Goal: Transaction & Acquisition: Purchase product/service

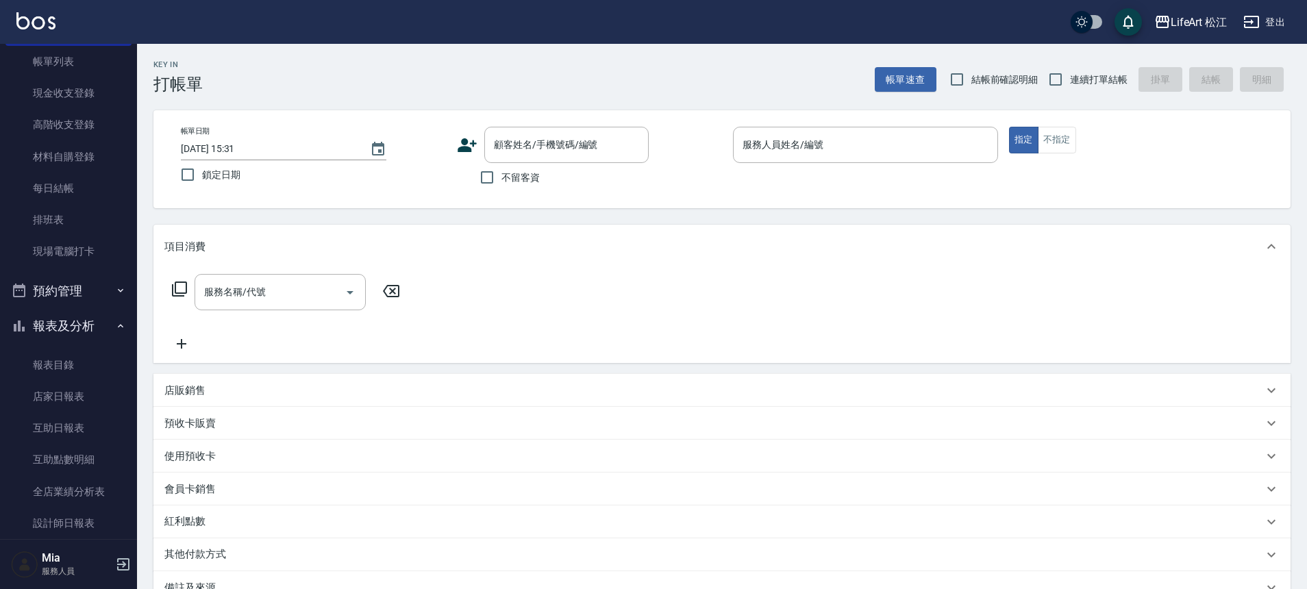
scroll to position [245, 0]
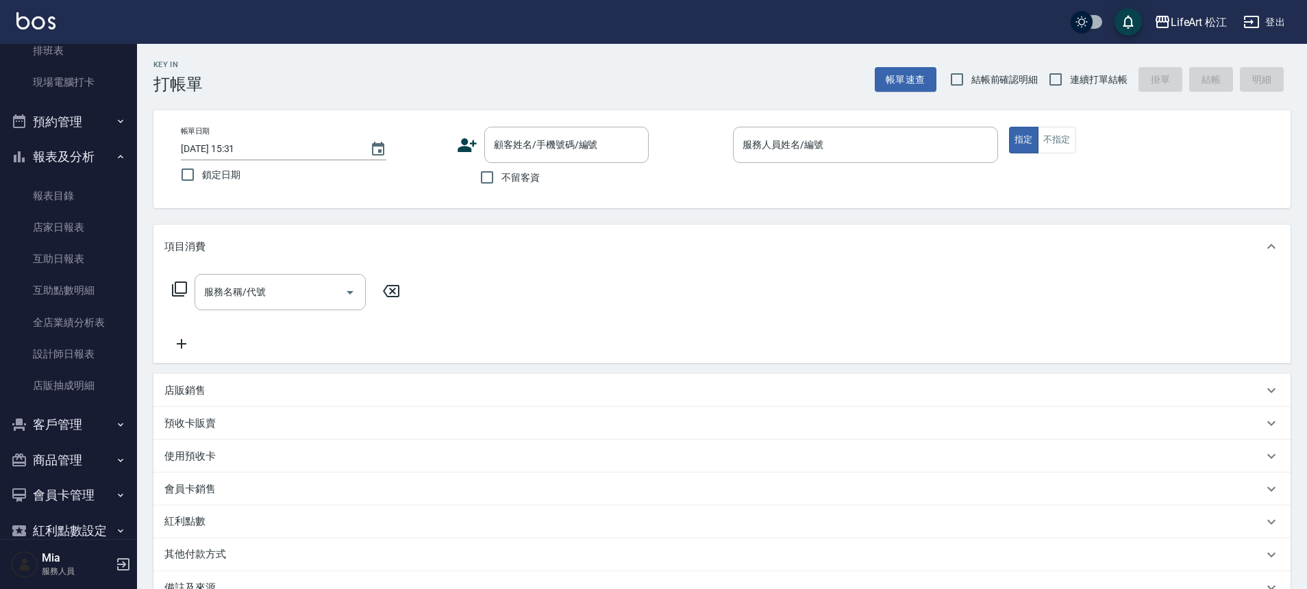
click at [77, 420] on button "客戶管理" at bounding box center [68, 425] width 126 height 36
click at [77, 468] on link "客戶列表" at bounding box center [68, 464] width 126 height 32
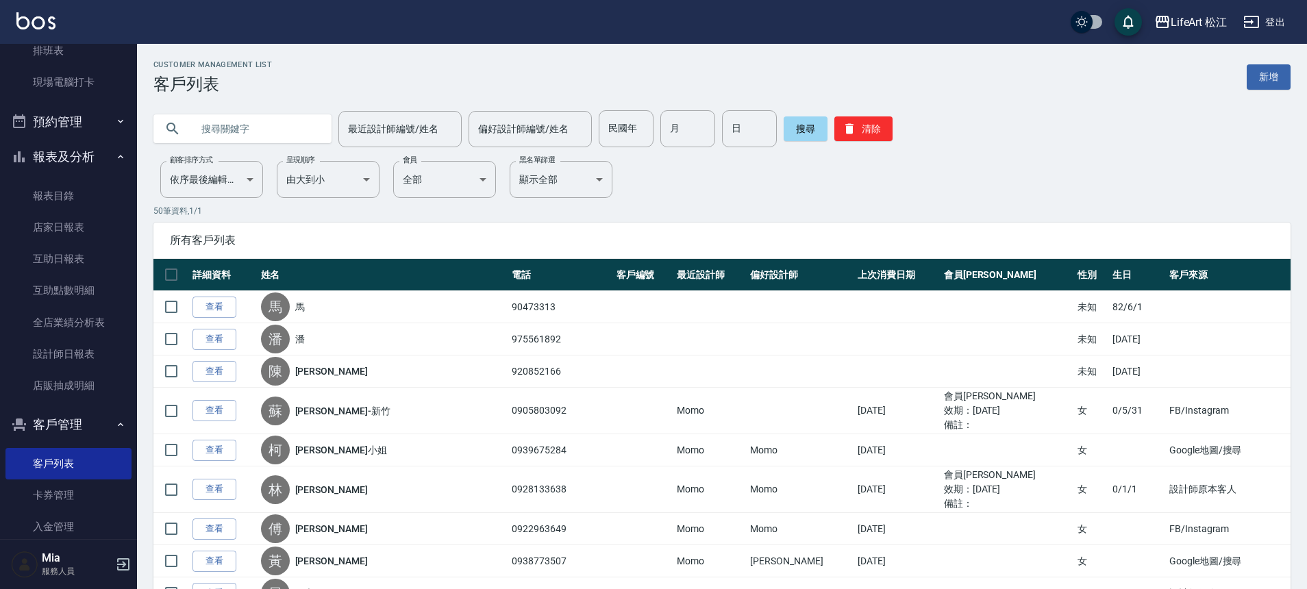
click at [1279, 72] on link "新增" at bounding box center [1268, 76] width 44 height 25
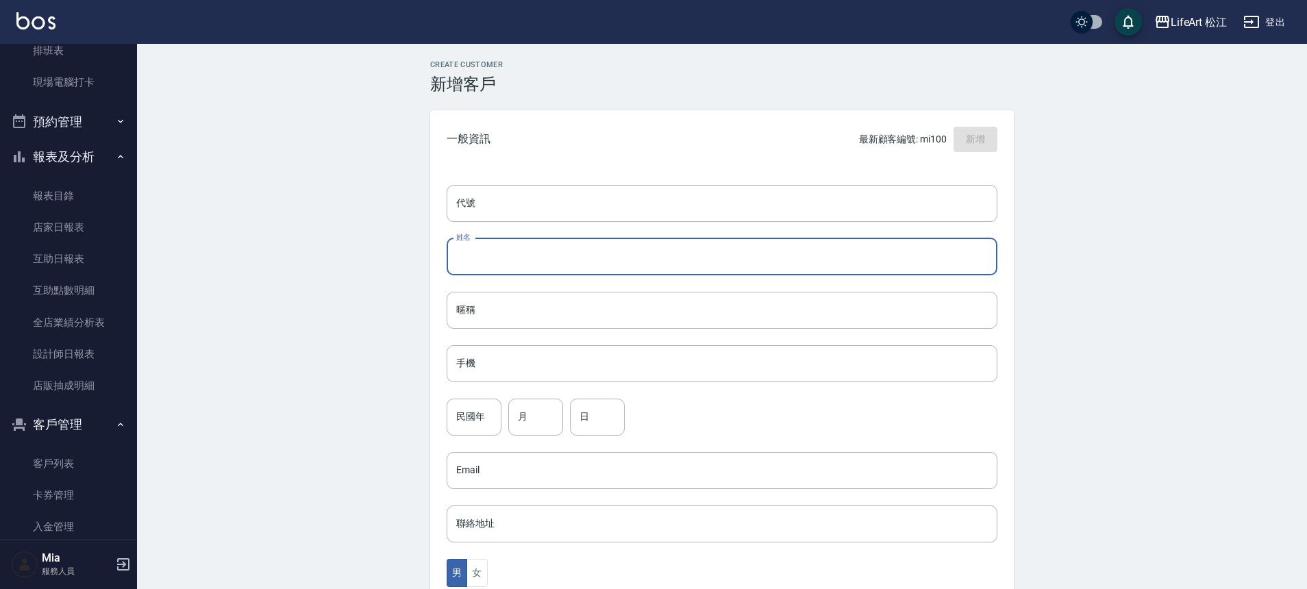
click at [510, 249] on input "姓名" at bounding box center [722, 256] width 551 height 37
type input "[PERSON_NAME]"
click at [523, 362] on input "手機" at bounding box center [722, 363] width 551 height 37
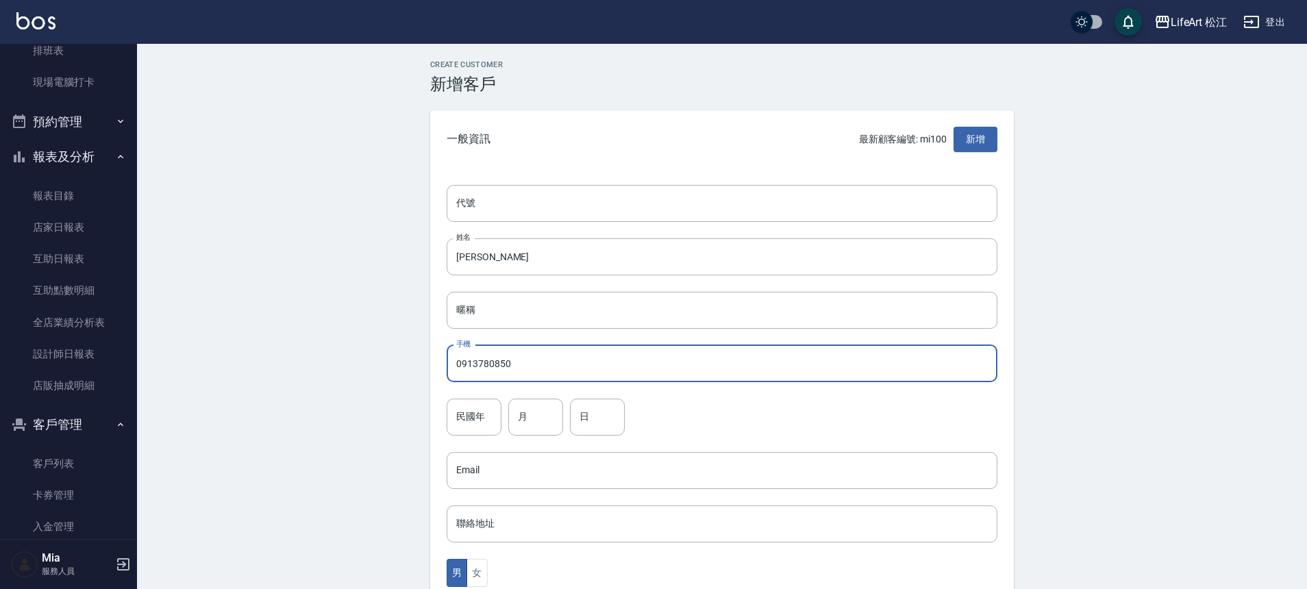
scroll to position [303, 0]
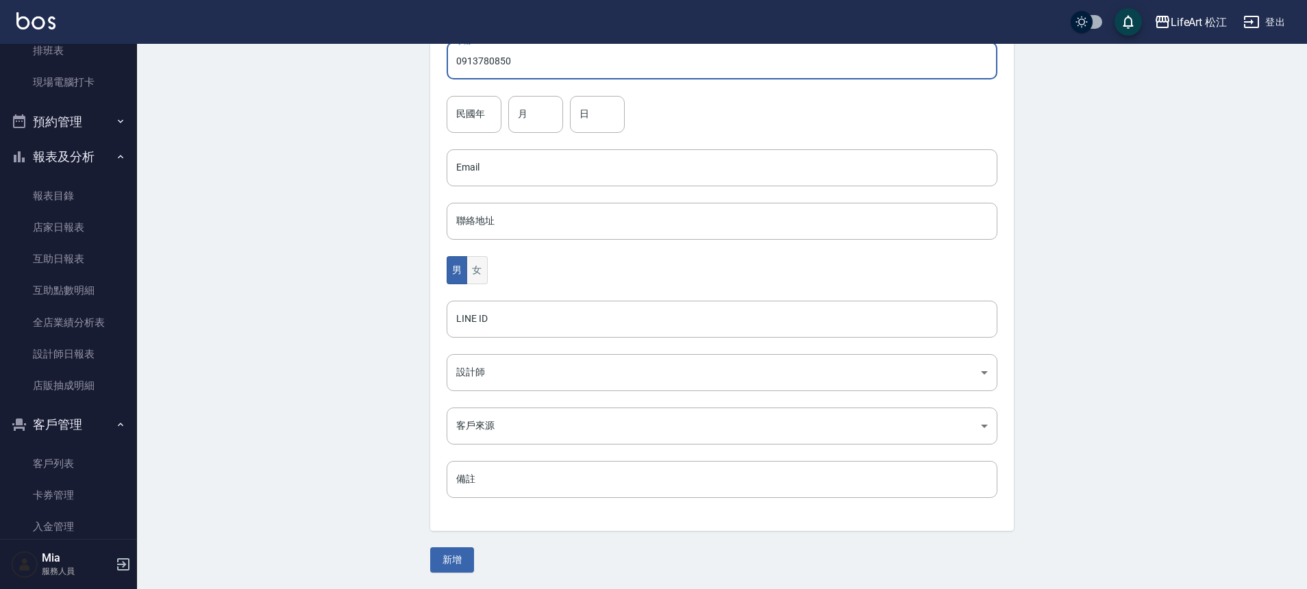
type input "0913780850"
click at [480, 281] on button "女" at bounding box center [476, 270] width 21 height 28
click at [496, 370] on body "LifeArt 松江 登出 櫃檯作業 打帳單 帳單列表 現金收支登錄 高階收支登錄 材料自購登錄 每日結帳 排班表 現場電腦打卡 預約管理 預約管理 單日預約…" at bounding box center [653, 143] width 1307 height 892
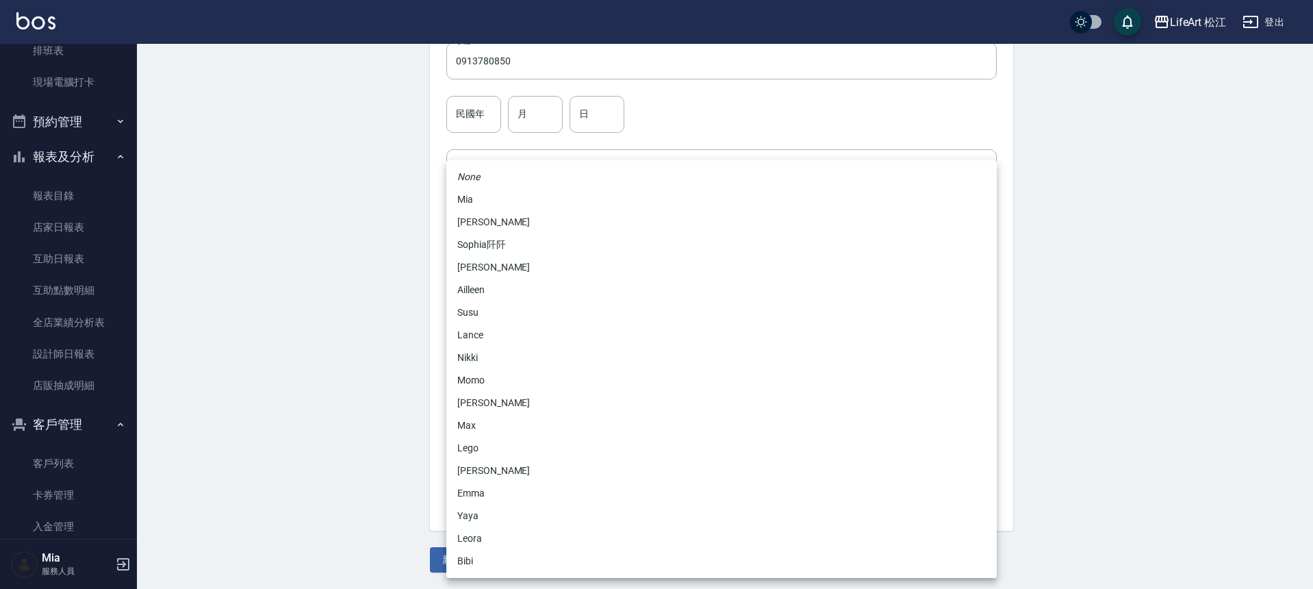
click at [476, 386] on li "Momo" at bounding box center [722, 380] width 551 height 23
type input "e84b7556-3071-4136-b765-65514d721750"
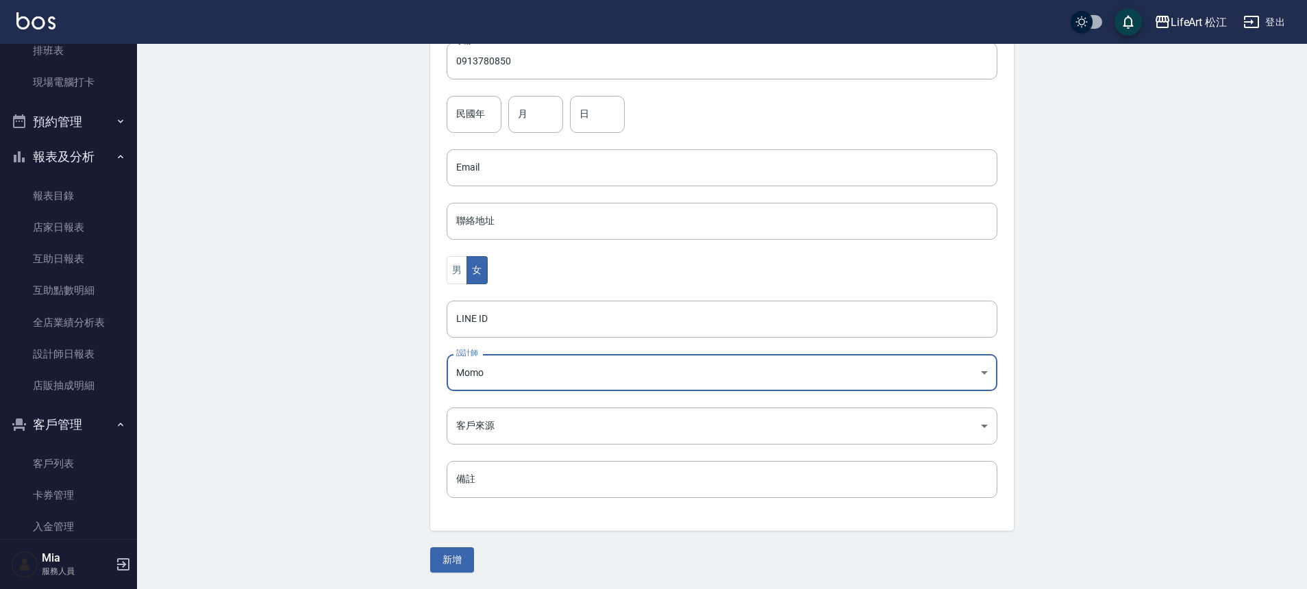
click at [485, 421] on body "LifeArt 松江 登出 櫃檯作業 打帳單 帳單列表 現金收支登錄 高階收支登錄 材料自購登錄 每日結帳 排班表 現場電腦打卡 預約管理 預約管理 單日預約…" at bounding box center [653, 143] width 1307 height 892
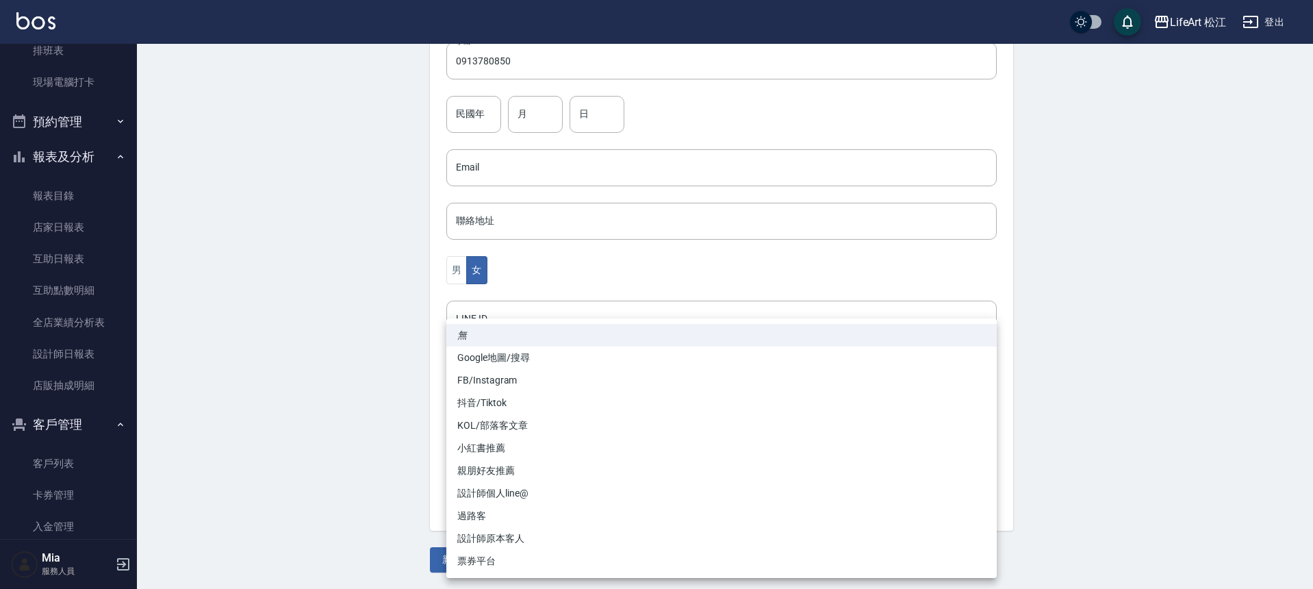
click at [475, 386] on li "FB/Instagram" at bounding box center [722, 380] width 551 height 23
type input "FB/Instagram"
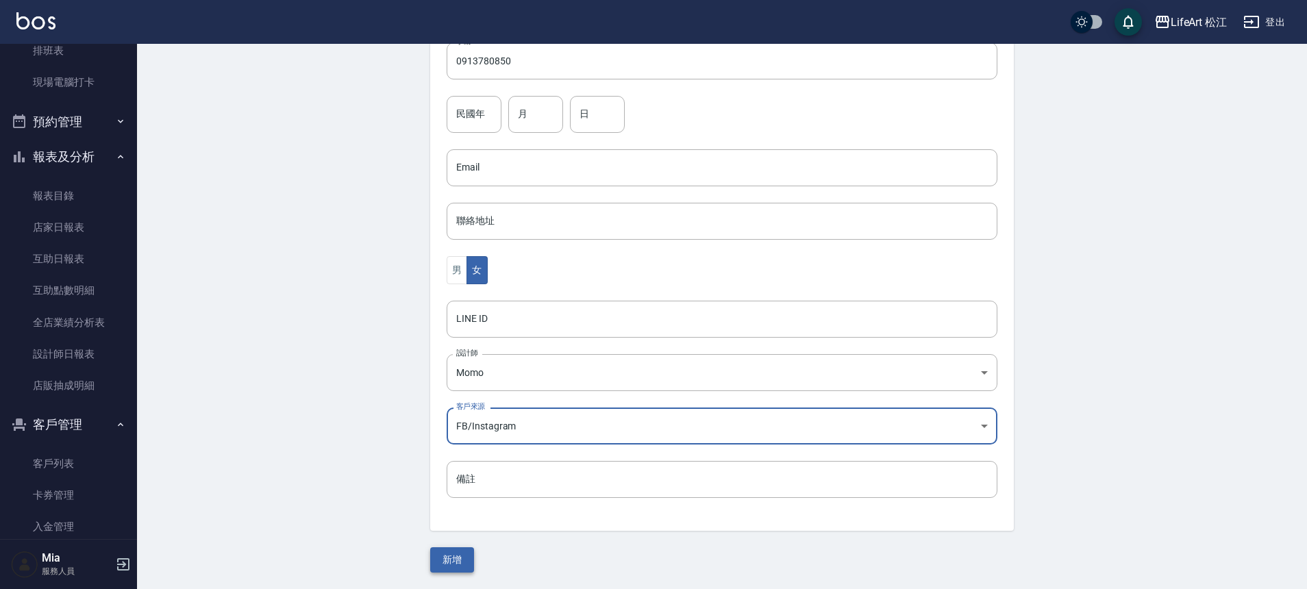
click at [461, 563] on button "新增" at bounding box center [452, 559] width 44 height 25
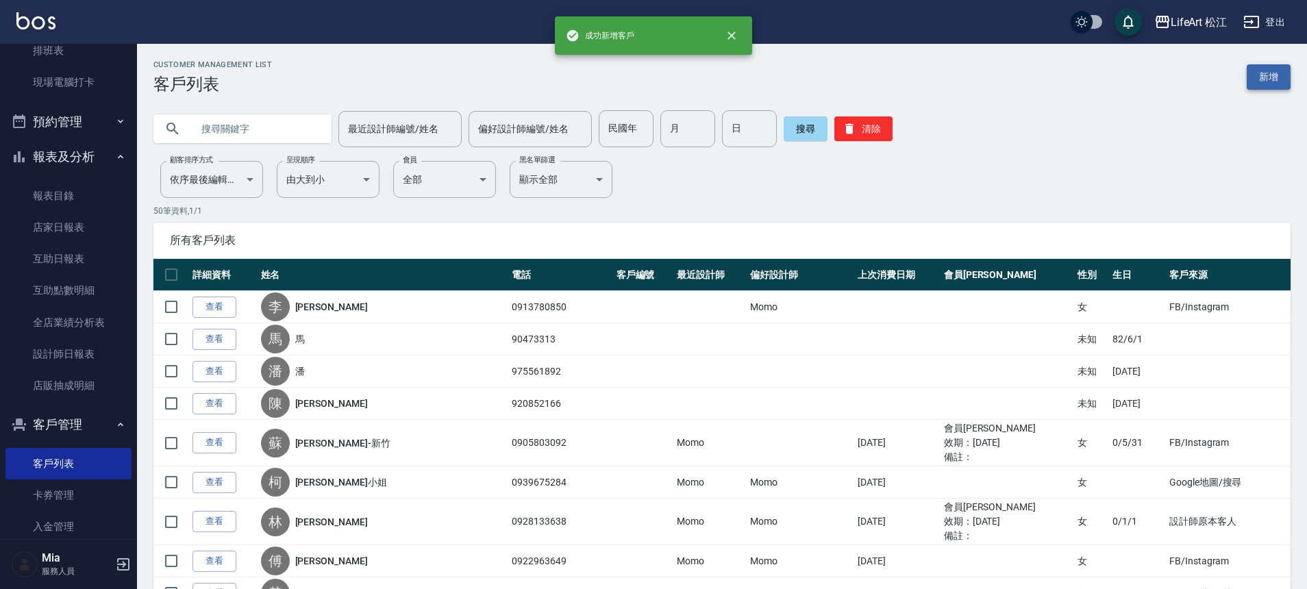
click at [1285, 84] on link "新增" at bounding box center [1268, 76] width 44 height 25
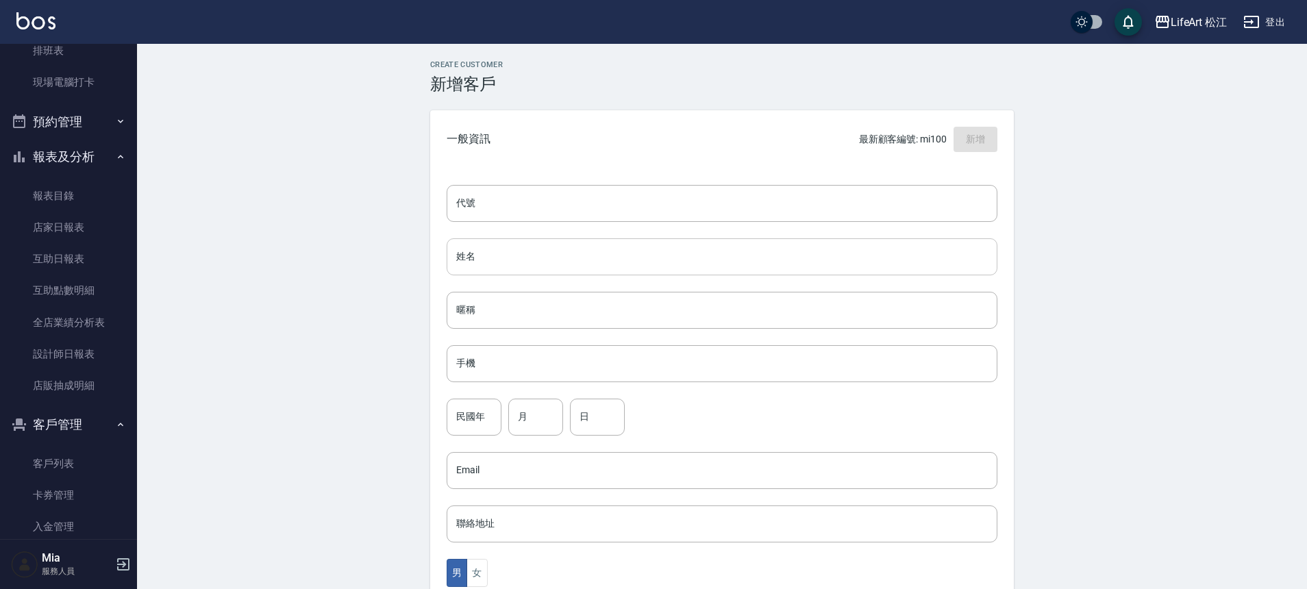
click at [510, 270] on input "姓名" at bounding box center [722, 256] width 551 height 37
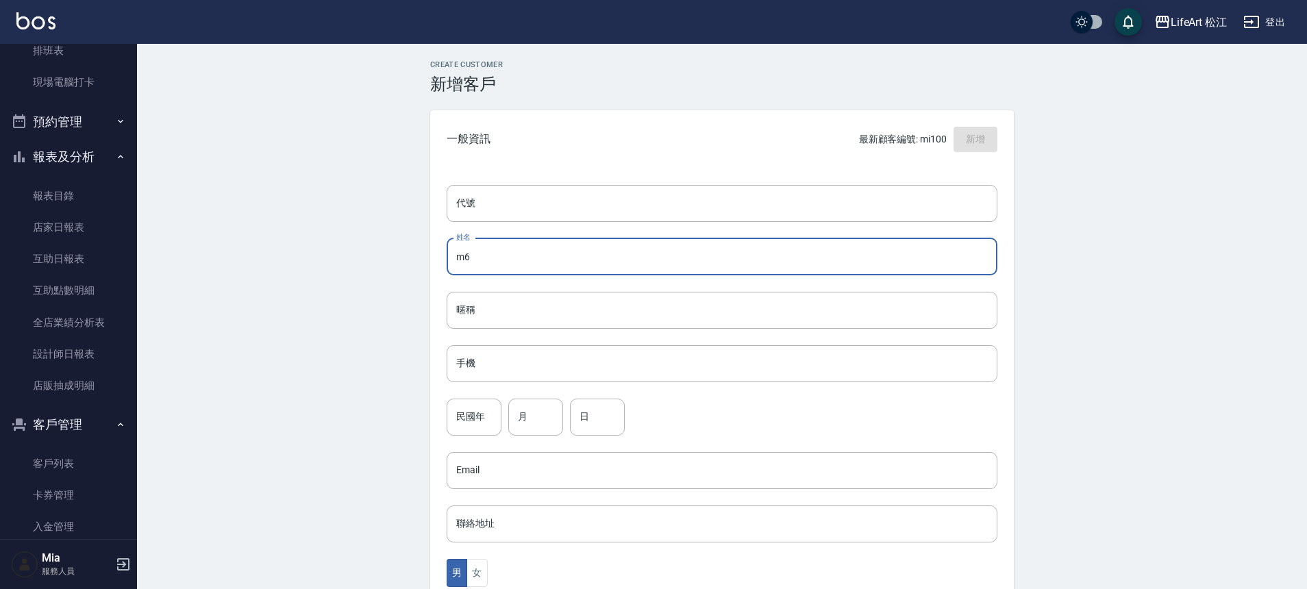
type input "m"
type input "[PERSON_NAME]"
click at [479, 381] on input "手機" at bounding box center [722, 363] width 551 height 37
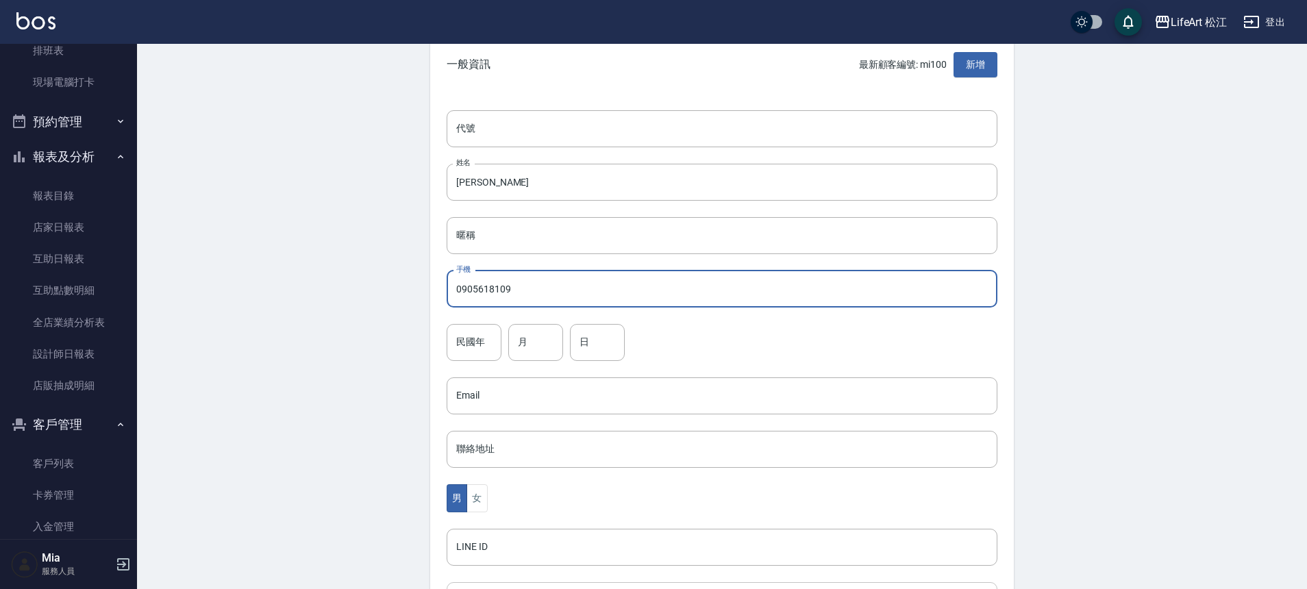
scroll to position [303, 0]
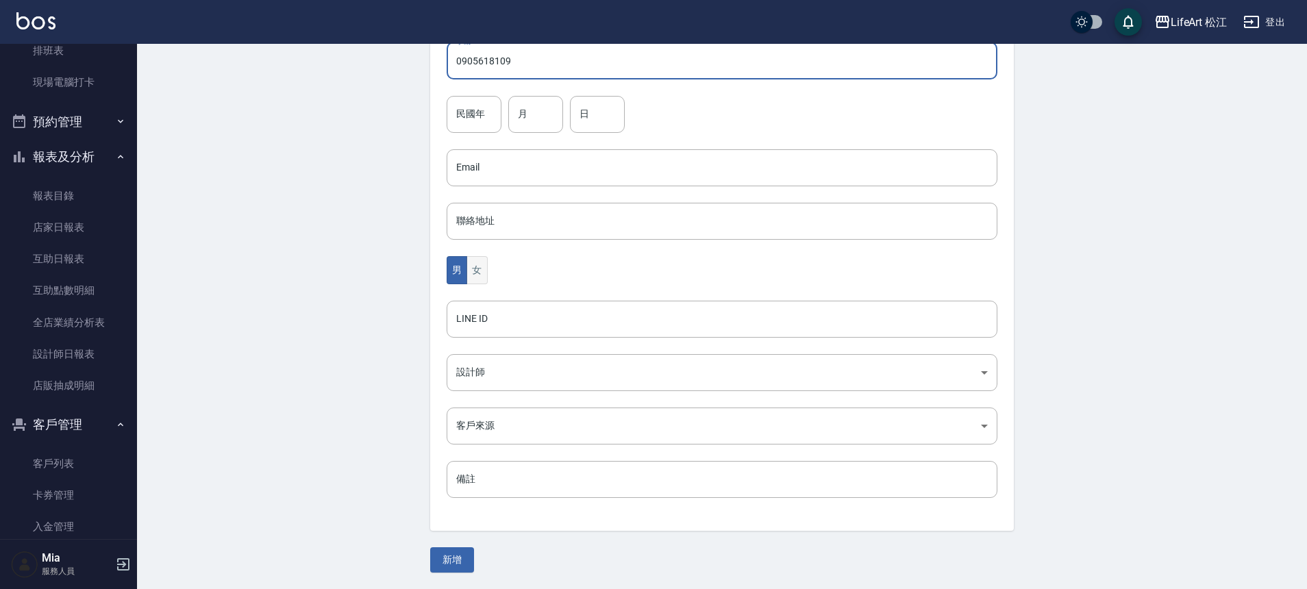
type input "0905618109"
click at [479, 273] on button "女" at bounding box center [476, 270] width 21 height 28
click at [494, 375] on body "LifeArt 松江 登出 櫃檯作業 打帳單 帳單列表 現金收支登錄 高階收支登錄 材料自購登錄 每日結帳 排班表 現場電腦打卡 預約管理 預約管理 單日預約…" at bounding box center [653, 143] width 1307 height 892
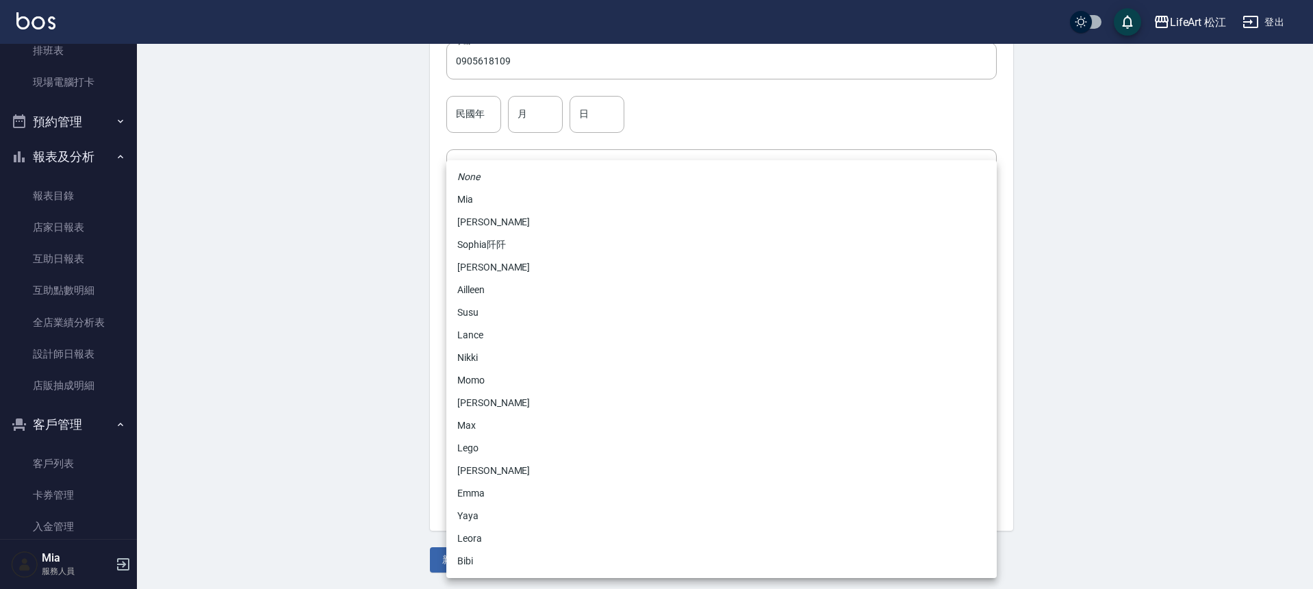
click at [494, 375] on li "Momo" at bounding box center [722, 380] width 551 height 23
type input "e84b7556-3071-4136-b765-65514d721750"
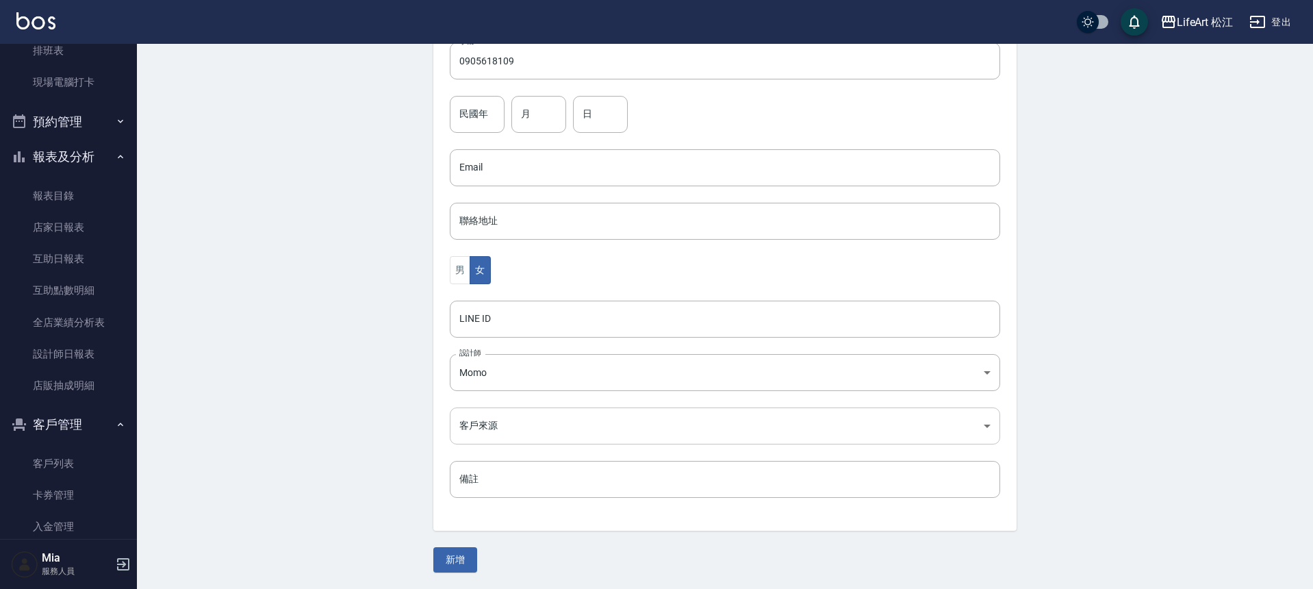
click at [488, 416] on body "LifeArt 松江 登出 櫃檯作業 打帳單 帳單列表 現金收支登錄 高階收支登錄 材料自購登錄 每日結帳 排班表 現場電腦打卡 預約管理 預約管理 單日預約…" at bounding box center [656, 143] width 1313 height 892
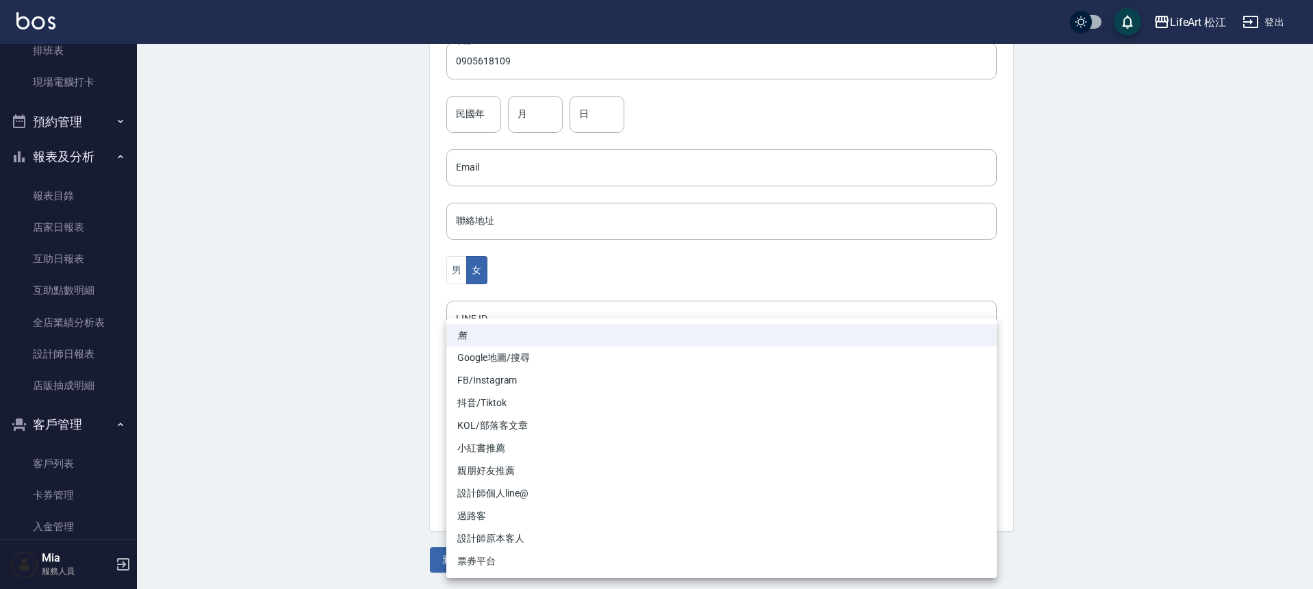
click at [486, 377] on li "FB/Instagram" at bounding box center [722, 380] width 551 height 23
type input "FB/Instagram"
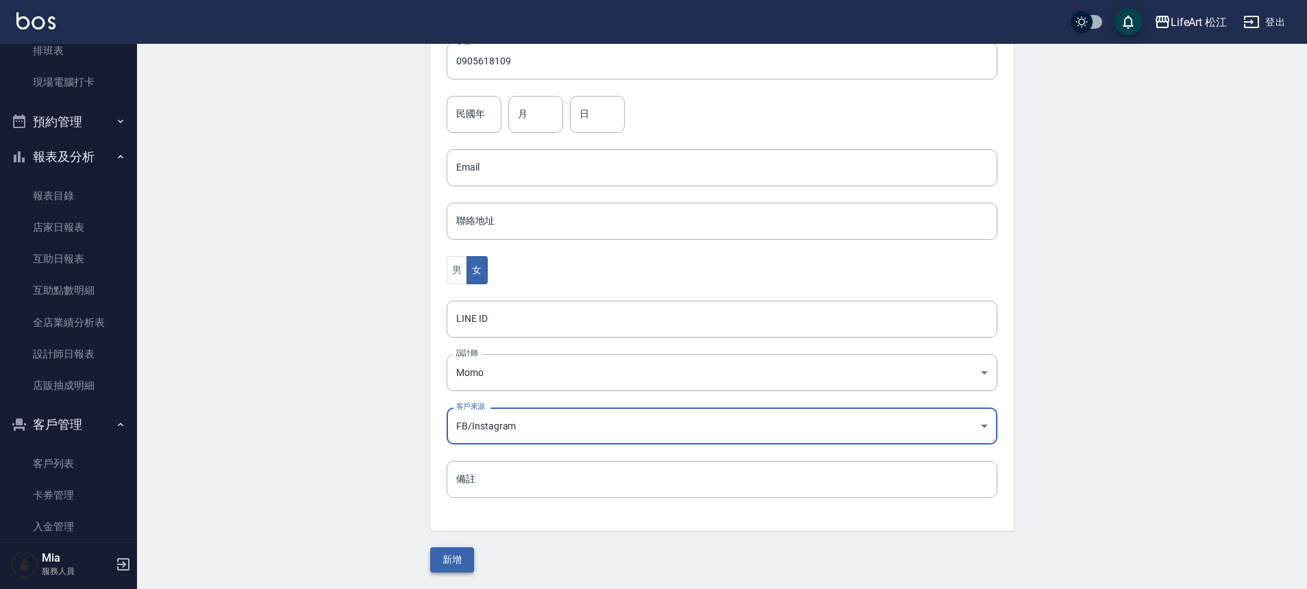
click at [453, 561] on button "新增" at bounding box center [452, 559] width 44 height 25
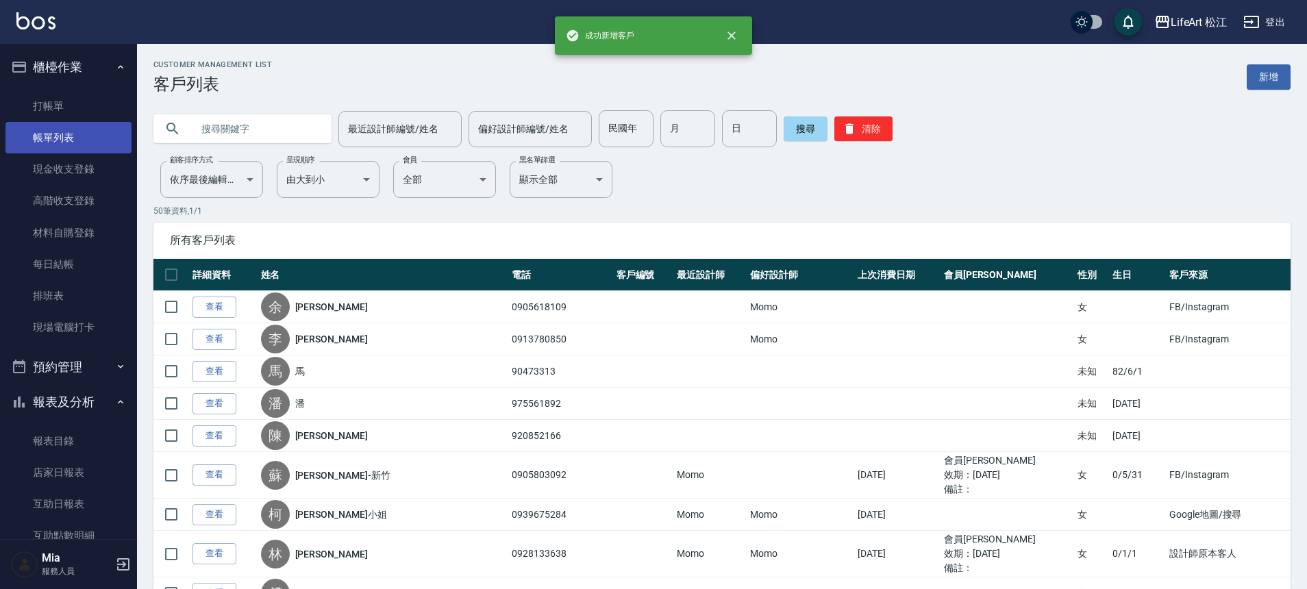
click at [50, 136] on link "帳單列表" at bounding box center [68, 138] width 126 height 32
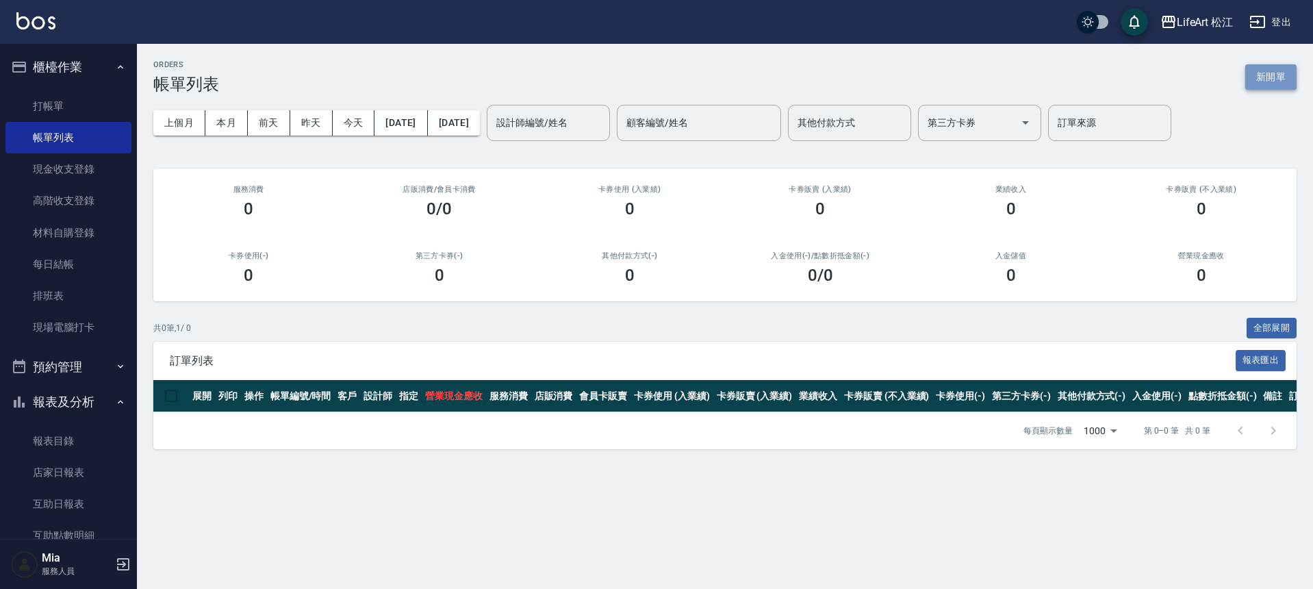
click at [1278, 75] on button "新開單" at bounding box center [1271, 76] width 51 height 25
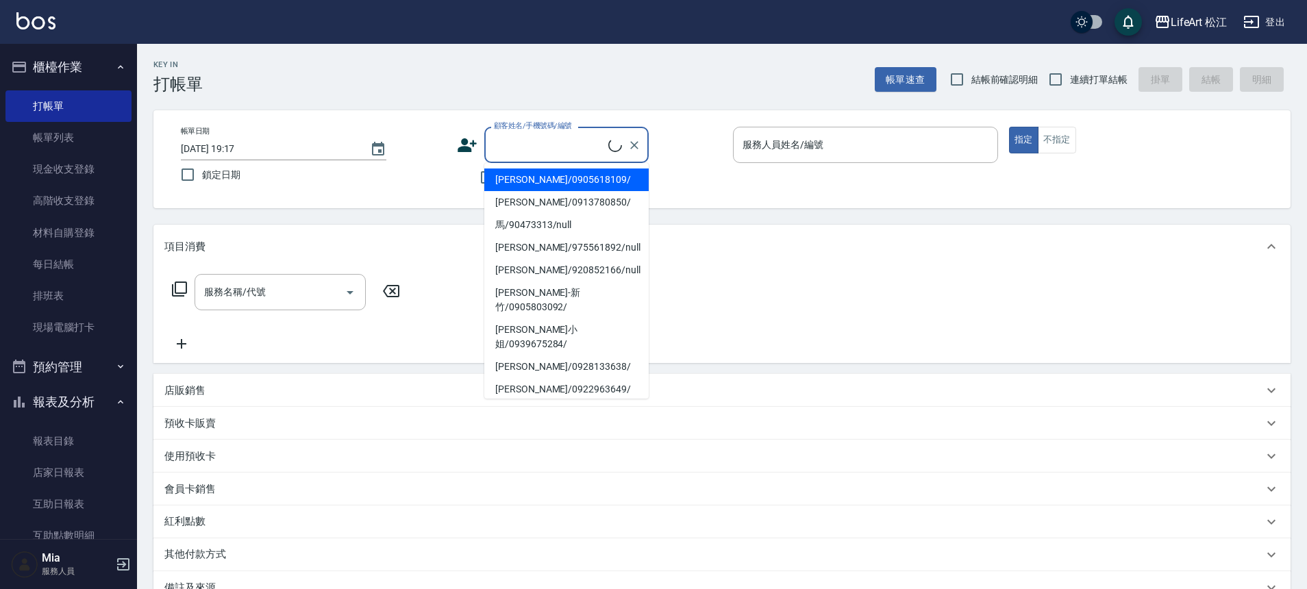
click at [570, 150] on input "顧客姓名/手機號碼/編號" at bounding box center [549, 145] width 118 height 24
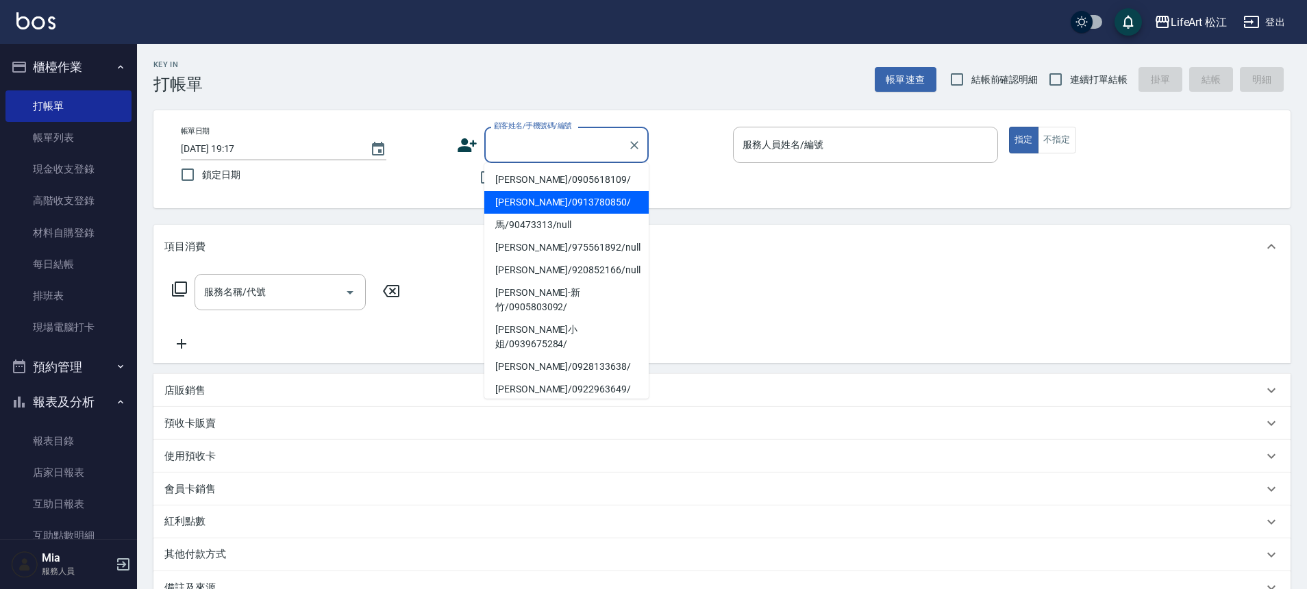
click at [543, 199] on li "[PERSON_NAME]/0913780850/" at bounding box center [566, 202] width 164 height 23
type input "[PERSON_NAME]/0913780850/"
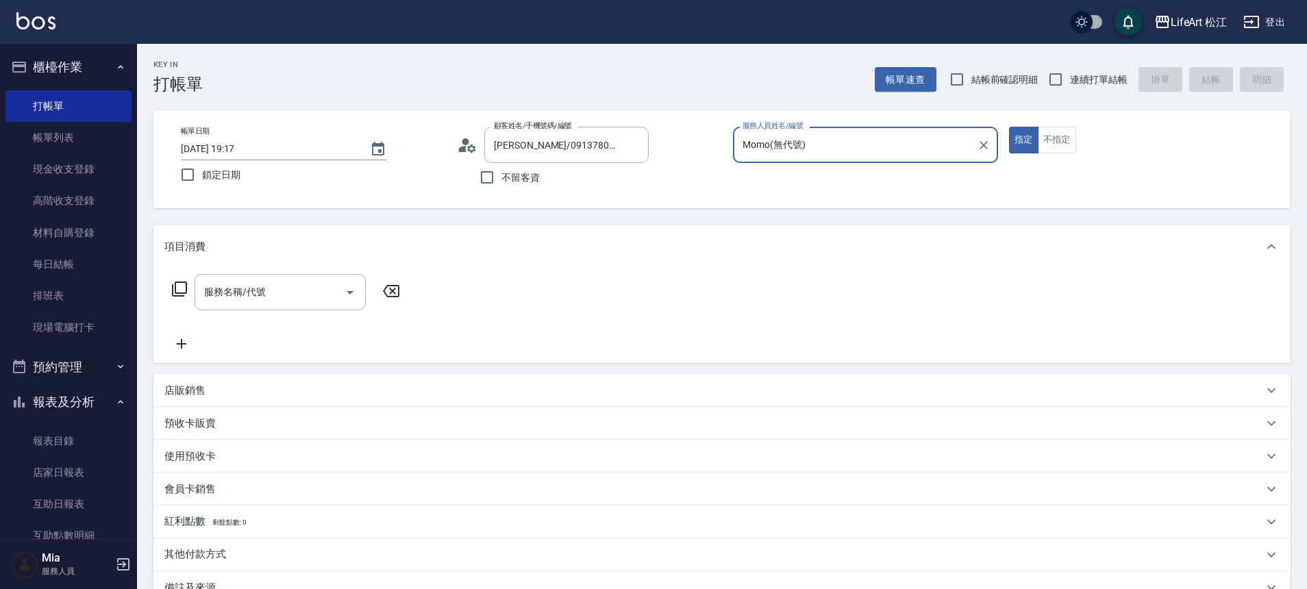
type input "Momo(無代號)"
click at [222, 286] on div "服務名稱/代號 服務名稱/代號" at bounding box center [279, 292] width 171 height 36
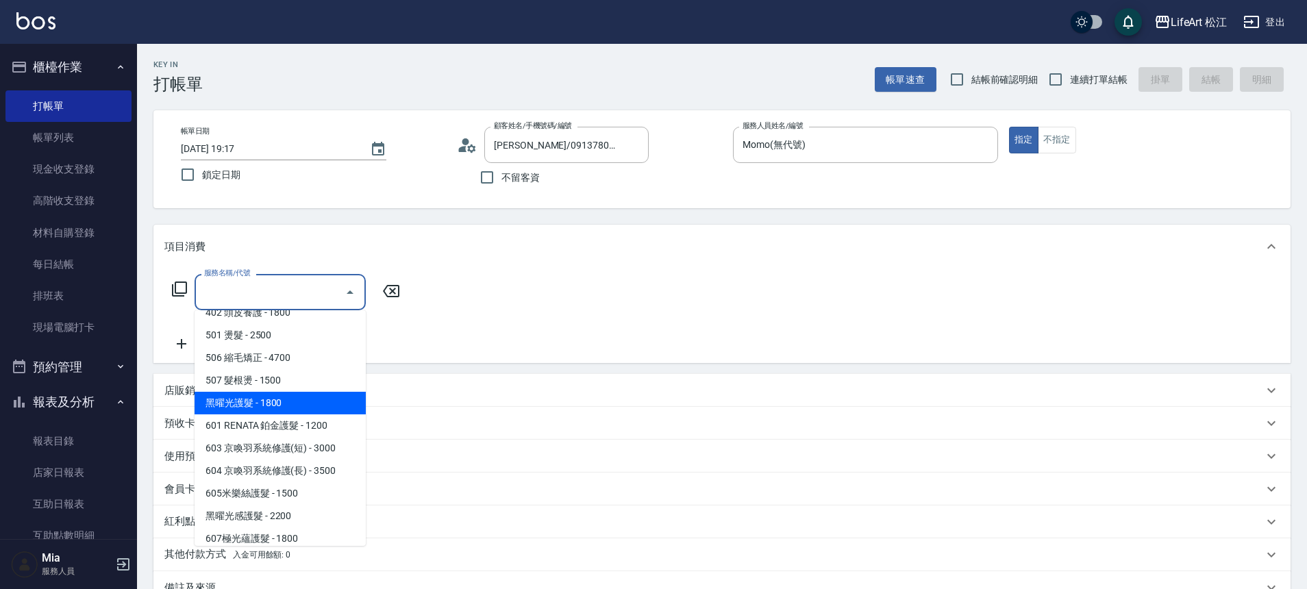
scroll to position [182, 0]
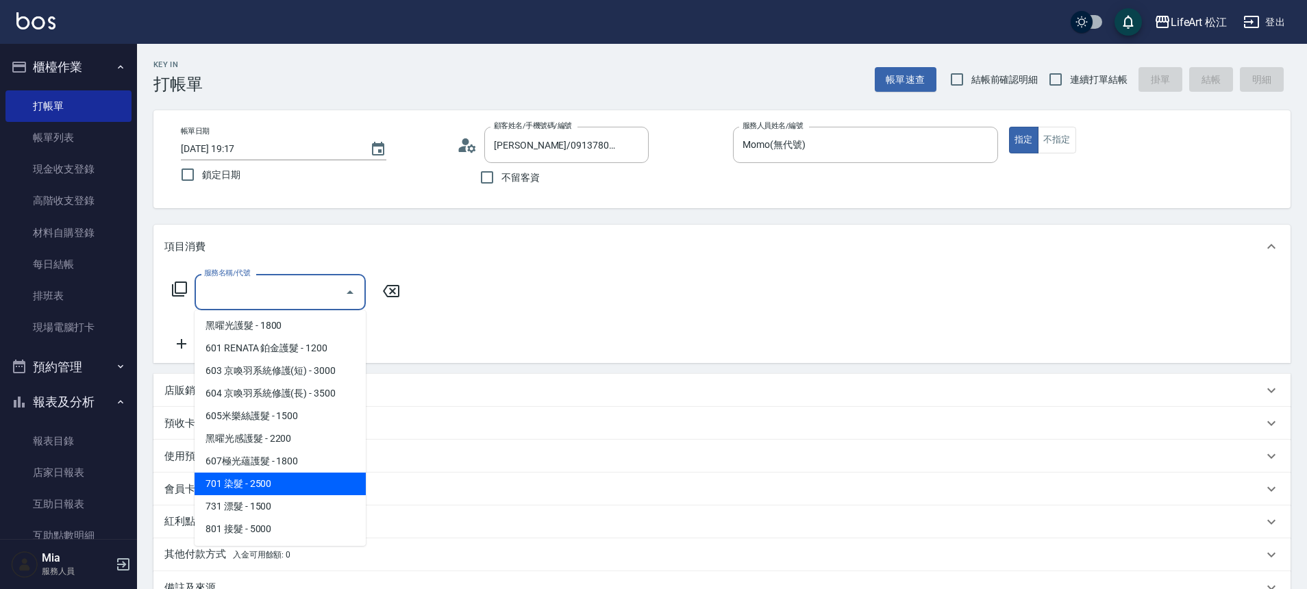
click at [253, 484] on span "701 染髮 - 2500" at bounding box center [279, 484] width 171 height 23
type input "701 染髮(701)"
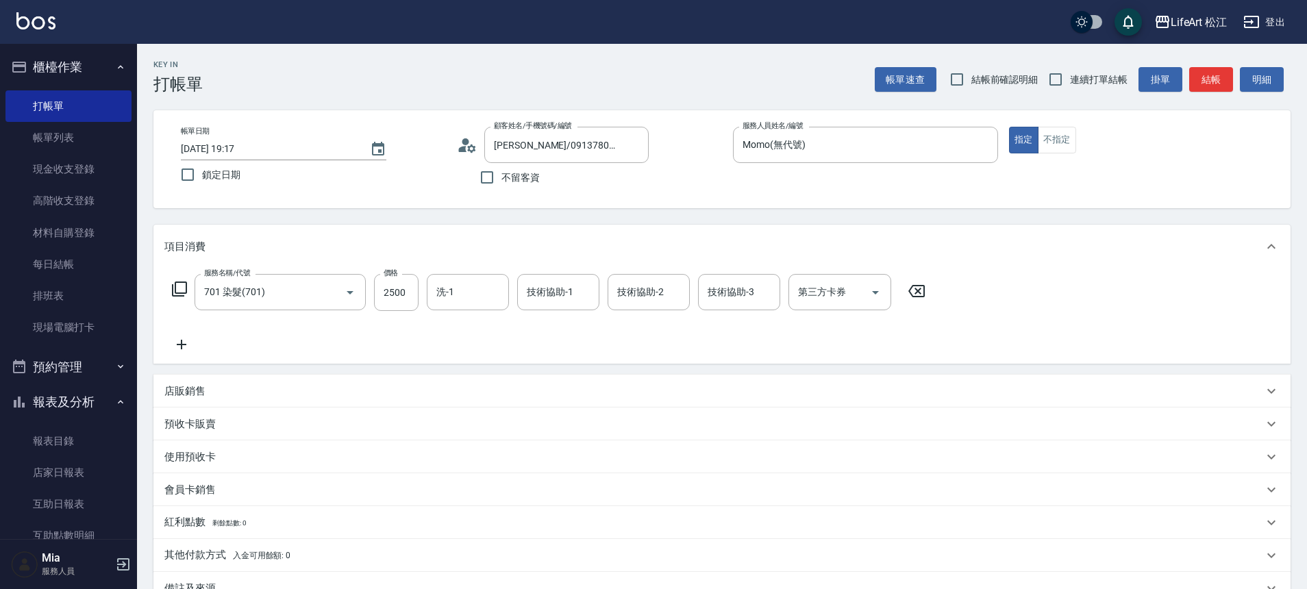
click at [184, 338] on icon at bounding box center [181, 344] width 34 height 16
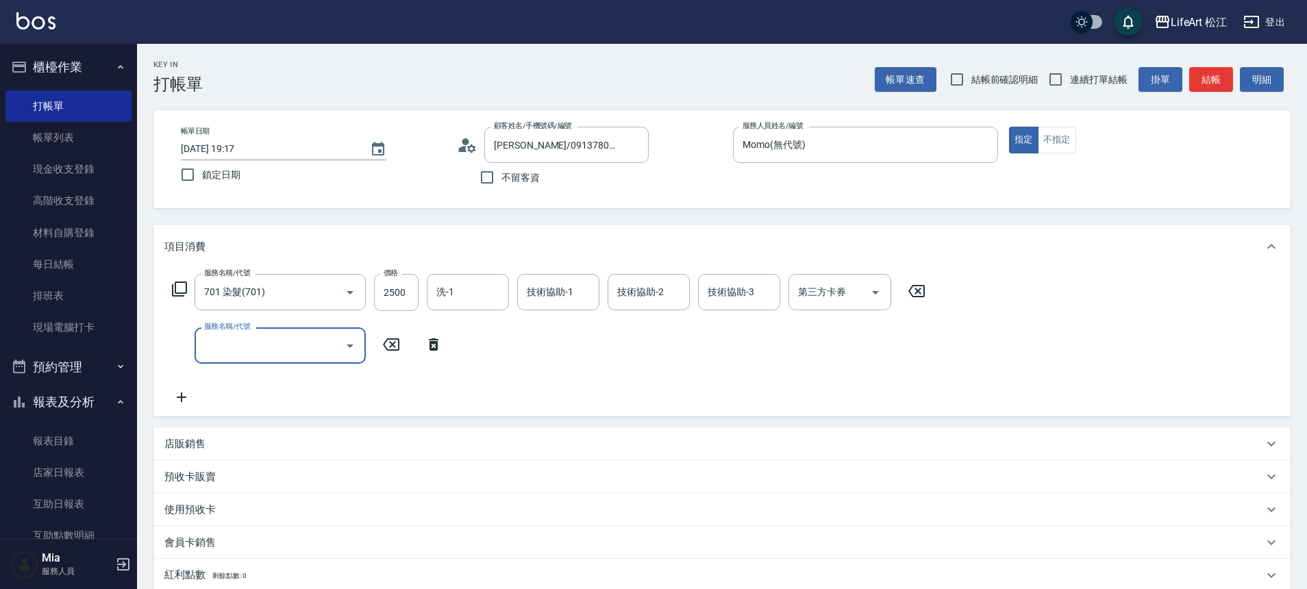
click at [279, 362] on div "服務名稱/代號" at bounding box center [279, 345] width 171 height 36
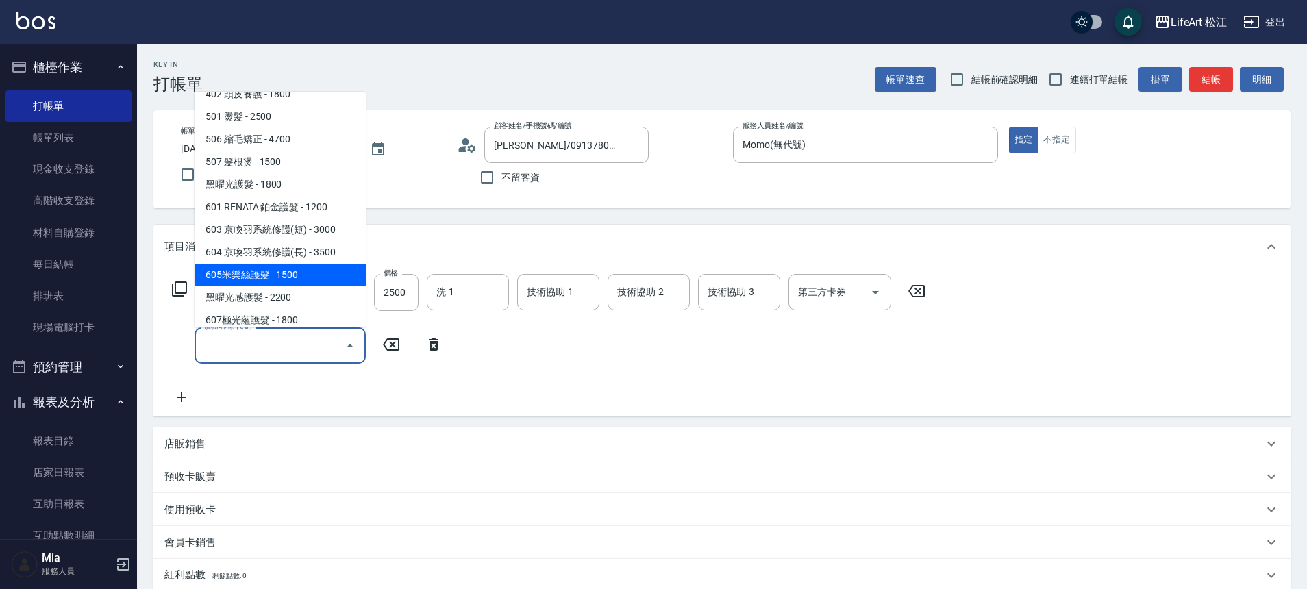
scroll to position [105, 0]
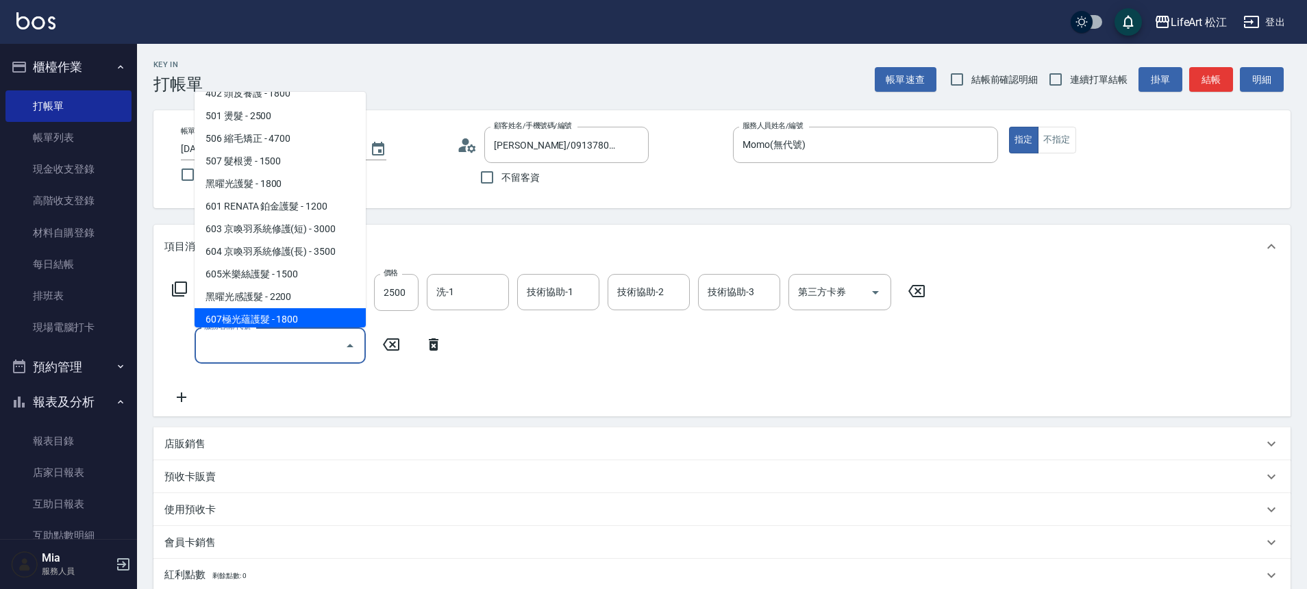
click at [279, 314] on span "607極光蘊護髮 - 1800" at bounding box center [279, 319] width 171 height 23
type input "607極光蘊護髮(607)"
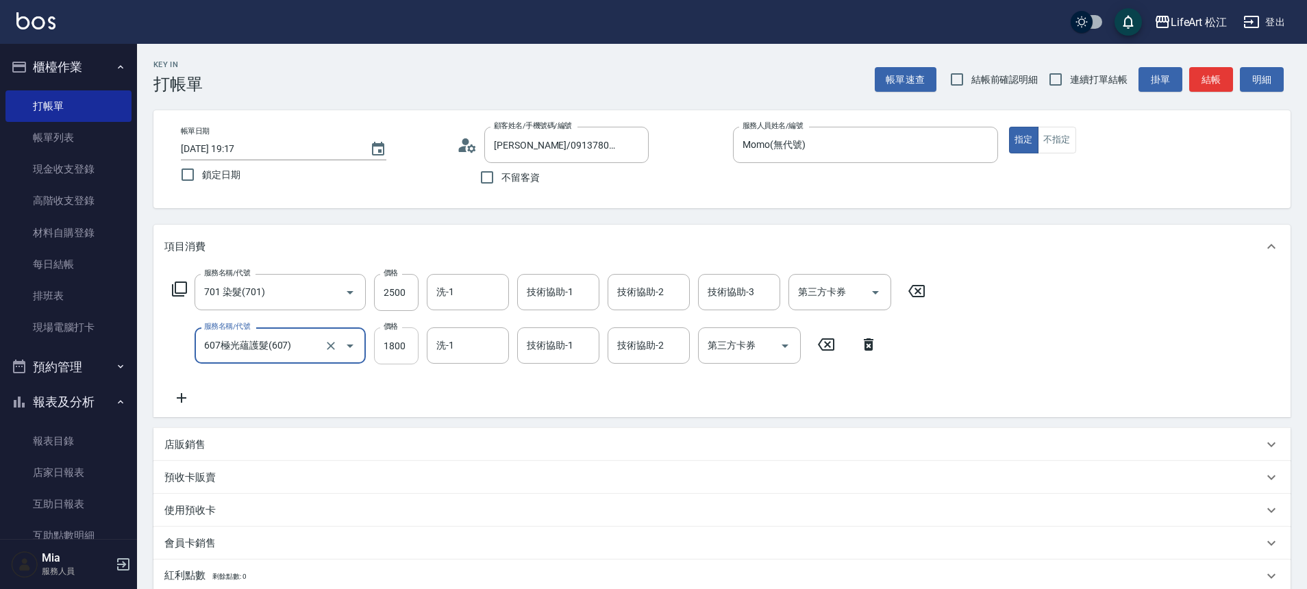
click at [401, 357] on input "1800" at bounding box center [396, 345] width 45 height 37
type input "2200"
click at [396, 295] on input "2500" at bounding box center [396, 292] width 45 height 37
click at [517, 293] on div "技術協助-1" at bounding box center [558, 292] width 82 height 36
type input "2850"
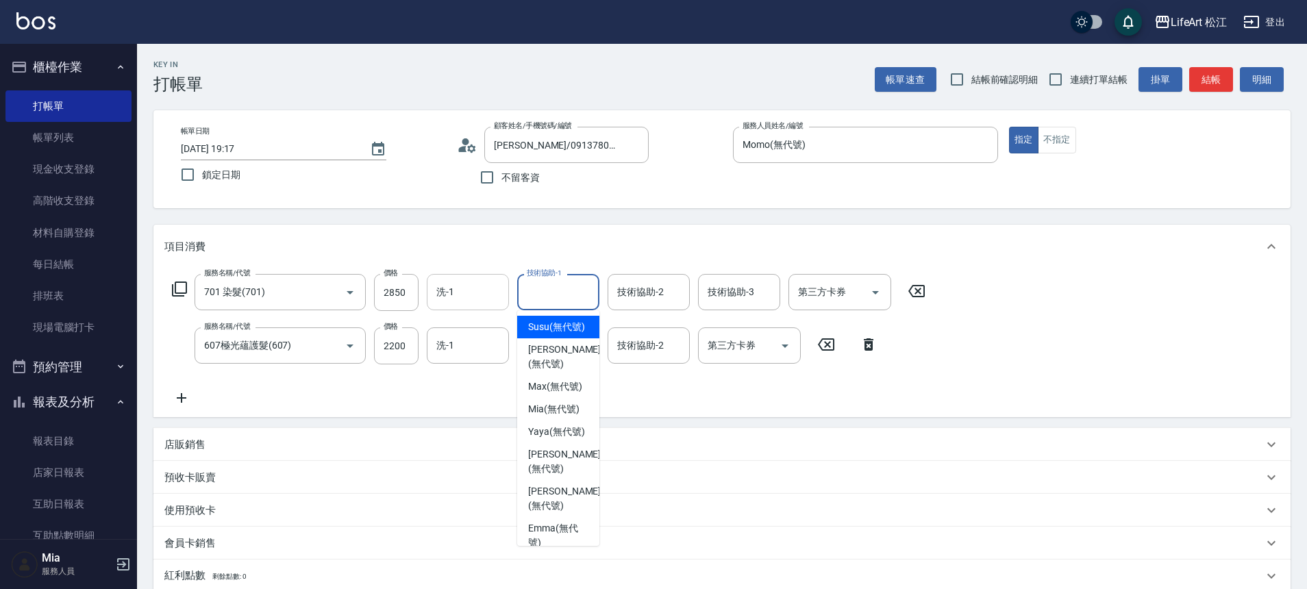
click at [441, 294] on div "洗-1 洗-1" at bounding box center [468, 292] width 82 height 36
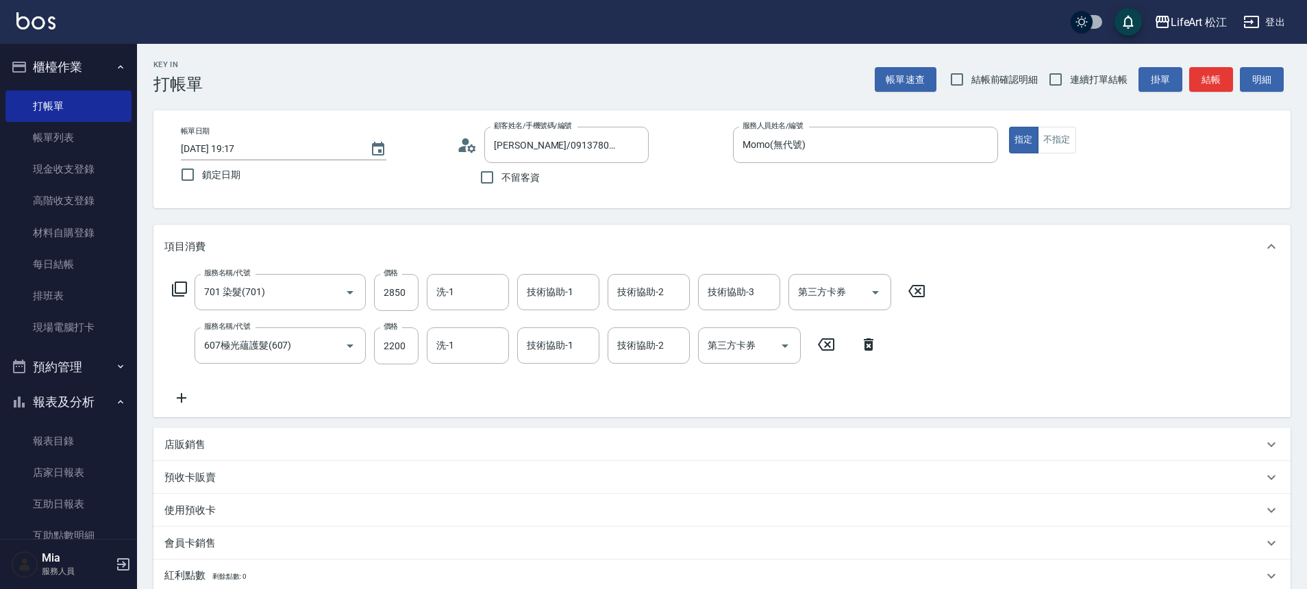
click at [666, 420] on div "項目消費 服務名稱/代號 701 染髮(701) 服務名稱/代號 價格 2850 價格 洗-1 洗-1 技術協助-1 技術協助-1 技術協助-2 技術協助-2…" at bounding box center [721, 441] width 1137 height 433
click at [472, 370] on div "服務名稱/代號 701 染髮(701) 服務名稱/代號 價格 2850 價格 洗-1 洗-1 技術協助-1 技術協助-1 技術協助-2 技術協助-2 技術協助…" at bounding box center [548, 340] width 769 height 132
click at [470, 348] on input "洗-1" at bounding box center [468, 346] width 70 height 24
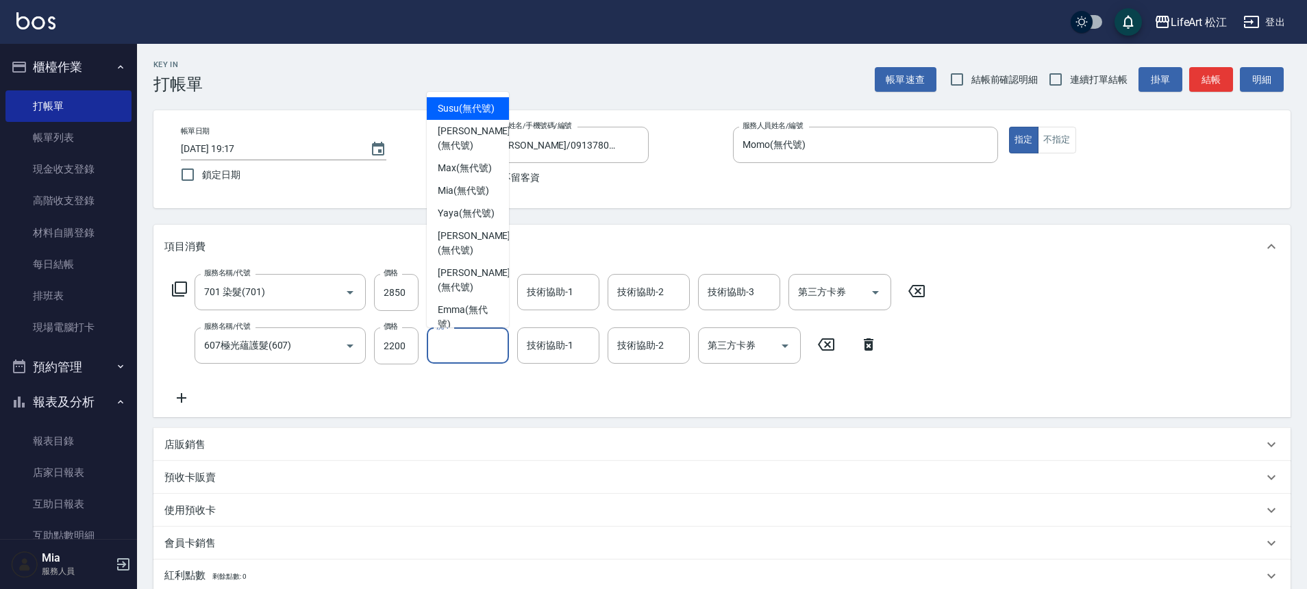
click at [462, 116] on span "Susu (無代號)" at bounding box center [466, 108] width 57 height 14
type input "Susu(無代號)"
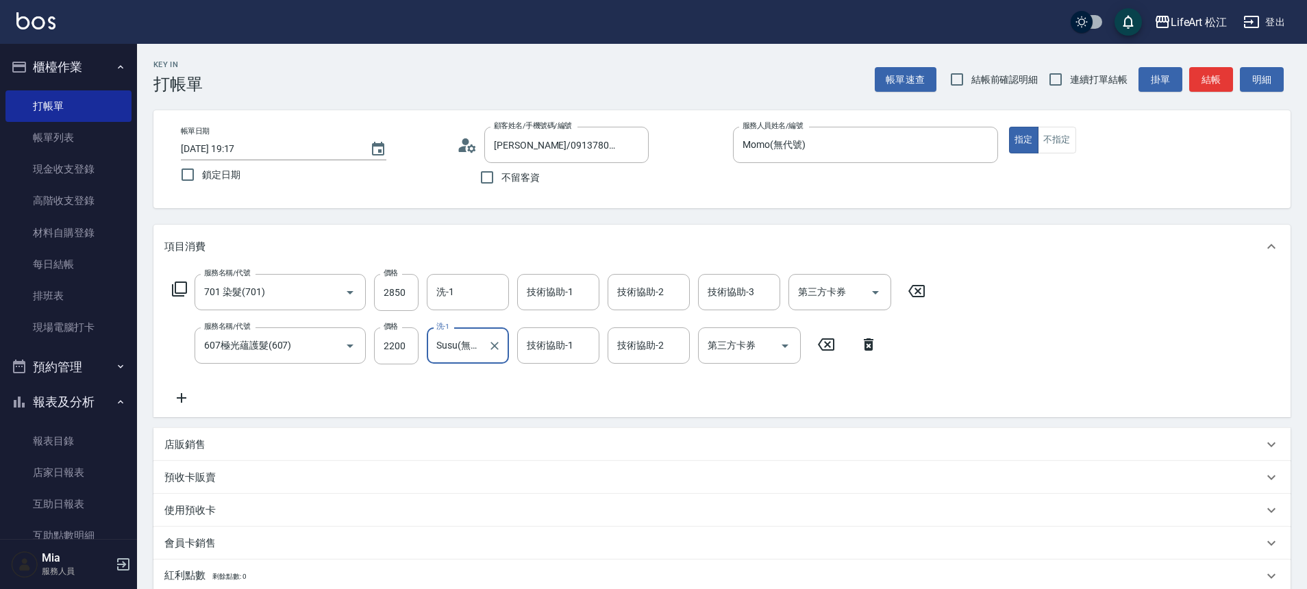
click at [568, 344] on div "技術協助-1 技術協助-1" at bounding box center [558, 345] width 82 height 36
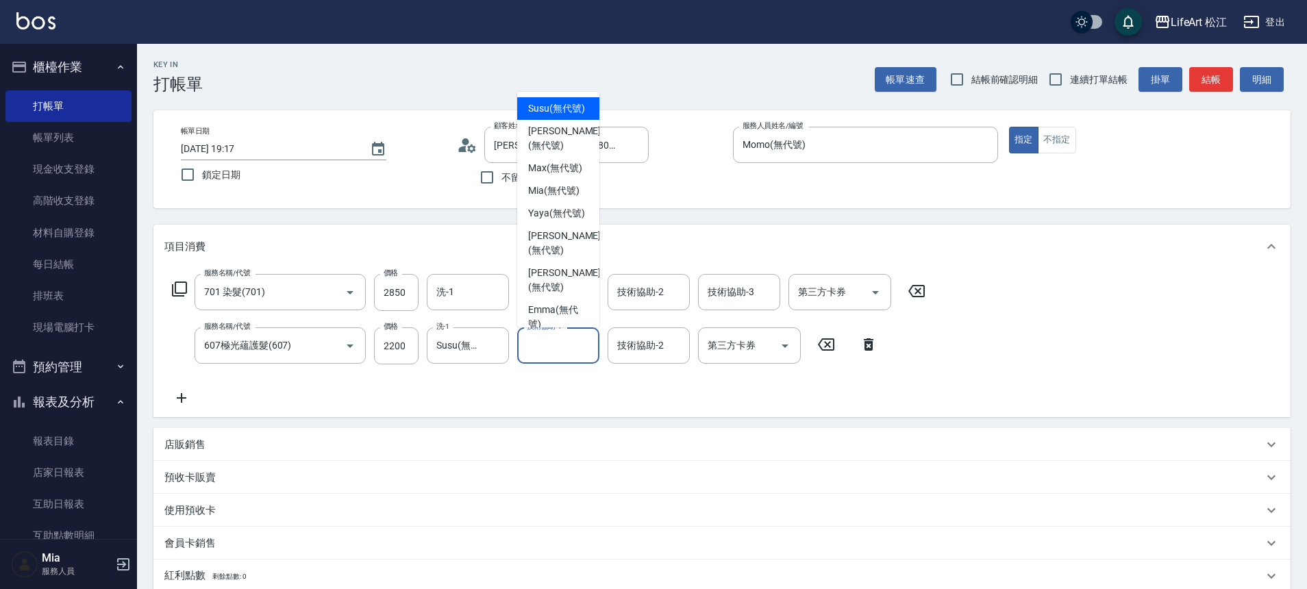
click at [529, 116] on span "Susu (無代號)" at bounding box center [556, 108] width 57 height 14
type input "Susu(無代號)"
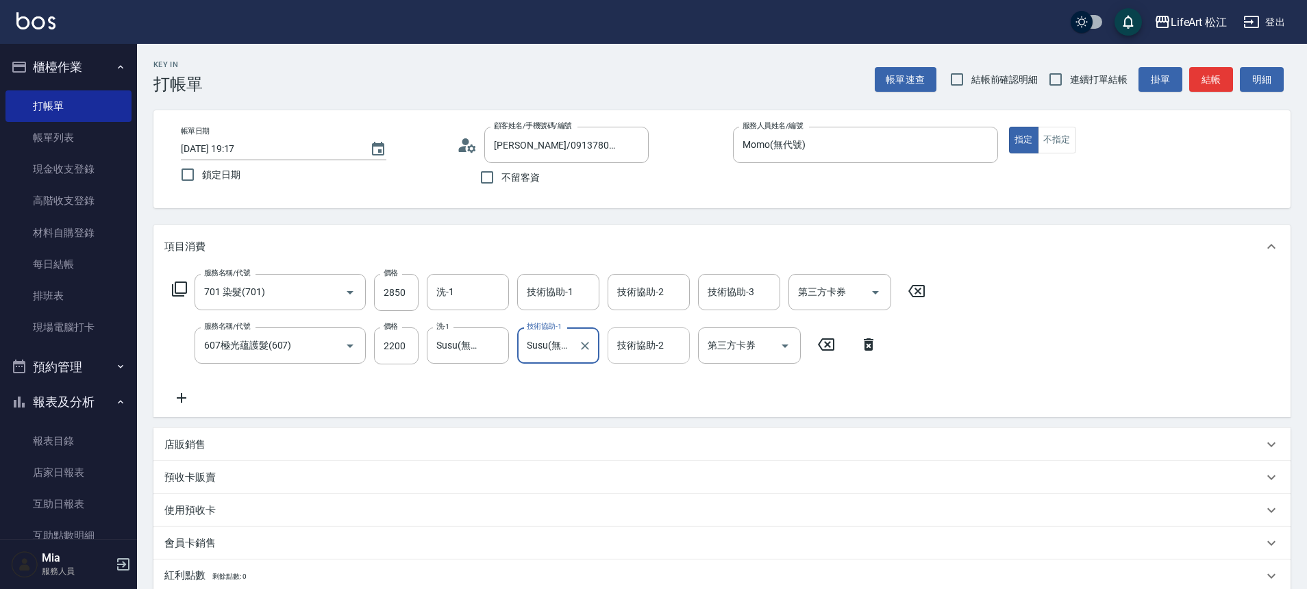
click at [662, 355] on input "技術協助-2" at bounding box center [649, 346] width 70 height 24
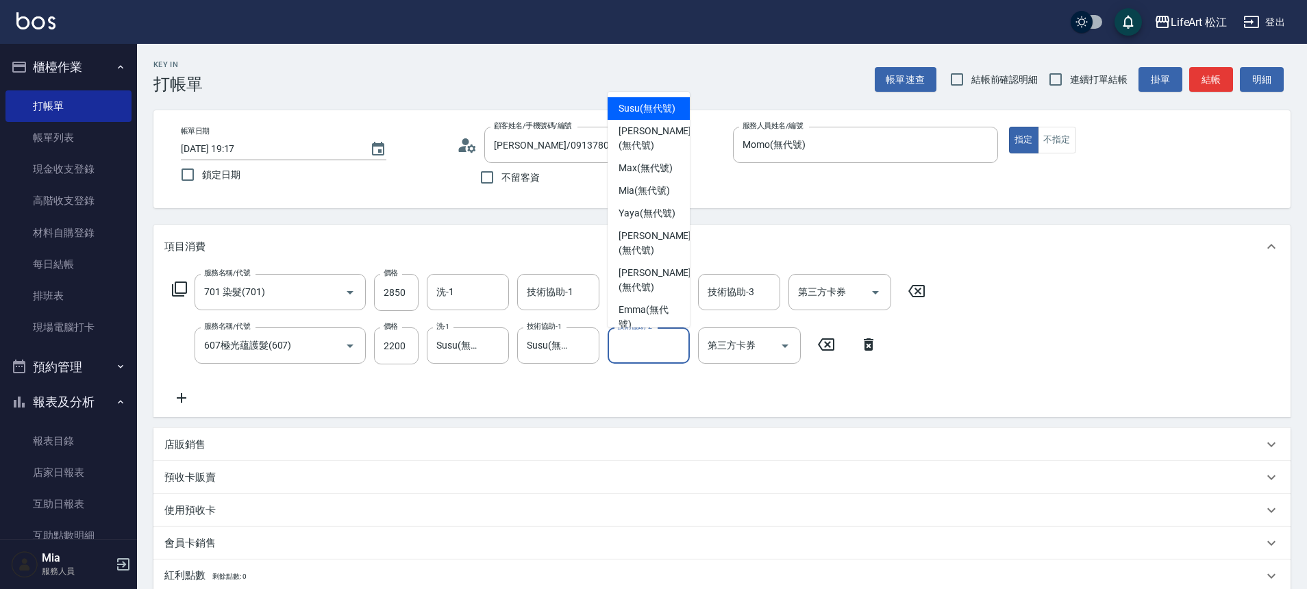
click at [636, 116] on span "Susu (無代號)" at bounding box center [646, 108] width 57 height 14
type input "Susu(無代號)"
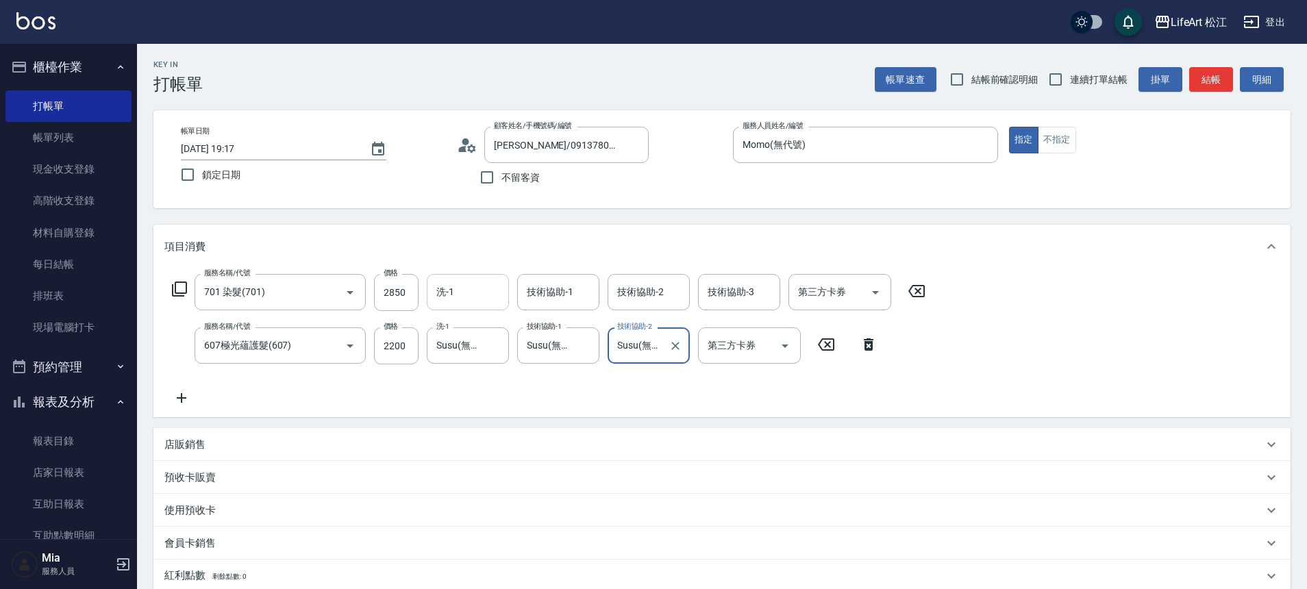
click at [475, 290] on input "洗-1" at bounding box center [468, 292] width 70 height 24
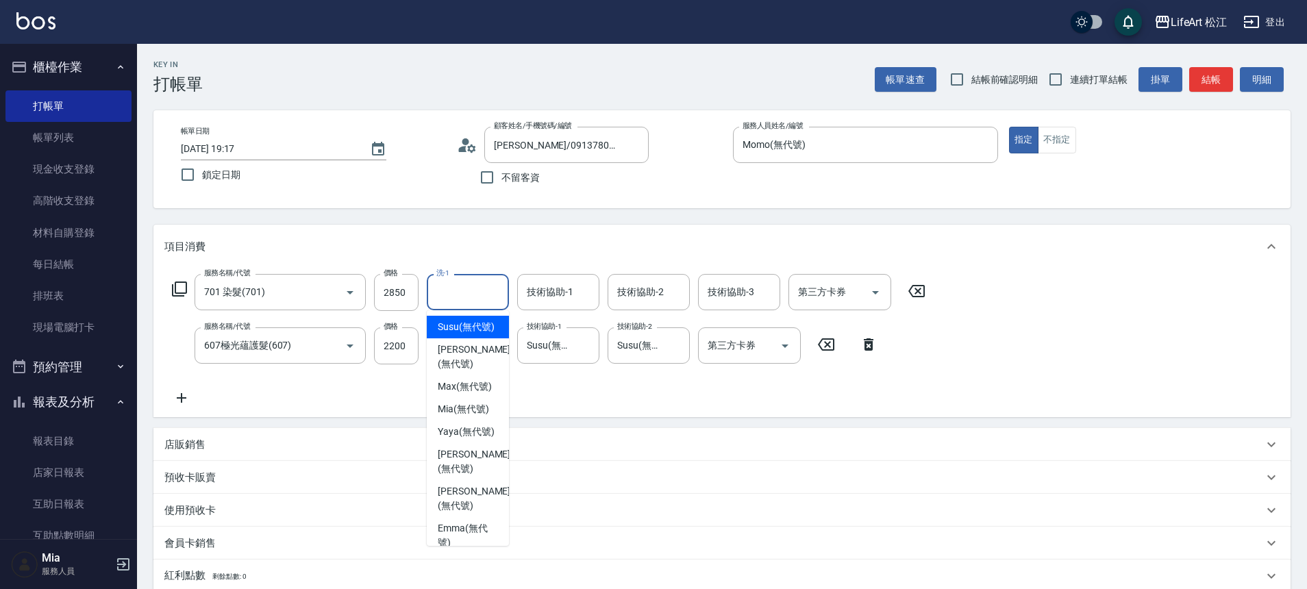
click at [447, 334] on span "Susu (無代號)" at bounding box center [466, 327] width 57 height 14
type input "Susu(無代號)"
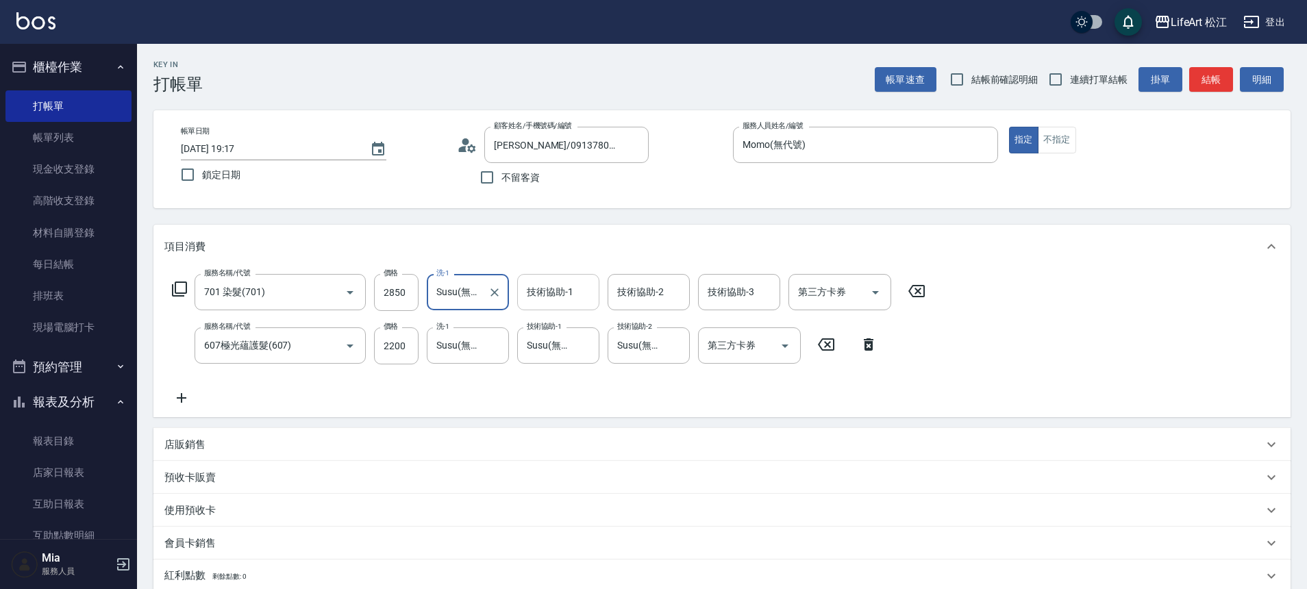
click at [557, 292] on div "技術協助-1 技術協助-1" at bounding box center [558, 292] width 82 height 36
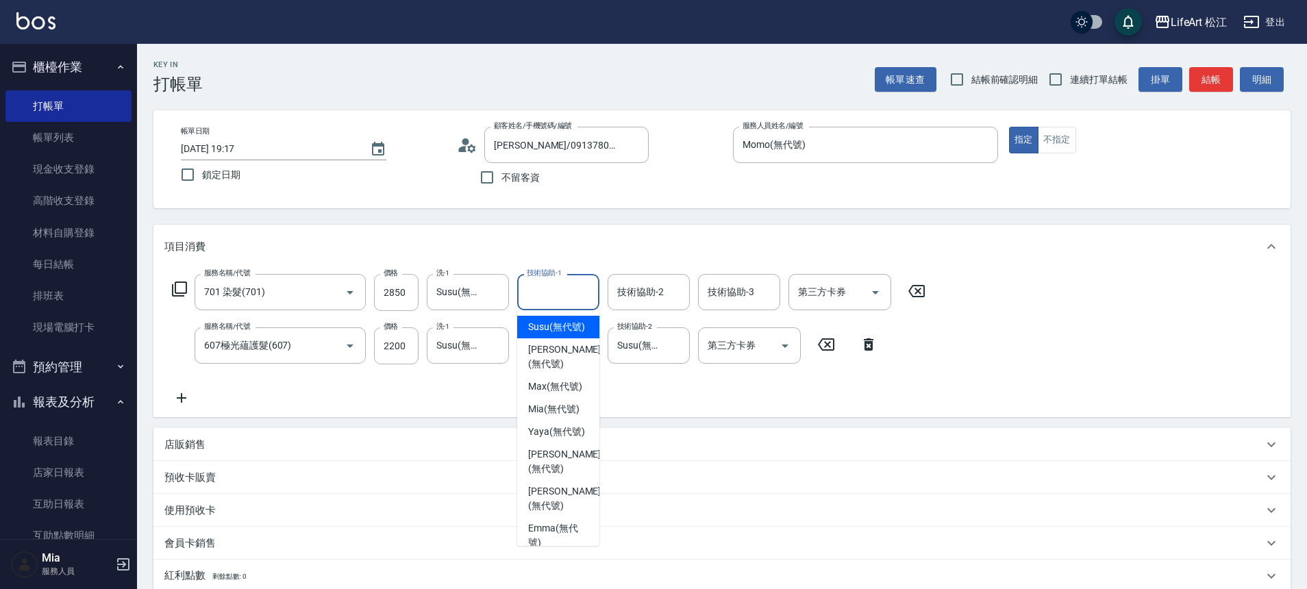
click at [557, 353] on div "[PERSON_NAME] (無代號)" at bounding box center [558, 356] width 82 height 37
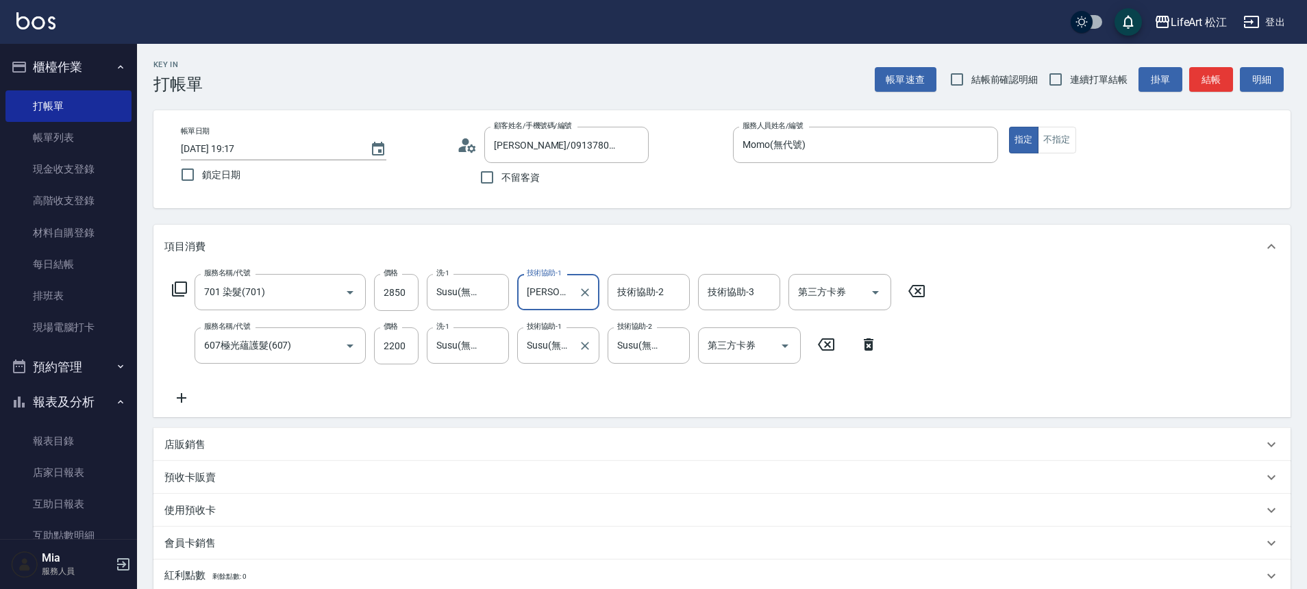
click at [556, 326] on label "技術協助-1" at bounding box center [544, 326] width 35 height 10
click at [556, 334] on input "Susu(無代號)" at bounding box center [547, 346] width 49 height 24
click at [551, 283] on input "[PERSON_NAME](無代號)" at bounding box center [547, 292] width 49 height 24
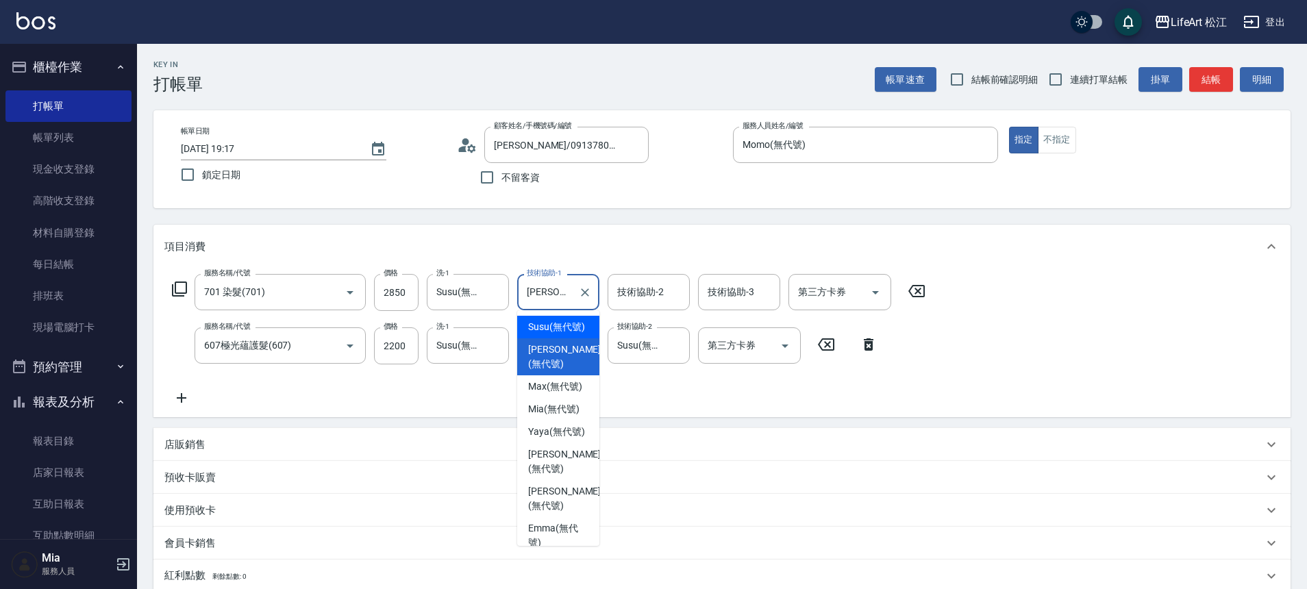
click at [559, 334] on span "Susu (無代號)" at bounding box center [556, 327] width 57 height 14
type input "Susu(無代號)"
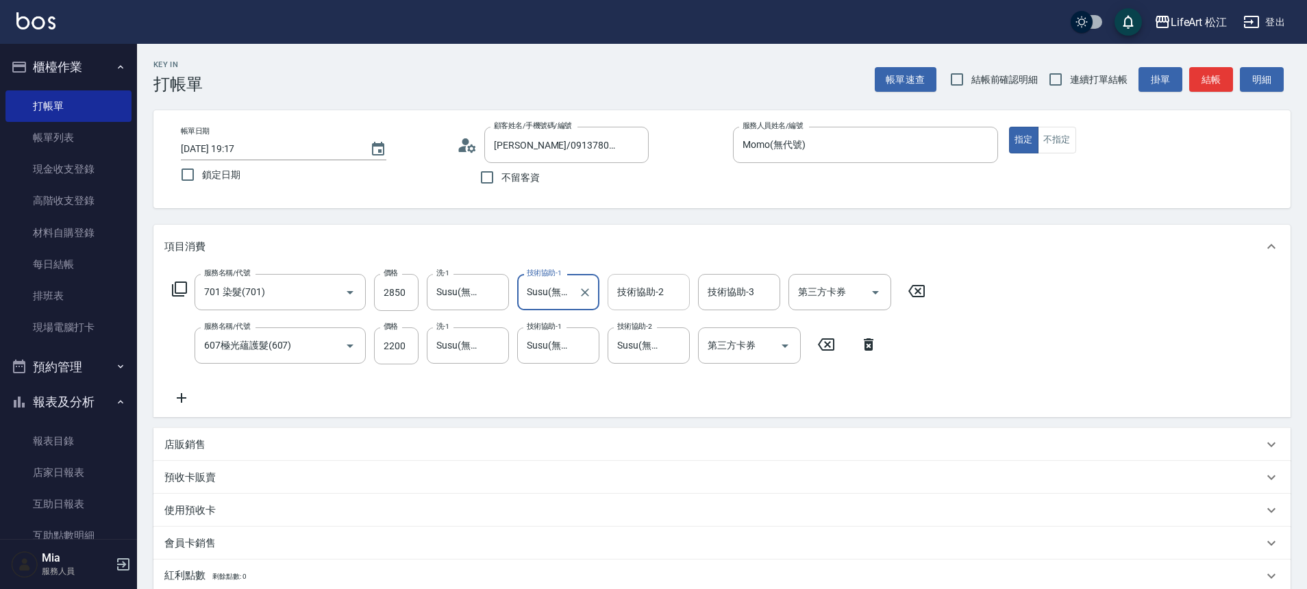
click at [609, 299] on div "技術協助-2" at bounding box center [648, 292] width 82 height 36
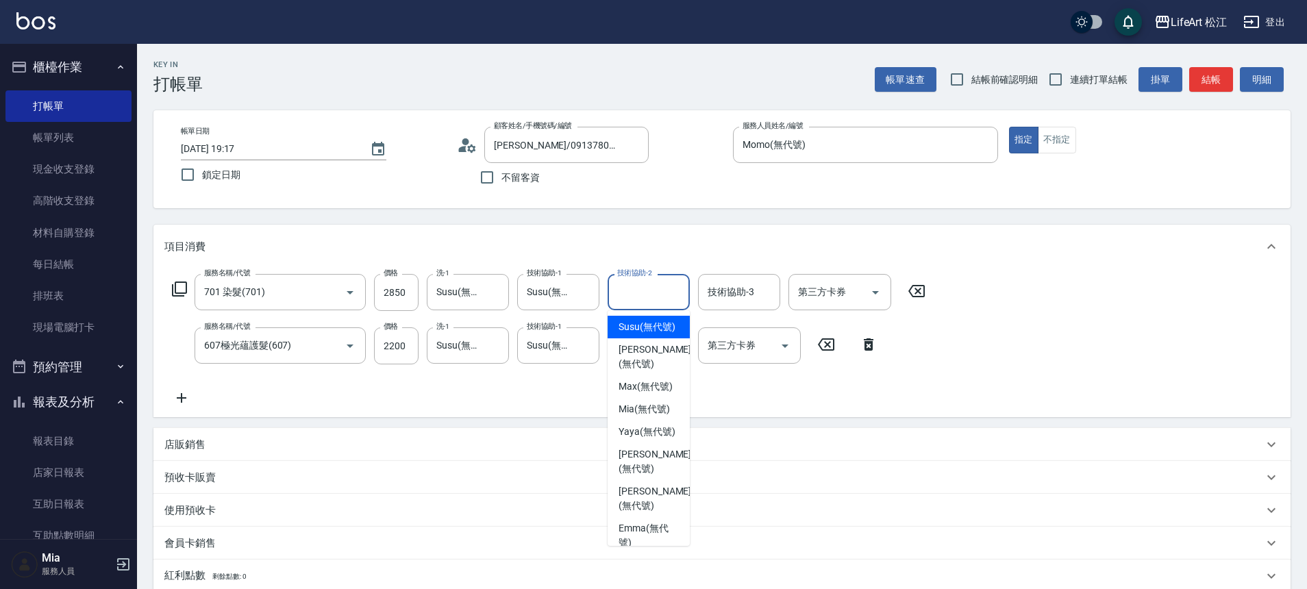
click at [630, 297] on input "技術協助-2" at bounding box center [649, 292] width 70 height 24
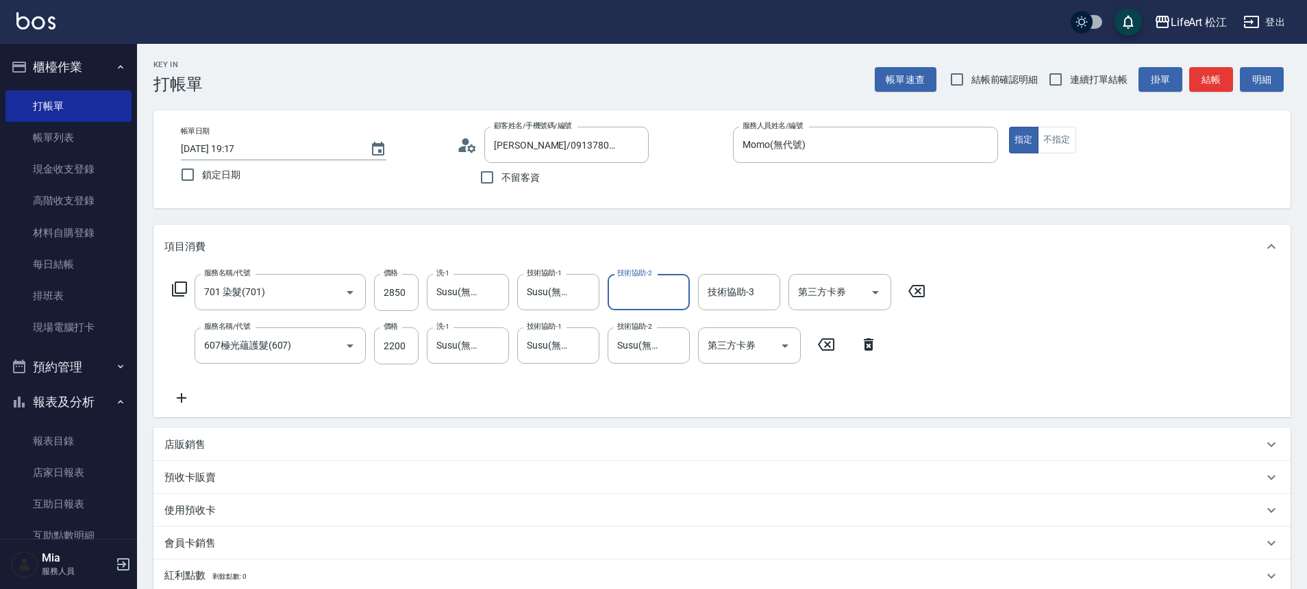
click at [630, 297] on input "技術協助-2" at bounding box center [649, 292] width 70 height 24
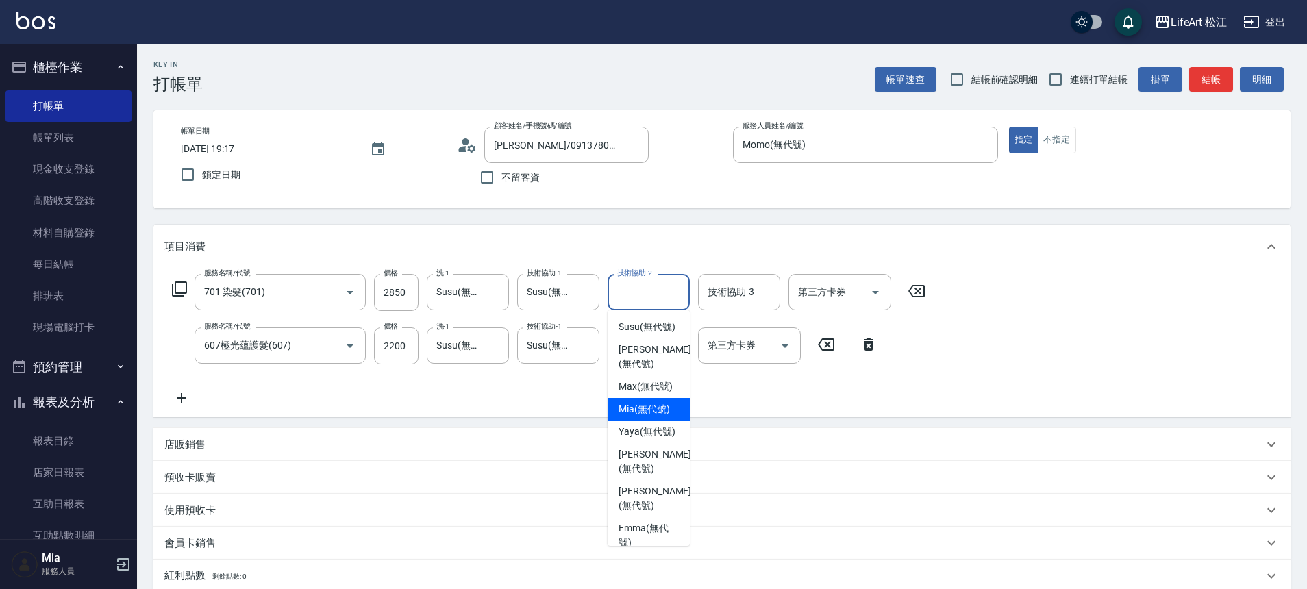
click at [633, 416] on span "Mia (無代號)" at bounding box center [643, 409] width 51 height 14
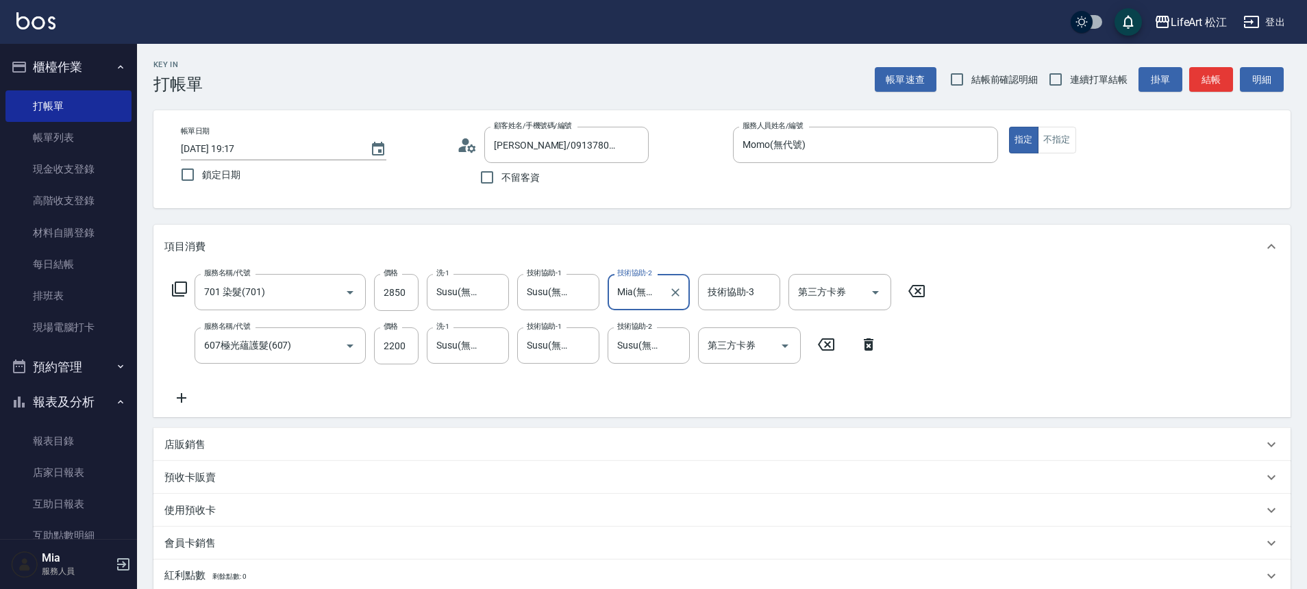
click at [636, 294] on input "Mia(無代號)" at bounding box center [638, 292] width 49 height 24
click at [641, 418] on span "Leora (無代號)" at bounding box center [648, 411] width 60 height 14
type input "Leora(無代號)"
click at [724, 281] on input "技術協助-3" at bounding box center [739, 292] width 70 height 24
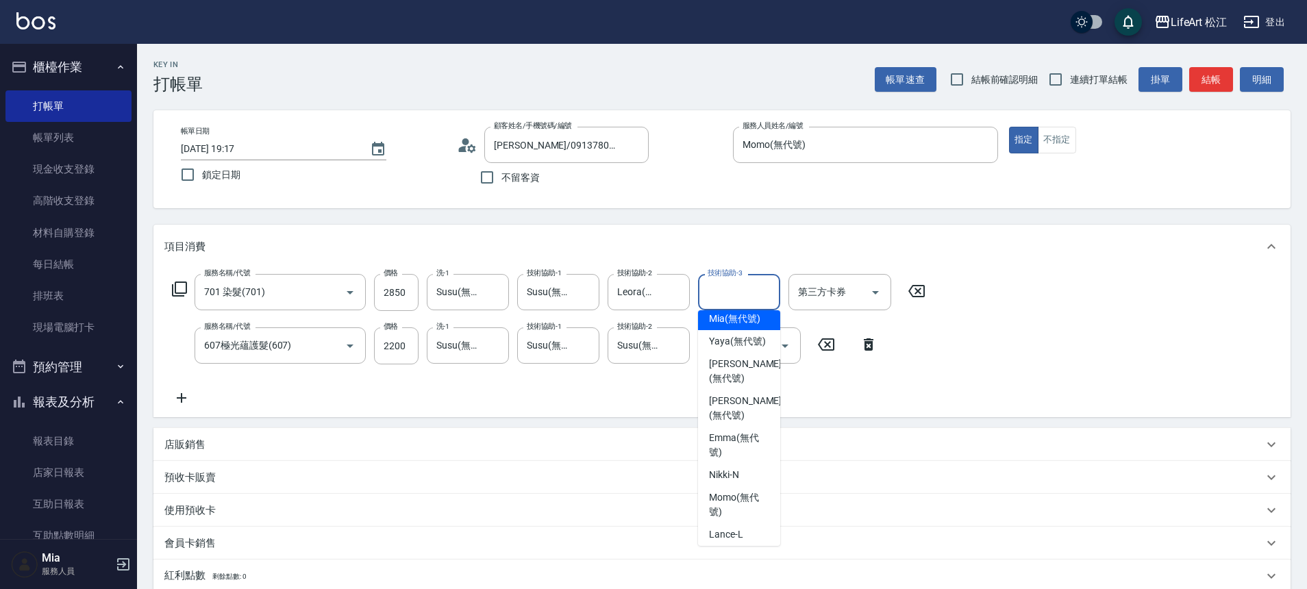
scroll to position [245, 0]
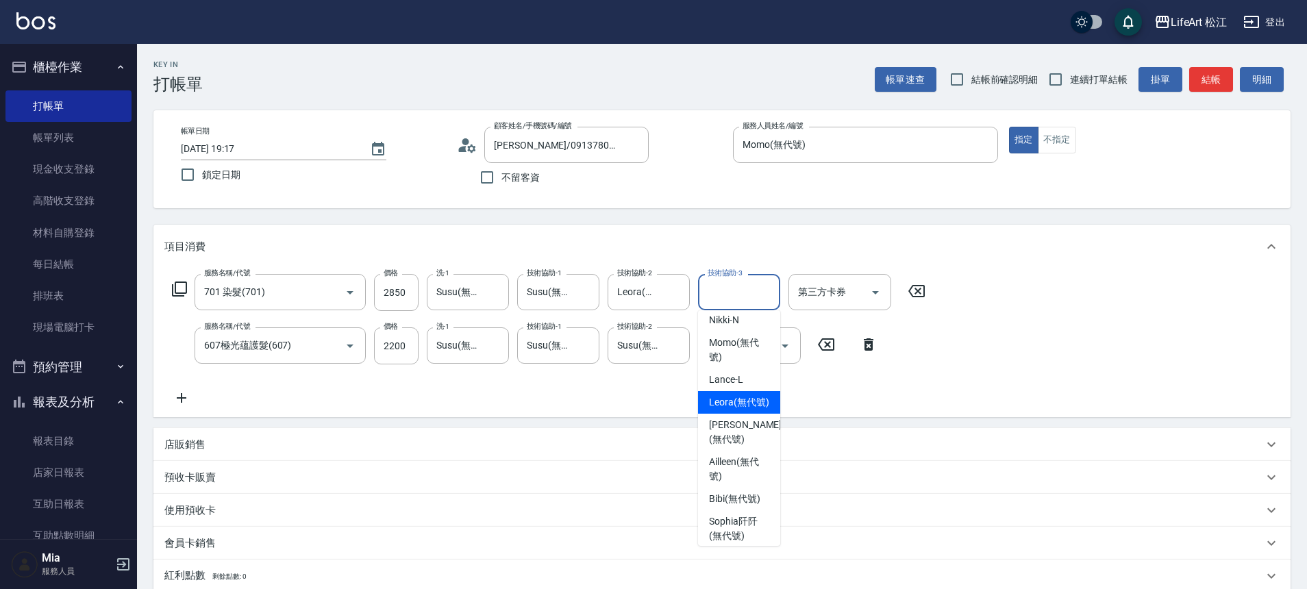
click at [719, 410] on span "Leora (無代號)" at bounding box center [739, 402] width 60 height 14
type input "Leora(無代號)"
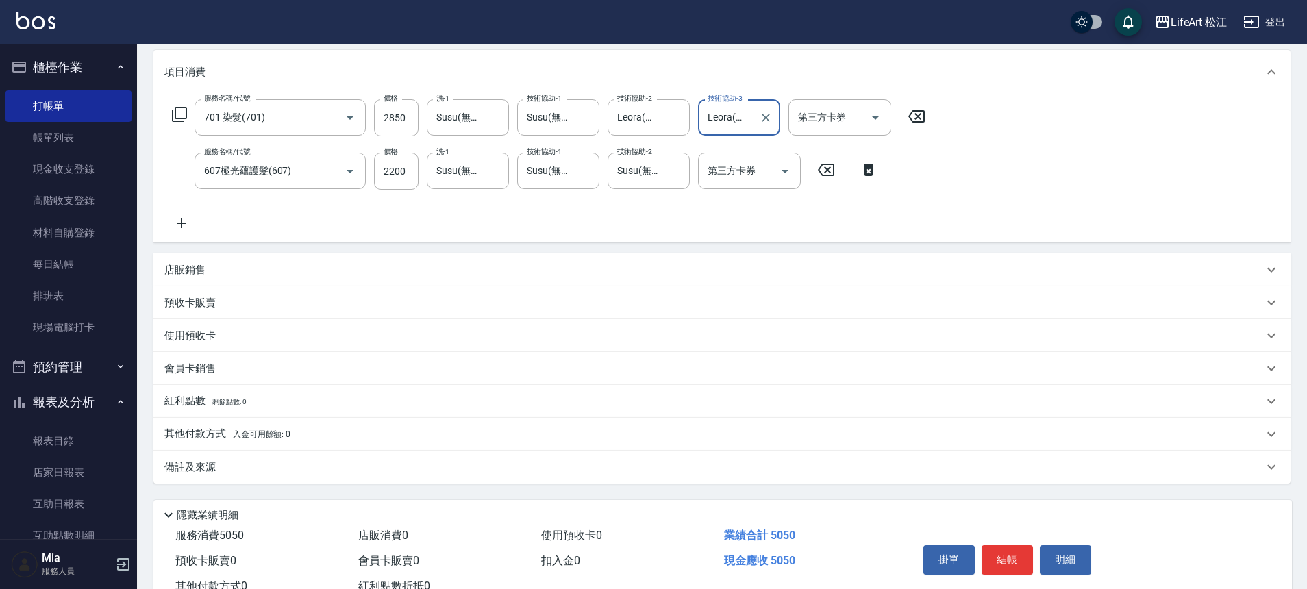
scroll to position [224, 0]
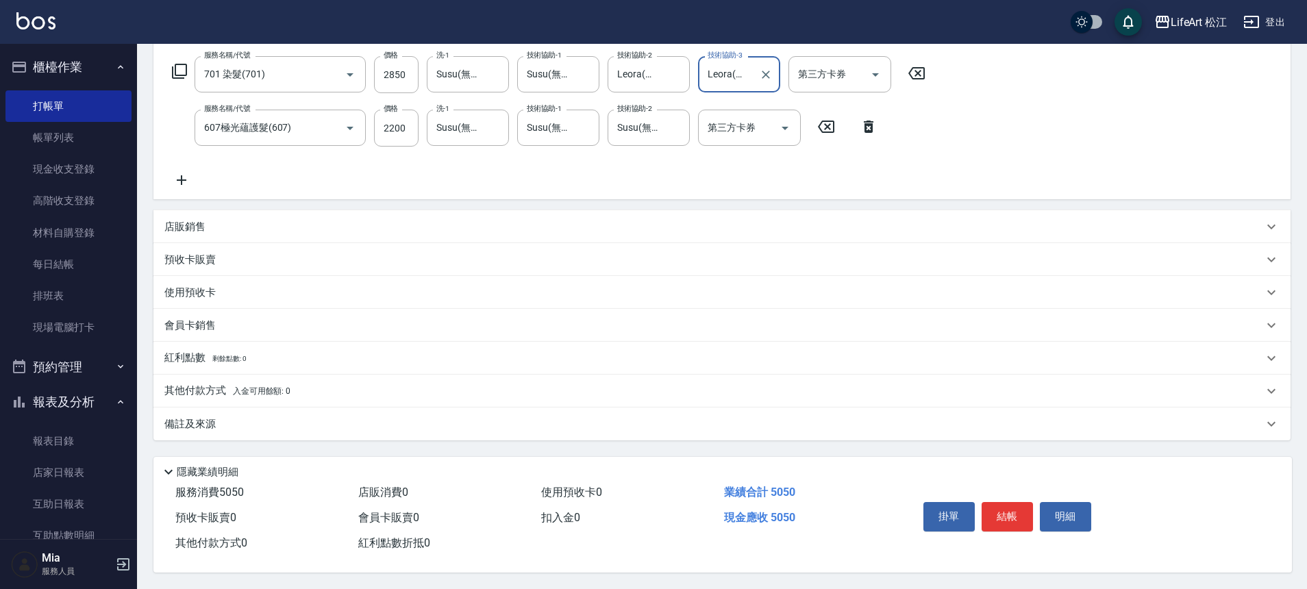
click at [255, 417] on div "備註及來源" at bounding box center [713, 424] width 1098 height 14
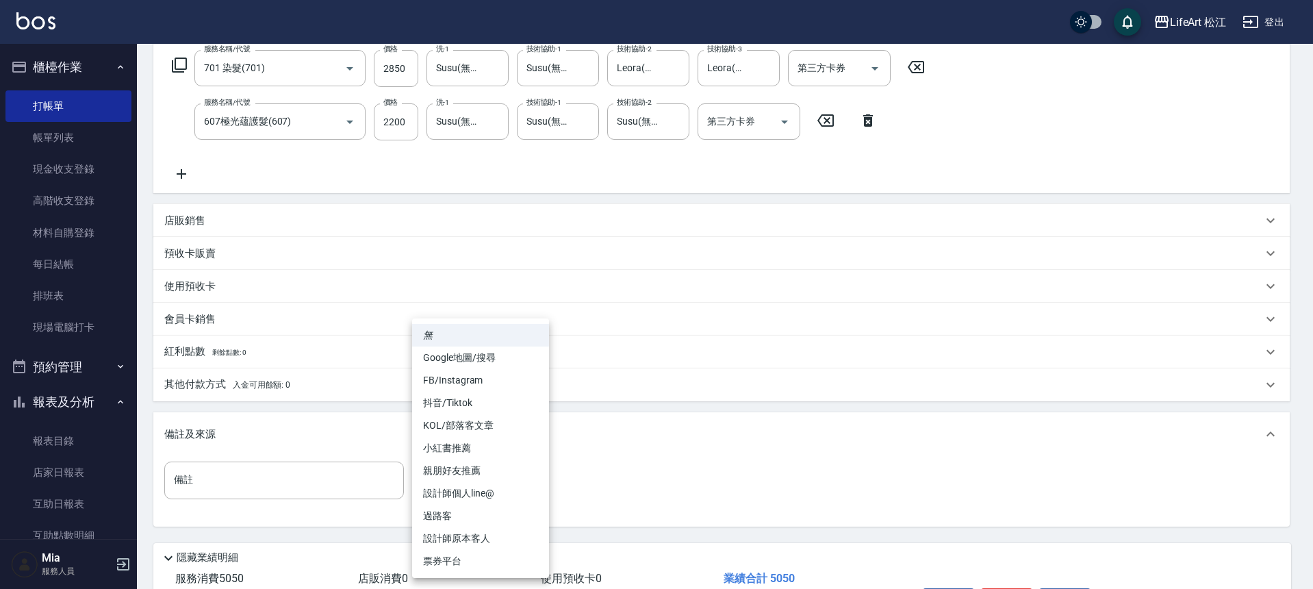
click at [488, 477] on body "LifeArt 松江 登出 櫃檯作業 打帳單 帳單列表 現金收支登錄 高階收支登錄 材料自購登錄 每日結帳 排班表 現場電腦打卡 預約管理 預約管理 單日預約…" at bounding box center [656, 225] width 1313 height 899
click at [466, 383] on li "FB/Instagram" at bounding box center [480, 380] width 137 height 23
type input "FB/Instagram"
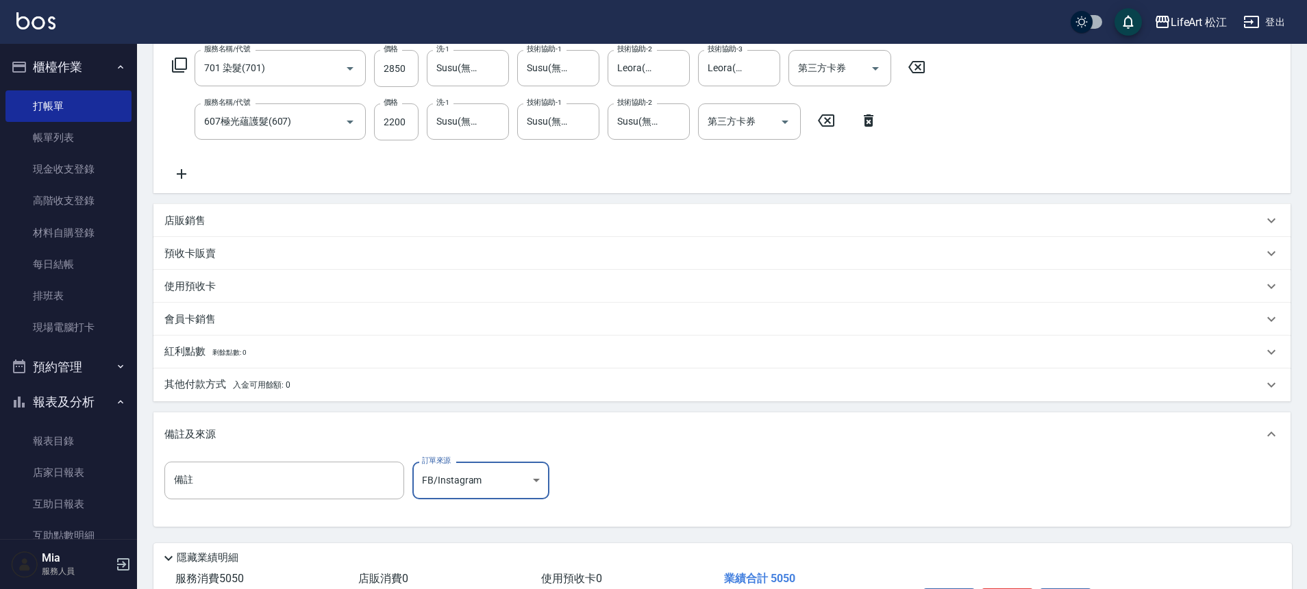
click at [262, 391] on p "其他付款方式 入金可用餘額: 0" at bounding box center [227, 384] width 126 height 15
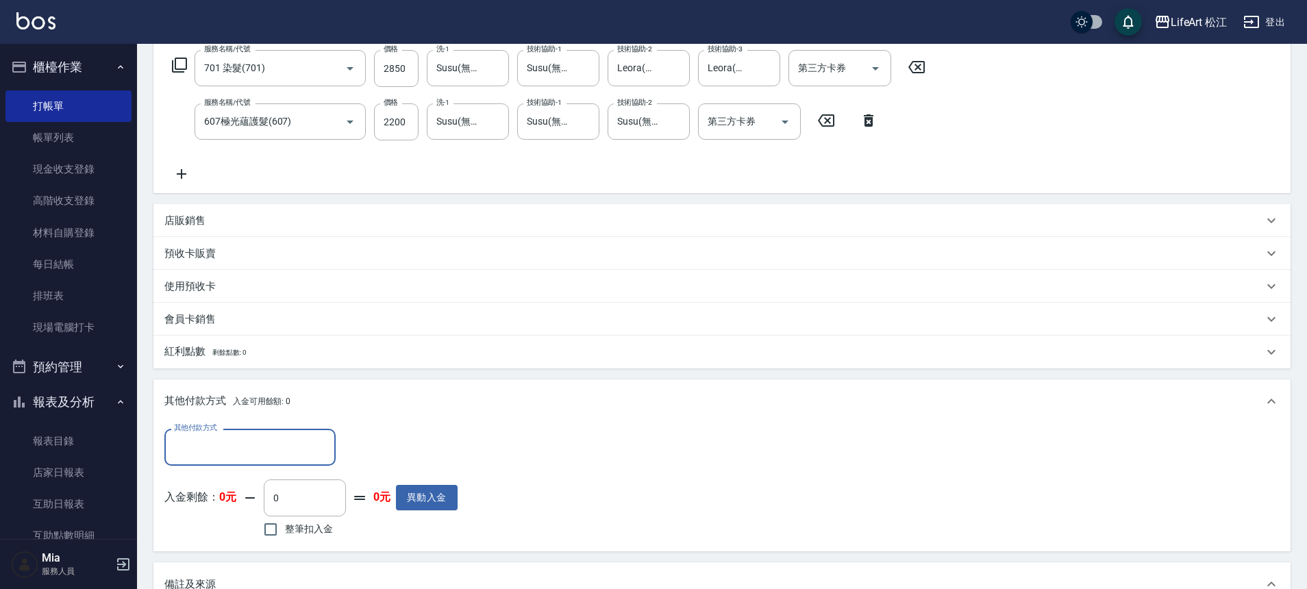
scroll to position [0, 0]
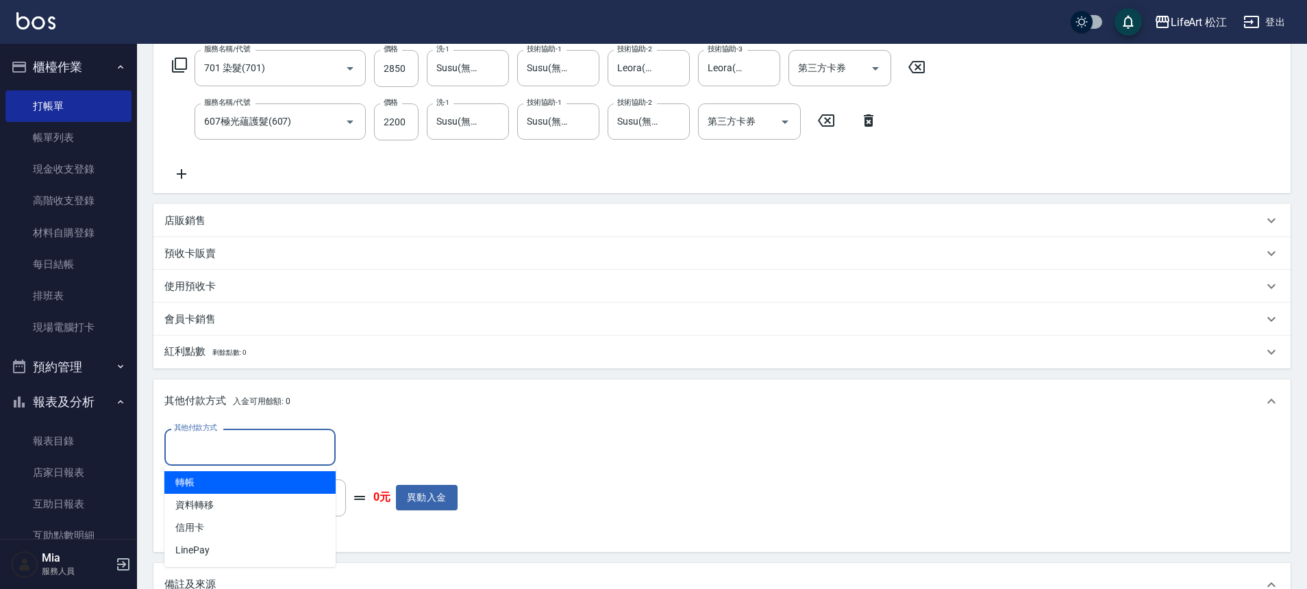
click at [225, 451] on input "其他付款方式" at bounding box center [250, 447] width 159 height 24
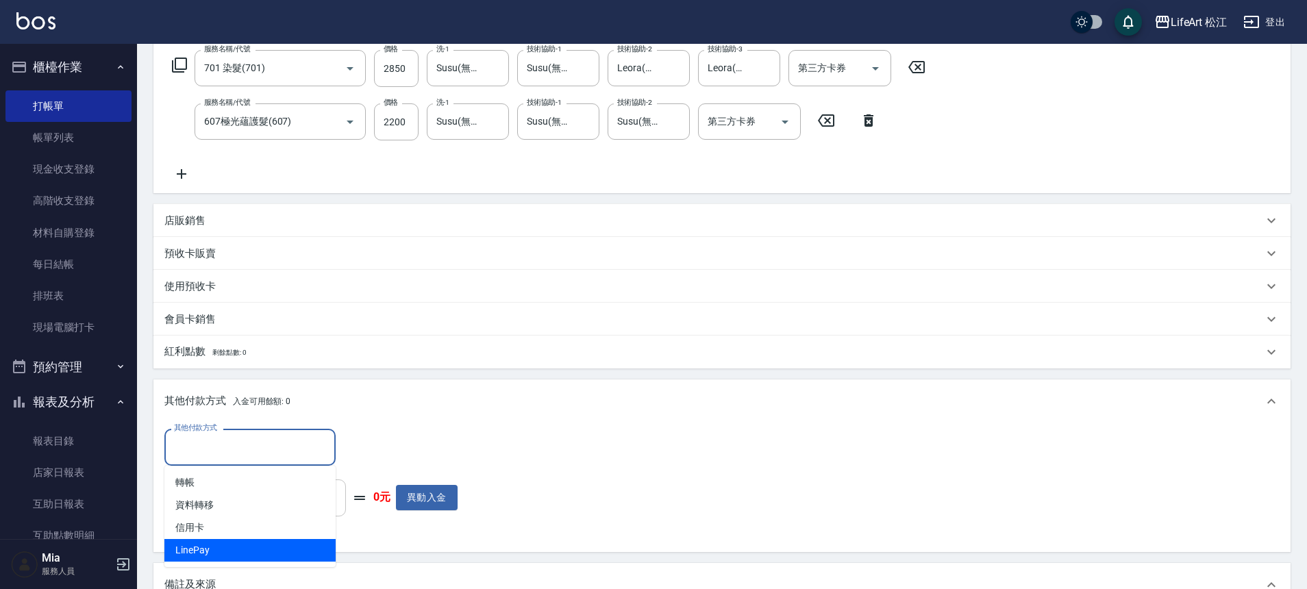
click at [228, 545] on span "LinePay" at bounding box center [249, 550] width 171 height 23
type input "LinePay"
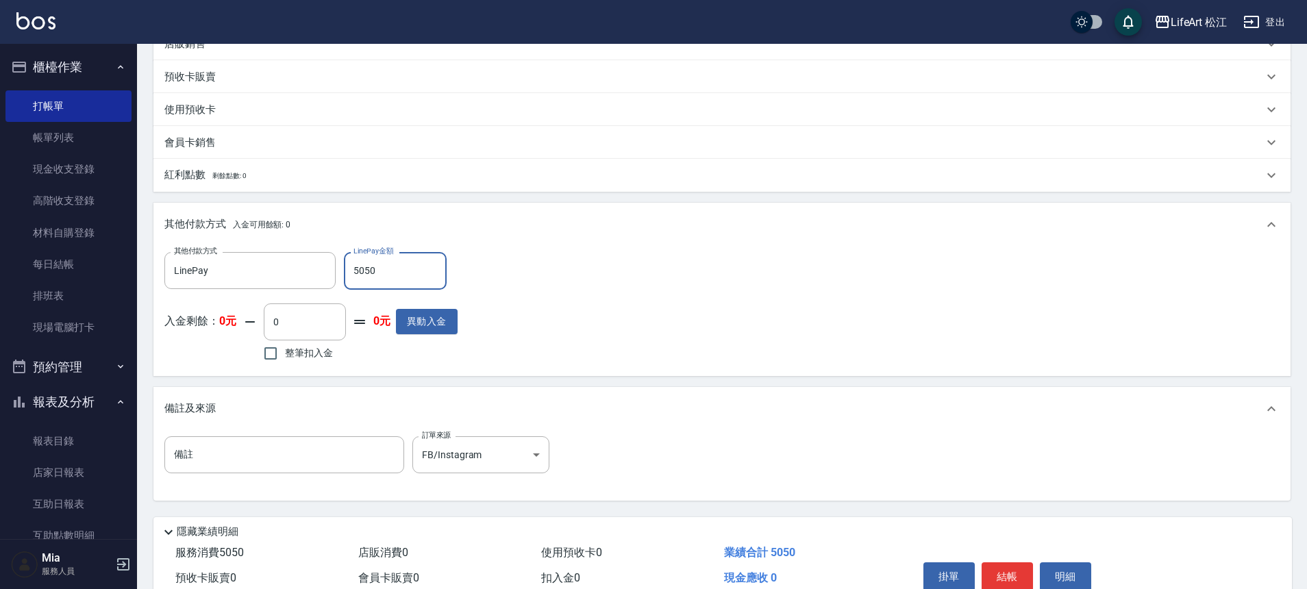
scroll to position [467, 0]
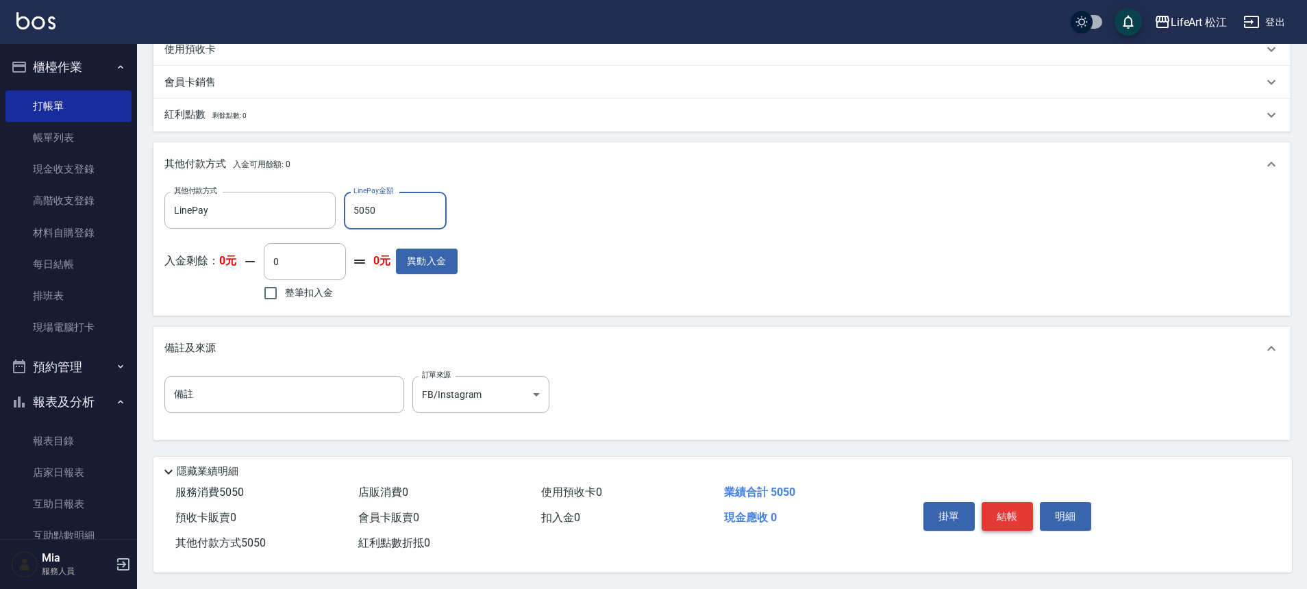
type input "5050"
click at [1005, 507] on button "結帳" at bounding box center [1006, 516] width 51 height 29
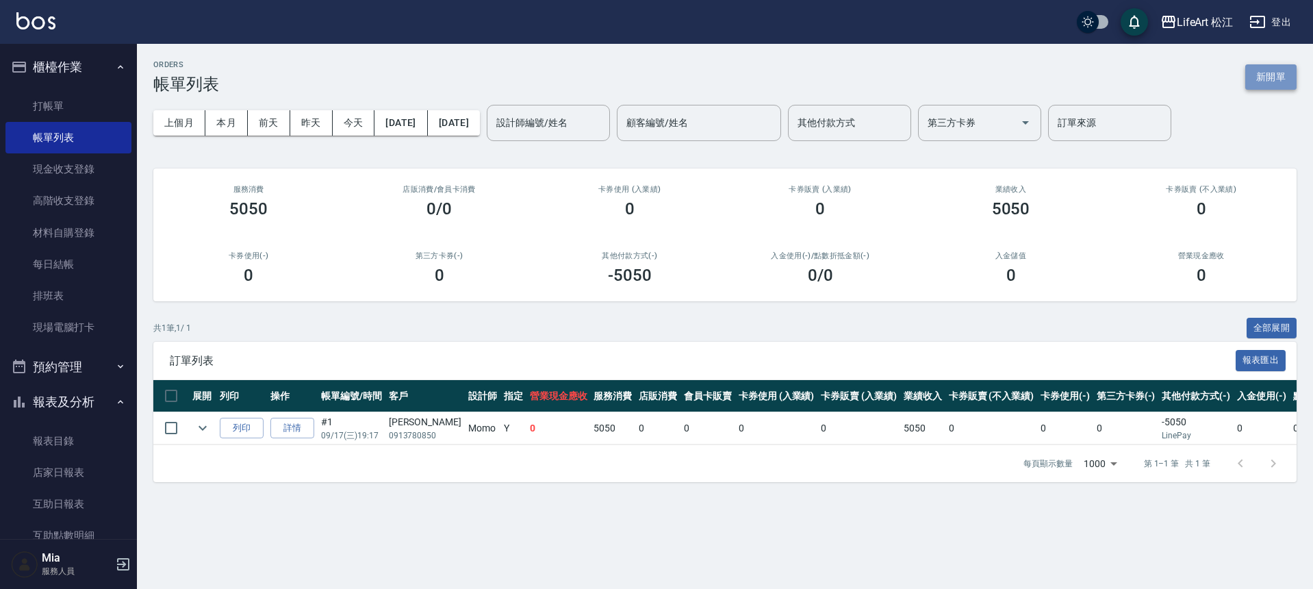
click at [1261, 76] on button "新開單" at bounding box center [1271, 76] width 51 height 25
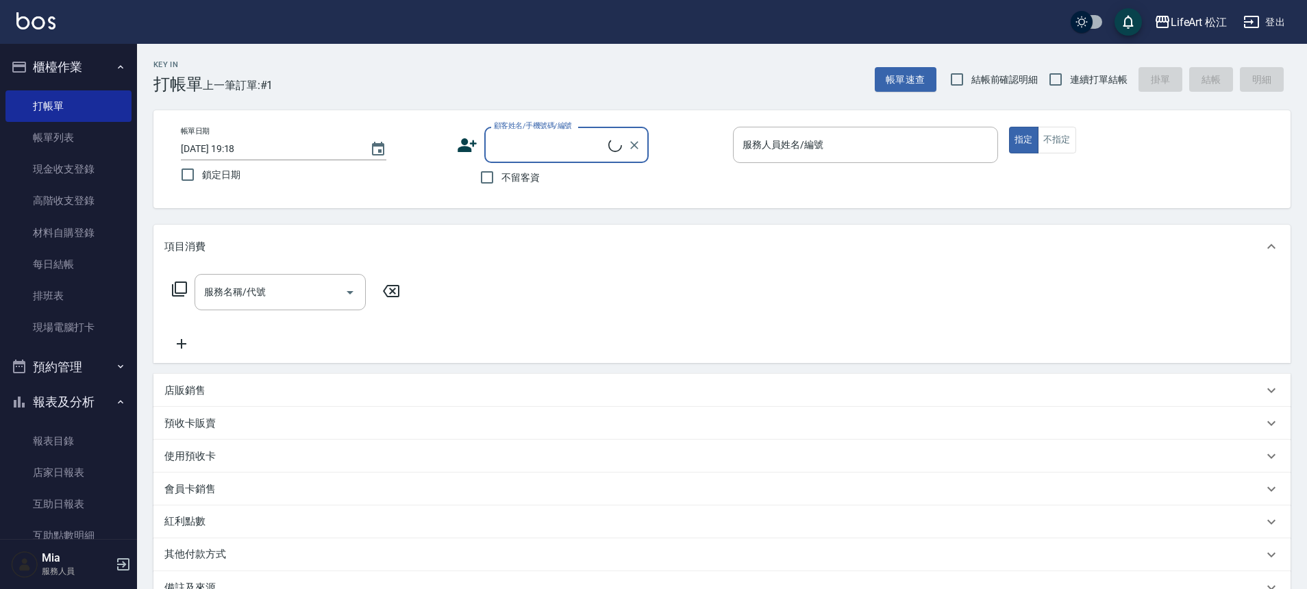
click at [568, 142] on input "顧客姓名/手機號碼/編號" at bounding box center [549, 145] width 118 height 24
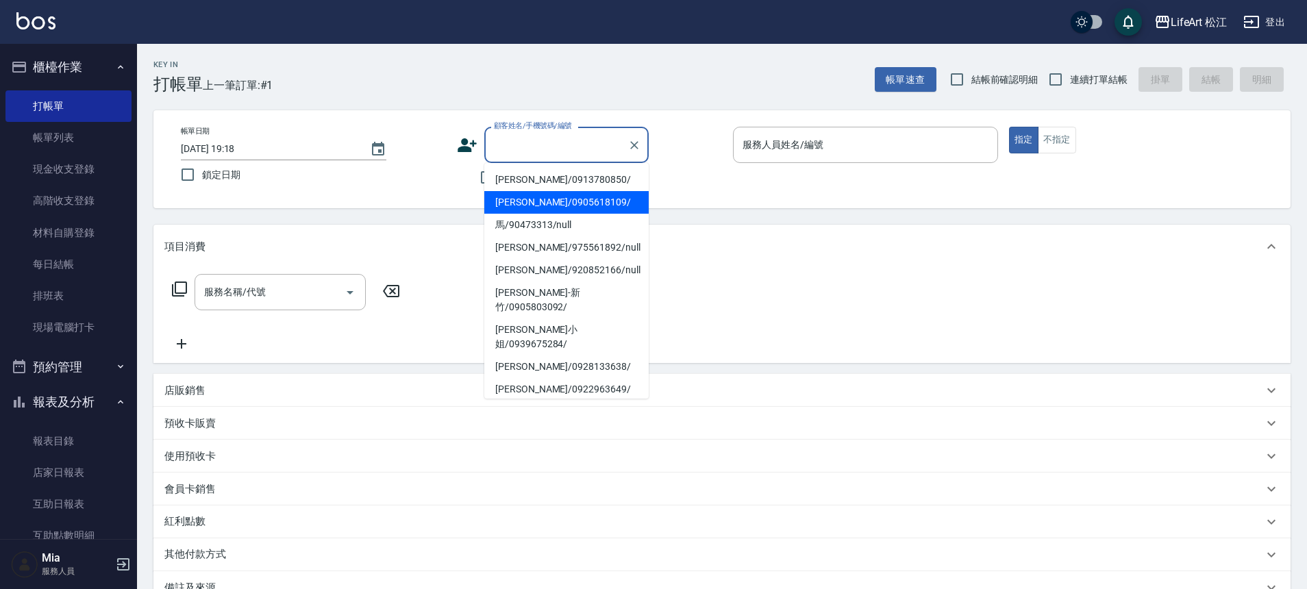
click at [528, 206] on li "[PERSON_NAME]/0905618109/" at bounding box center [566, 202] width 164 height 23
type input "[PERSON_NAME]/0905618109/"
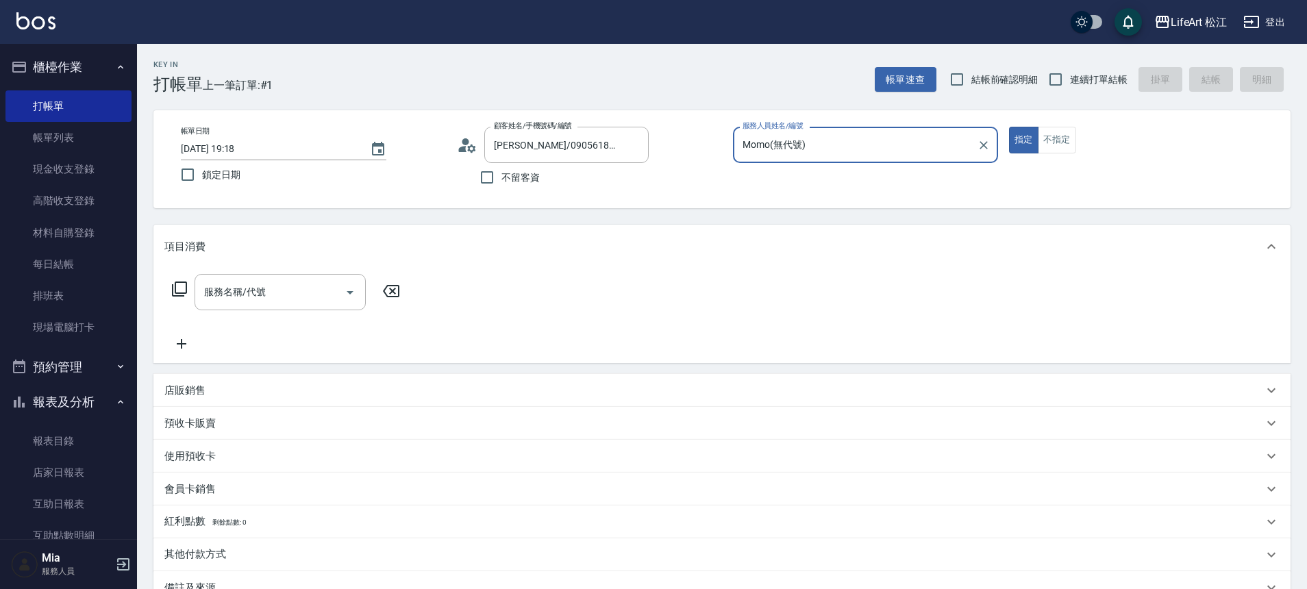
type input "Momo(無代號)"
click at [268, 291] on input "服務名稱/代號" at bounding box center [270, 292] width 138 height 24
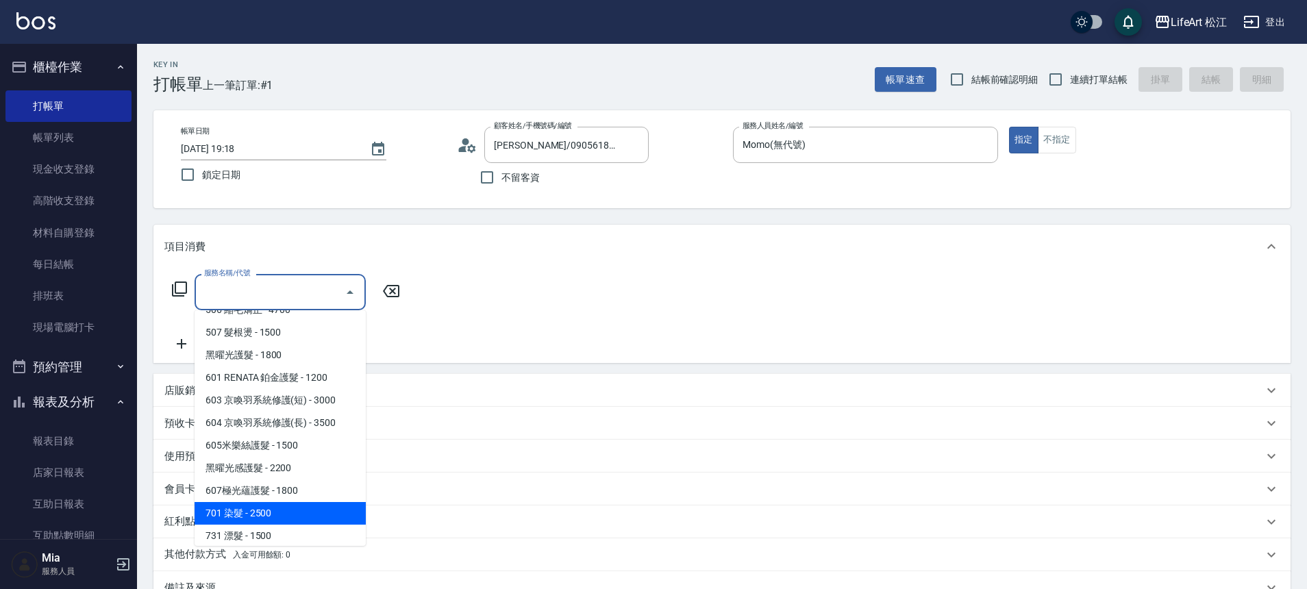
scroll to position [182, 0]
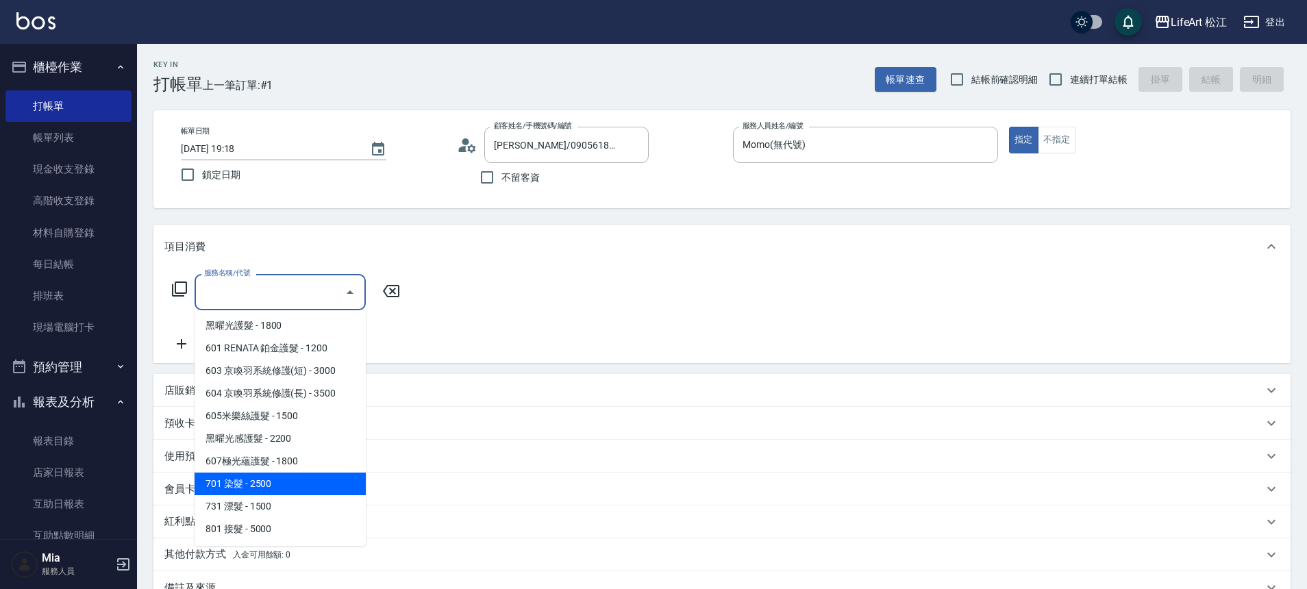
click at [266, 481] on span "701 染髮 - 2500" at bounding box center [279, 484] width 171 height 23
type input "701 染髮(701)"
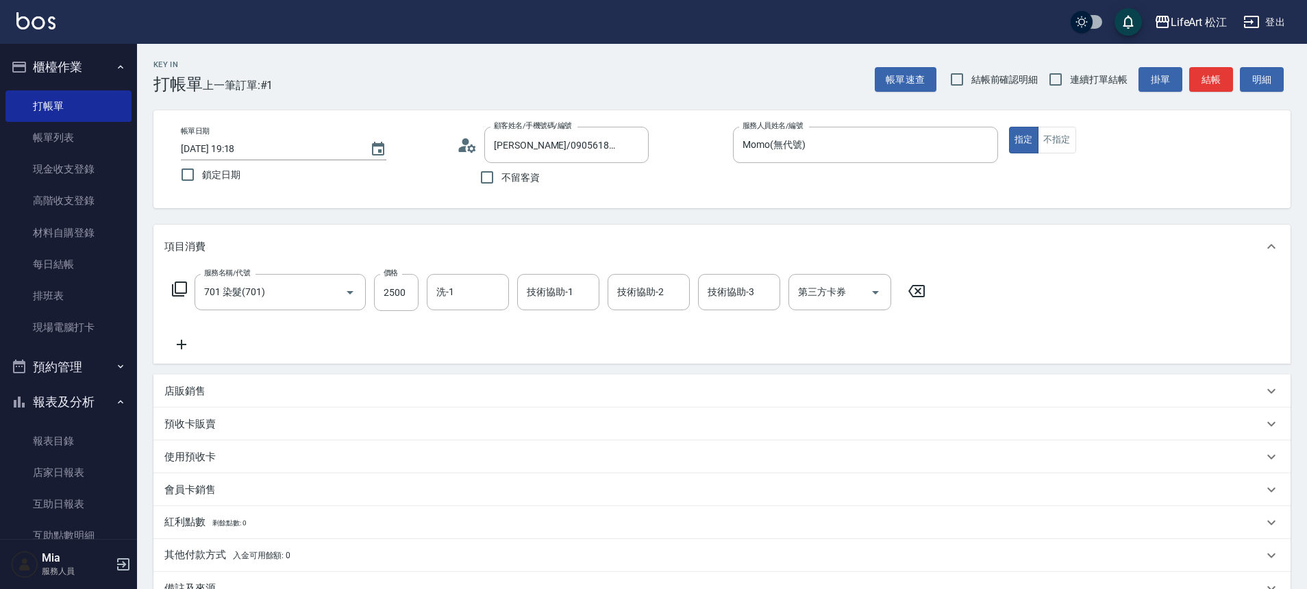
click at [186, 342] on icon at bounding box center [181, 344] width 34 height 16
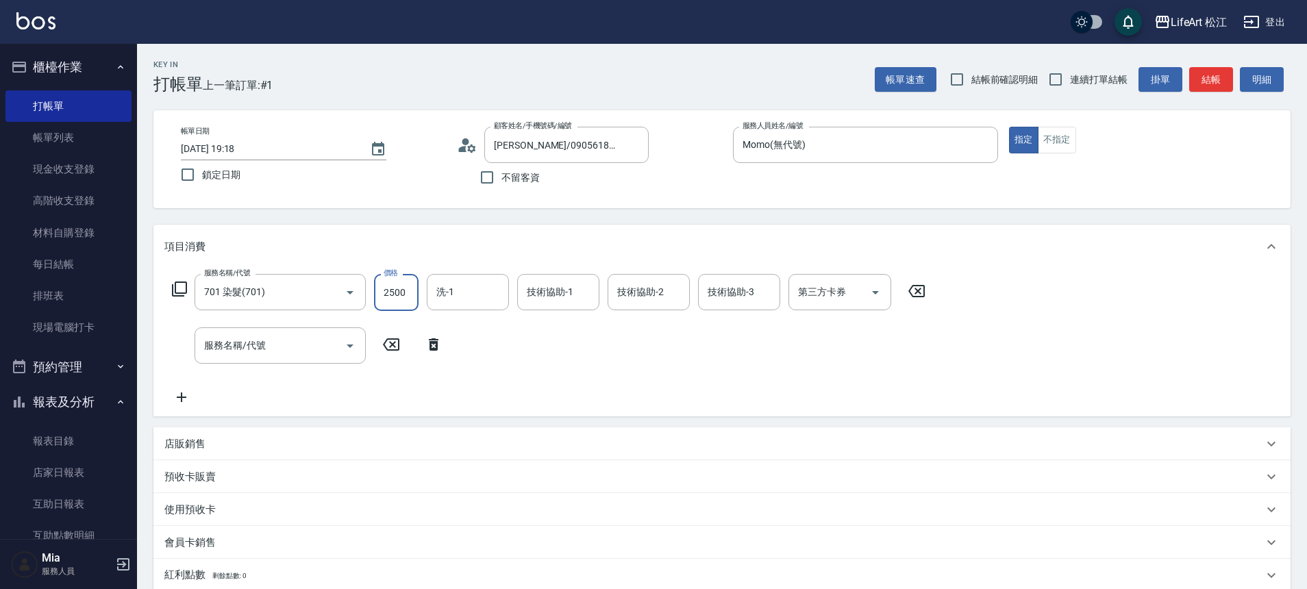
click at [405, 301] on input "2500" at bounding box center [396, 292] width 45 height 37
type input "4100"
click at [468, 285] on input "洗-1" at bounding box center [468, 292] width 70 height 24
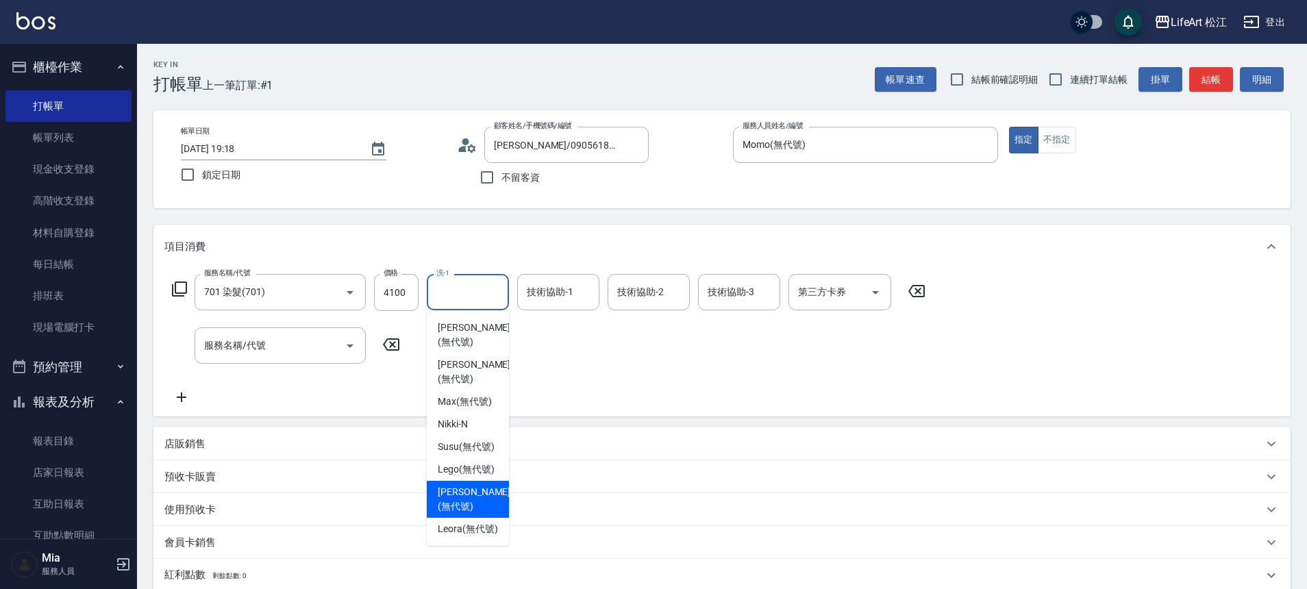
scroll to position [332, 0]
drag, startPoint x: 453, startPoint y: 518, endPoint x: 438, endPoint y: 526, distance: 16.2
click at [453, 522] on span "Leora (無代號)" at bounding box center [468, 529] width 60 height 14
type input "Leora(無代號)"
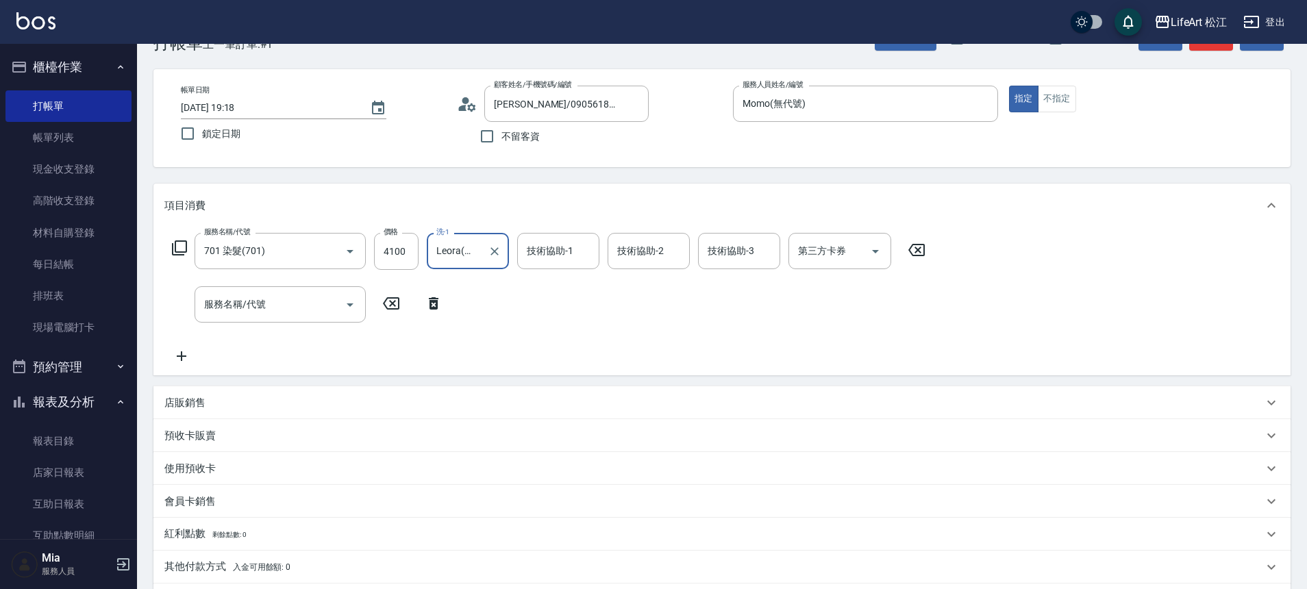
scroll to position [223, 0]
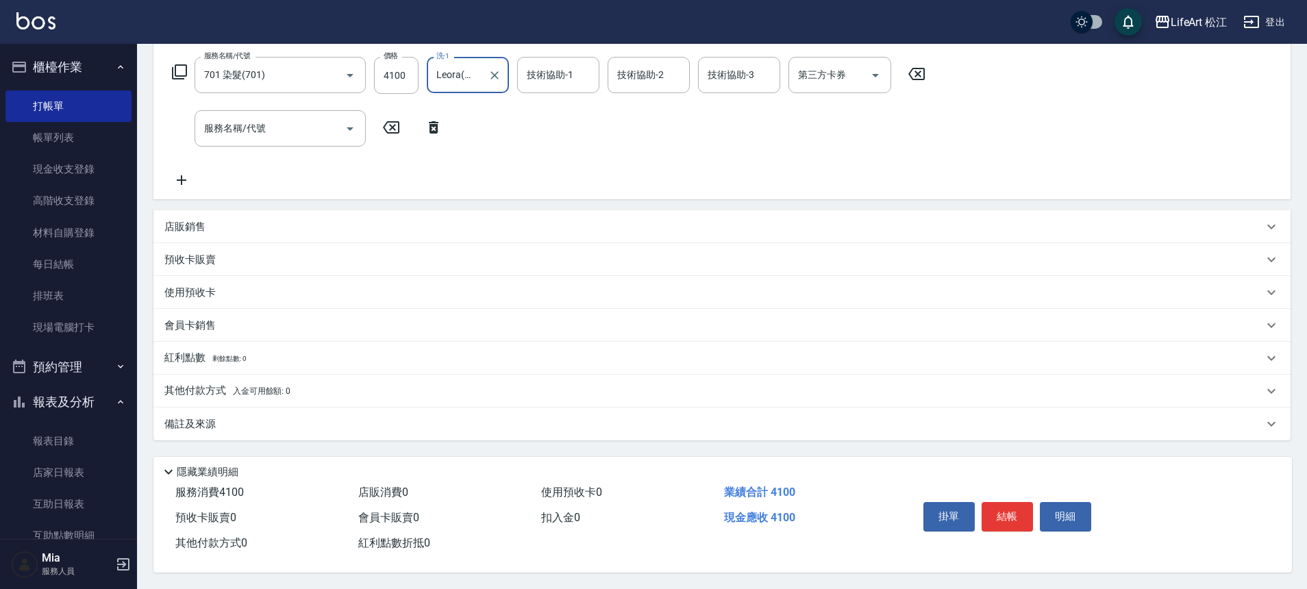
click at [235, 221] on div "店販銷售" at bounding box center [713, 227] width 1098 height 14
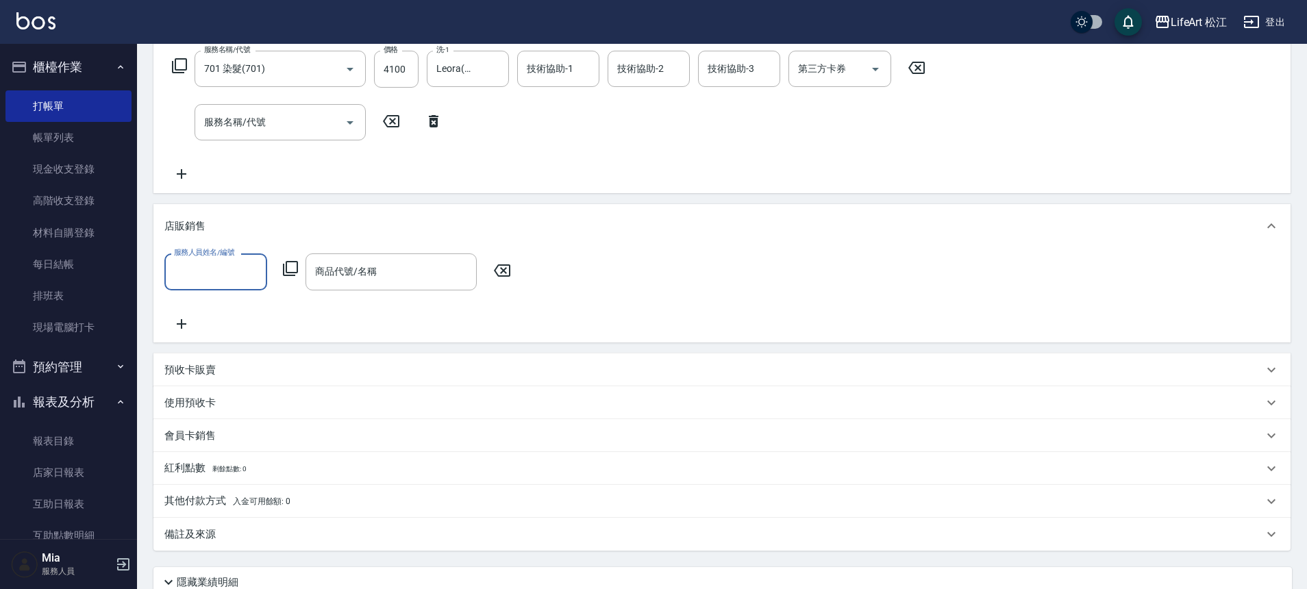
scroll to position [0, 0]
click at [212, 268] on input "服務人員姓名/編號" at bounding box center [216, 272] width 90 height 24
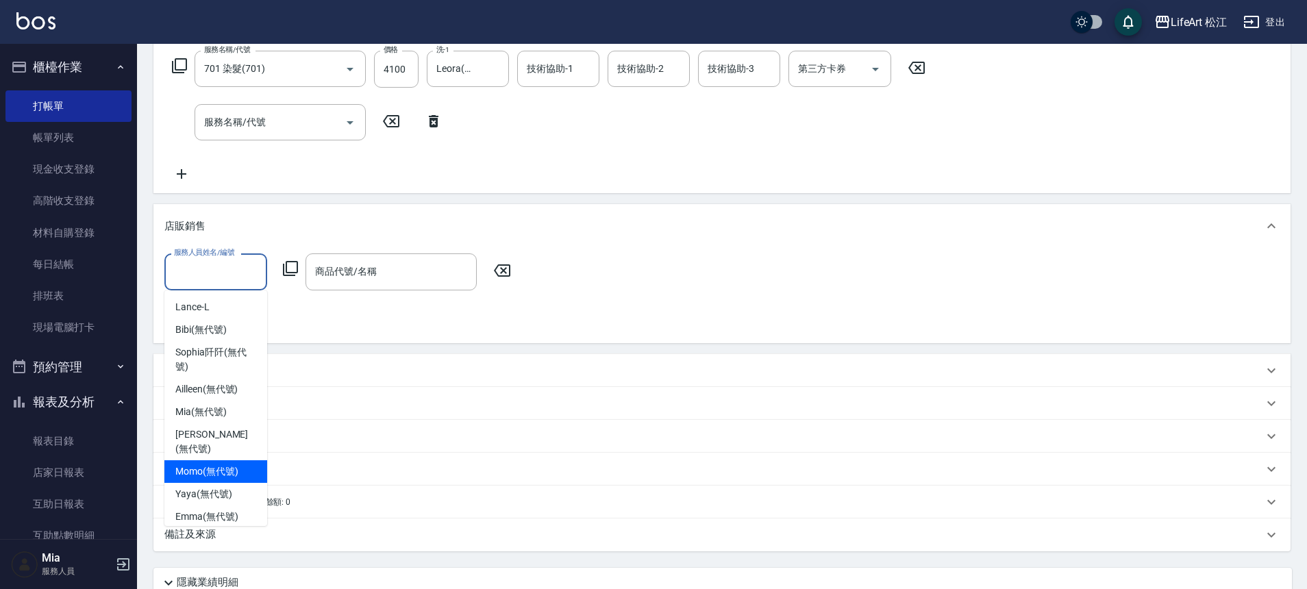
click at [217, 465] on div "Momo (無代號)" at bounding box center [215, 471] width 103 height 23
type input "Momo(無代號)"
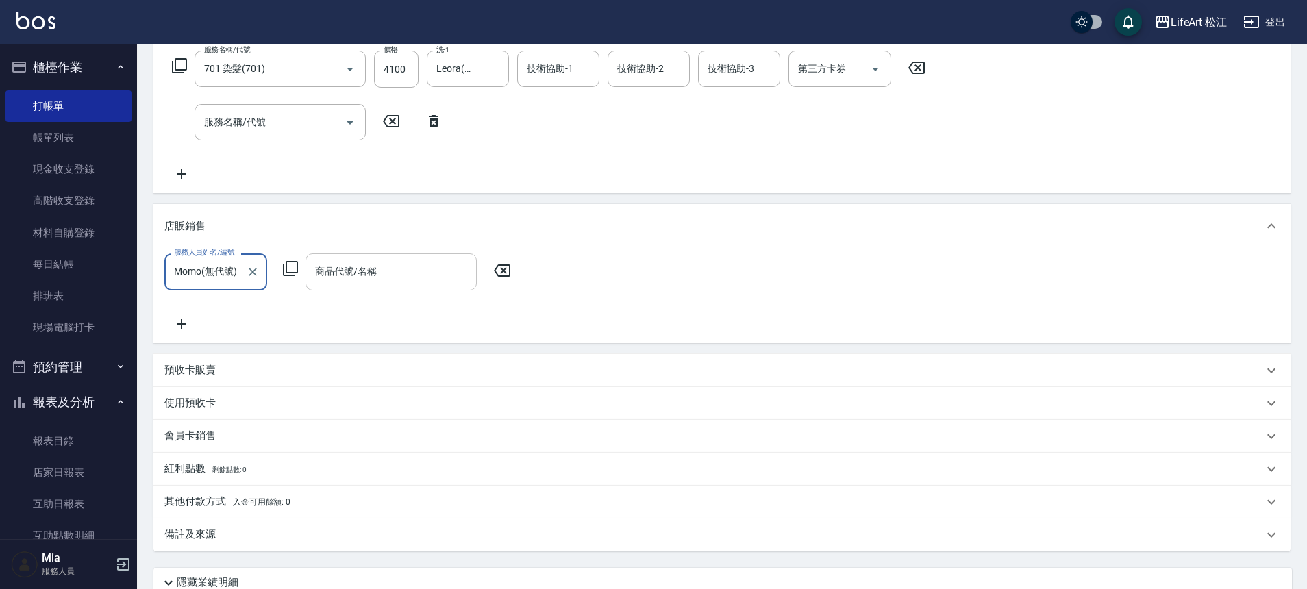
click at [359, 281] on input "商品代號/名稱" at bounding box center [391, 272] width 159 height 24
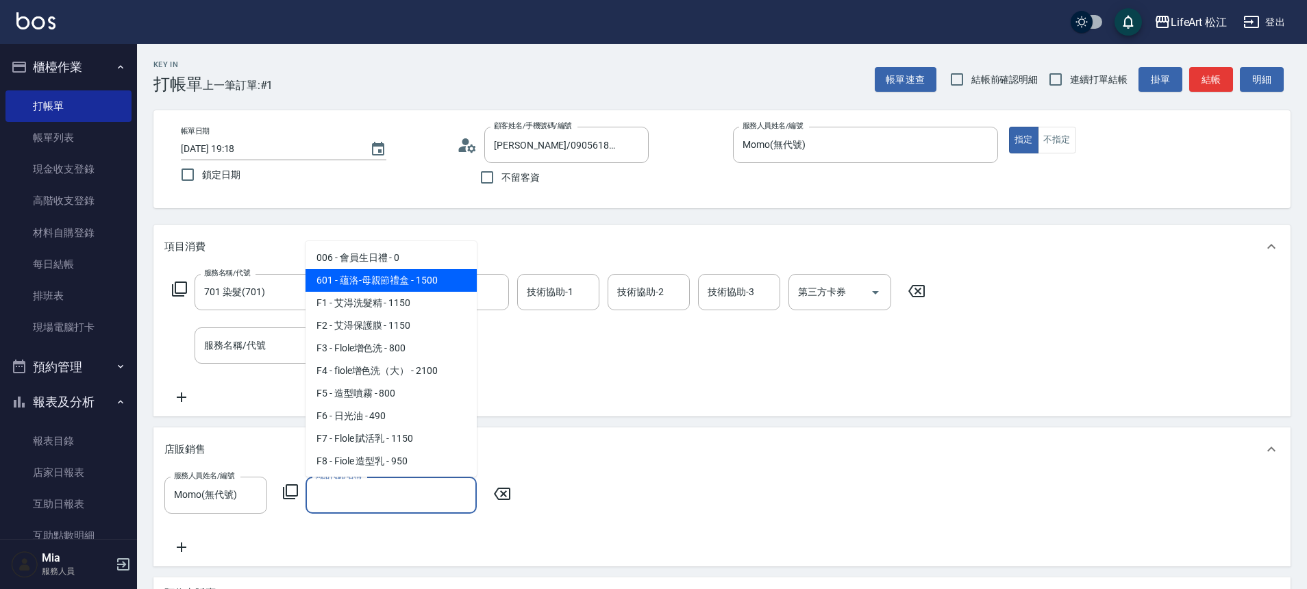
click at [476, 280] on ul "006 - 會員生日禮 - 0 601 - 蘊洛-母親節禮盒 - 1500 F1 - 艾淂洗髮精 - 1150 F2 - 艾淂保護膜 - 1150 F3 - …" at bounding box center [390, 359] width 171 height 236
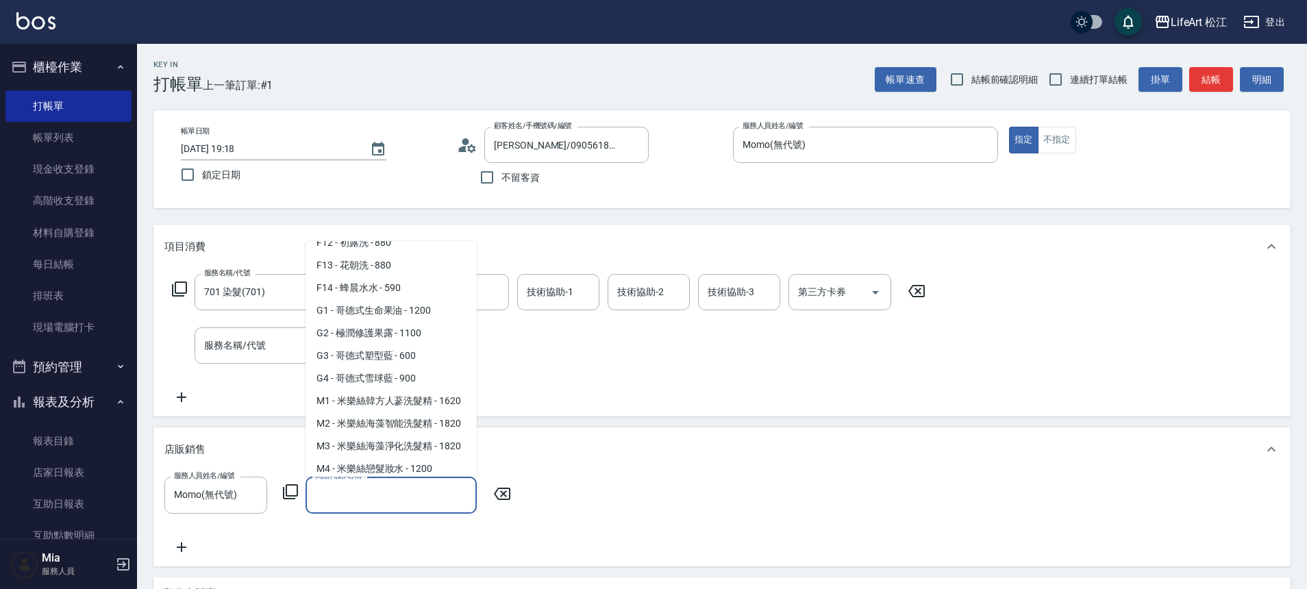
scroll to position [359, 0]
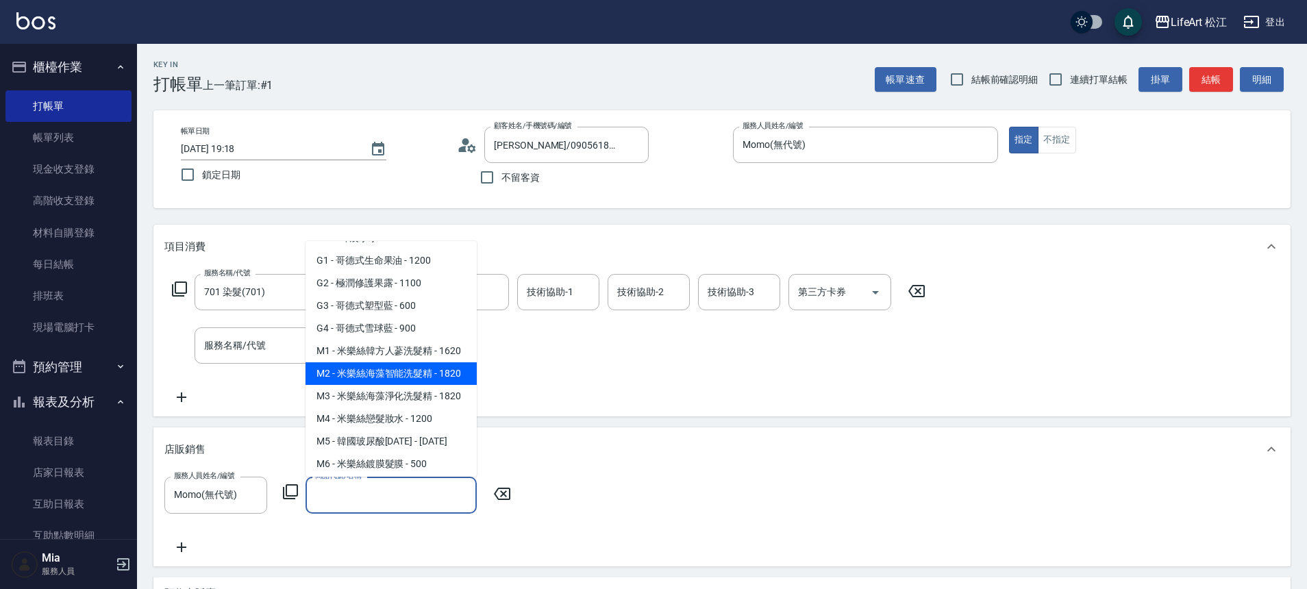
drag, startPoint x: 462, startPoint y: 368, endPoint x: 457, endPoint y: 402, distance: 34.7
click at [457, 402] on ul "006 - 會員生日禮 - 0 601 - 蘊洛-母親節禮盒 - 1500 F1 - 艾淂洗髮精 - 1150 F2 - 艾淂保護膜 - 1150 F3 - …" at bounding box center [390, 359] width 171 height 236
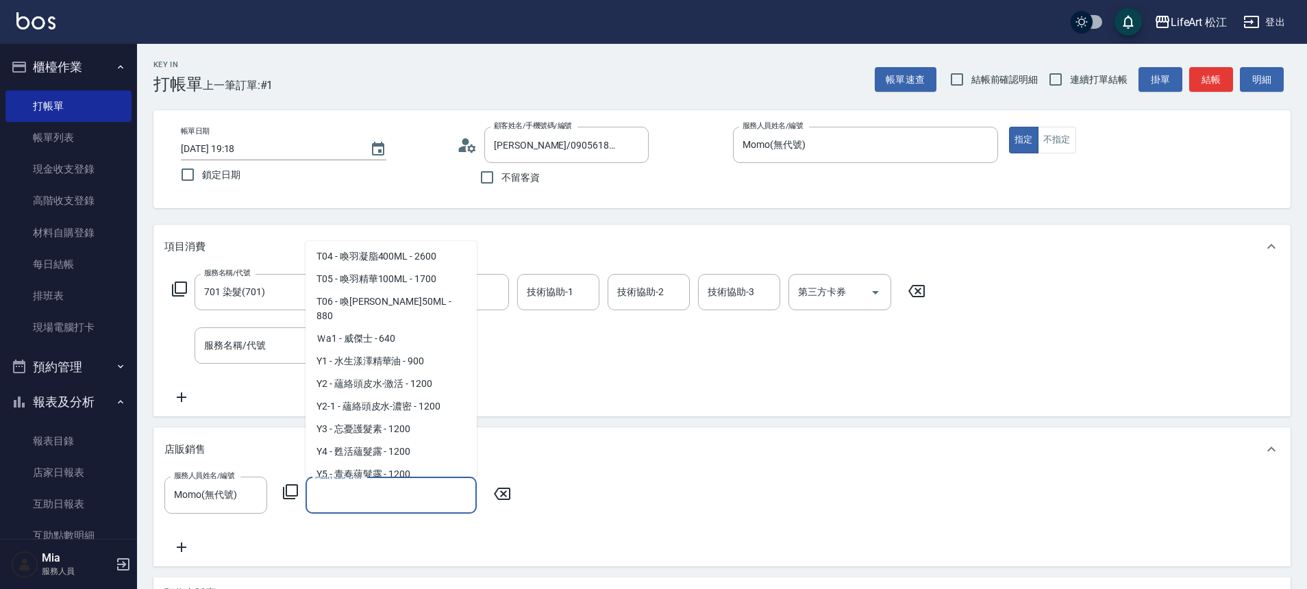
scroll to position [773, 0]
click at [418, 242] on span "T03 - 金.京喚羽凝脂400ml - 2700" at bounding box center [390, 230] width 171 height 23
type input "金.京喚羽凝脂400ml"
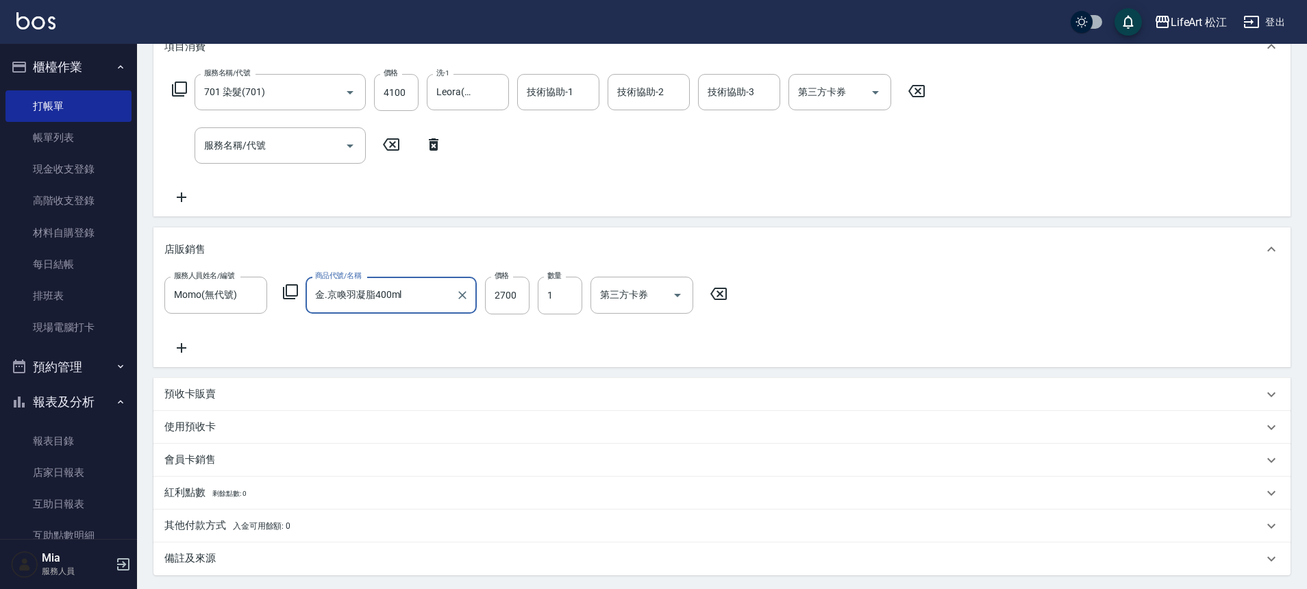
scroll to position [341, 0]
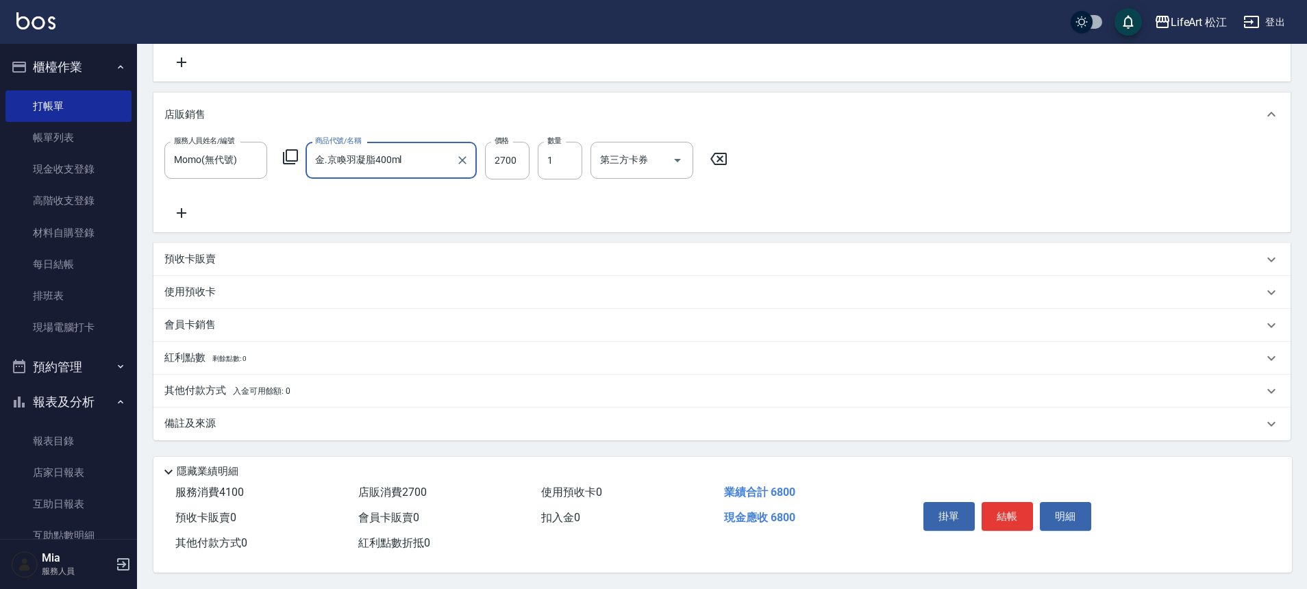
click at [255, 425] on div "備註及來源" at bounding box center [721, 423] width 1137 height 33
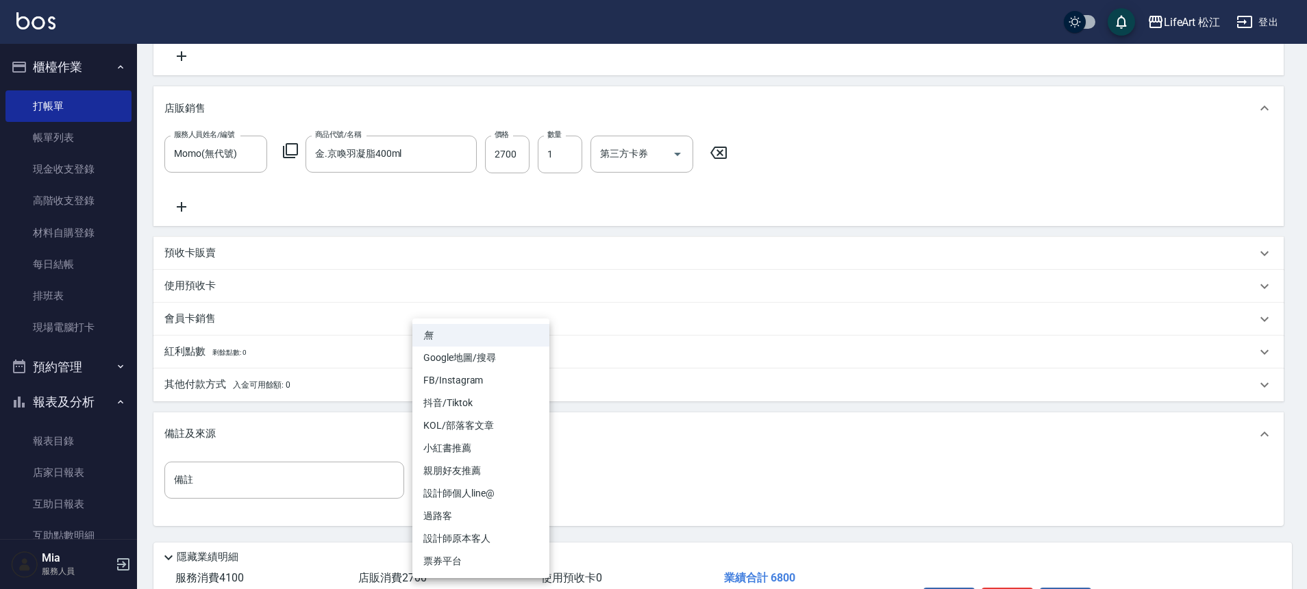
click at [459, 488] on body "LifeArt 松江 登出 櫃檯作業 打帳單 帳單列表 現金收支登錄 高階收支登錄 材料自購登錄 每日結帳 排班表 現場電腦打卡 預約管理 預約管理 單日預約…" at bounding box center [653, 167] width 1307 height 1016
click at [460, 383] on li "FB/Instagram" at bounding box center [480, 380] width 137 height 23
type input "FB/Instagram"
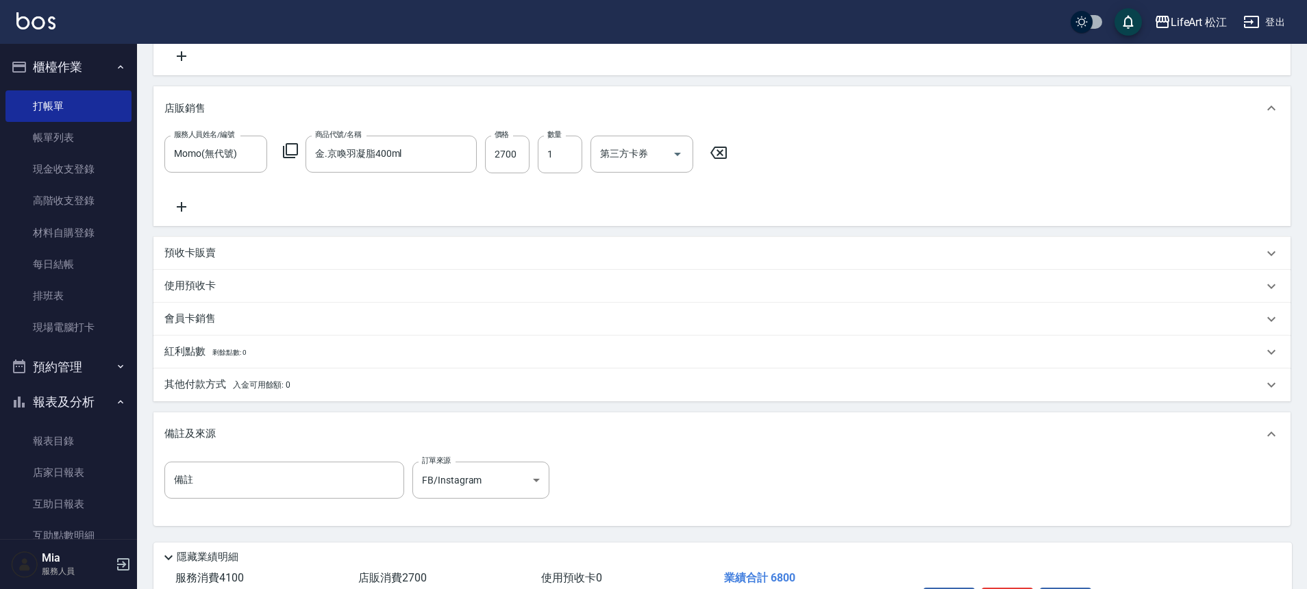
click at [251, 388] on span "入金可用餘額: 0" at bounding box center [262, 385] width 58 height 10
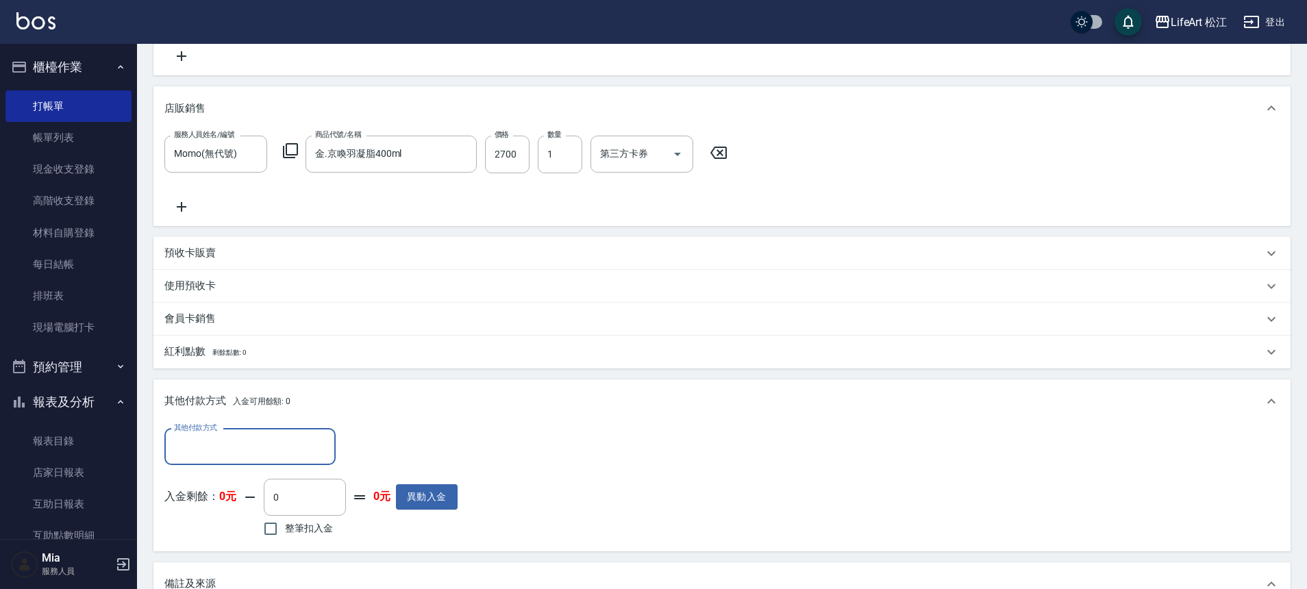
scroll to position [1, 0]
click at [224, 432] on div "其他付款方式" at bounding box center [249, 447] width 171 height 36
click at [231, 527] on span "信用卡" at bounding box center [249, 527] width 171 height 23
type input "信用卡"
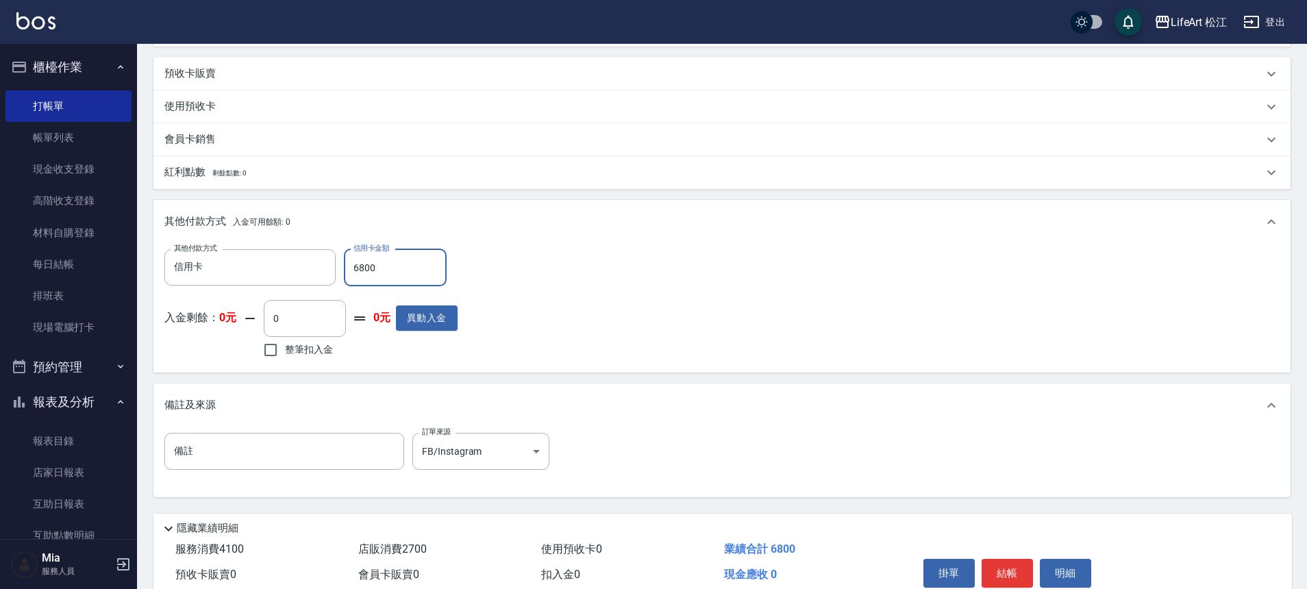
scroll to position [583, 0]
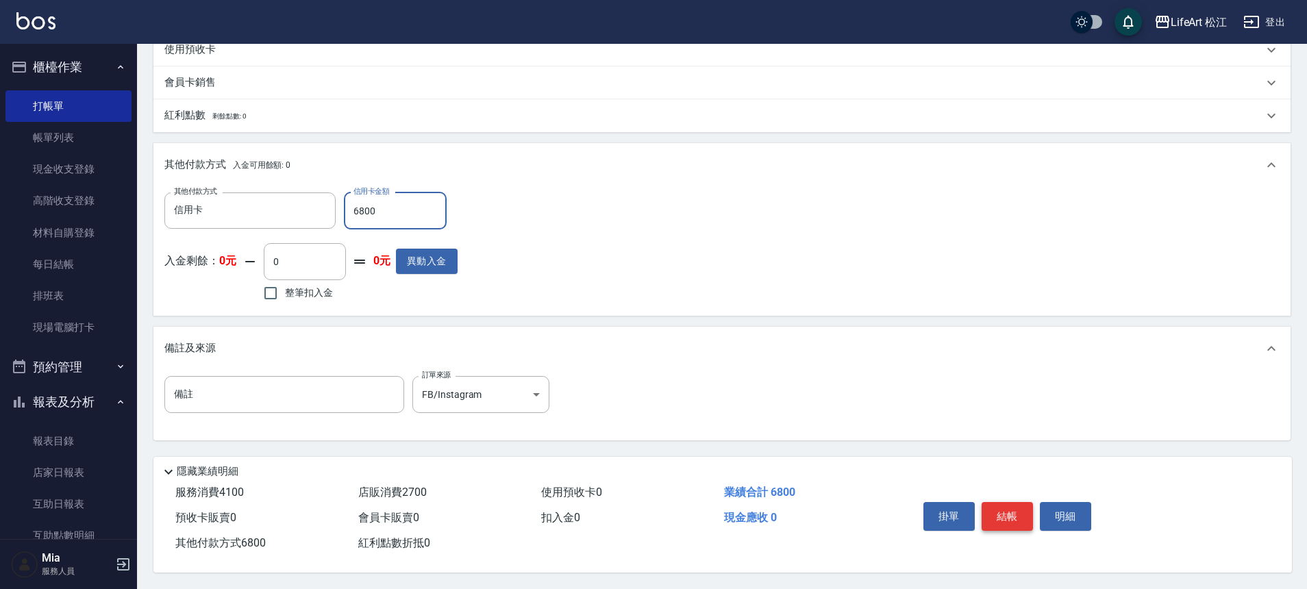
type input "6800"
click at [1014, 507] on button "結帳" at bounding box center [1006, 516] width 51 height 29
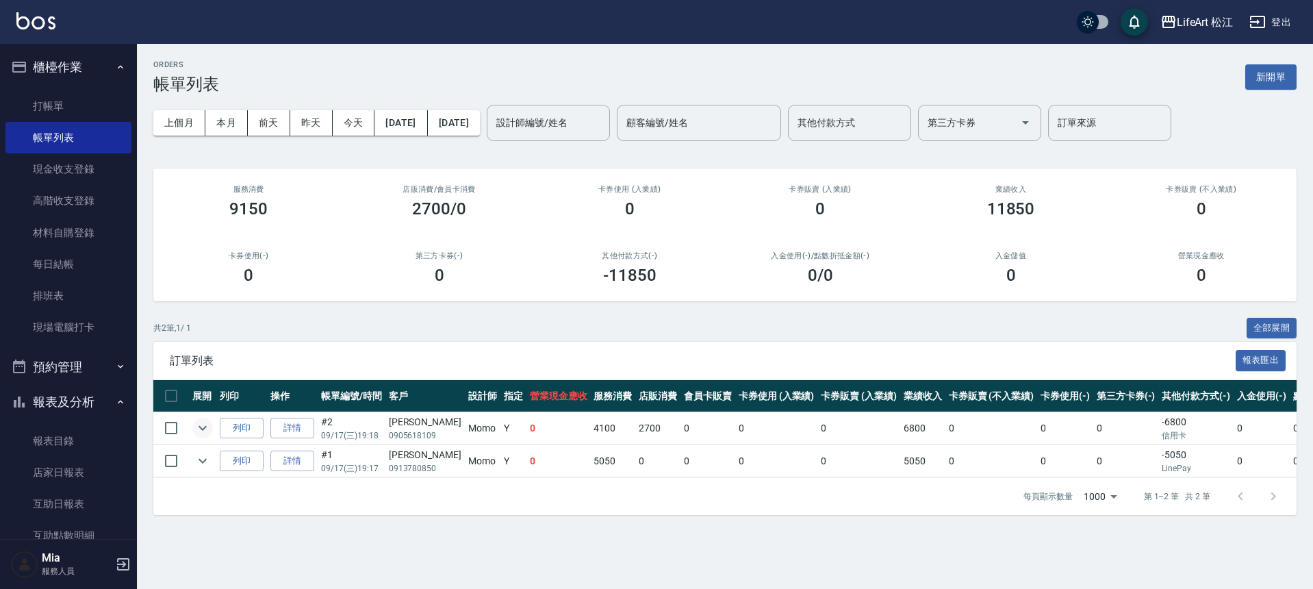
click at [206, 428] on icon "expand row" at bounding box center [202, 428] width 16 height 16
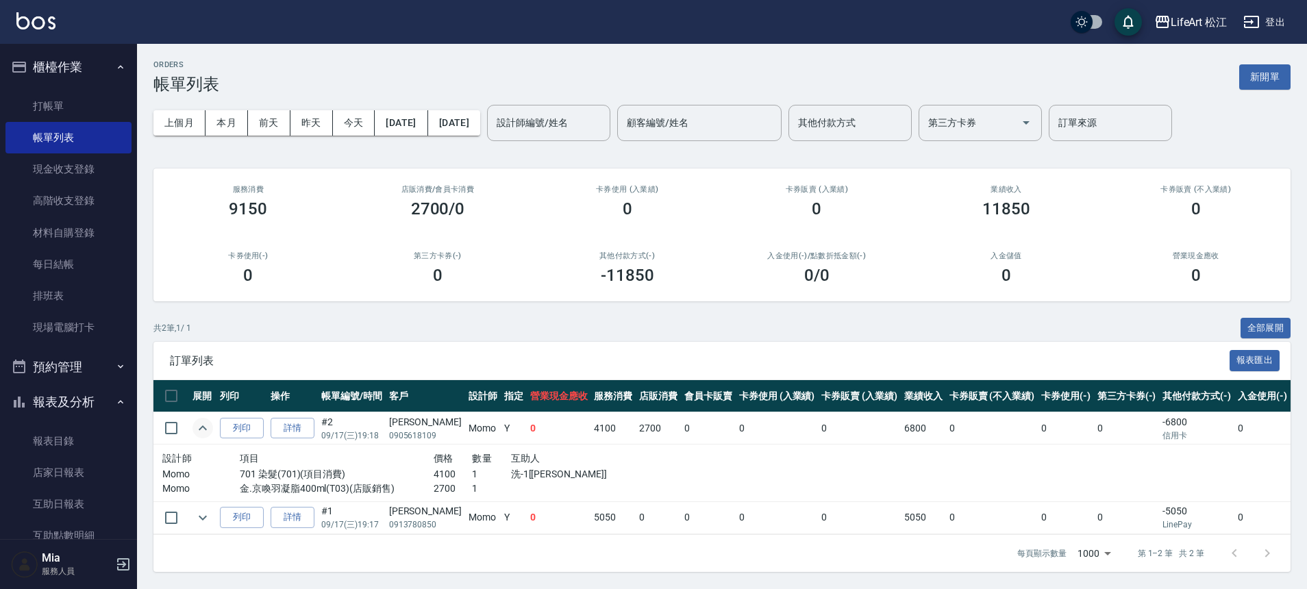
scroll to position [10, 0]
click at [203, 510] on icon "expand row" at bounding box center [202, 518] width 16 height 16
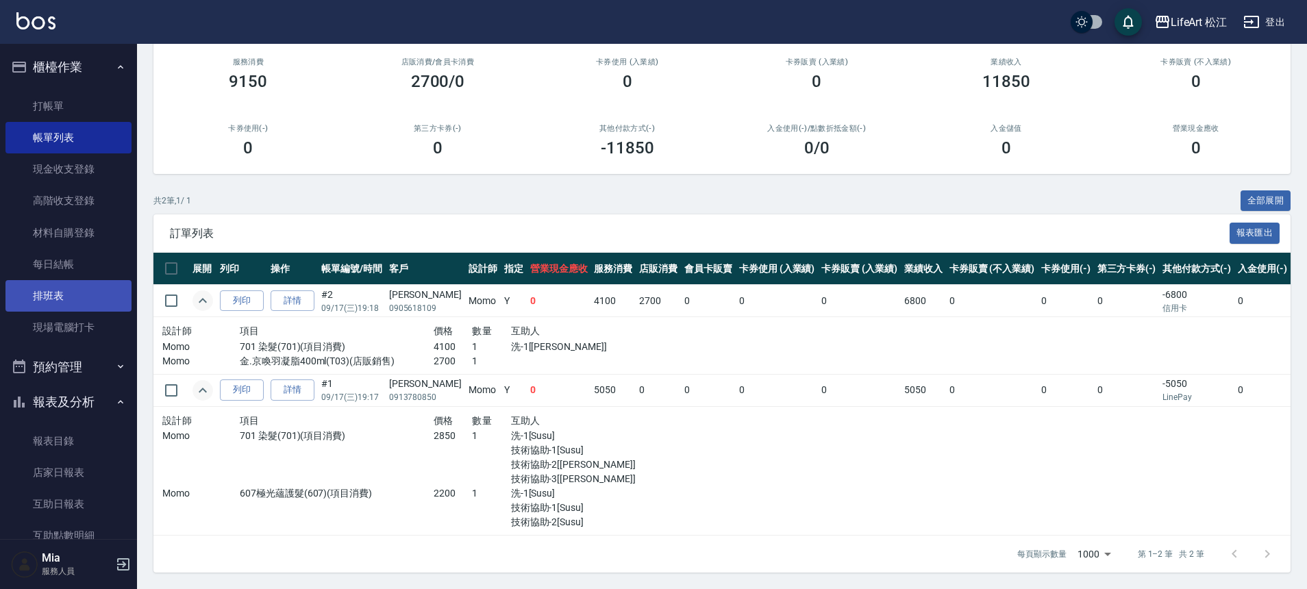
scroll to position [0, 0]
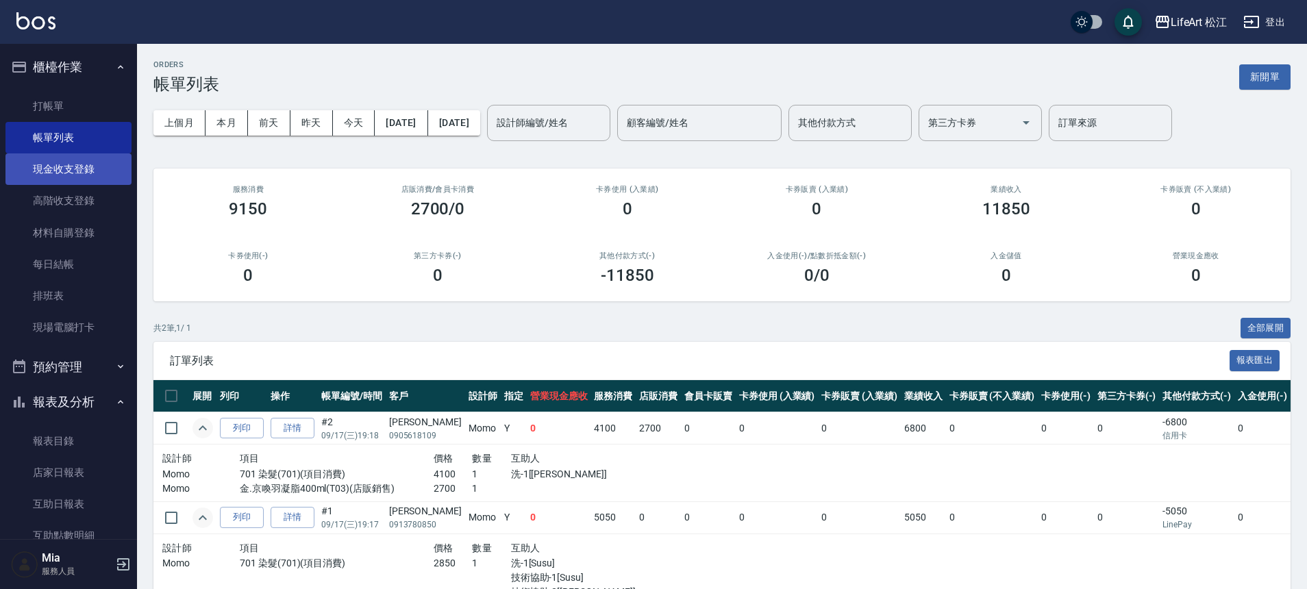
click at [80, 165] on link "現金收支登錄" at bounding box center [68, 169] width 126 height 32
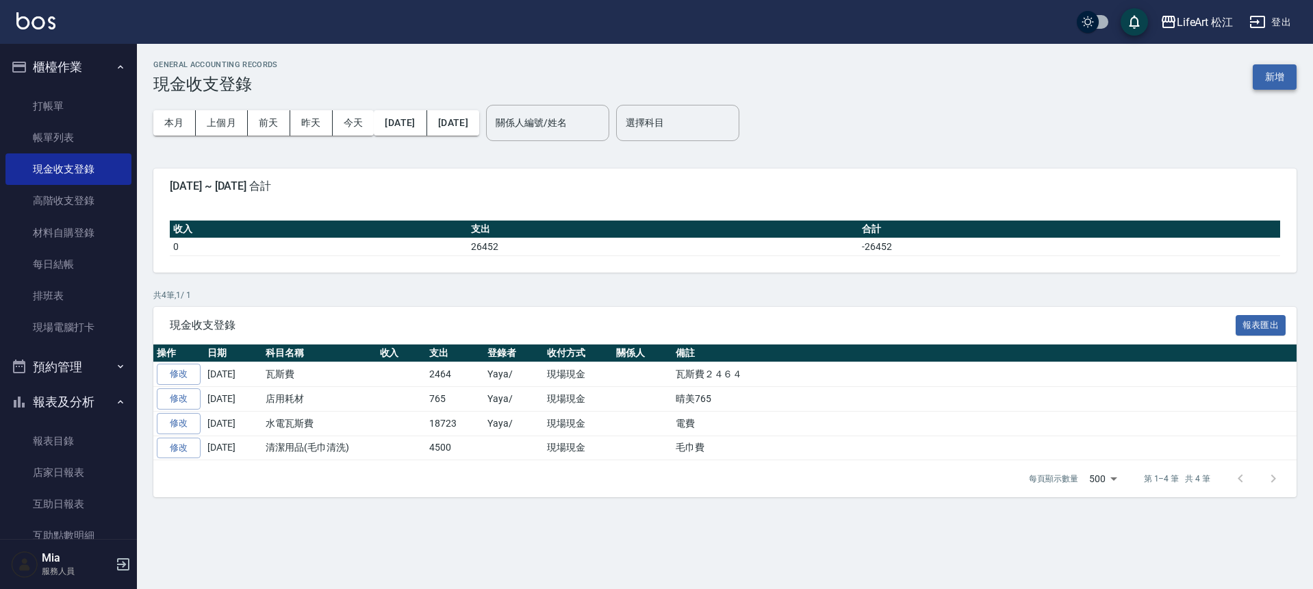
click at [1261, 75] on button "新增" at bounding box center [1275, 76] width 44 height 25
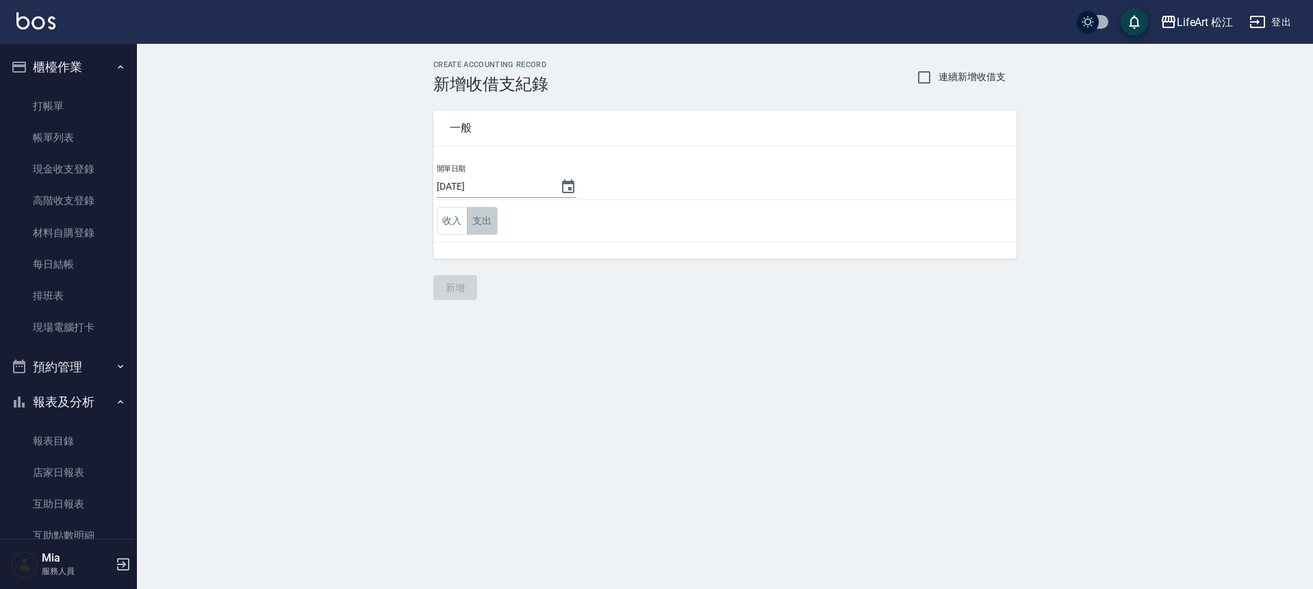
click at [493, 227] on button "支出" at bounding box center [482, 221] width 31 height 28
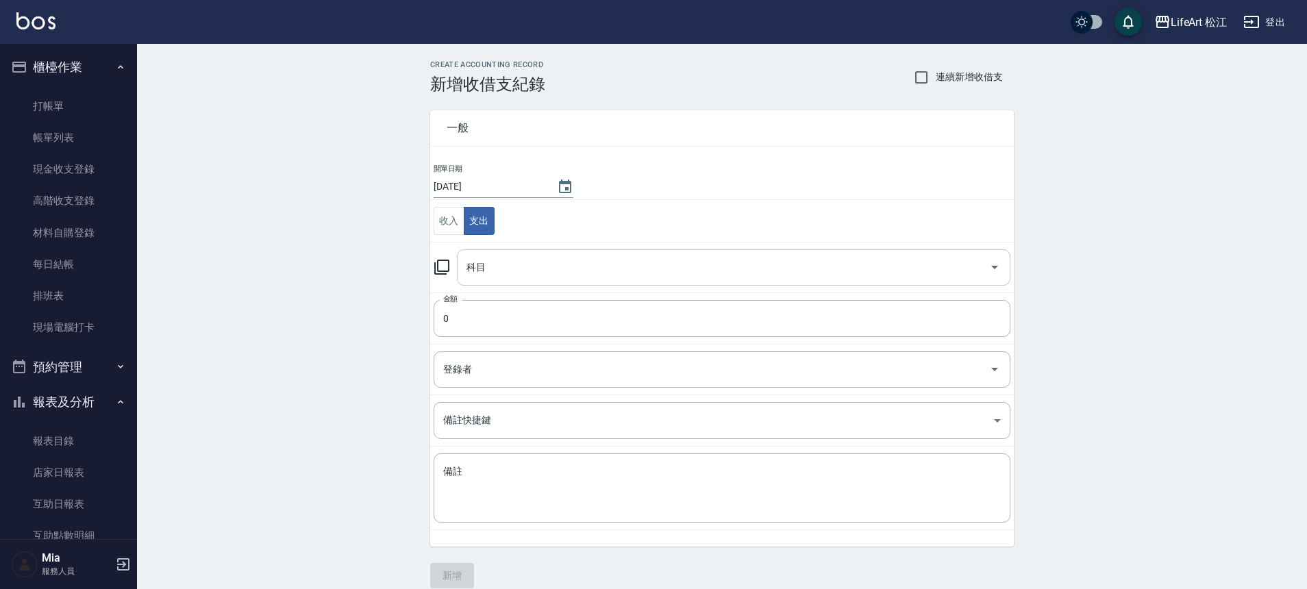
click at [520, 273] on input "科目" at bounding box center [723, 267] width 520 height 24
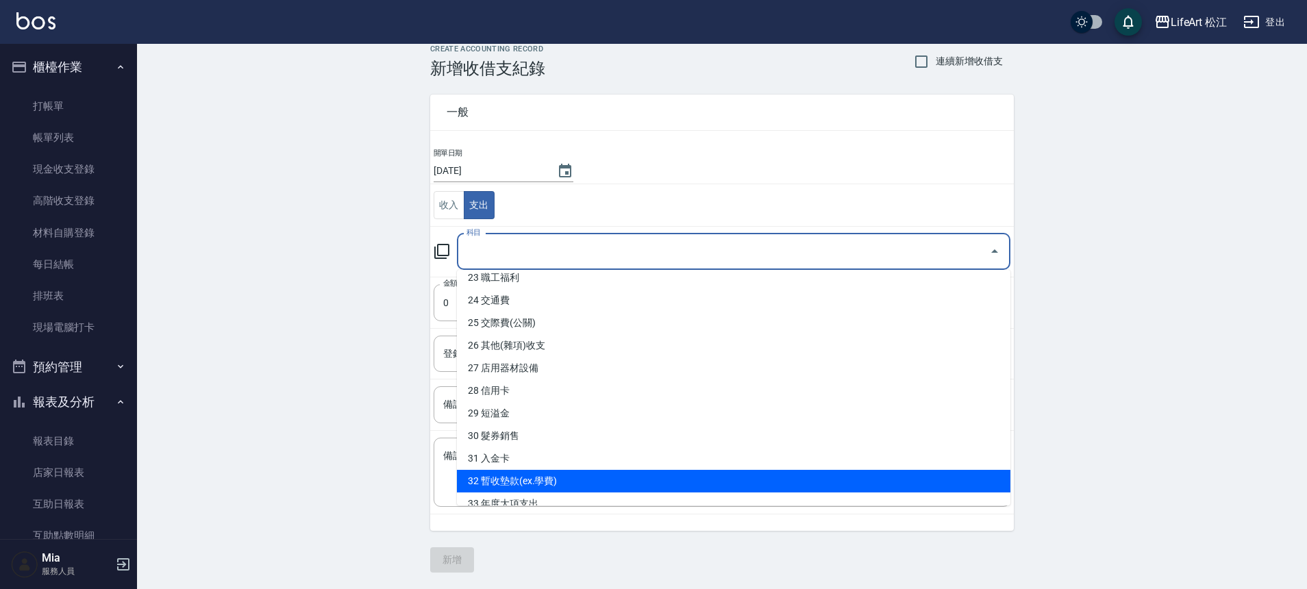
scroll to position [523, 0]
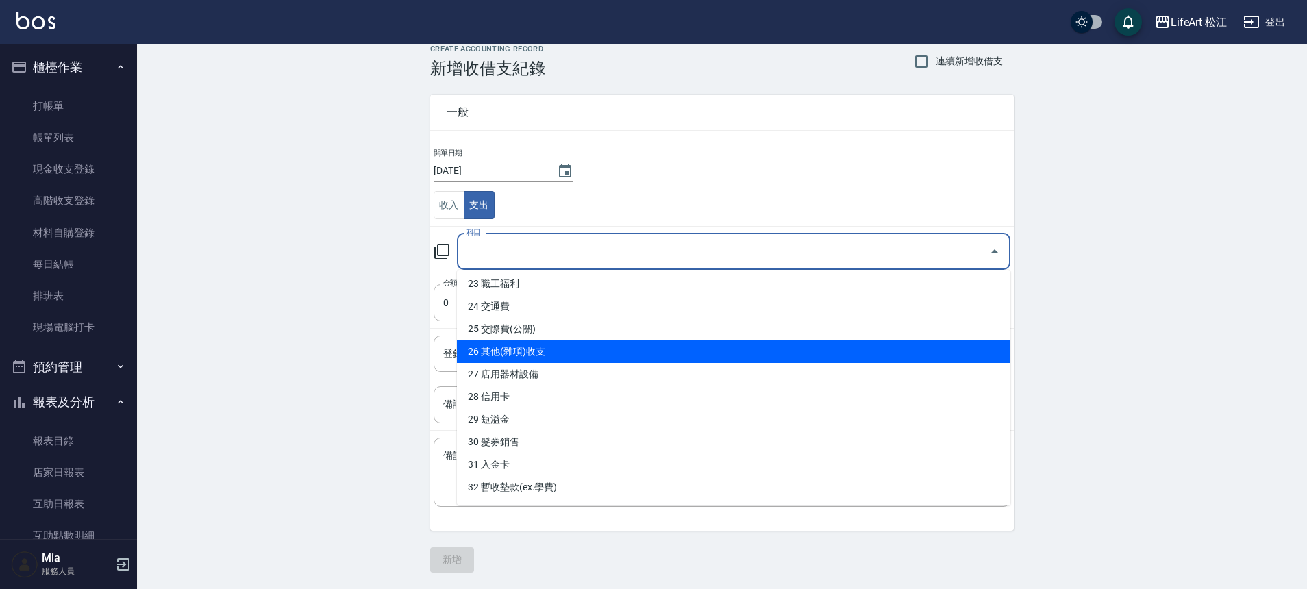
click at [510, 355] on li "26 其他(雜項)收支" at bounding box center [733, 351] width 553 height 23
type input "26 其他(雜項)收支"
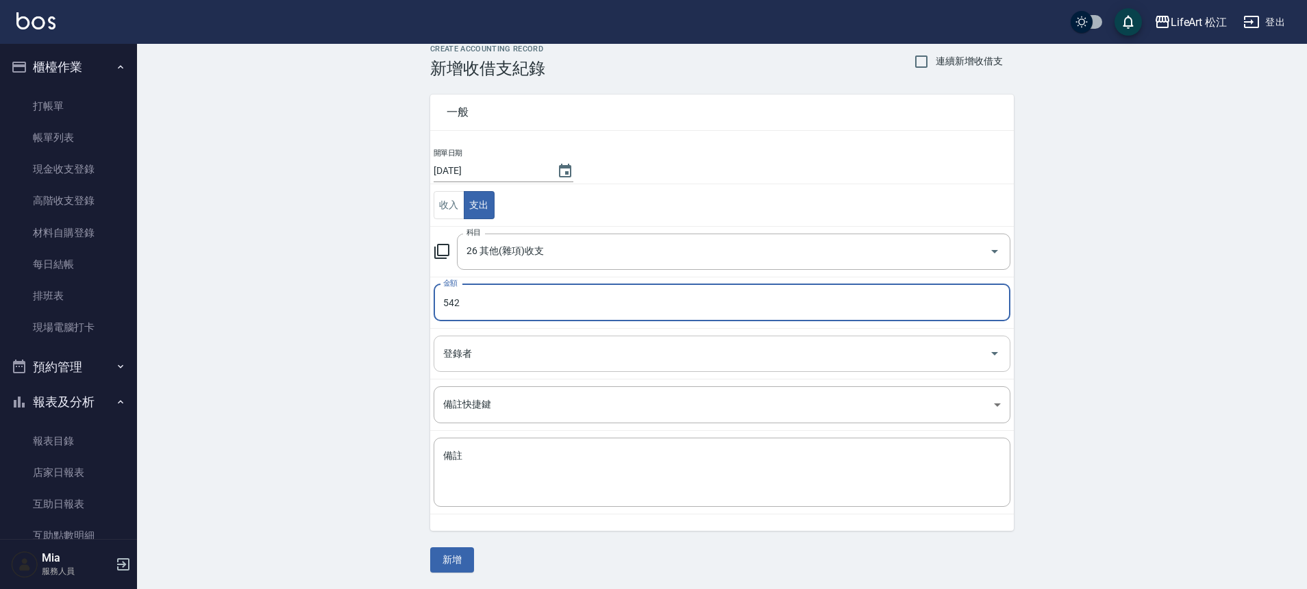
click at [499, 338] on div "登錄者" at bounding box center [721, 354] width 577 height 36
type input "542"
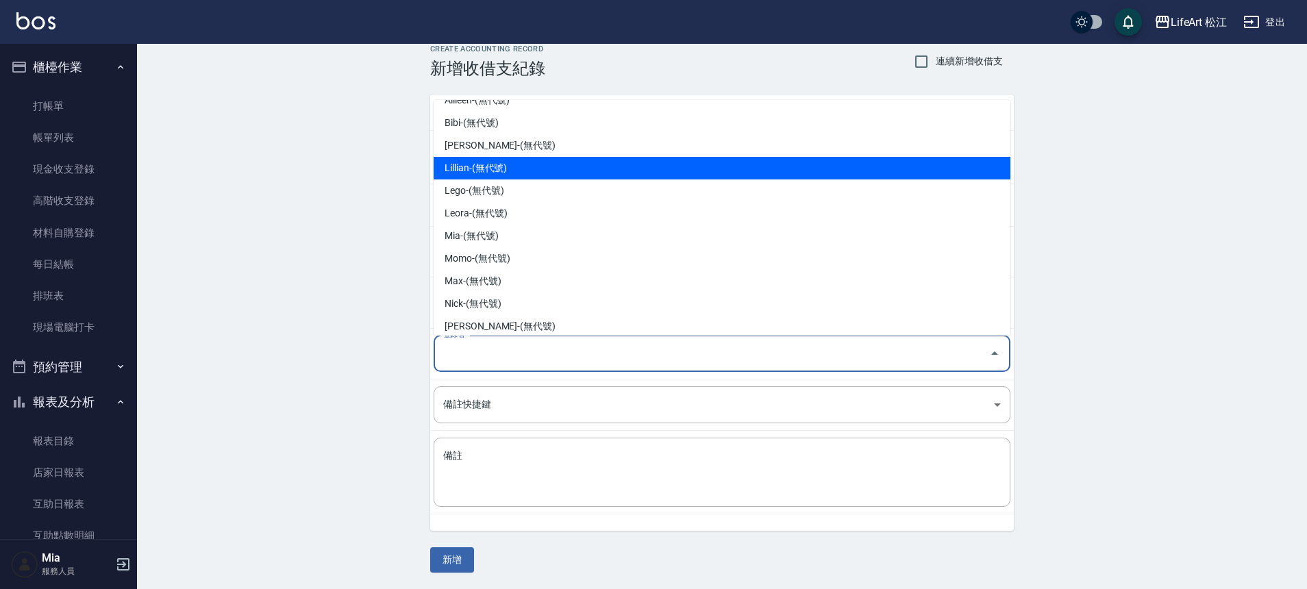
scroll to position [182, 0]
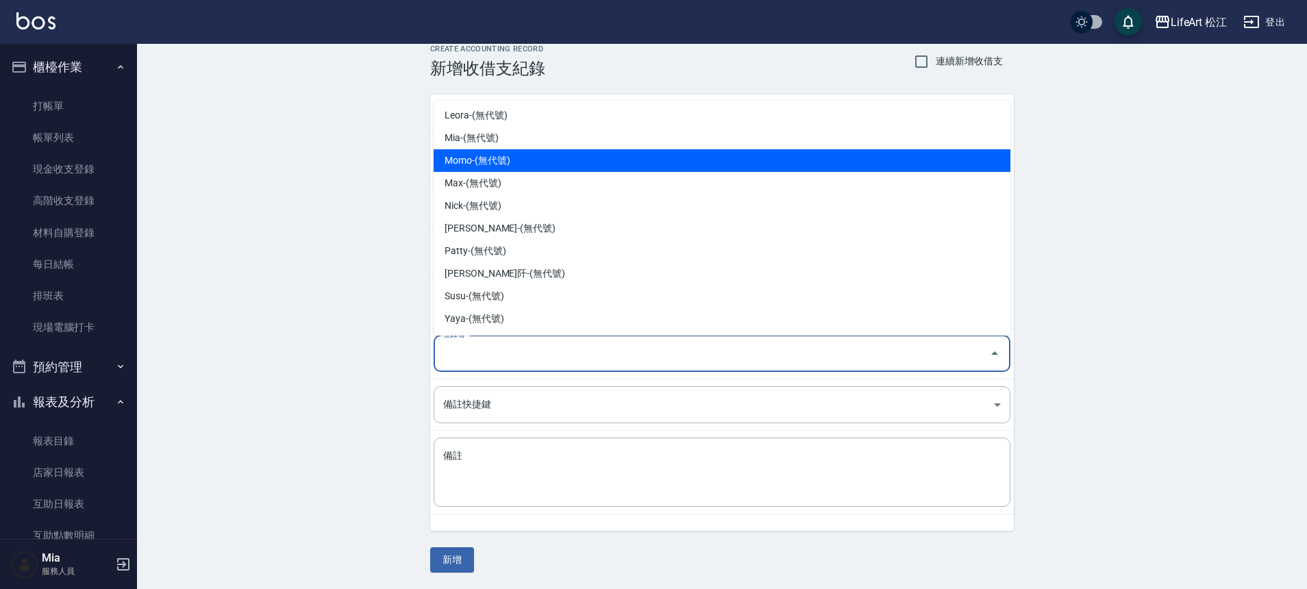
click at [487, 160] on li "Momo-(無代號)" at bounding box center [721, 160] width 577 height 23
type input "Momo-(無代號)"
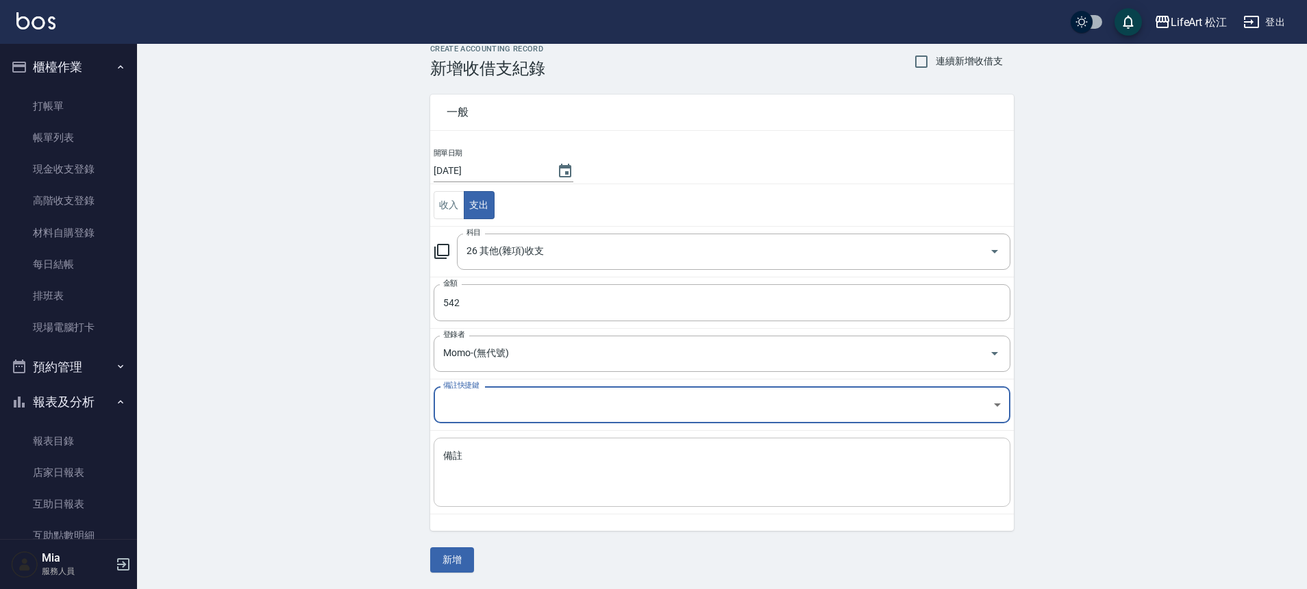
click at [520, 449] on textarea "備註" at bounding box center [721, 472] width 557 height 47
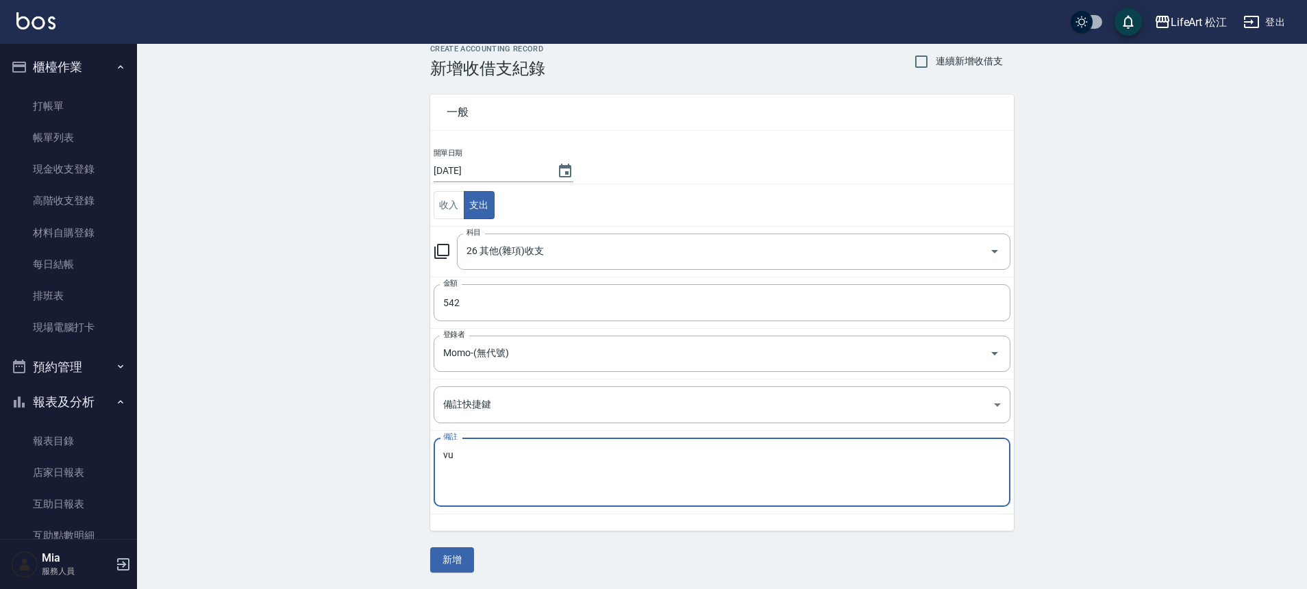
type textarea "v"
type textarea "新竹物流"
click at [453, 559] on button "新增" at bounding box center [452, 559] width 44 height 25
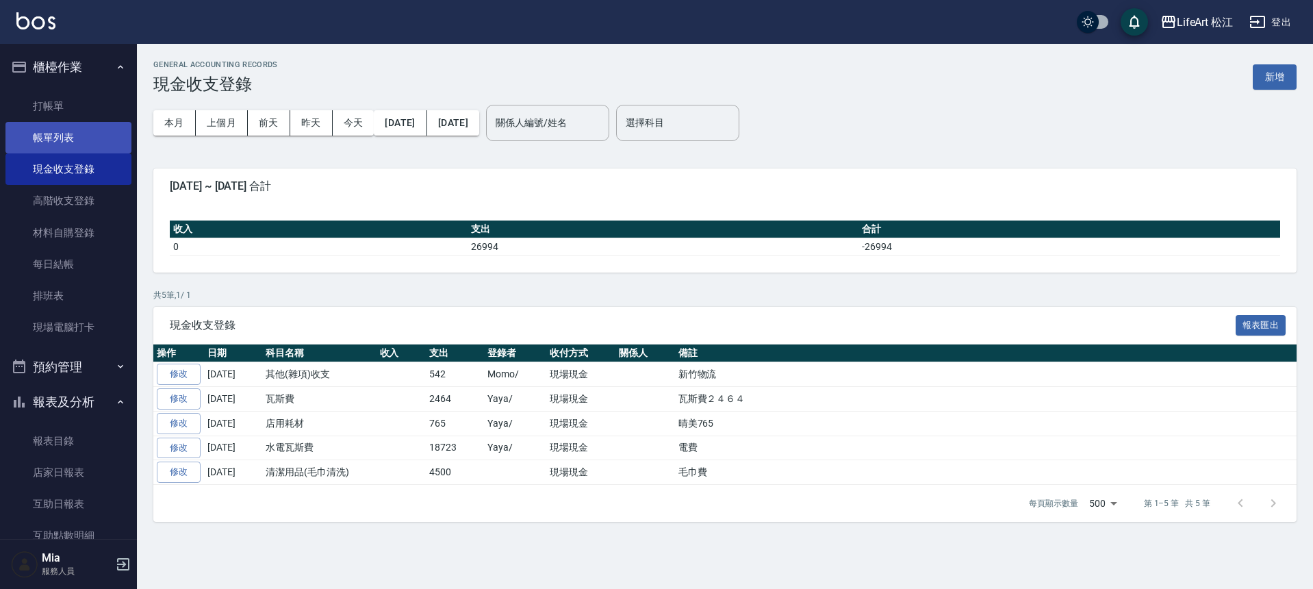
click at [64, 132] on link "帳單列表" at bounding box center [68, 138] width 126 height 32
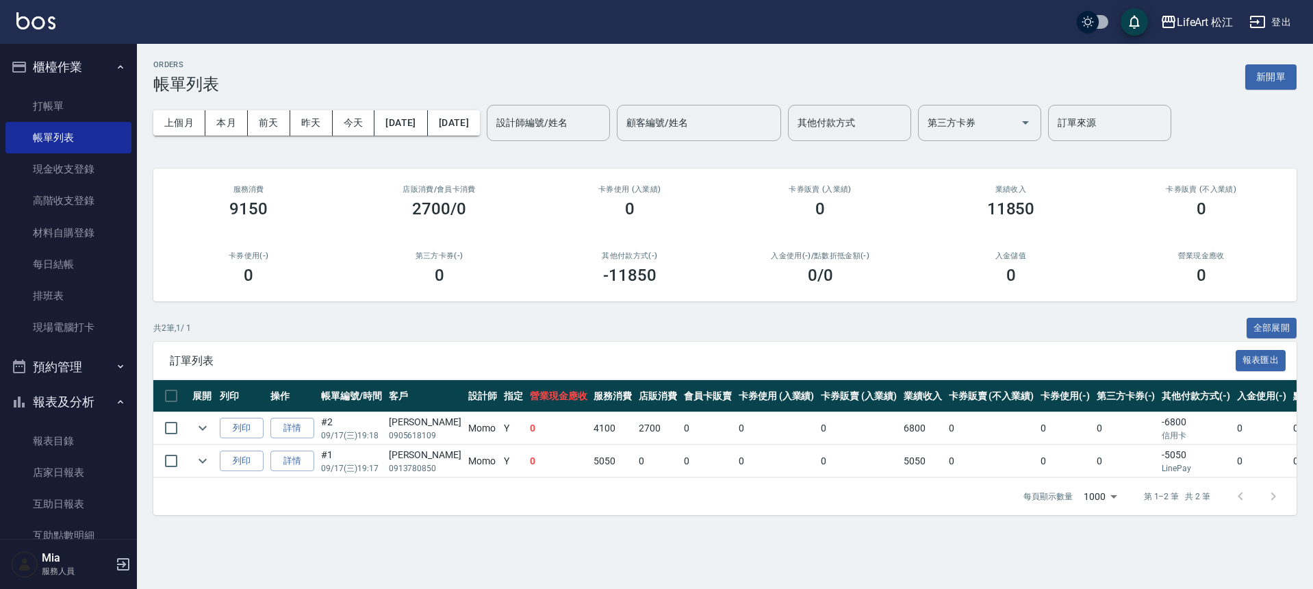
click at [405, 72] on div "ORDERS 帳單列表 新開單" at bounding box center [725, 77] width 1144 height 34
click at [1275, 72] on button "新開單" at bounding box center [1271, 76] width 51 height 25
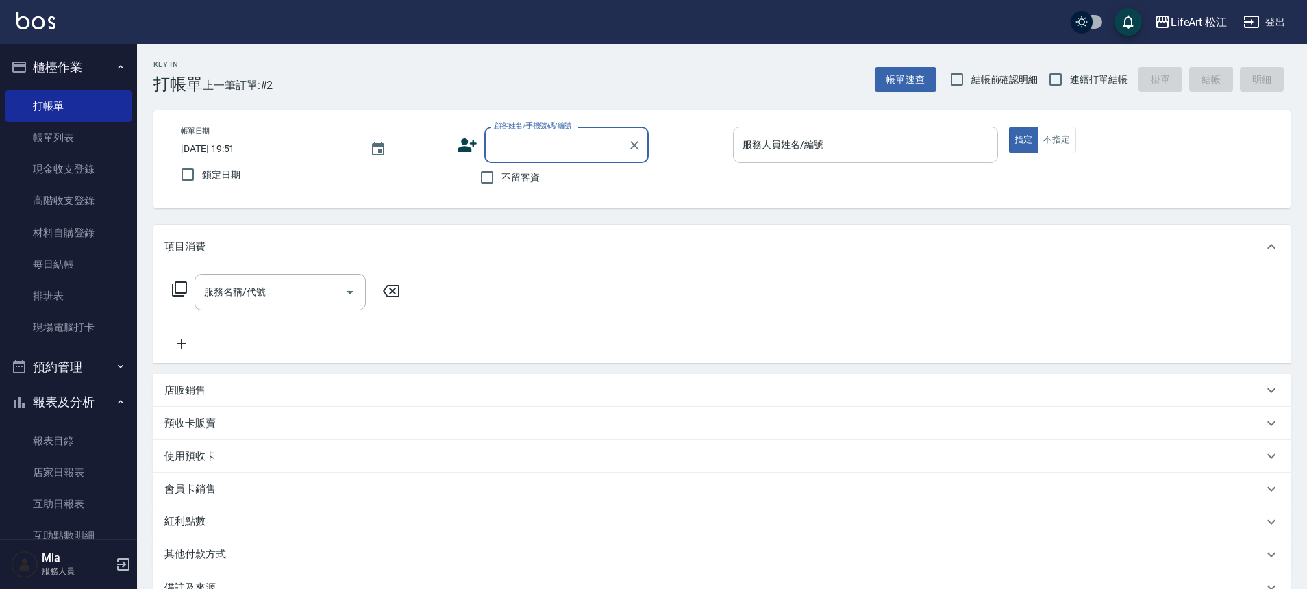
click at [798, 127] on div "服務人員姓名/編號" at bounding box center [865, 145] width 265 height 36
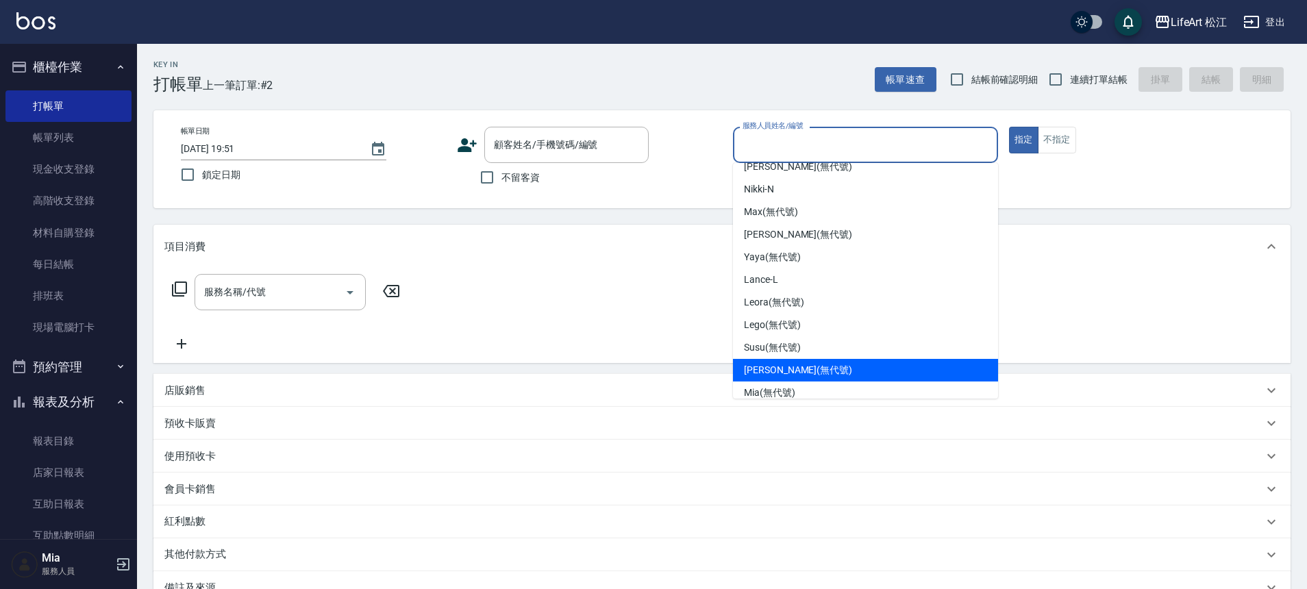
scroll to position [160, 0]
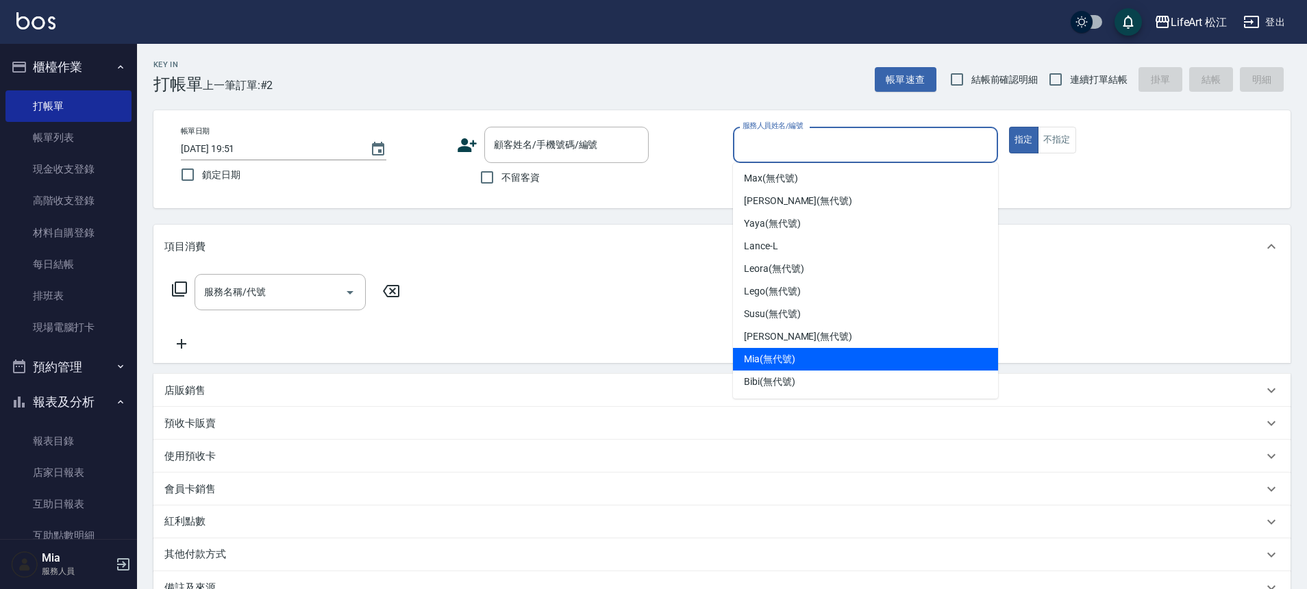
click at [781, 362] on span "Mia (無代號)" at bounding box center [769, 359] width 51 height 14
type input "Mia(無代號)"
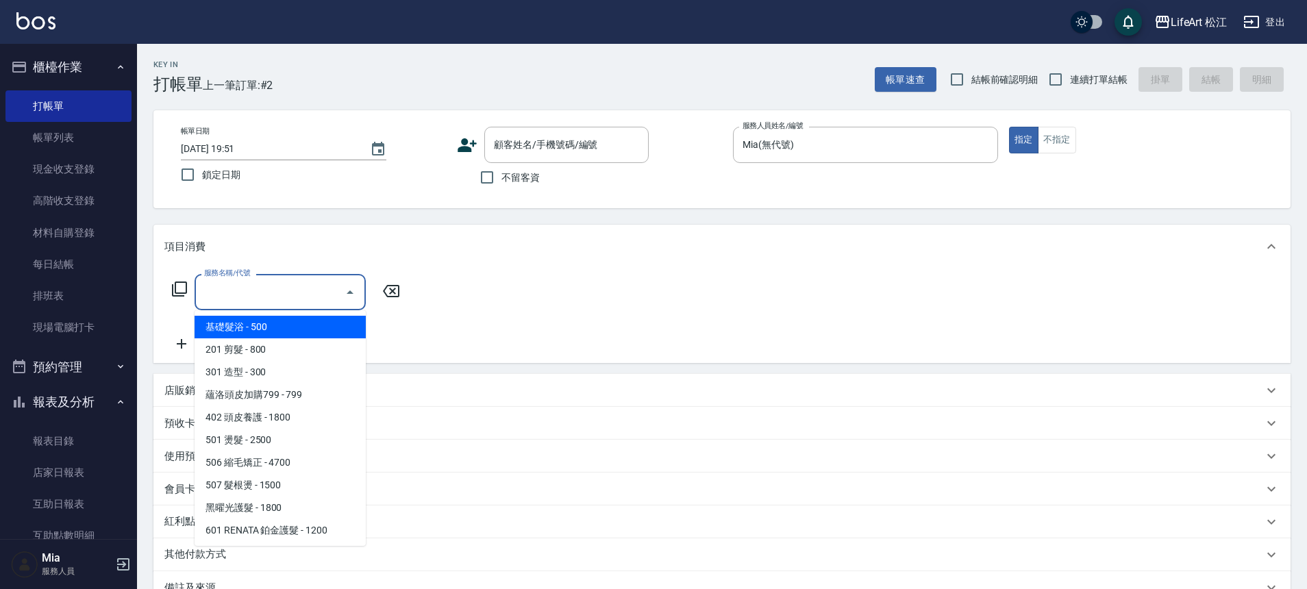
click at [292, 300] on input "服務名稱/代號" at bounding box center [270, 292] width 138 height 24
click at [290, 321] on span "基礎髮浴 - 500" at bounding box center [279, 327] width 171 height 23
type input "基礎髮浴 (101)"
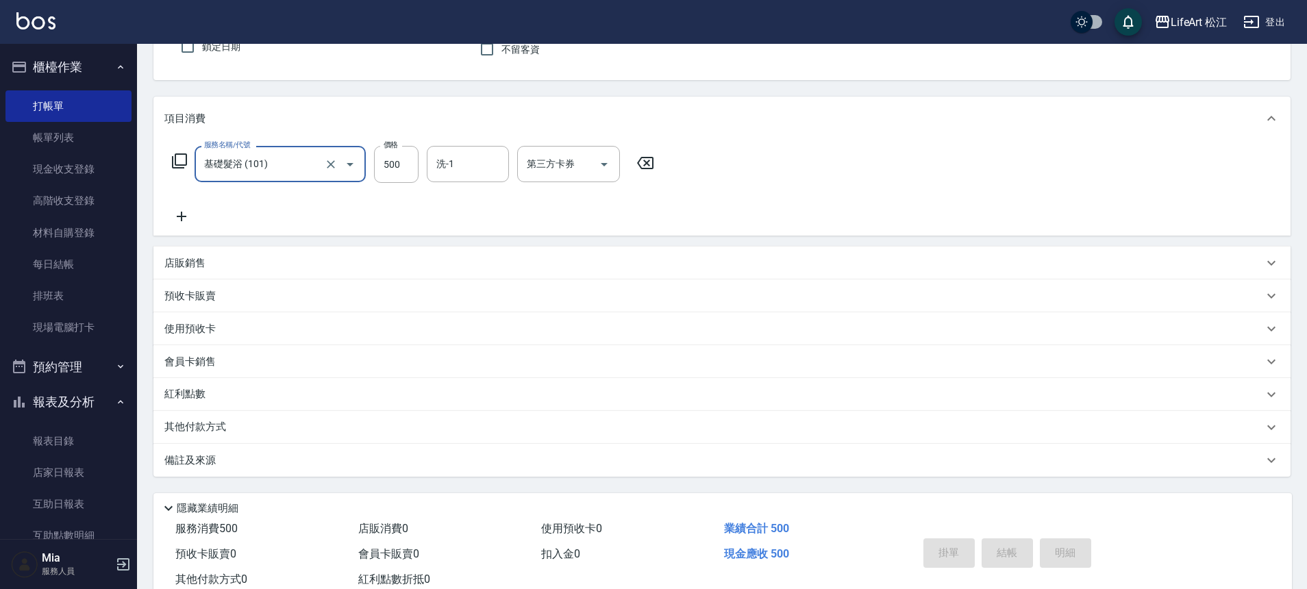
scroll to position [131, 0]
click at [209, 458] on p "備註及來源" at bounding box center [189, 457] width 51 height 14
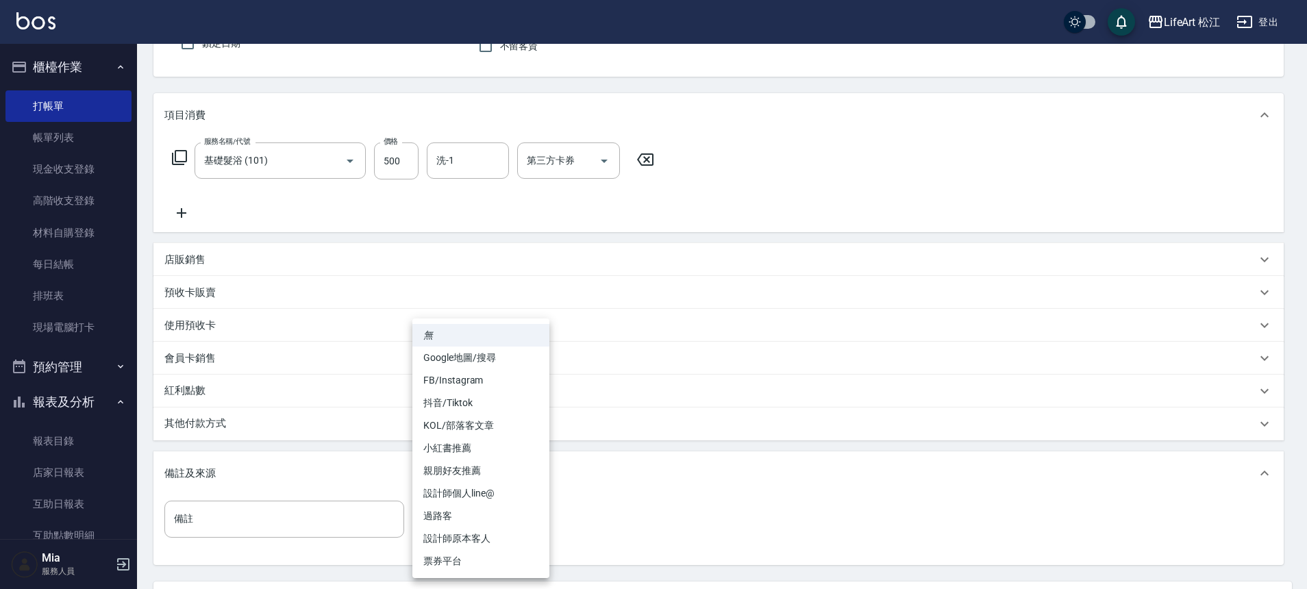
click at [449, 512] on body "LifeArt 松江 登出 櫃檯作業 打帳單 帳單列表 現金收支登錄 高階收支登錄 材料自購登錄 每日結帳 排班表 現場電腦打卡 預約管理 預約管理 單日預約…" at bounding box center [653, 291] width 1307 height 845
click at [476, 512] on li "過路客" at bounding box center [480, 516] width 137 height 23
type input "過路客"
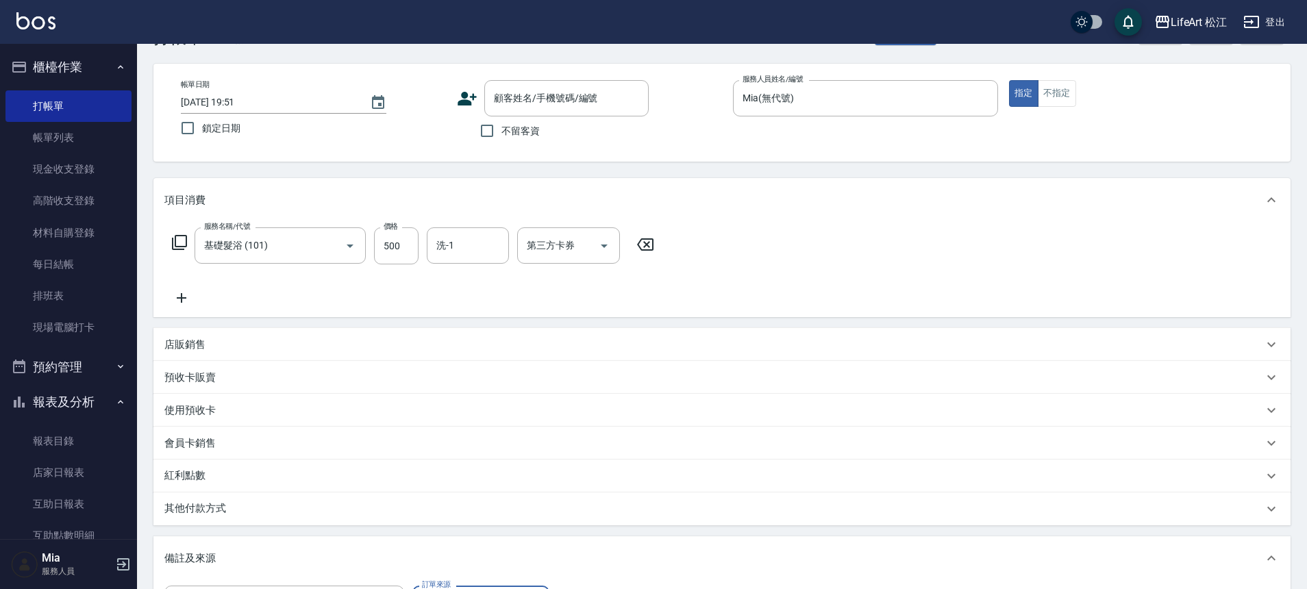
scroll to position [0, 0]
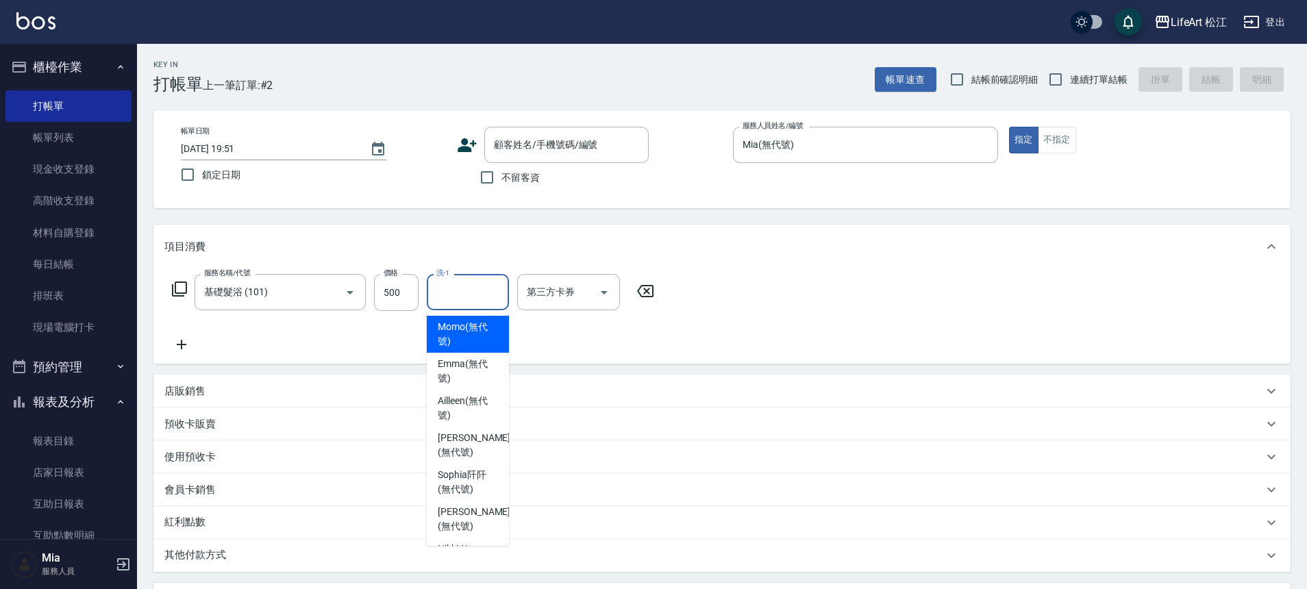
click at [463, 288] on input "洗-1" at bounding box center [468, 292] width 70 height 24
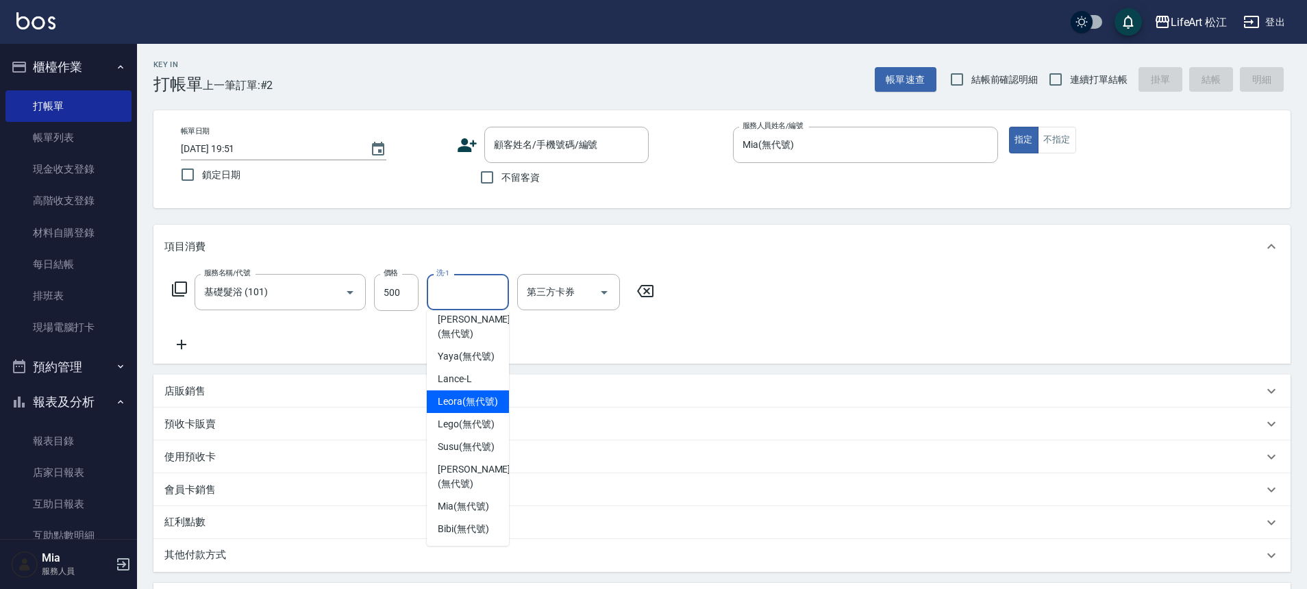
click at [471, 394] on span "Leora (無代號)" at bounding box center [468, 401] width 60 height 14
type input "Leora(無代號)"
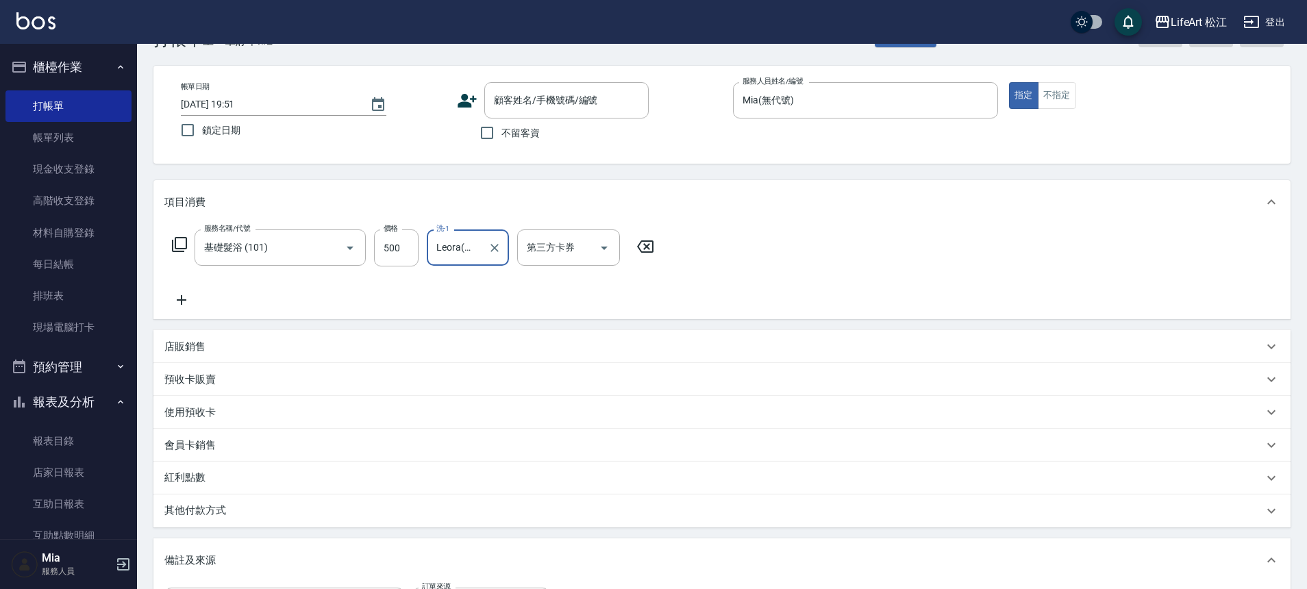
scroll to position [0, 0]
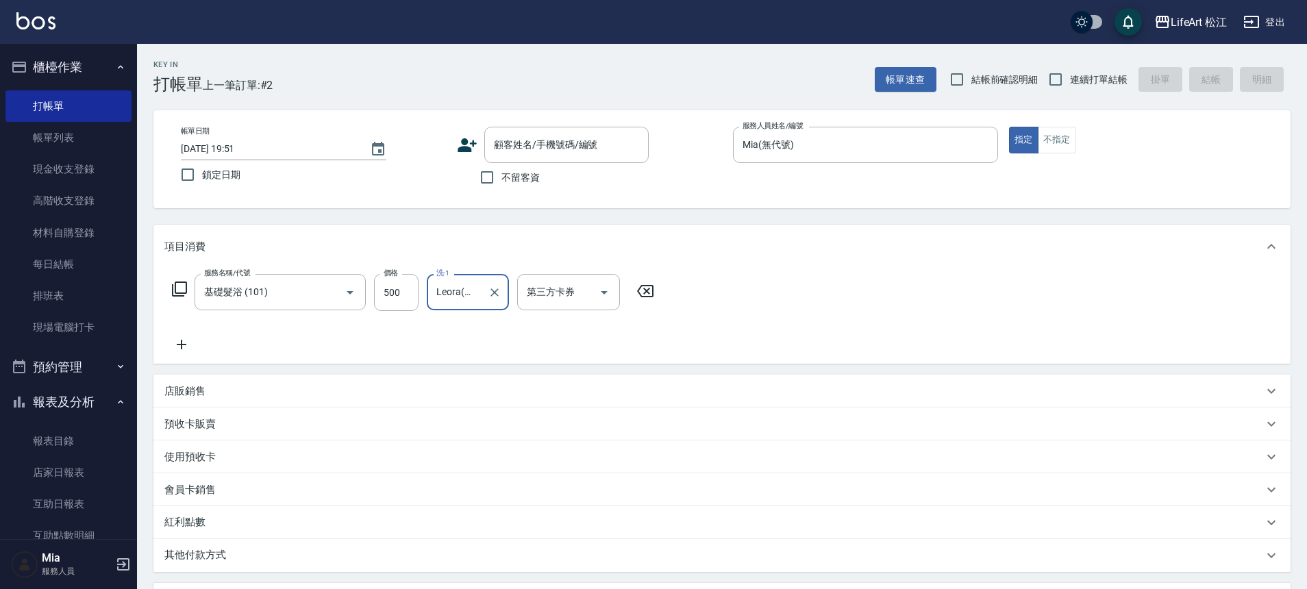
click at [514, 164] on label "不留客資" at bounding box center [506, 177] width 67 height 29
click at [501, 164] on input "不留客資" at bounding box center [487, 177] width 29 height 29
checkbox input "true"
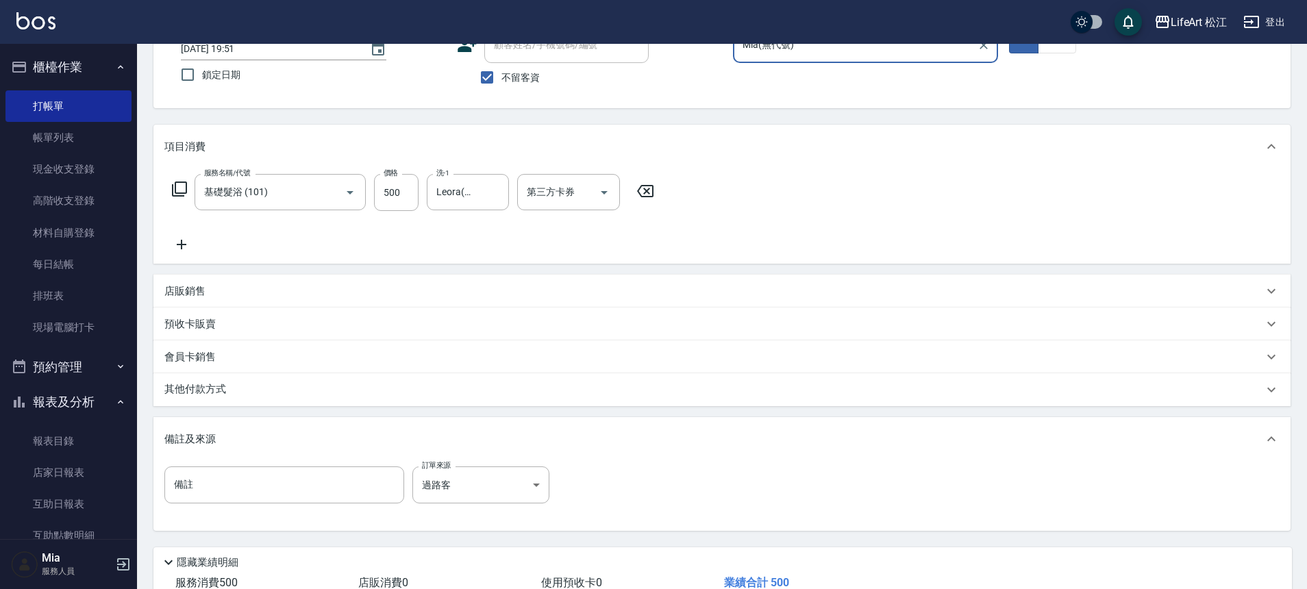
scroll to position [171, 0]
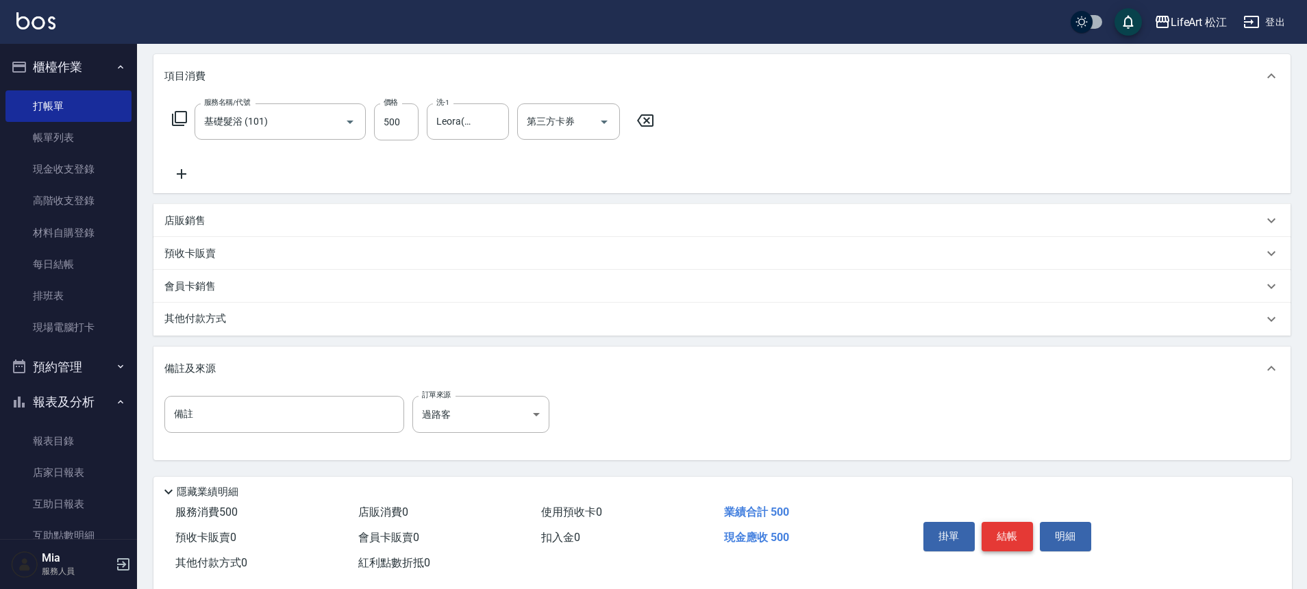
click at [1005, 543] on button "結帳" at bounding box center [1006, 536] width 51 height 29
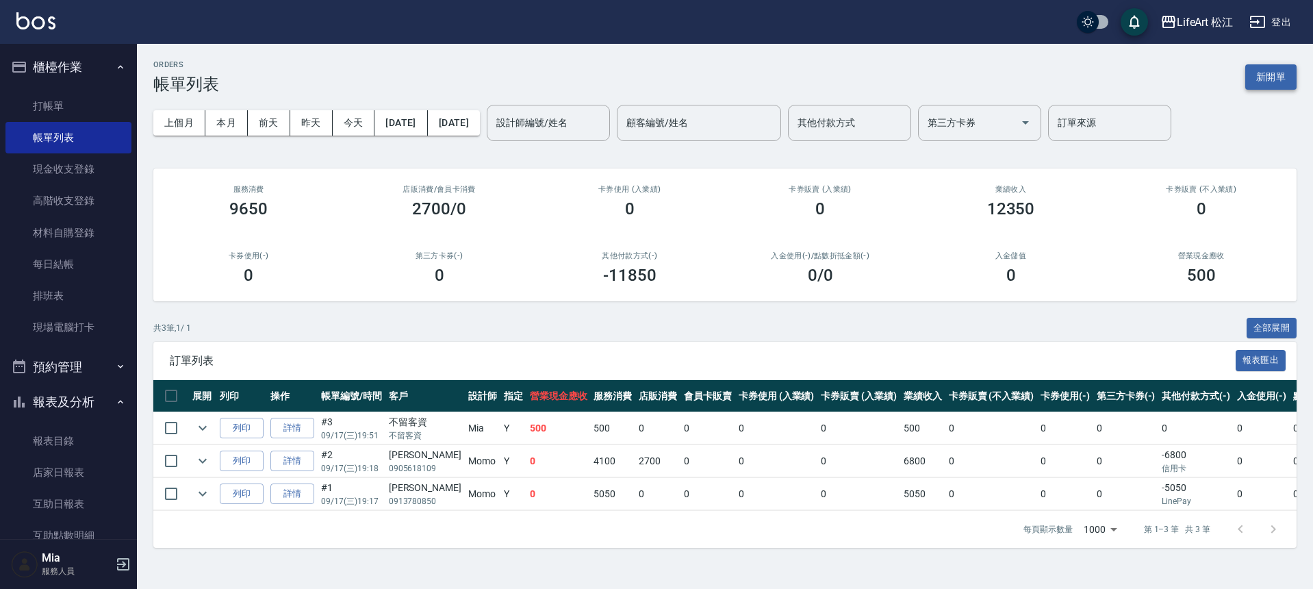
click at [1261, 67] on button "新開單" at bounding box center [1271, 76] width 51 height 25
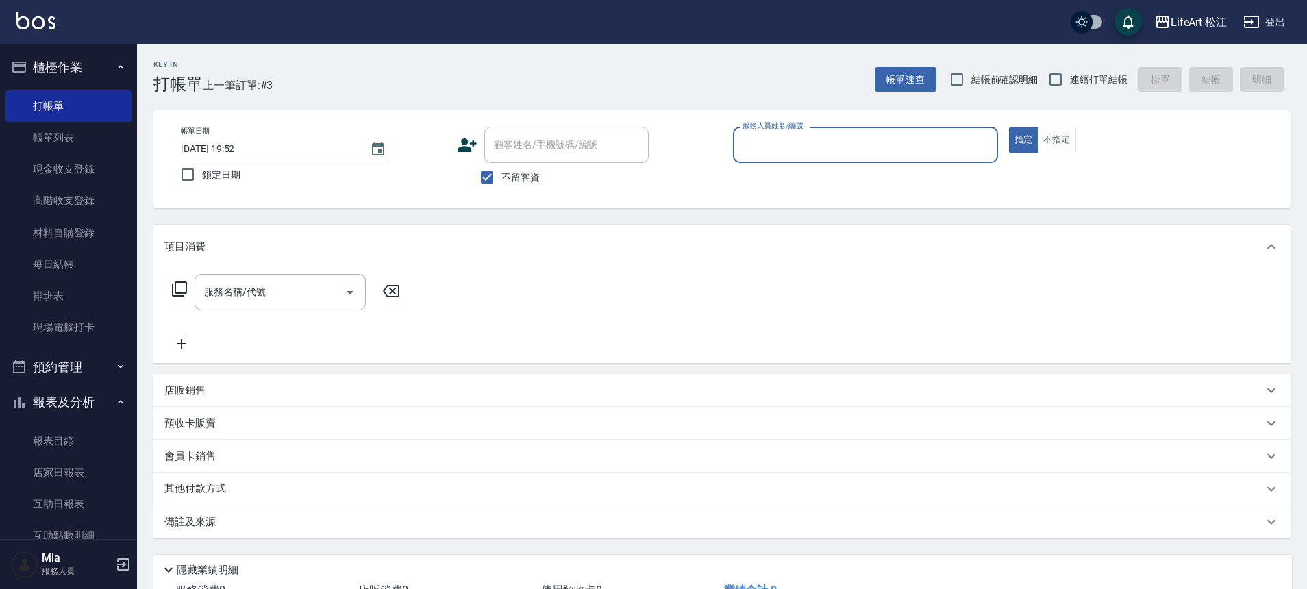
click at [770, 133] on input "服務人員姓名/編號" at bounding box center [865, 145] width 253 height 24
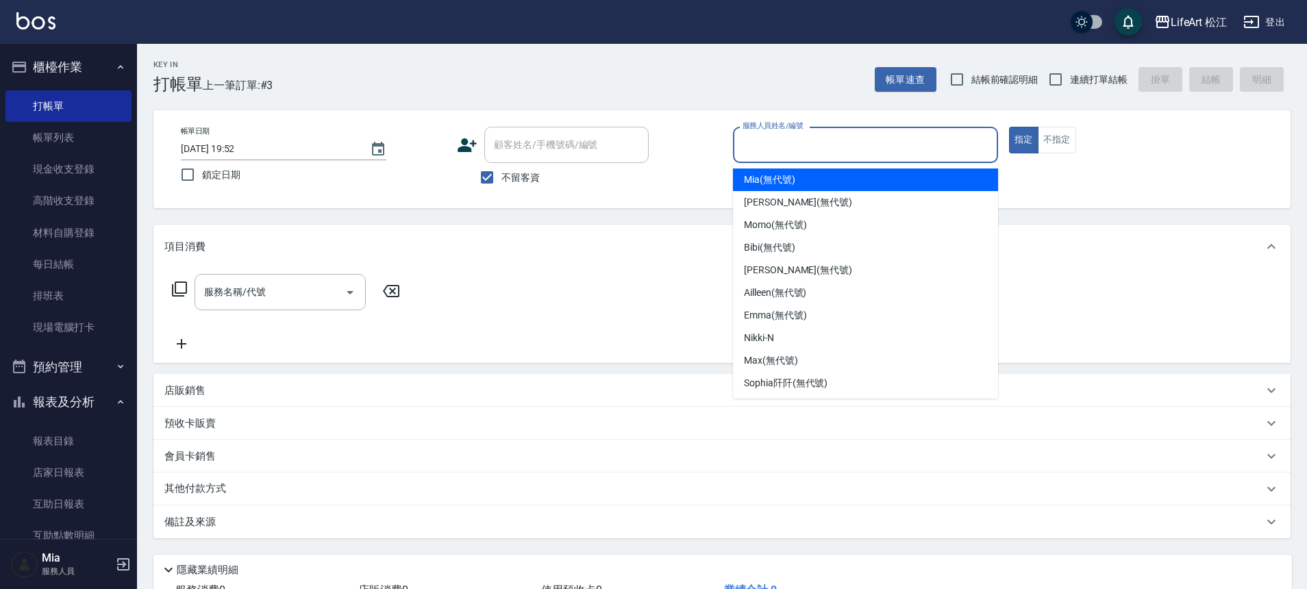
click at [790, 181] on span "Mia (無代號)" at bounding box center [769, 180] width 51 height 14
type input "Mia(無代號)"
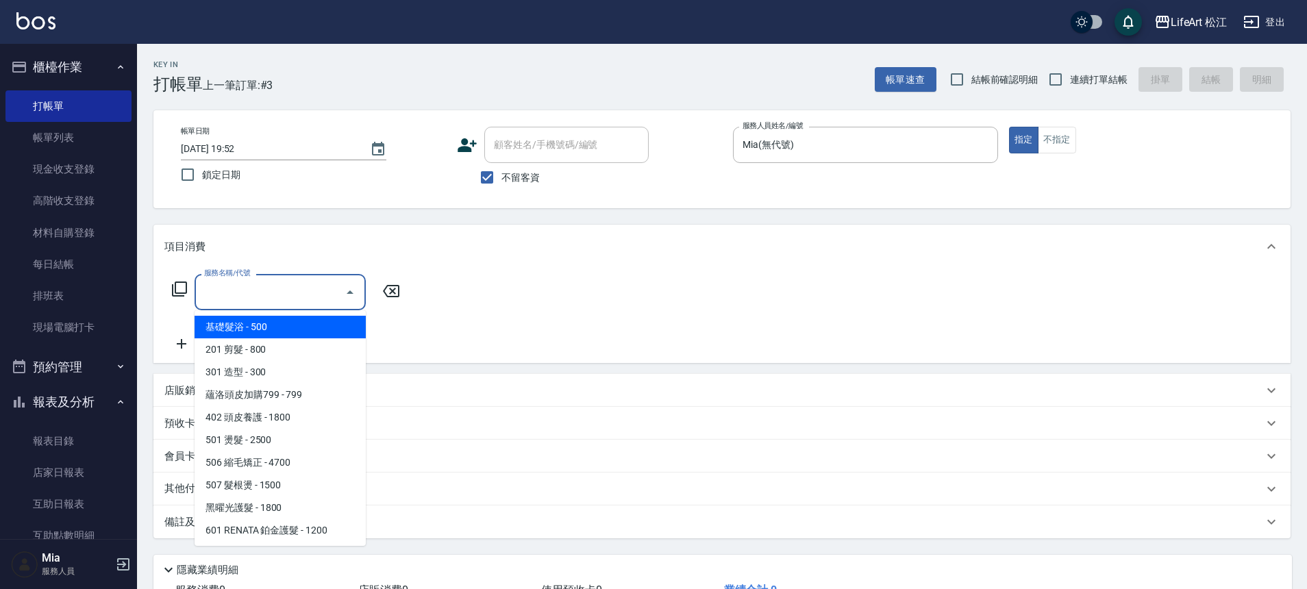
click at [281, 294] on input "服務名稱/代號" at bounding box center [270, 292] width 138 height 24
click at [268, 323] on span "基礎髮浴 - 500" at bounding box center [279, 327] width 171 height 23
type input "基礎髮浴 (101)"
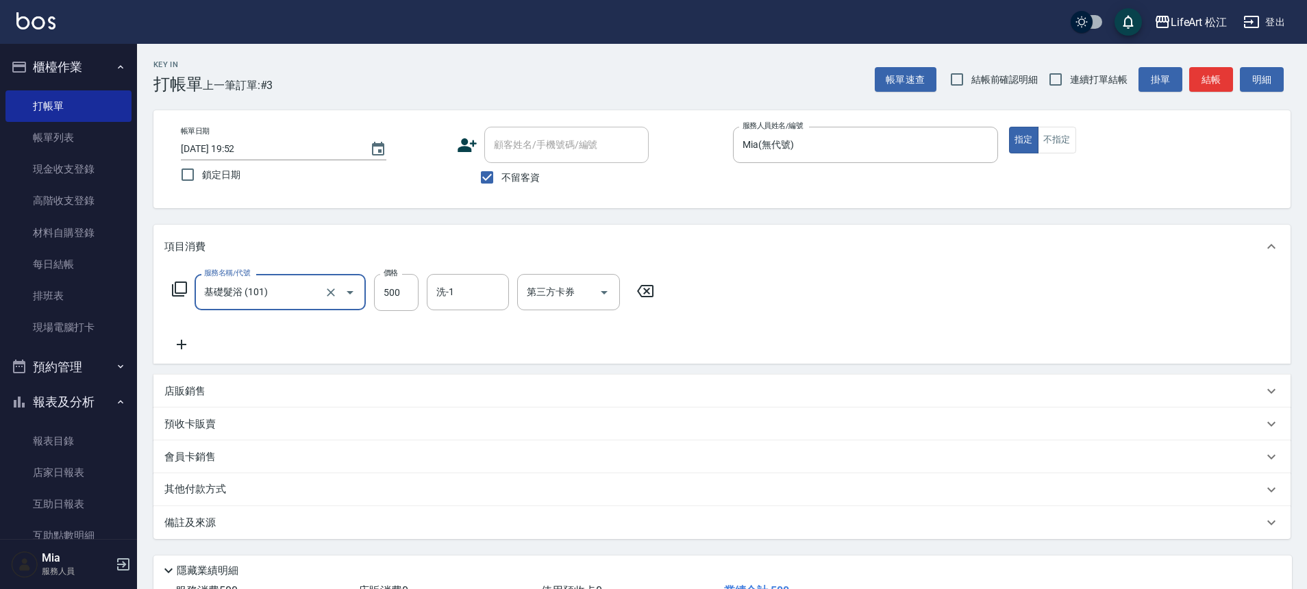
click at [190, 344] on icon at bounding box center [181, 344] width 34 height 16
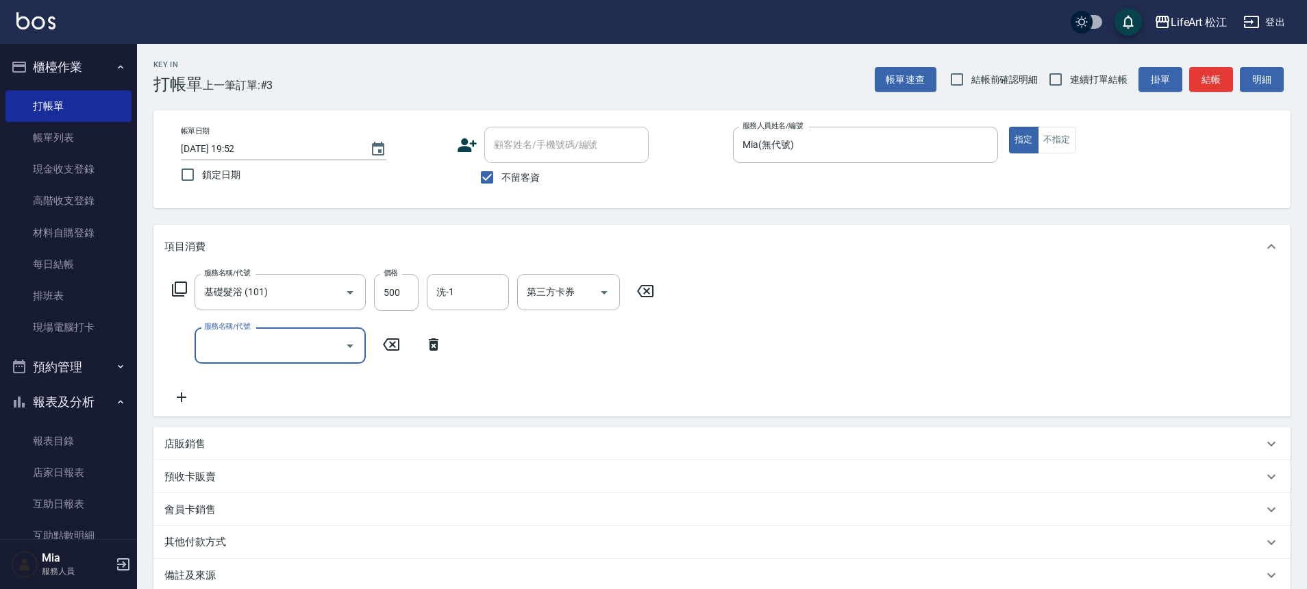
click at [250, 347] on input "服務名稱/代號" at bounding box center [270, 346] width 138 height 24
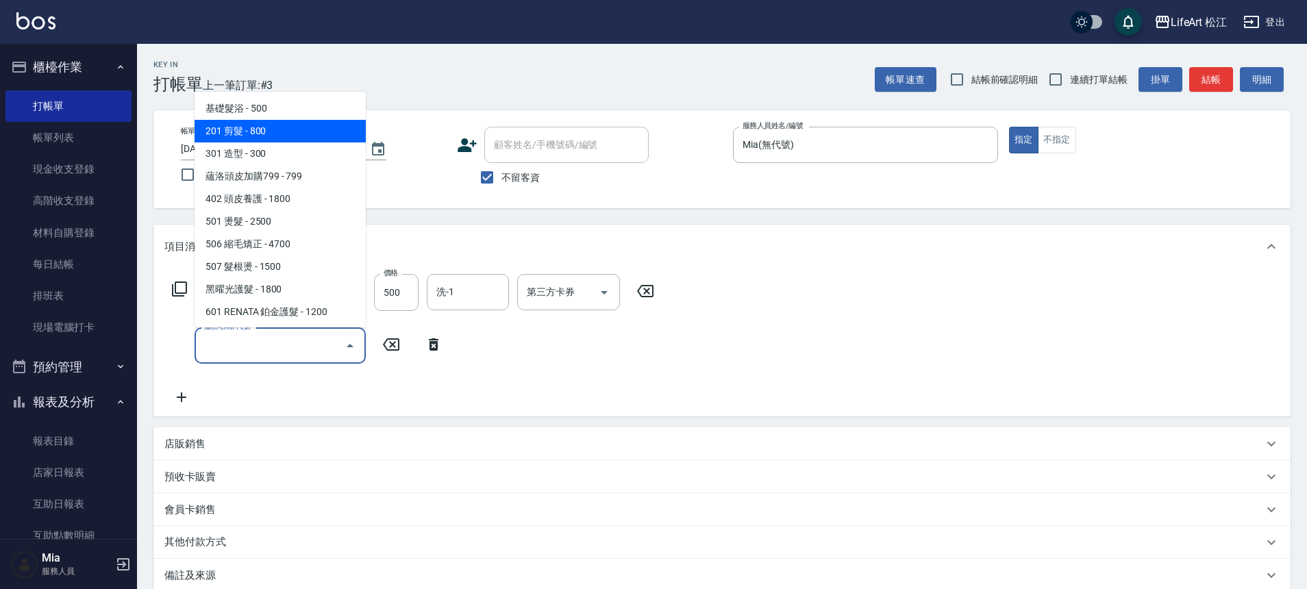
click at [266, 130] on span "201 剪髮 - 800" at bounding box center [279, 131] width 171 height 23
type input "201 剪髮(201)"
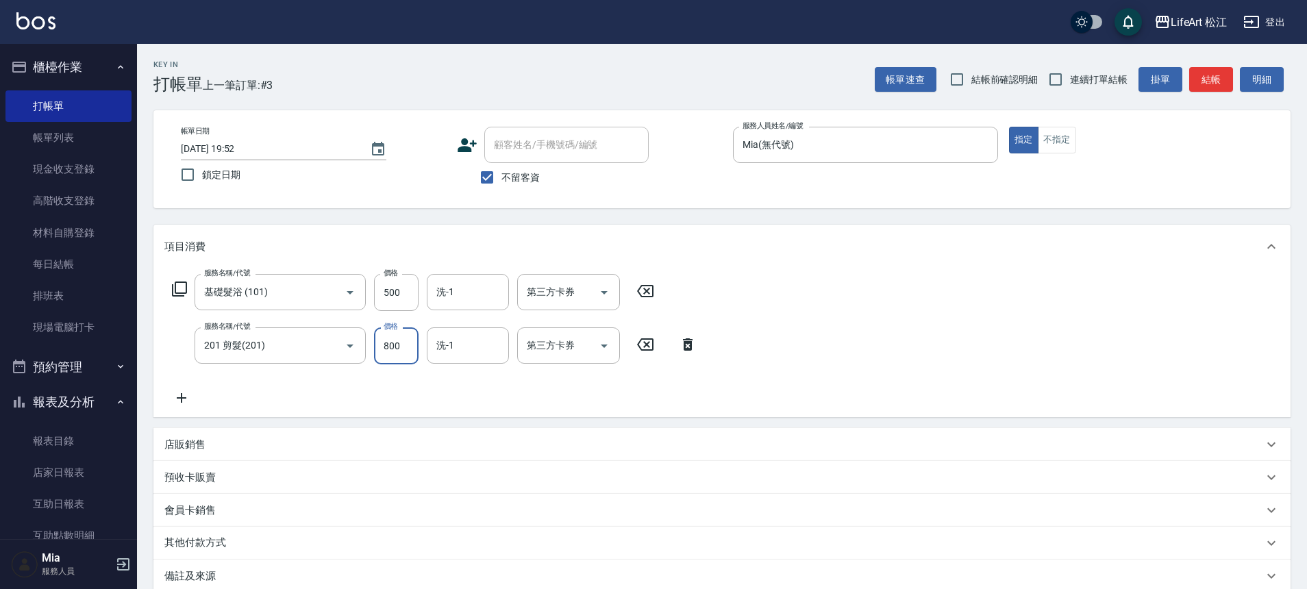
click at [400, 346] on input "800" at bounding box center [396, 345] width 45 height 37
type input "100"
click at [312, 391] on div "服務名稱/代號 基礎髮浴 (101) 服務名稱/代號 價格 500 價格 洗-1 洗-1 第三方卡券 第三方卡券 服務名稱/代號 201 剪髮(201) 服務…" at bounding box center [434, 340] width 540 height 132
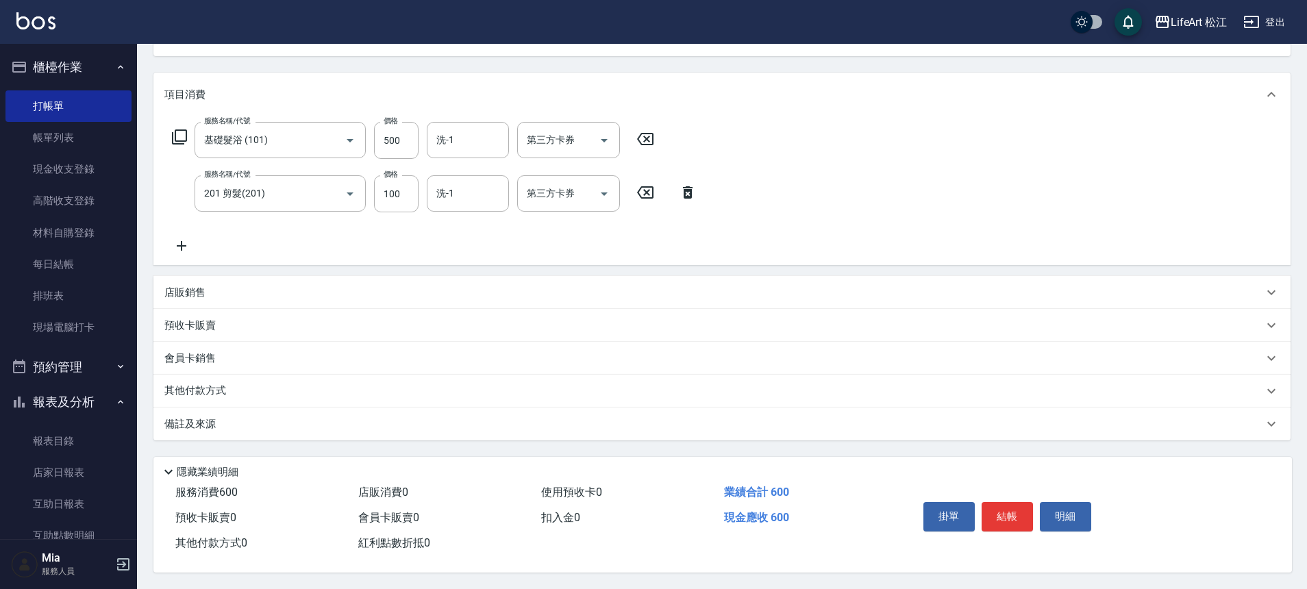
scroll to position [158, 0]
click at [221, 422] on div "備註及來源" at bounding box center [713, 424] width 1098 height 14
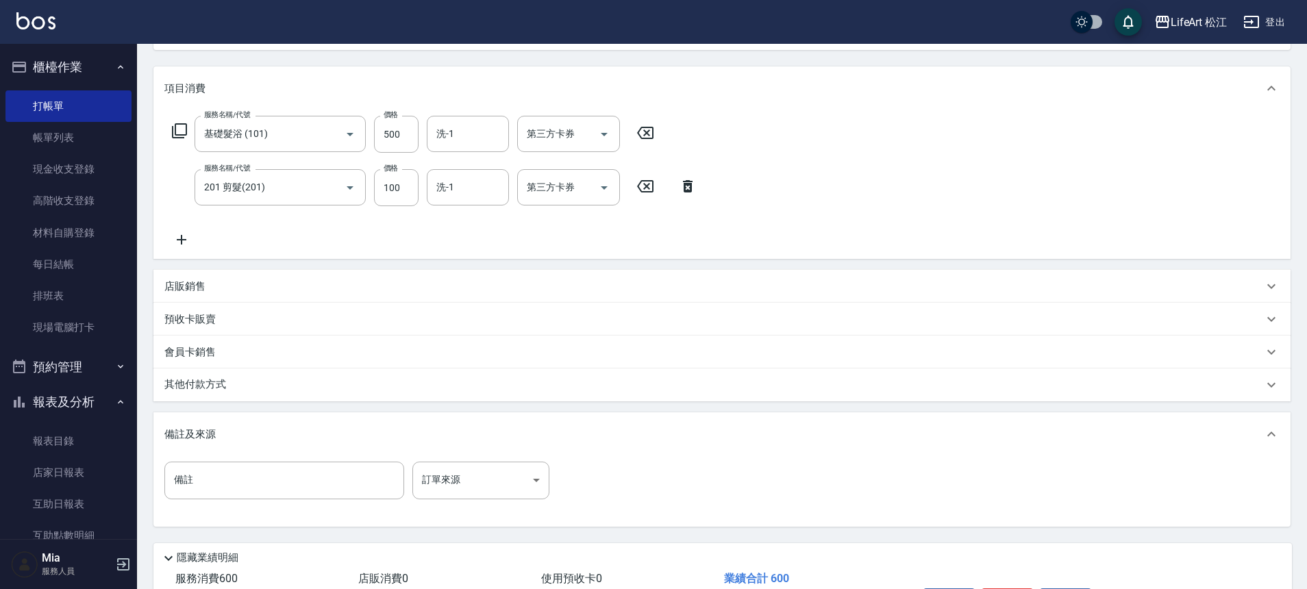
click at [512, 500] on div "備註 備註 訂單來源 ​ 訂單來源" at bounding box center [721, 488] width 1115 height 53
click at [507, 483] on body "LifeArt 松江 登出 櫃檯作業 打帳單 帳單列表 現金收支登錄 高階收支登錄 材料自購登錄 每日結帳 排班表 現場電腦打卡 預約管理 預約管理 單日預約…" at bounding box center [653, 258] width 1307 height 833
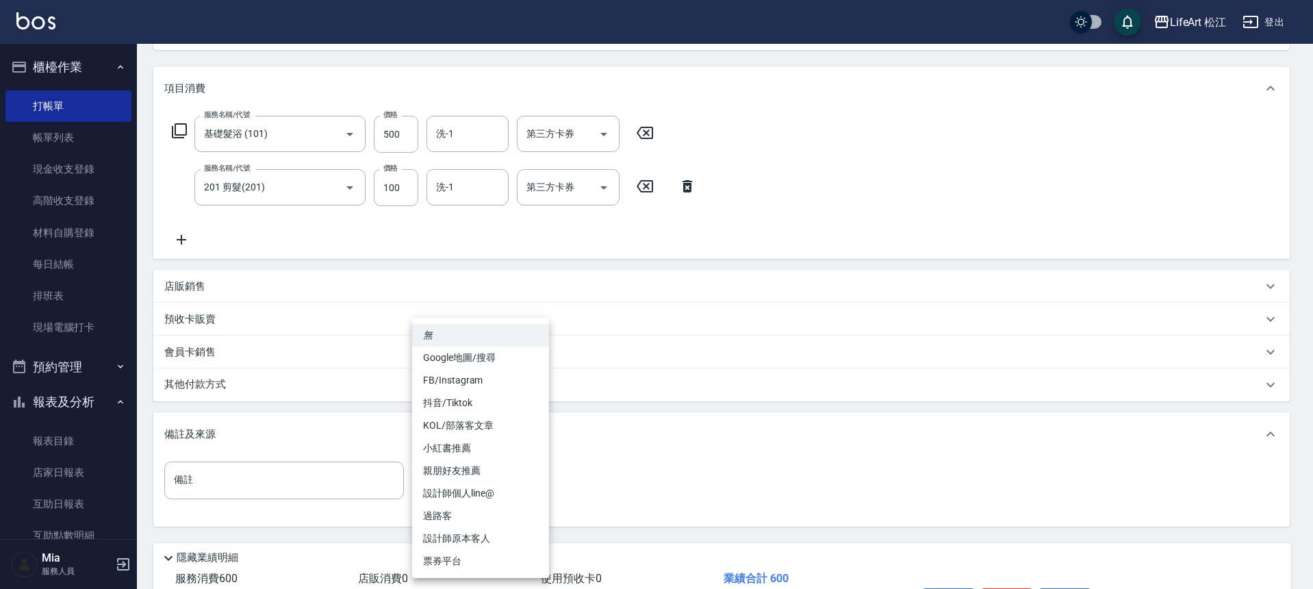
click at [464, 506] on li "過路客" at bounding box center [480, 516] width 137 height 23
type input "過路客"
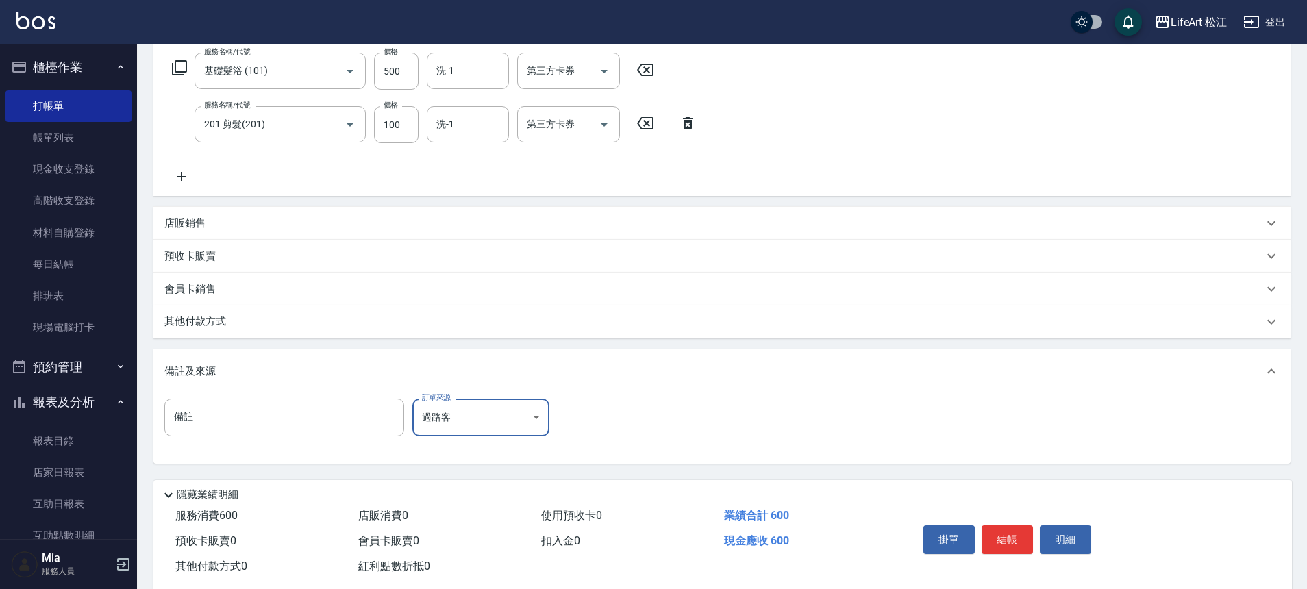
scroll to position [251, 0]
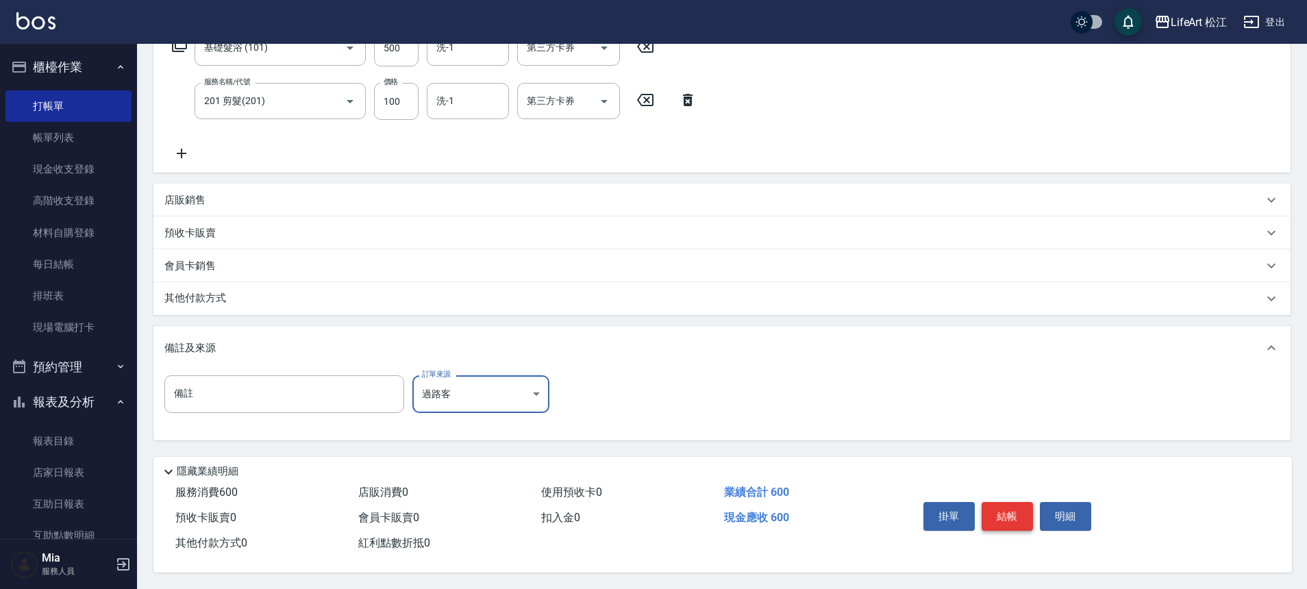
click at [1000, 510] on button "結帳" at bounding box center [1006, 516] width 51 height 29
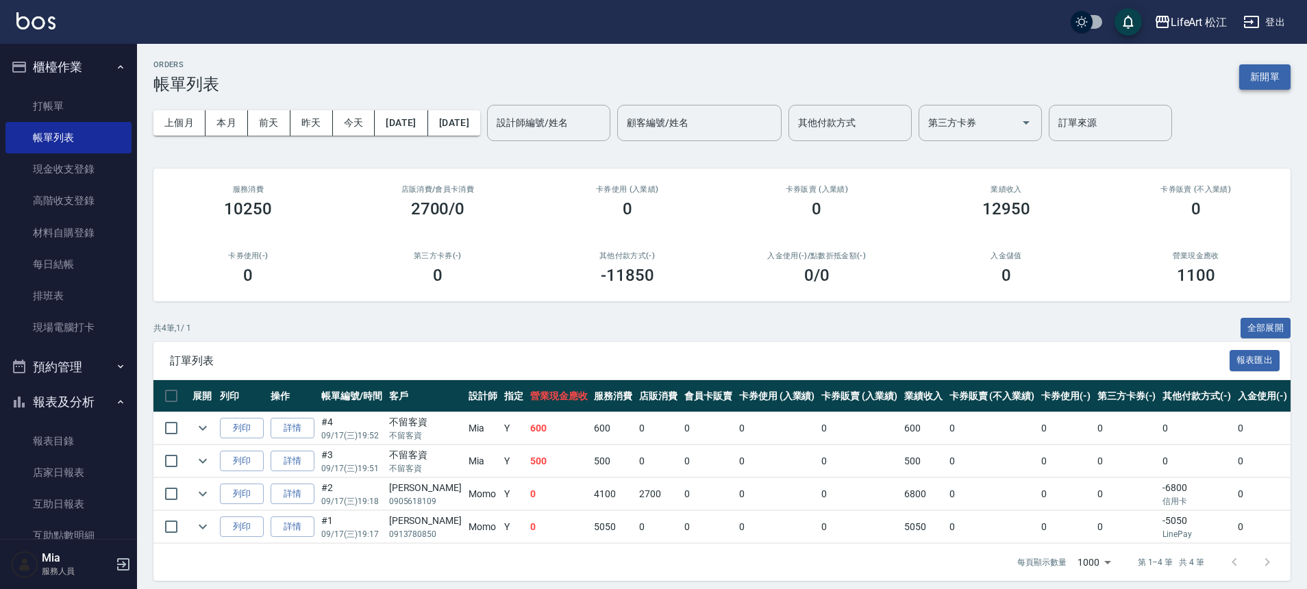
click at [1260, 80] on button "新開單" at bounding box center [1264, 76] width 51 height 25
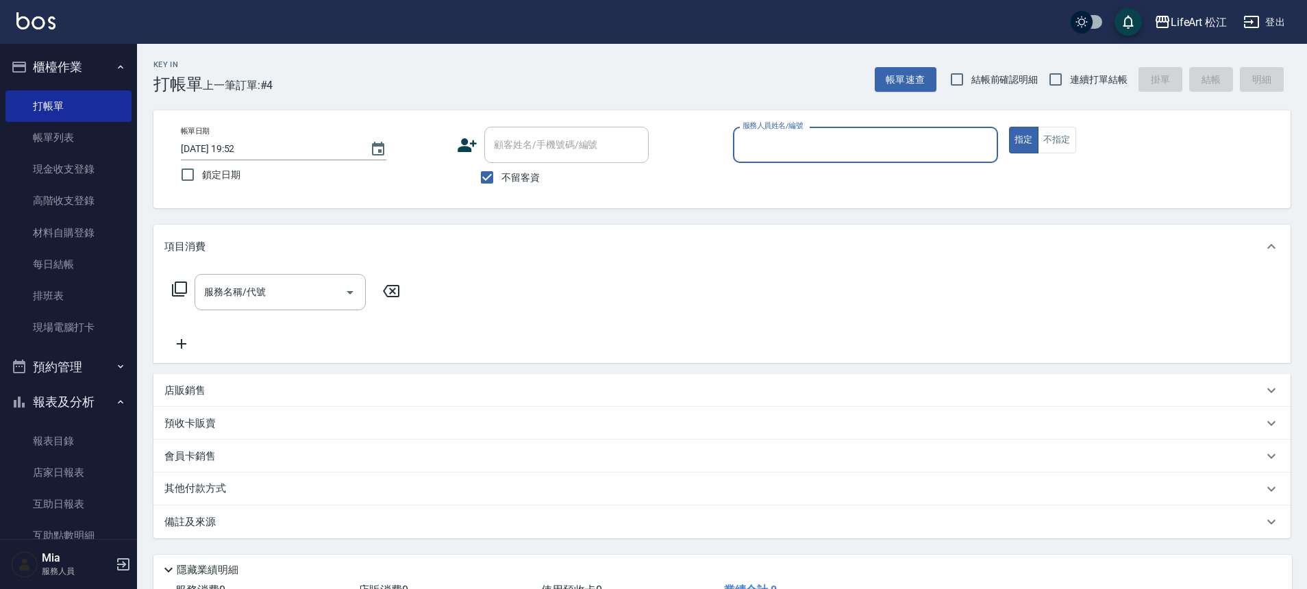
click at [833, 149] on input "服務人員姓名/編號" at bounding box center [865, 145] width 253 height 24
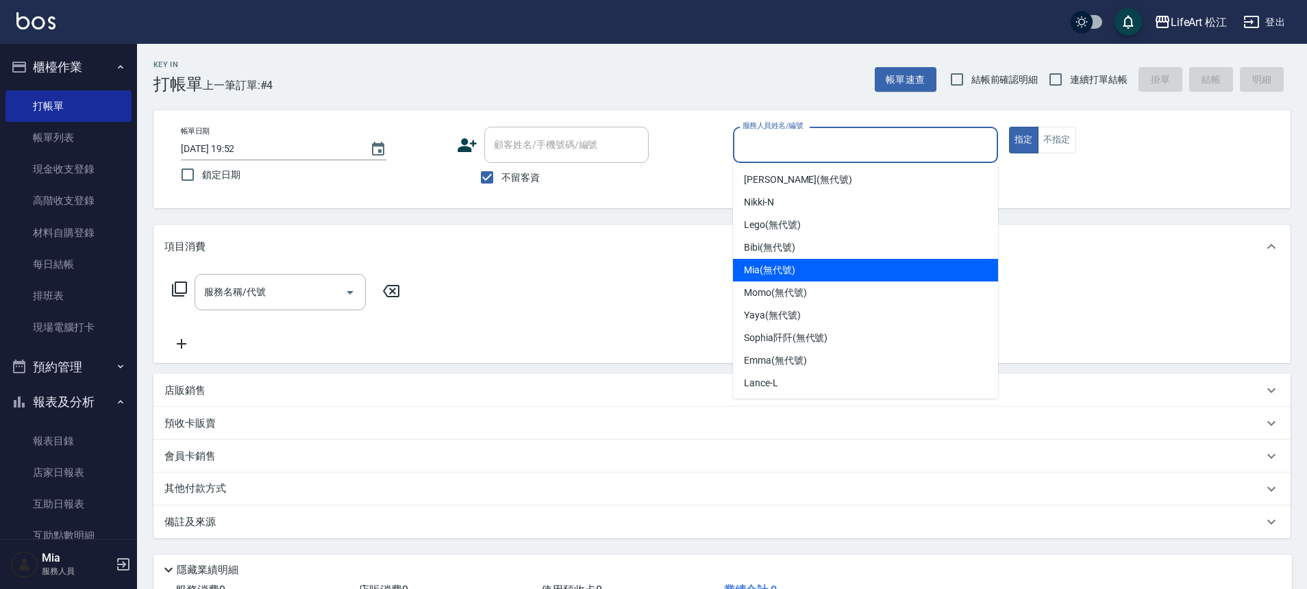
click at [798, 270] on div "Mia (無代號)" at bounding box center [865, 270] width 265 height 23
type input "Mia(無代號)"
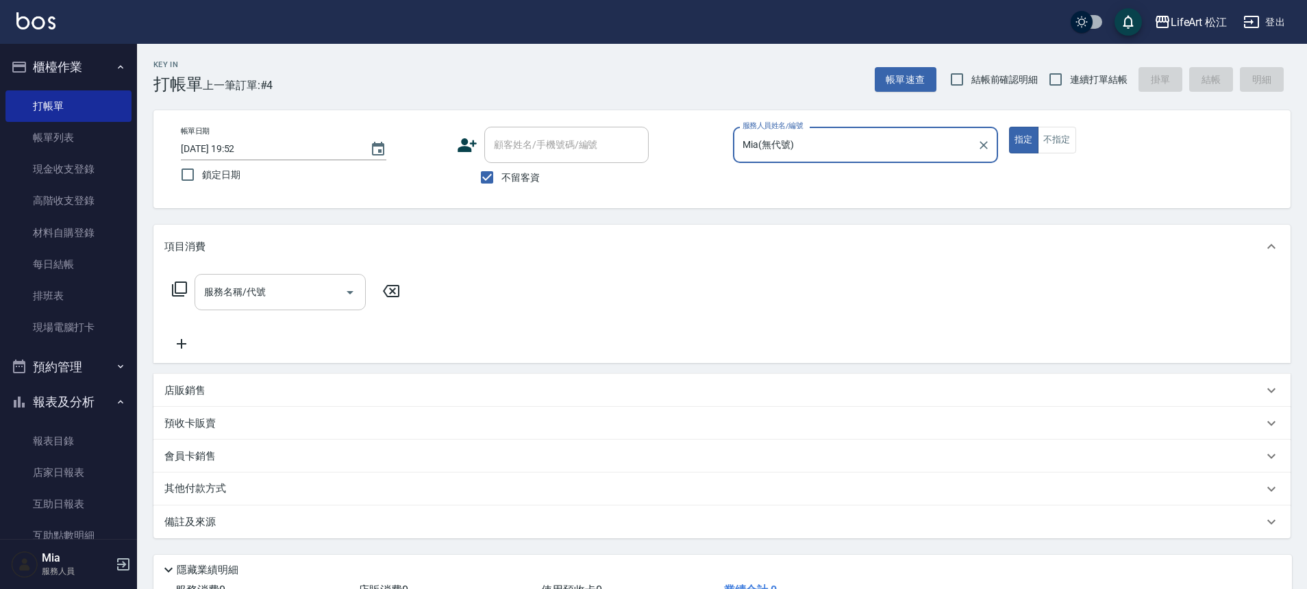
click at [294, 288] on input "服務名稱/代號" at bounding box center [270, 292] width 138 height 24
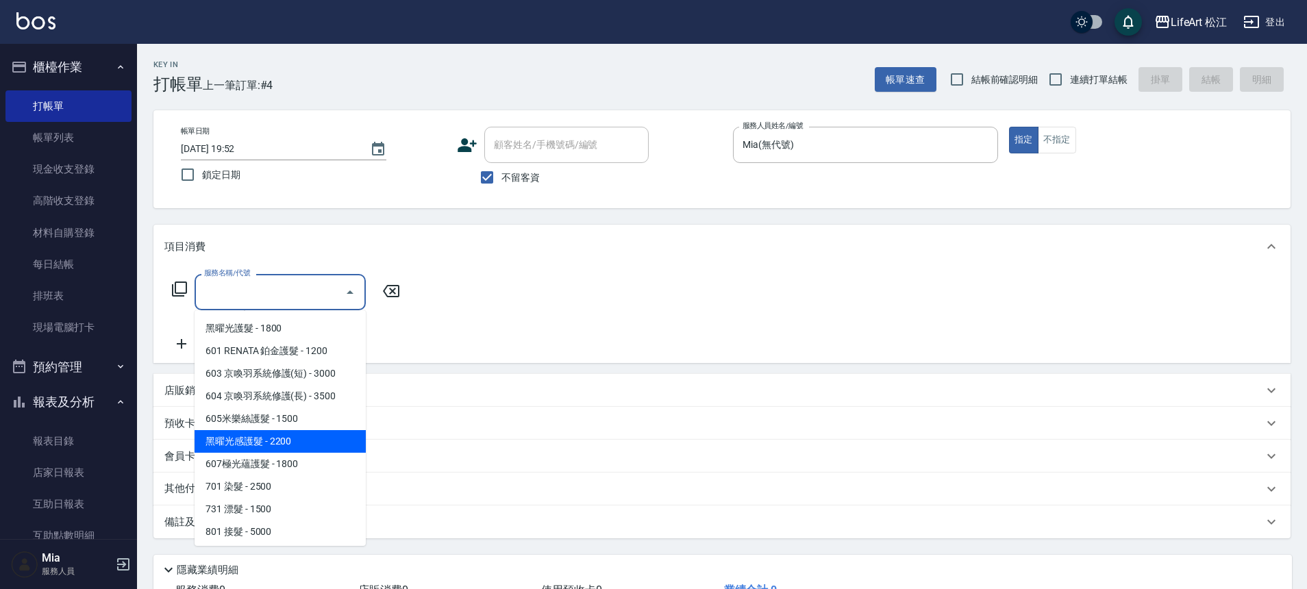
scroll to position [182, 0]
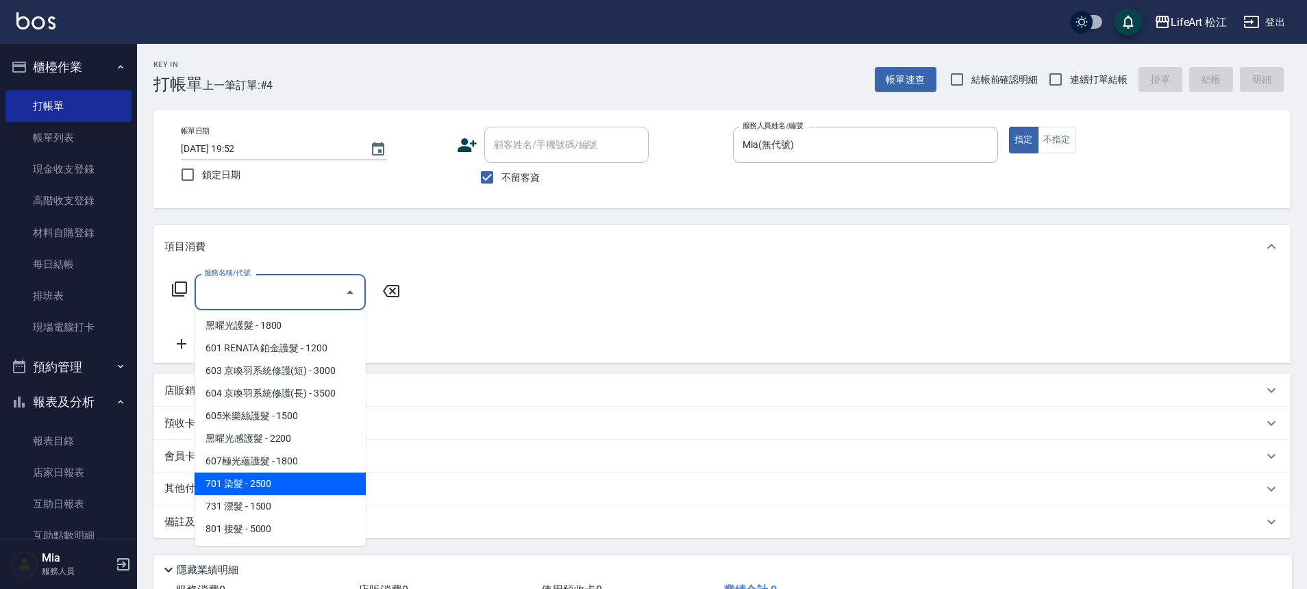
click at [290, 484] on span "701 染髮 - 2500" at bounding box center [279, 484] width 171 height 23
type input "701 染髮(701)"
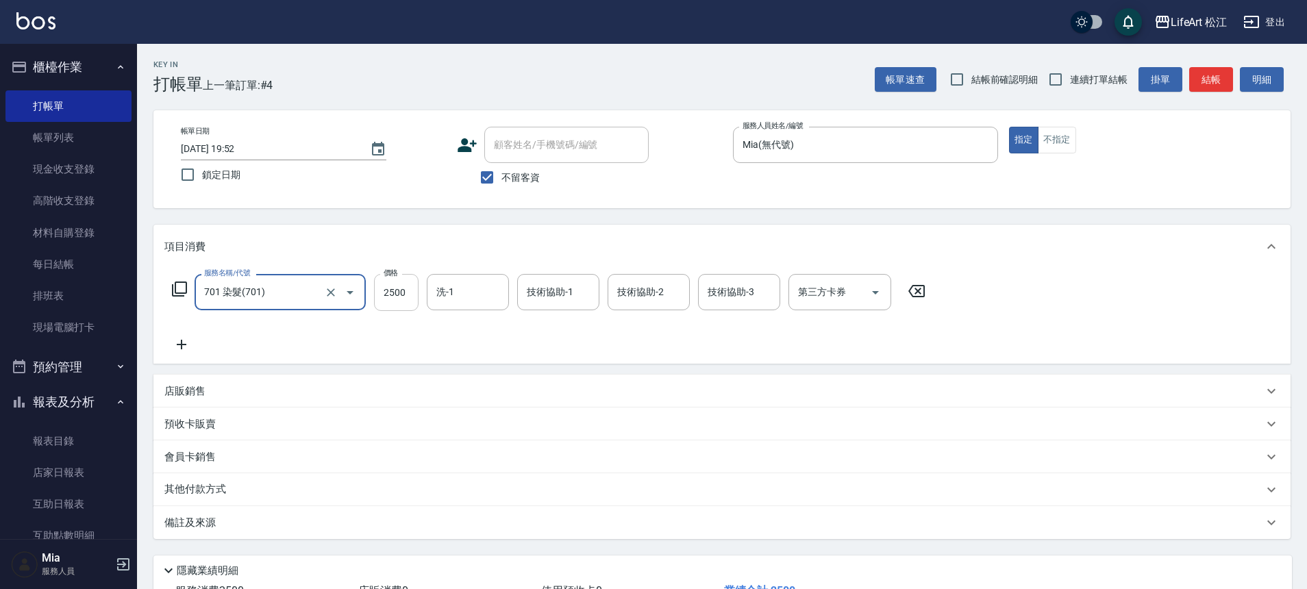
click at [414, 291] on input "2500" at bounding box center [396, 292] width 45 height 37
type input "2250"
click at [195, 516] on p "備註及來源" at bounding box center [189, 523] width 51 height 14
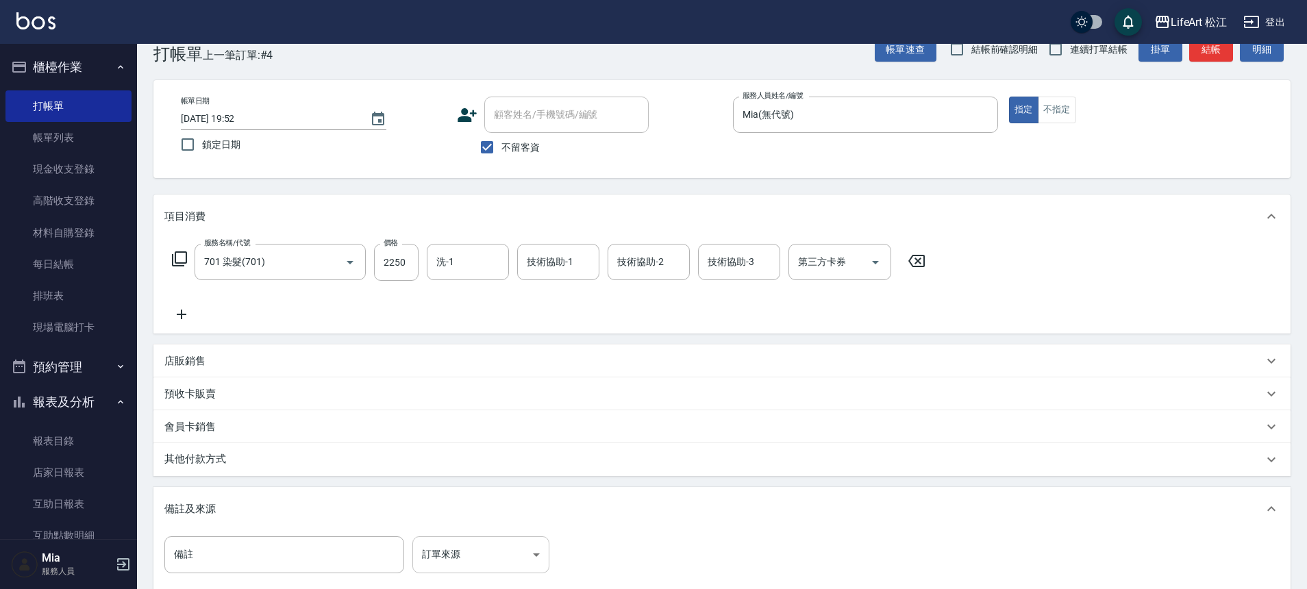
scroll to position [108, 0]
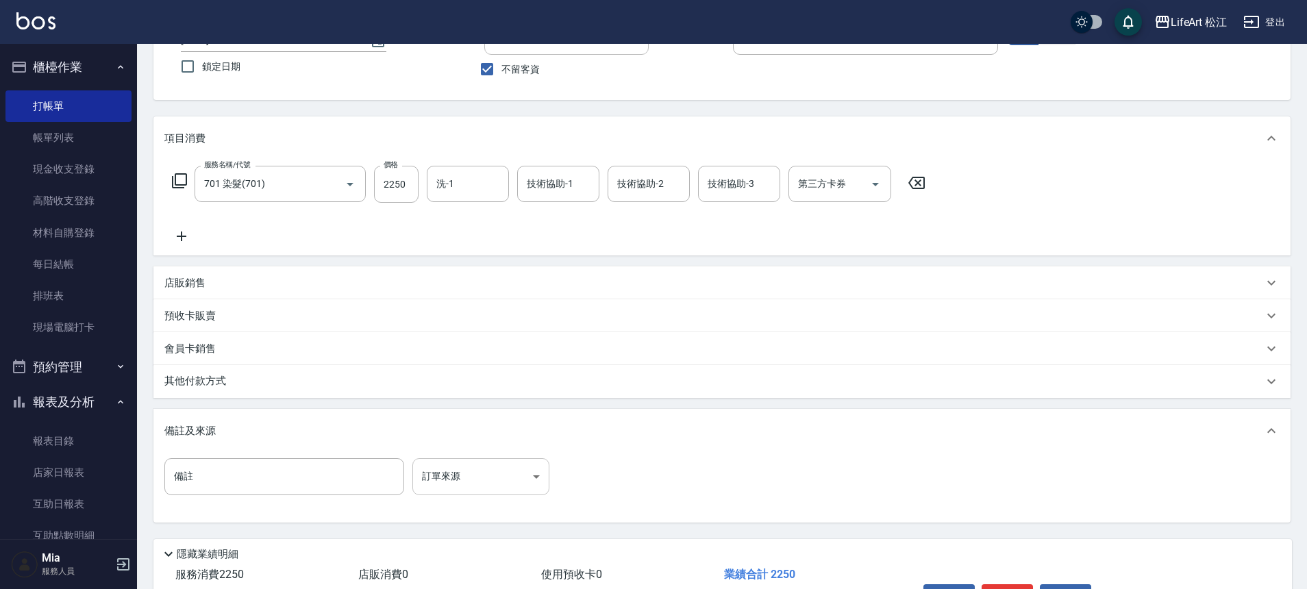
click at [479, 481] on body "LifeArt 松江 登出 櫃檯作業 打帳單 帳單列表 現金收支登錄 高階收支登錄 材料自購登錄 每日結帳 排班表 現場電腦打卡 預約管理 預約管理 單日預約…" at bounding box center [653, 281] width 1307 height 779
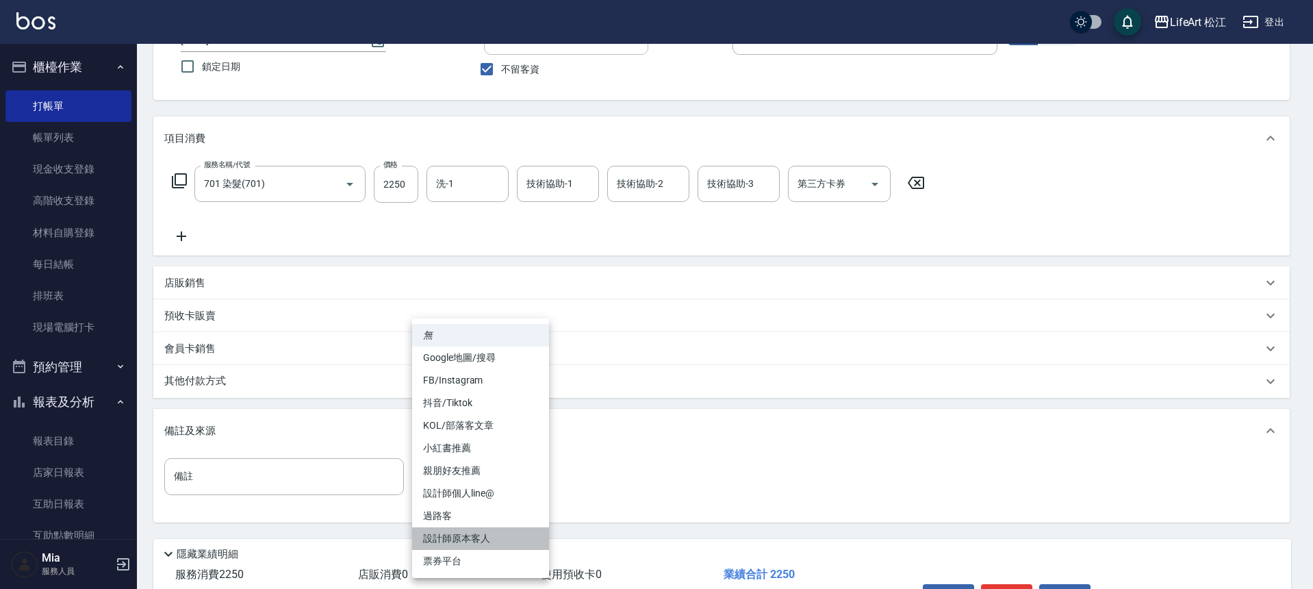
click at [503, 538] on li "設計師原本客人" at bounding box center [480, 538] width 137 height 23
type input "設計師原本客人"
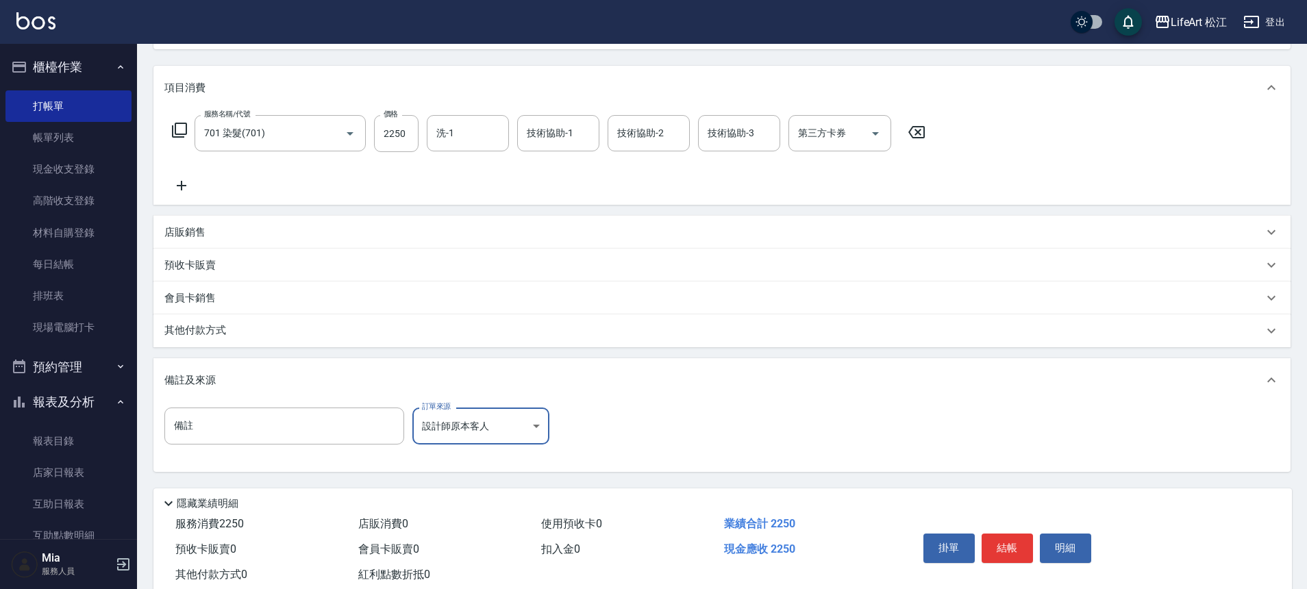
scroll to position [197, 0]
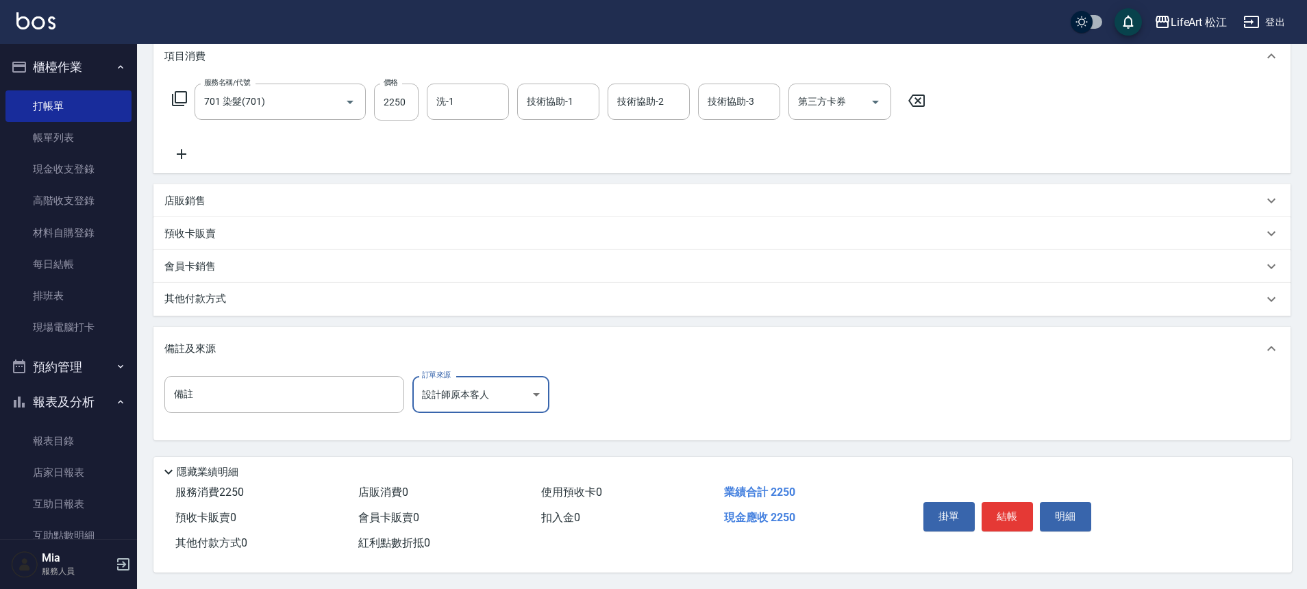
click at [204, 297] on p "其他付款方式" at bounding box center [198, 299] width 68 height 15
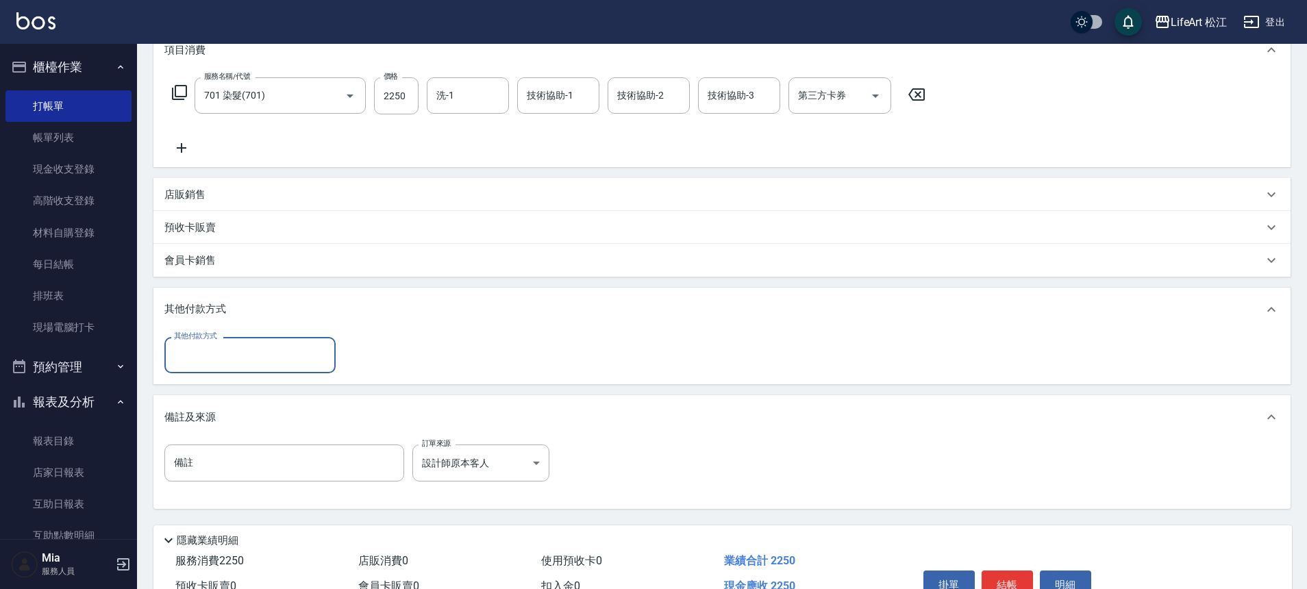
scroll to position [0, 0]
click at [228, 360] on input "其他付款方式" at bounding box center [250, 355] width 159 height 24
click at [225, 388] on span "轉帳" at bounding box center [249, 390] width 171 height 23
type input "轉帳"
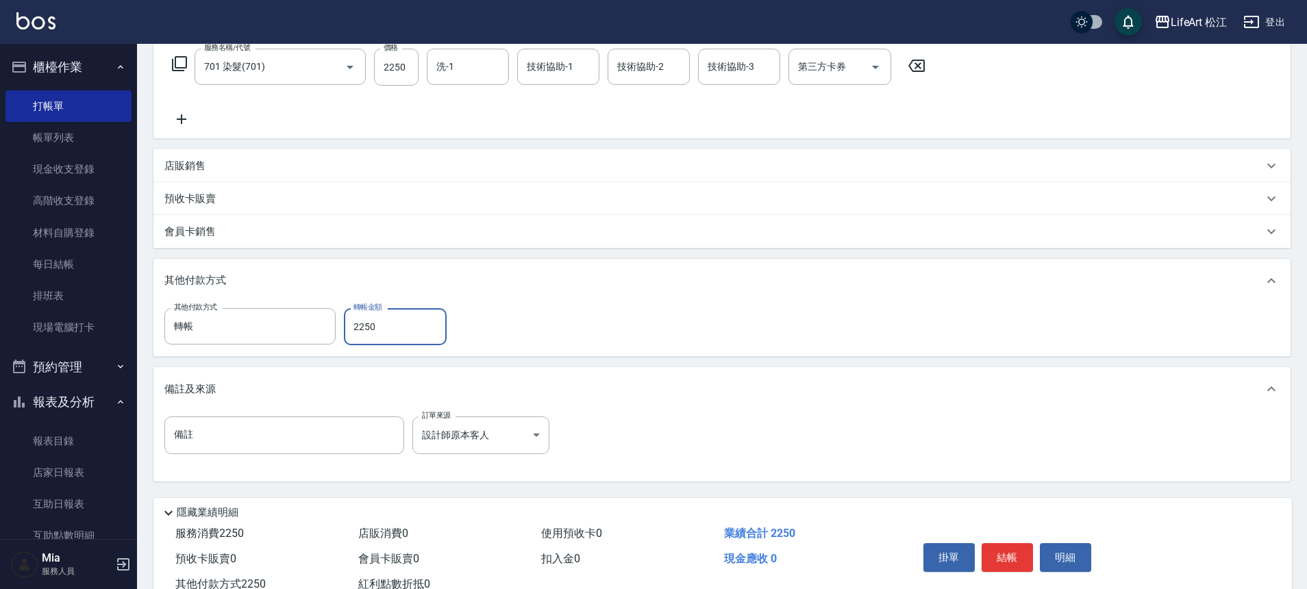
scroll to position [273, 0]
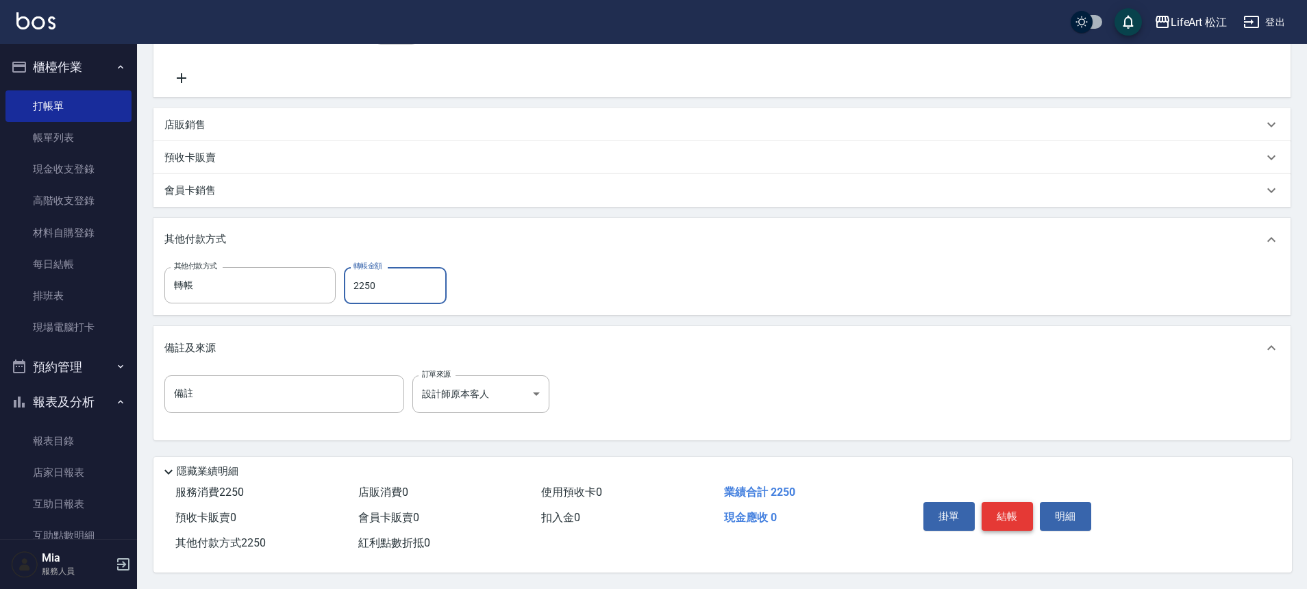
type input "2250"
click at [994, 502] on button "結帳" at bounding box center [1006, 516] width 51 height 29
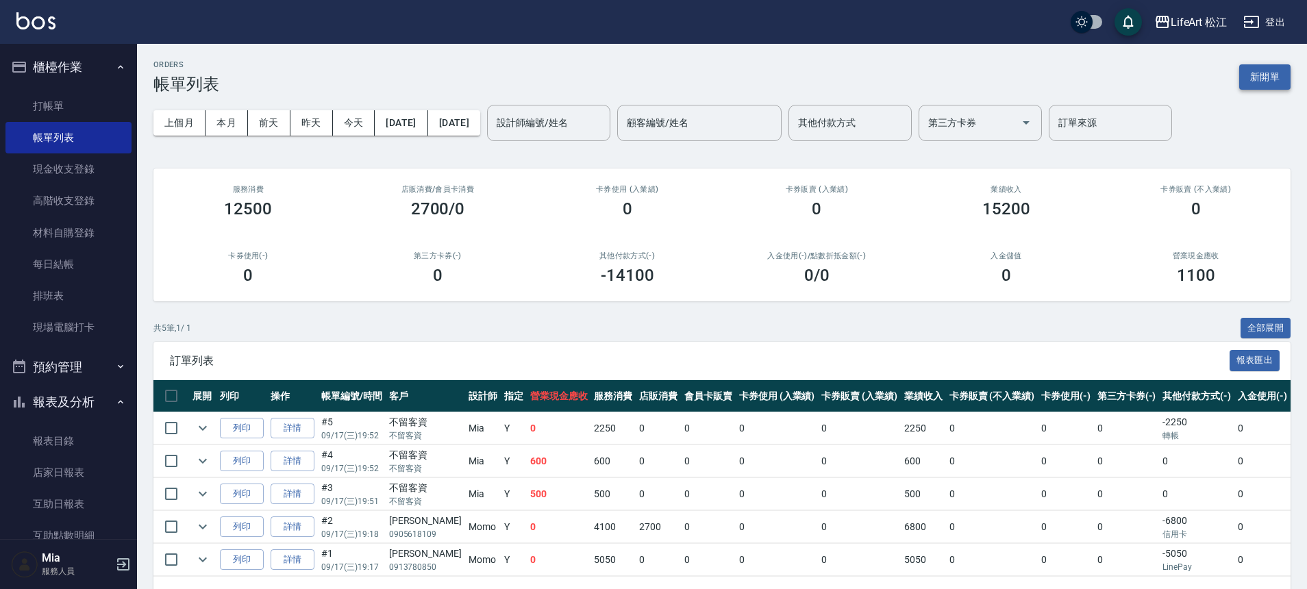
click at [1275, 77] on button "新開單" at bounding box center [1264, 76] width 51 height 25
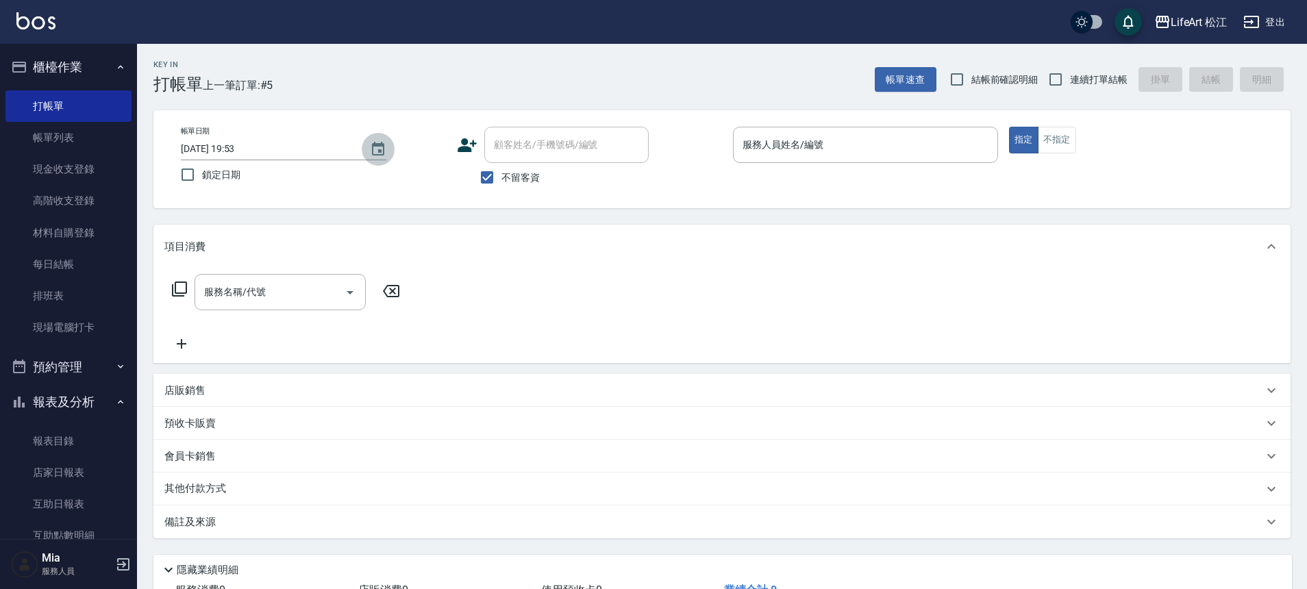
click at [377, 149] on icon "Choose date, selected date is 2025-09-17" at bounding box center [378, 149] width 16 height 16
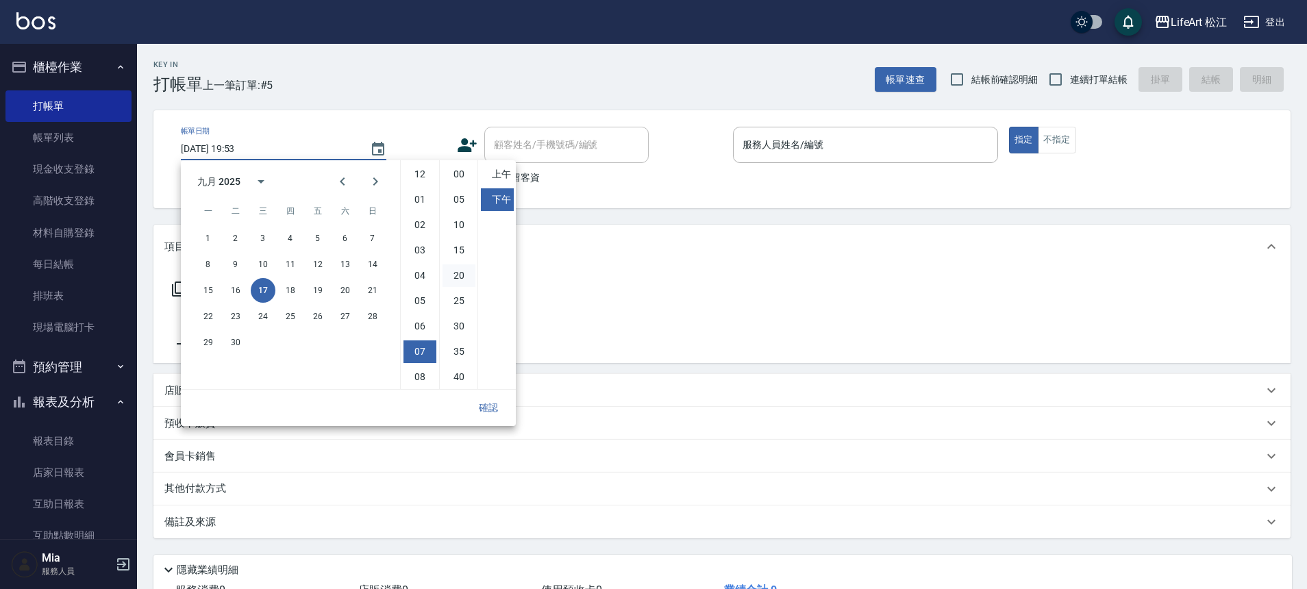
scroll to position [77, 0]
click at [290, 289] on button "18" at bounding box center [290, 290] width 25 height 25
type input "[DATE] 19:53"
click at [499, 412] on button "確認" at bounding box center [488, 407] width 44 height 25
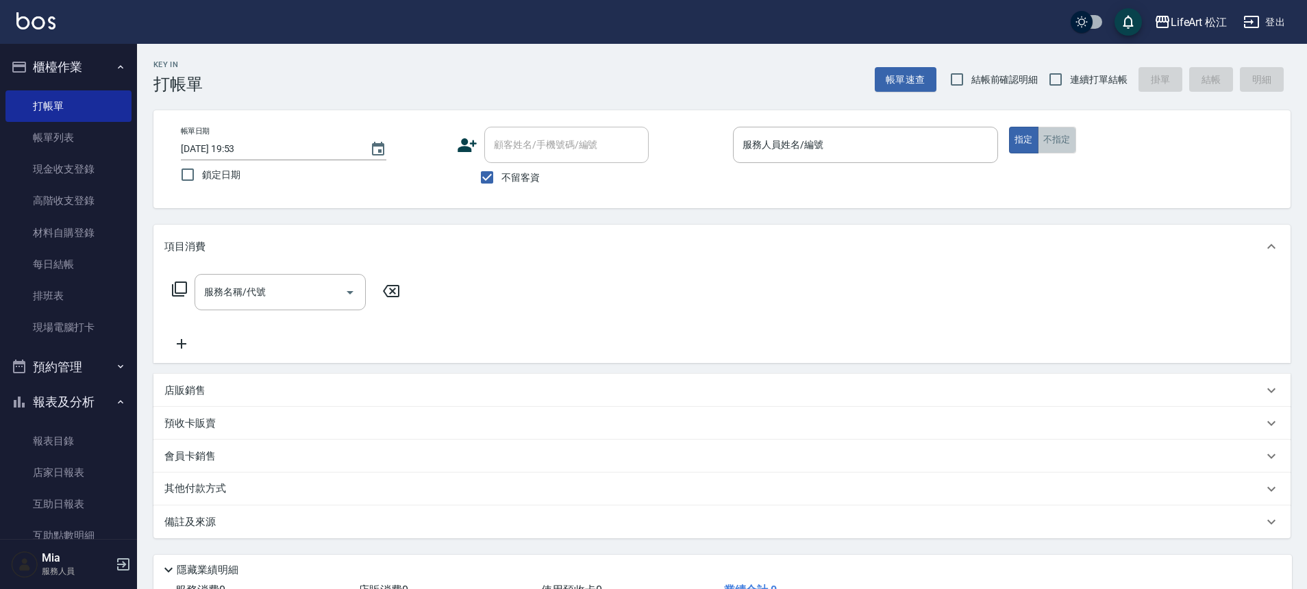
click at [1062, 142] on button "不指定" at bounding box center [1056, 140] width 38 height 27
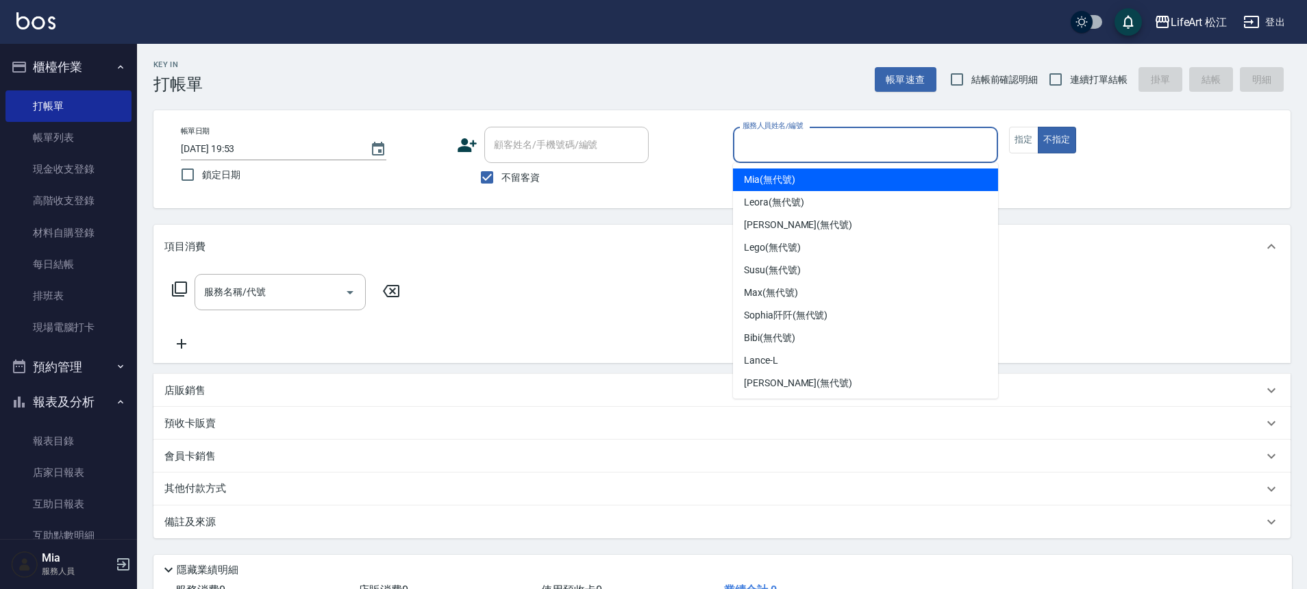
click at [896, 147] on input "服務人員姓名/編號" at bounding box center [865, 145] width 253 height 24
click at [791, 183] on span "Mia (無代號)" at bounding box center [769, 180] width 51 height 14
type input "Mia(無代號)"
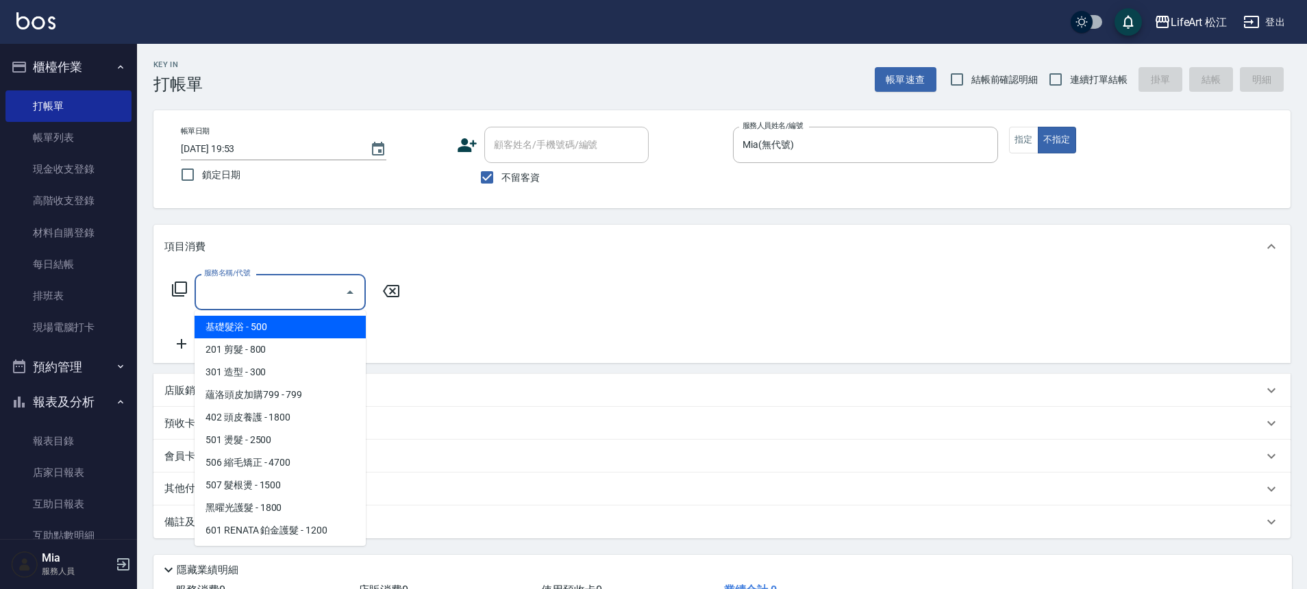
click at [234, 288] on div "服務名稱/代號 服務名稱/代號" at bounding box center [279, 292] width 171 height 36
click at [242, 325] on span "基礎髮浴 - 500" at bounding box center [279, 327] width 171 height 23
type input "基礎髮浴 (101)"
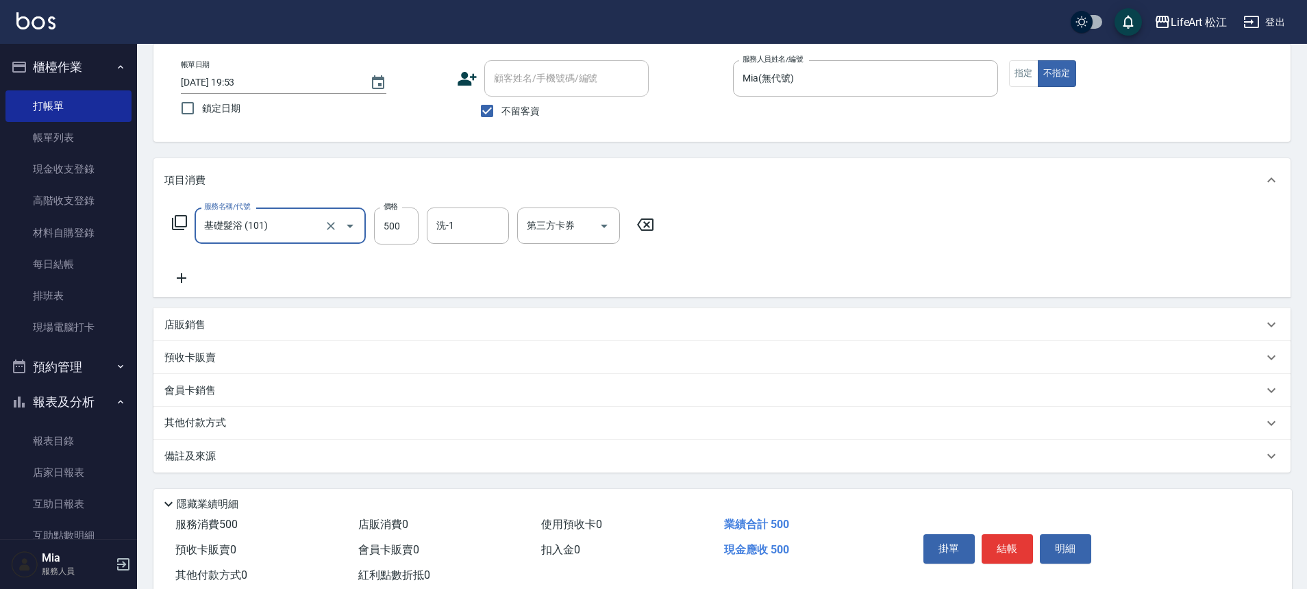
scroll to position [105, 0]
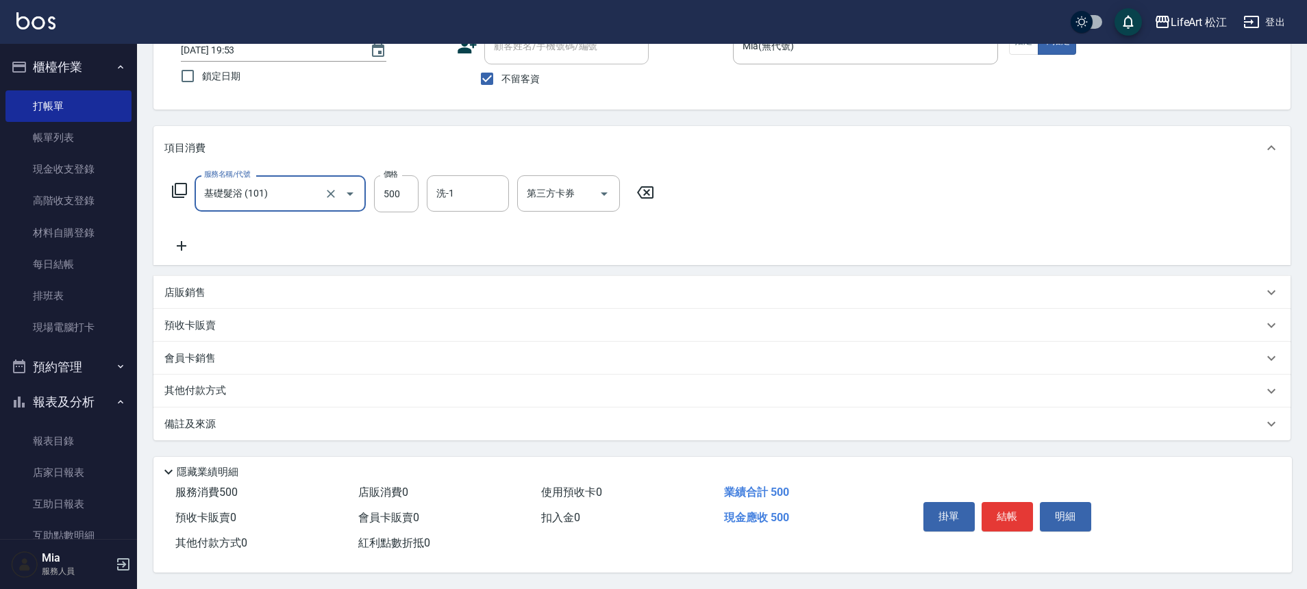
click at [194, 417] on p "備註及來源" at bounding box center [189, 424] width 51 height 14
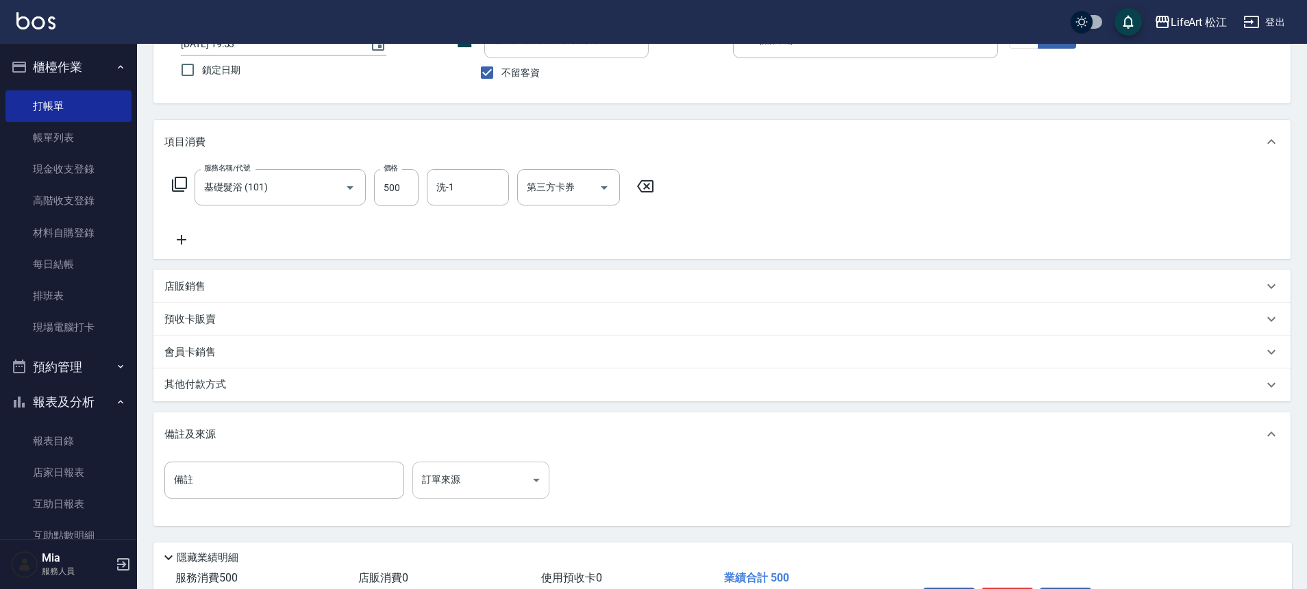
click at [472, 475] on body "LifeArt 松江 登出 櫃檯作業 打帳單 帳單列表 現金收支登錄 高階收支登錄 材料自購登錄 每日結帳 排班表 現場電腦打卡 預約管理 預約管理 單日預約…" at bounding box center [653, 284] width 1307 height 779
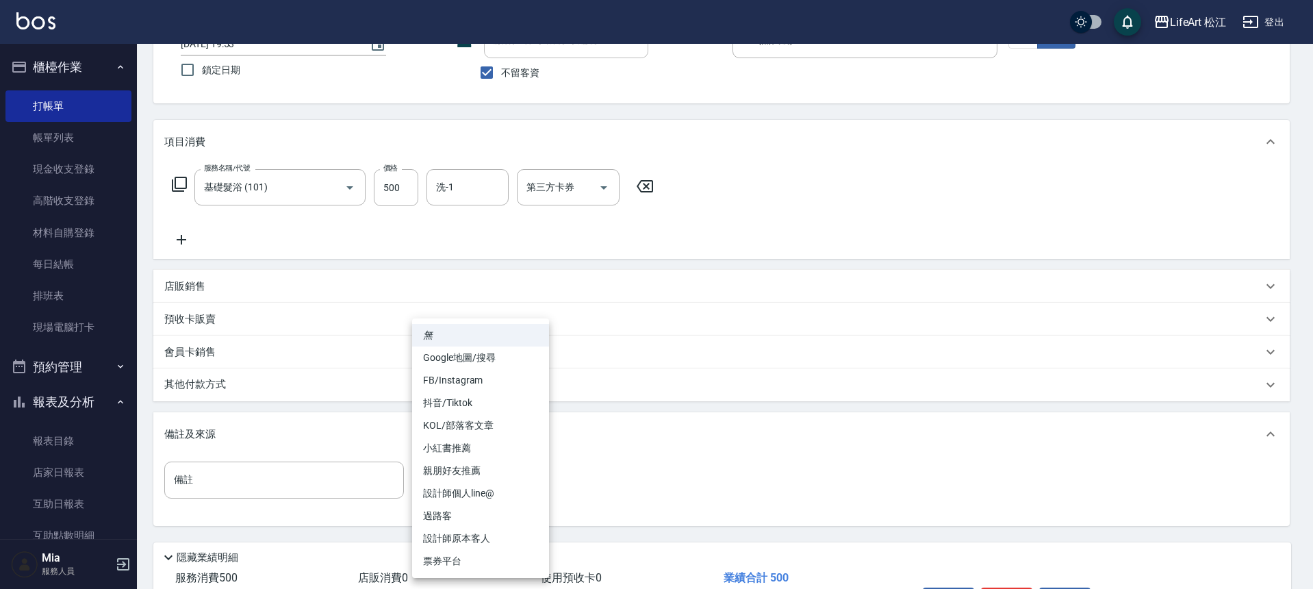
click at [488, 512] on li "過路客" at bounding box center [480, 516] width 137 height 23
type input "過路客"
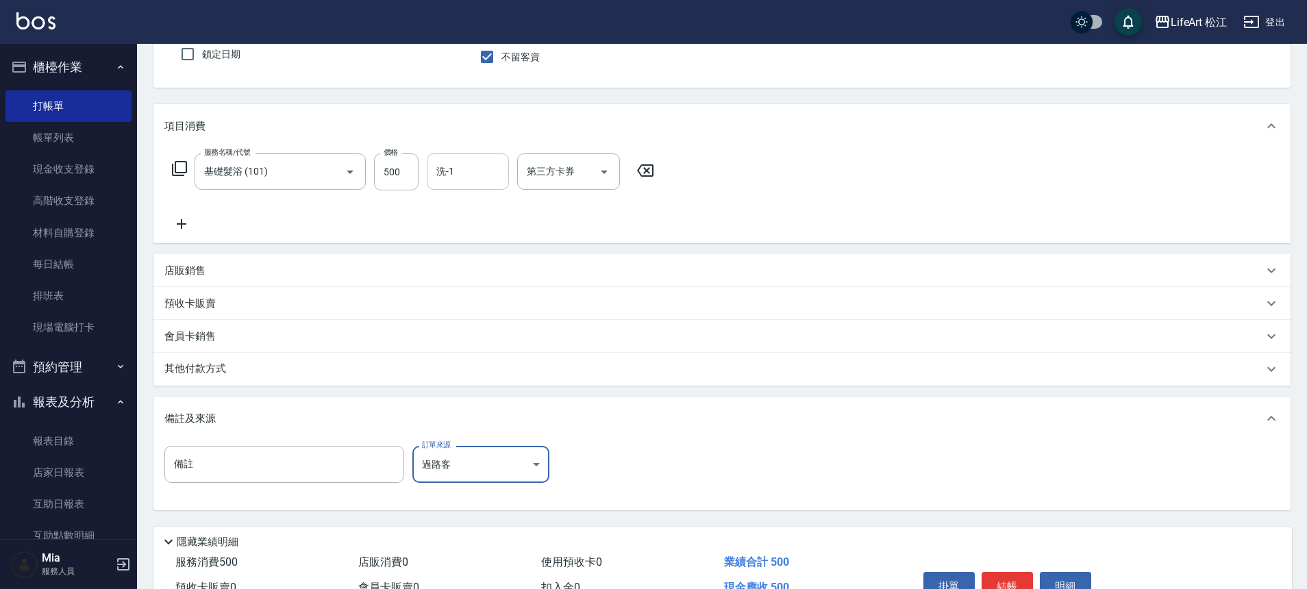
scroll to position [71, 0]
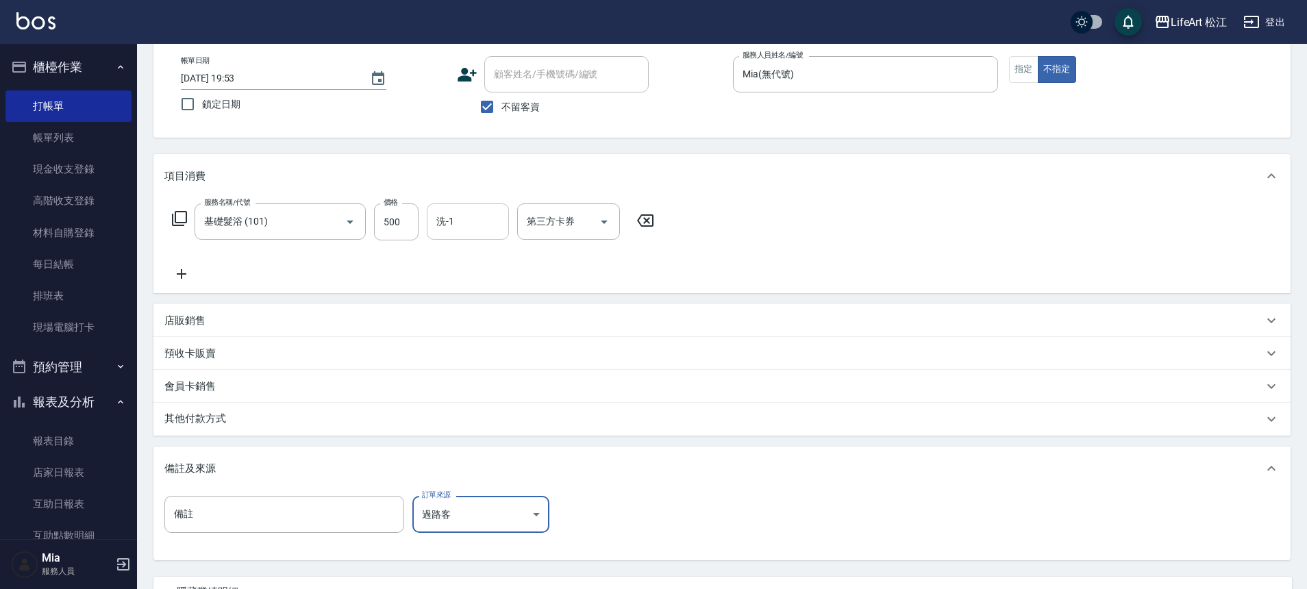
click at [484, 231] on input "洗-1" at bounding box center [468, 222] width 70 height 24
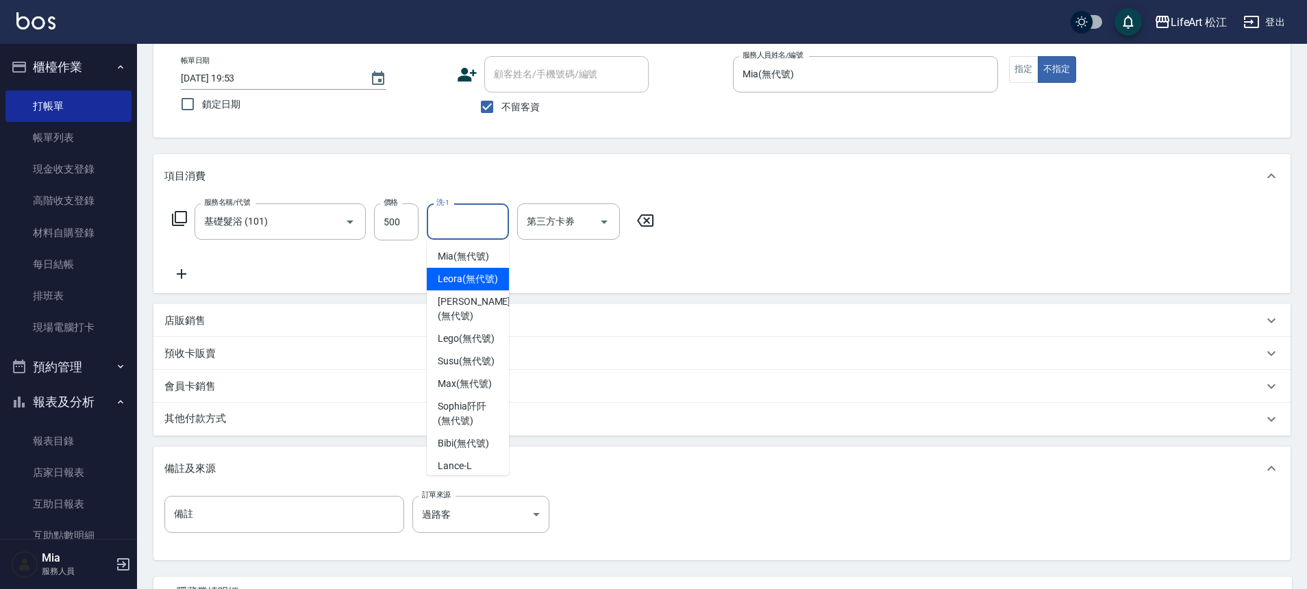
click at [483, 286] on span "Leora (無代號)" at bounding box center [468, 279] width 60 height 14
type input "Leora(無代號)"
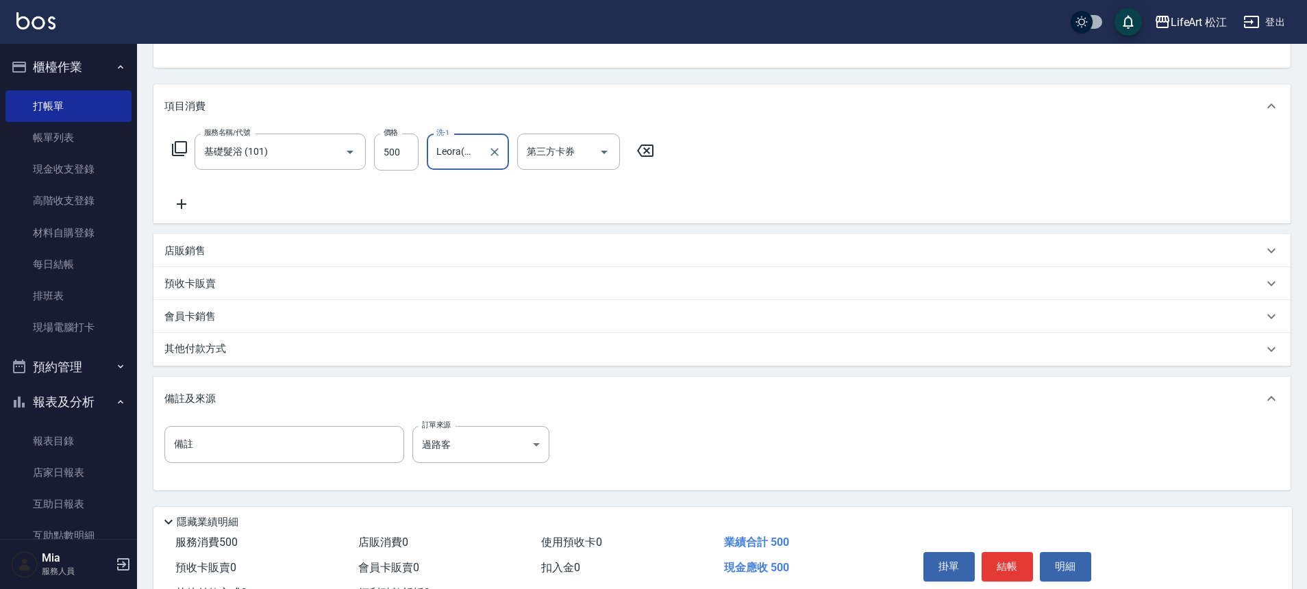
scroll to position [197, 0]
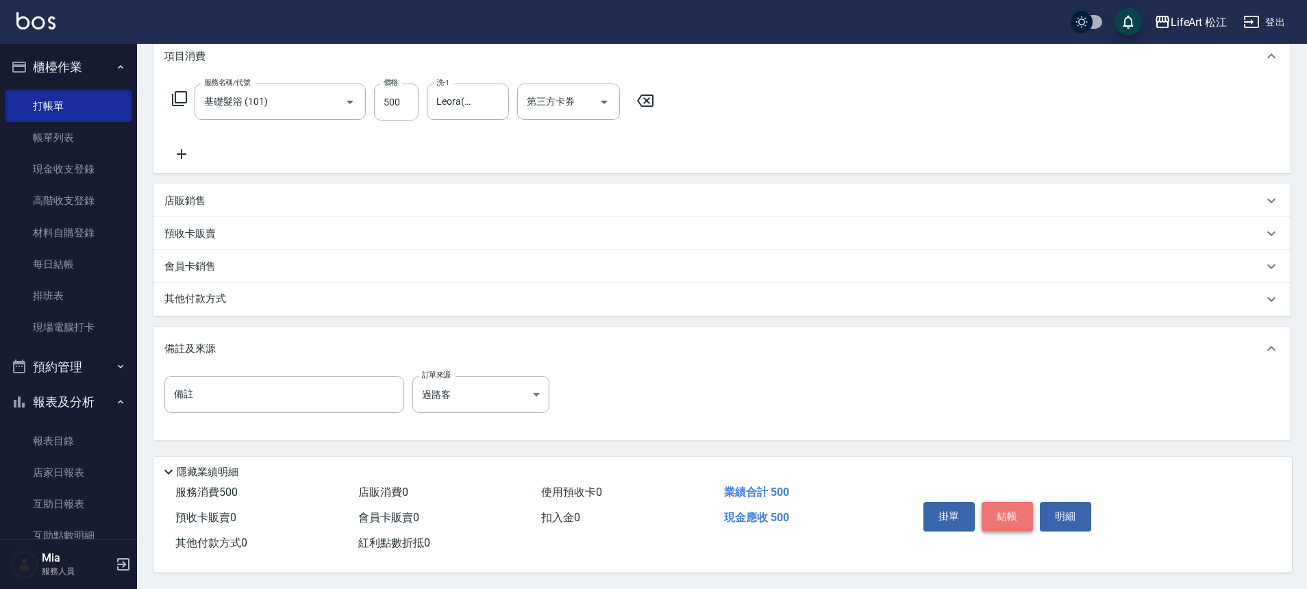
click at [996, 503] on button "結帳" at bounding box center [1006, 516] width 51 height 29
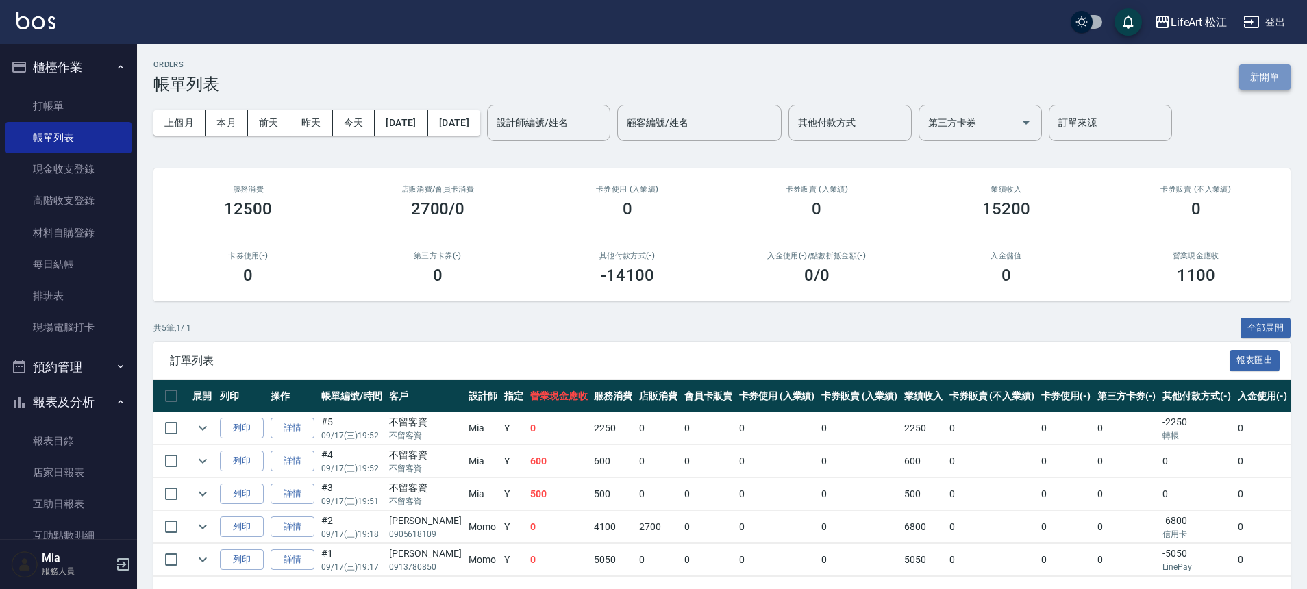
click at [1253, 81] on button "新開單" at bounding box center [1264, 76] width 51 height 25
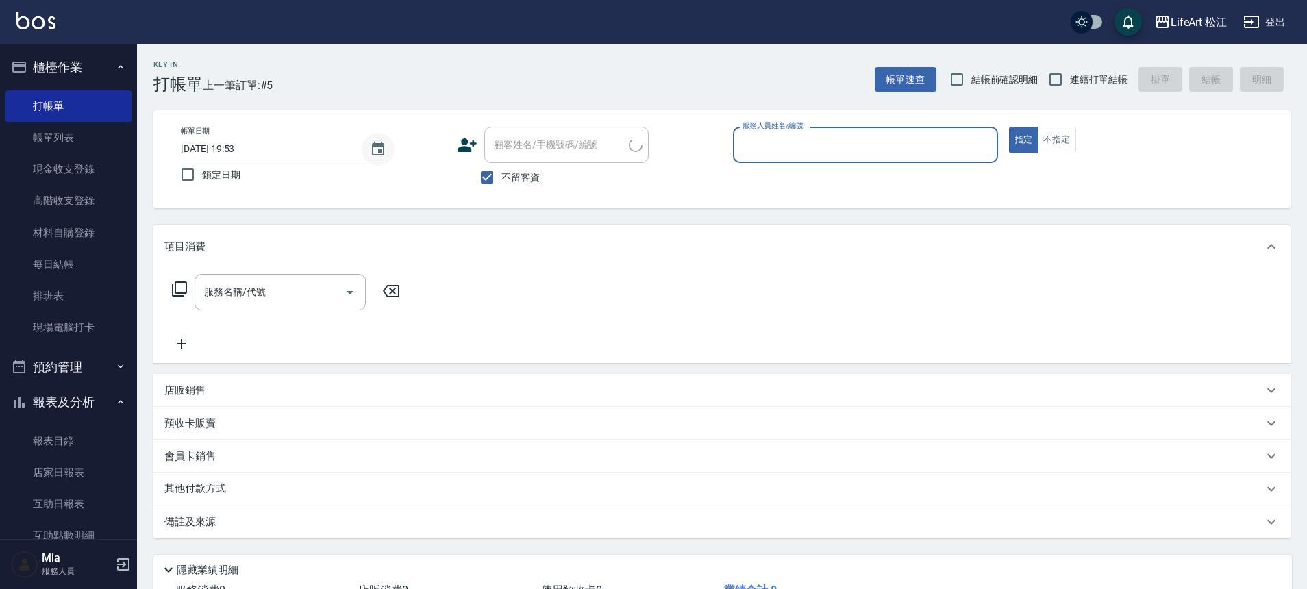
click at [377, 147] on icon "Choose date, selected date is 2025-09-17" at bounding box center [378, 149] width 16 height 16
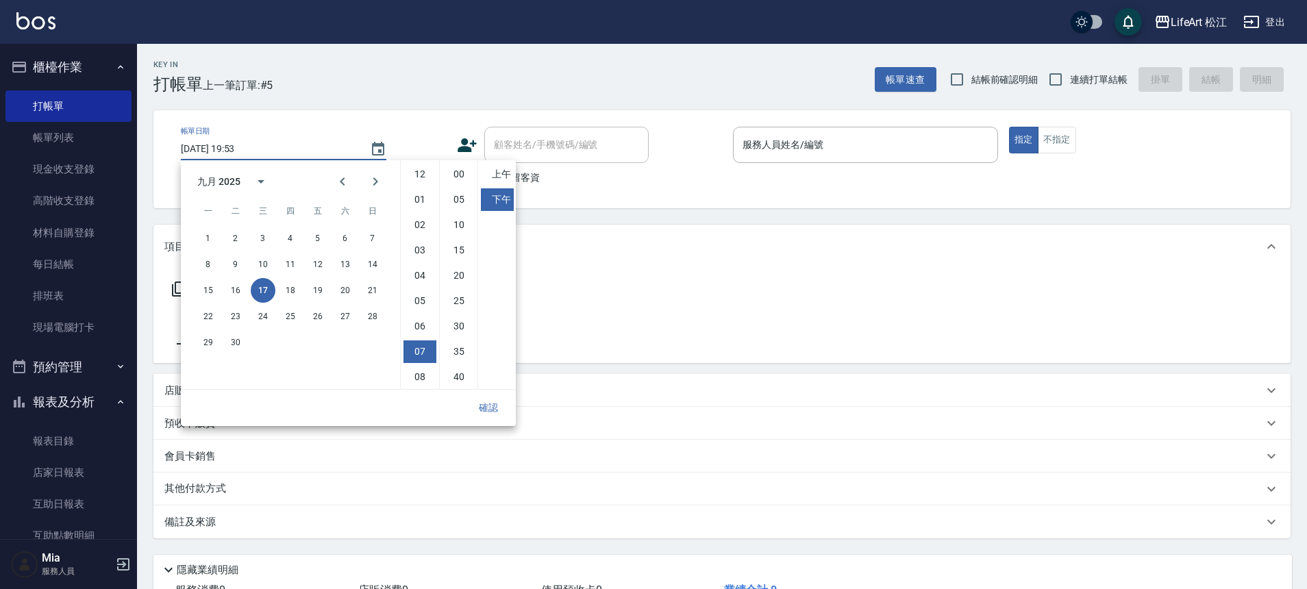
scroll to position [77, 0]
click at [286, 289] on button "18" at bounding box center [290, 290] width 25 height 25
type input "[DATE] 19:53"
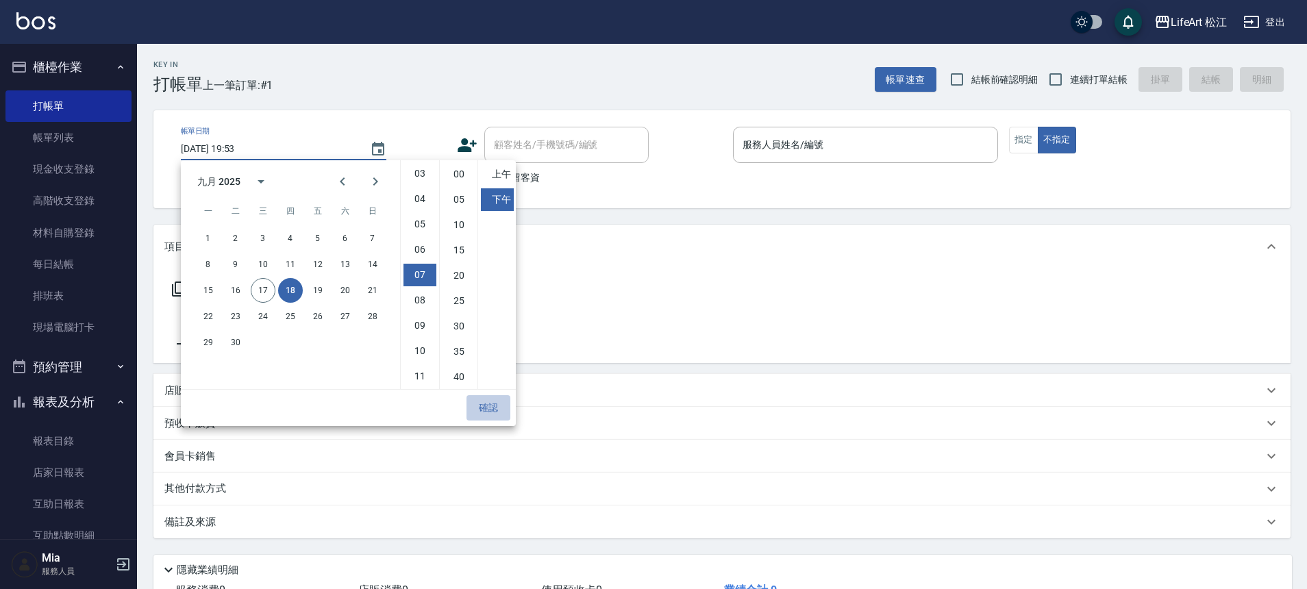
click at [501, 405] on button "確認" at bounding box center [488, 407] width 44 height 25
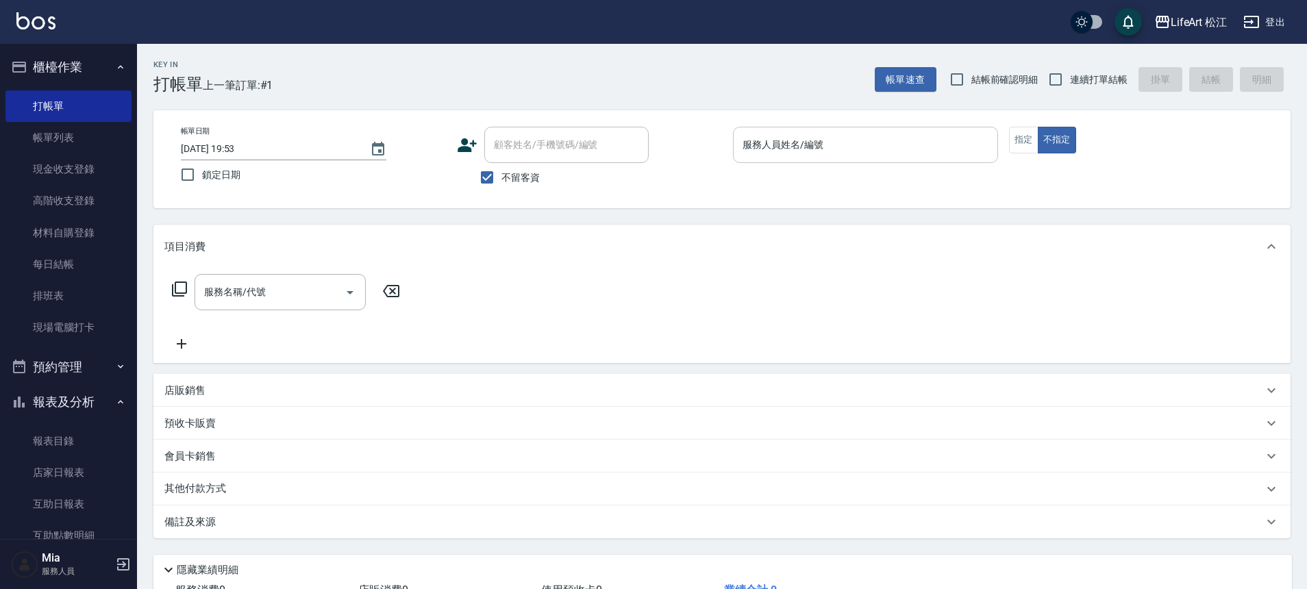
click at [811, 151] on input "服務人員姓名/編號" at bounding box center [865, 145] width 253 height 24
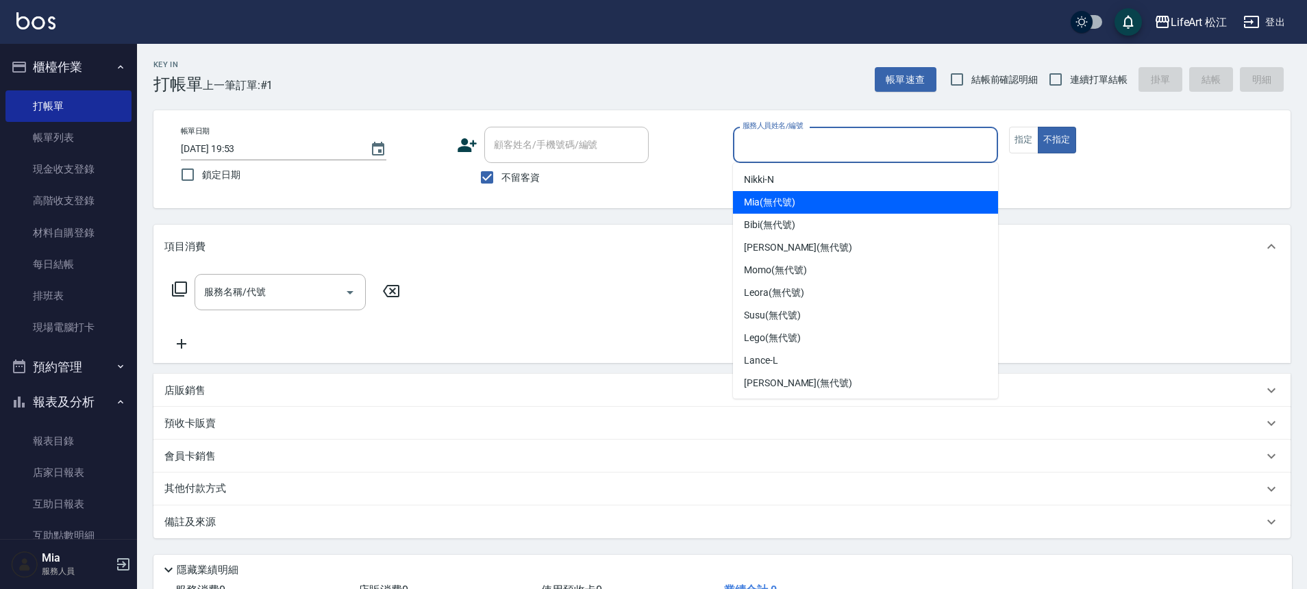
click at [785, 198] on span "Mia (無代號)" at bounding box center [769, 202] width 51 height 14
type input "Mia(無代號)"
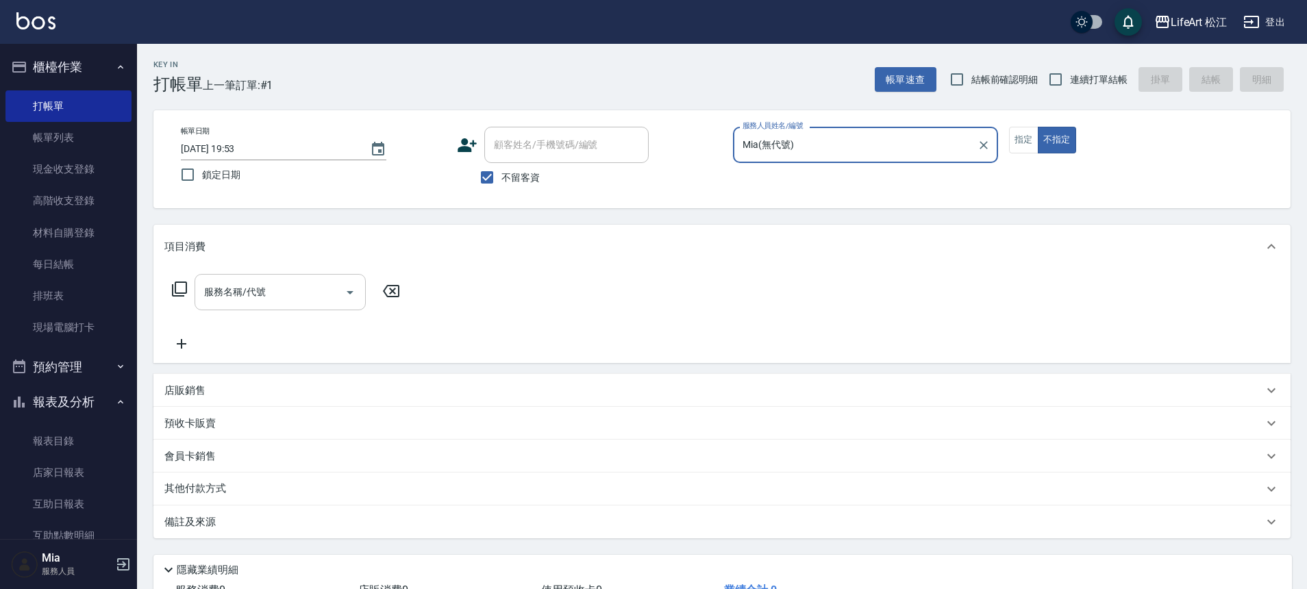
click at [299, 288] on input "服務名稱/代號" at bounding box center [270, 292] width 138 height 24
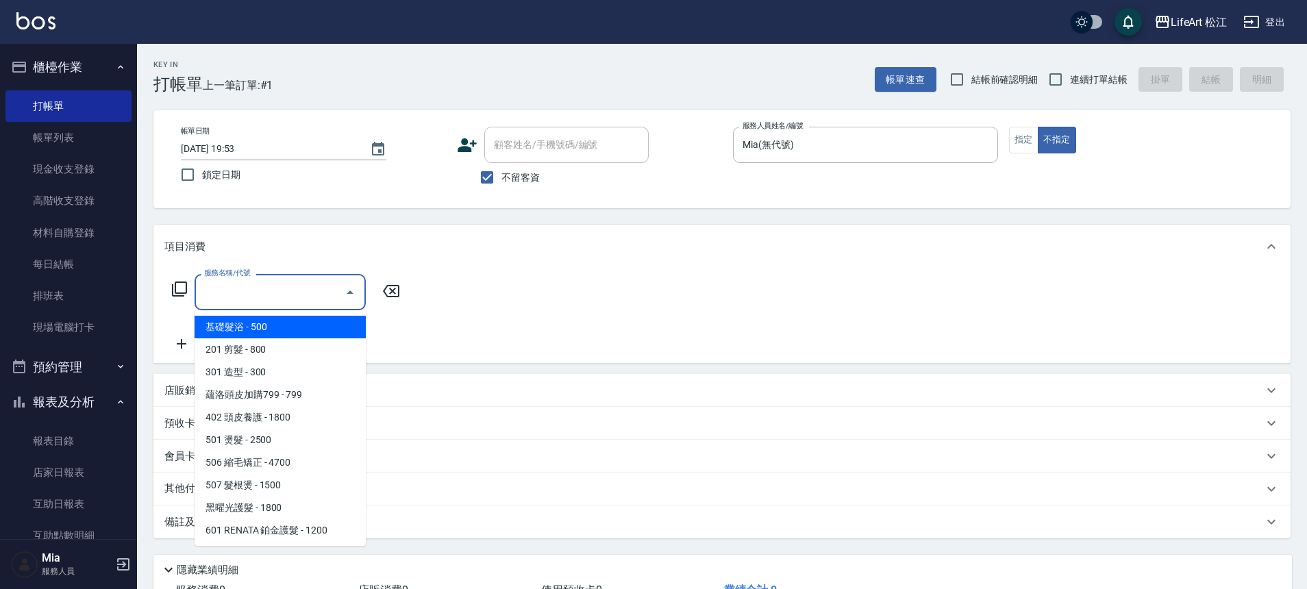
click at [279, 325] on span "基礎髮浴 - 500" at bounding box center [279, 327] width 171 height 23
type input "基礎髮浴 (101)"
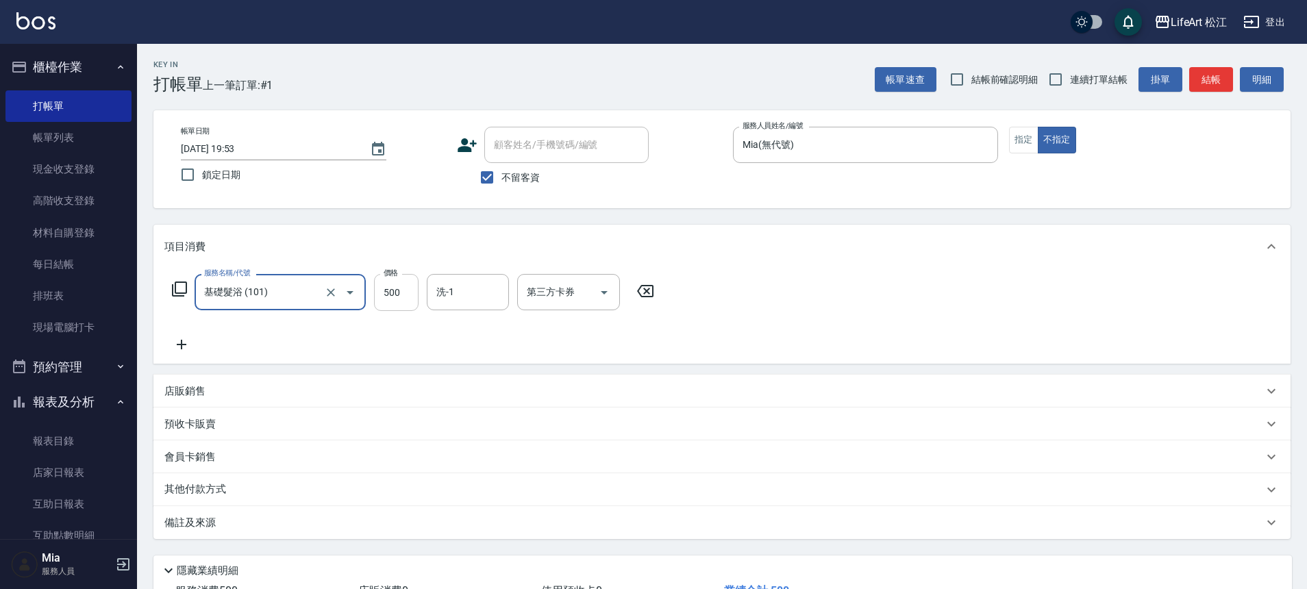
click at [414, 288] on input "500" at bounding box center [396, 292] width 45 height 37
type input "600"
click at [230, 514] on div "備註及來源" at bounding box center [721, 522] width 1137 height 33
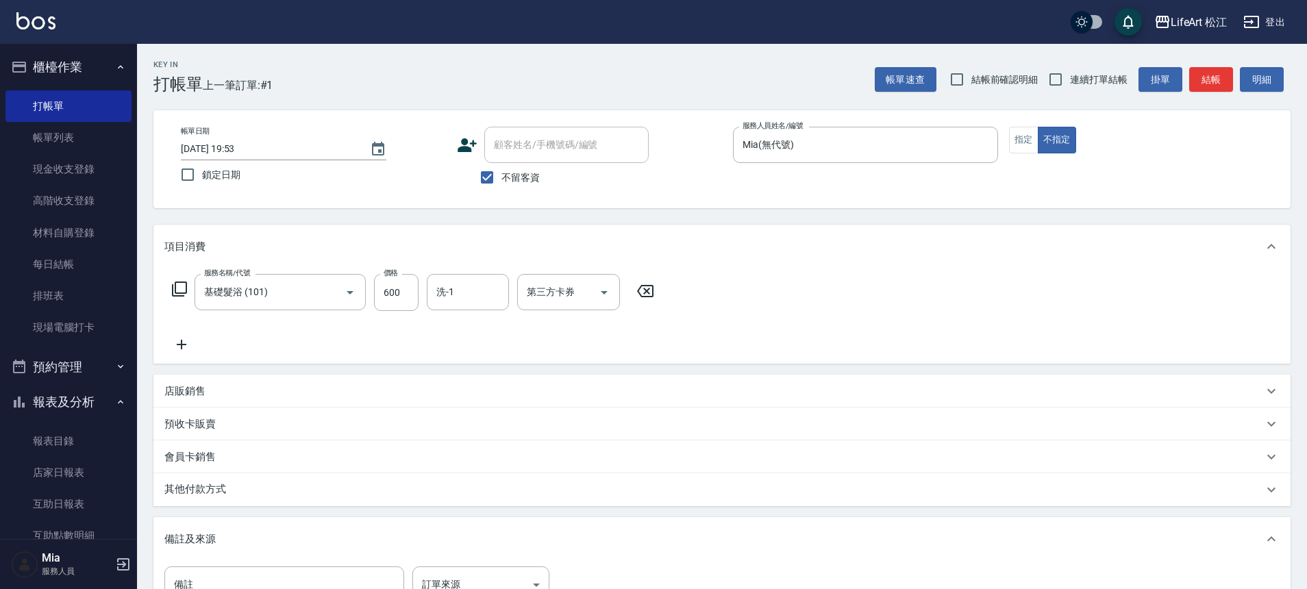
scroll to position [24, 0]
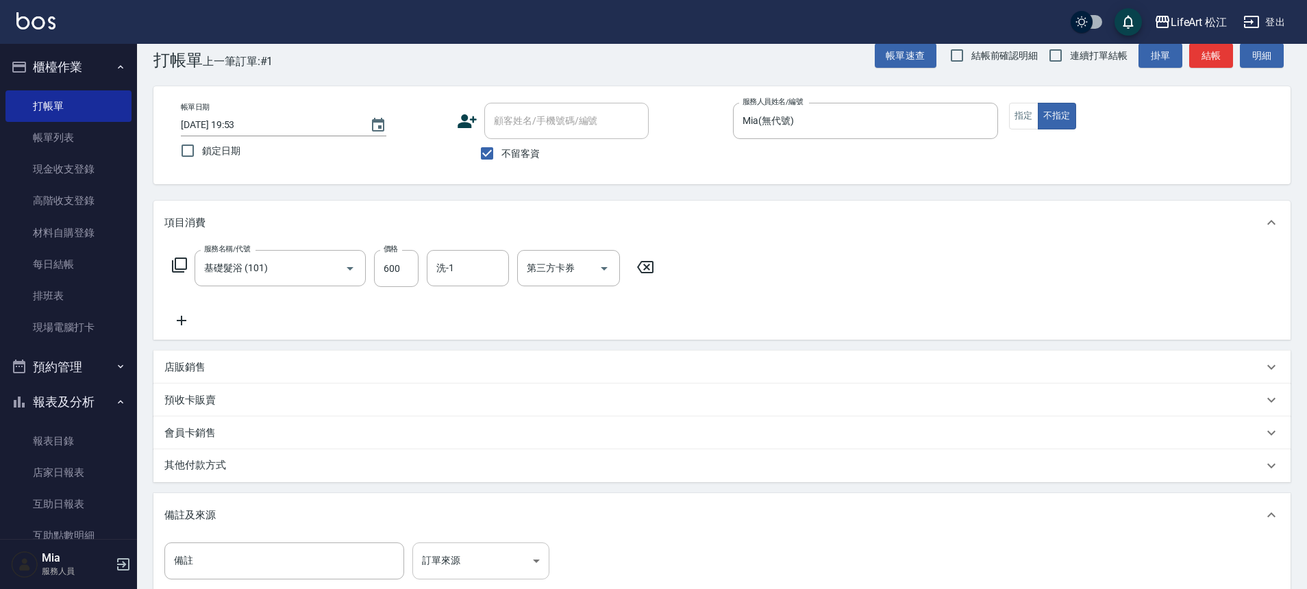
click at [475, 553] on body "LifeArt 松江 登出 櫃檯作業 打帳單 帳單列表 現金收支登錄 高階收支登錄 材料自購登錄 每日結帳 排班表 現場電腦打卡 預約管理 預約管理 單日預約…" at bounding box center [653, 365] width 1307 height 779
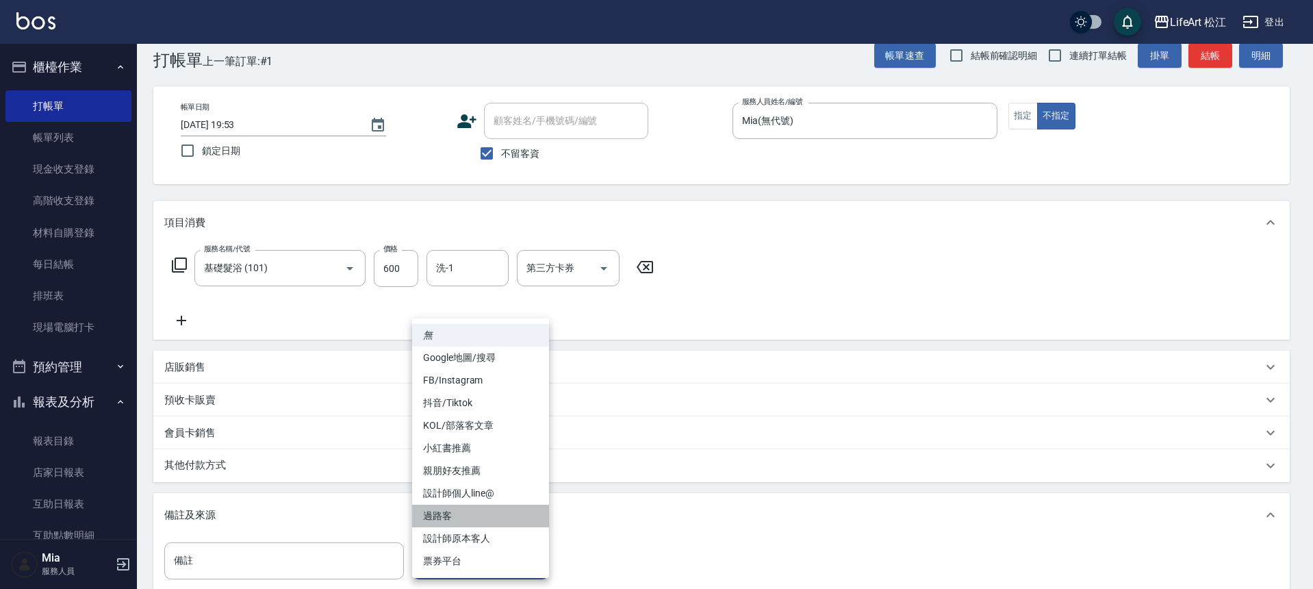
click at [477, 524] on li "過路客" at bounding box center [480, 516] width 137 height 23
type input "過路客"
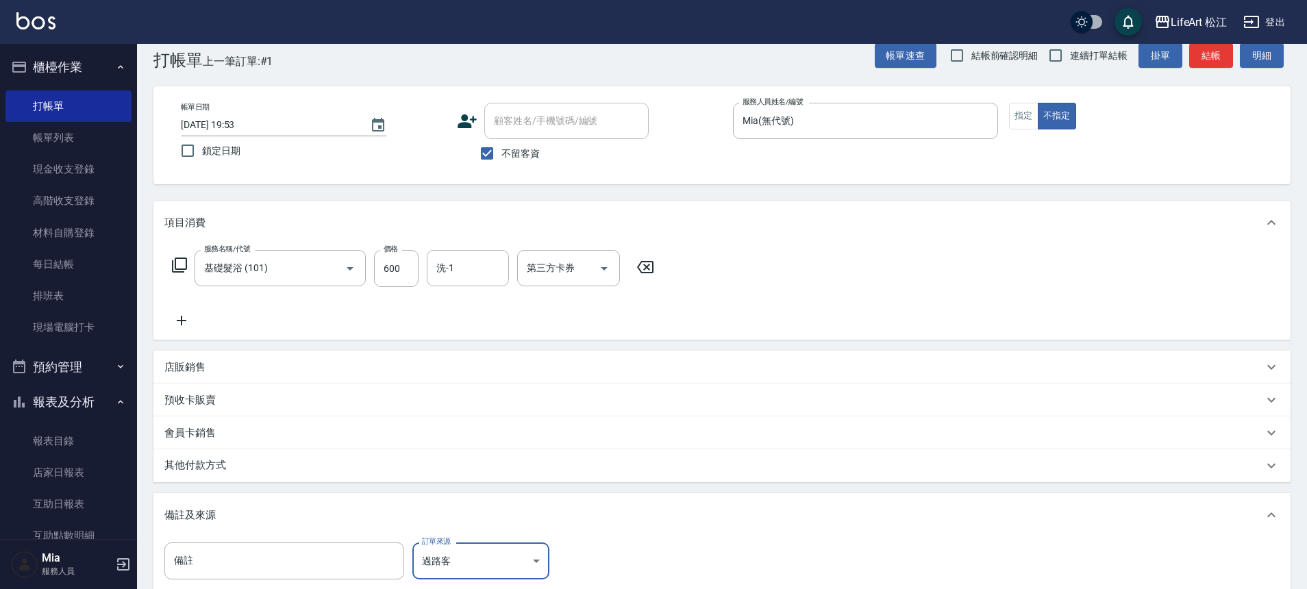
click at [234, 473] on div "其他付款方式" at bounding box center [721, 465] width 1137 height 33
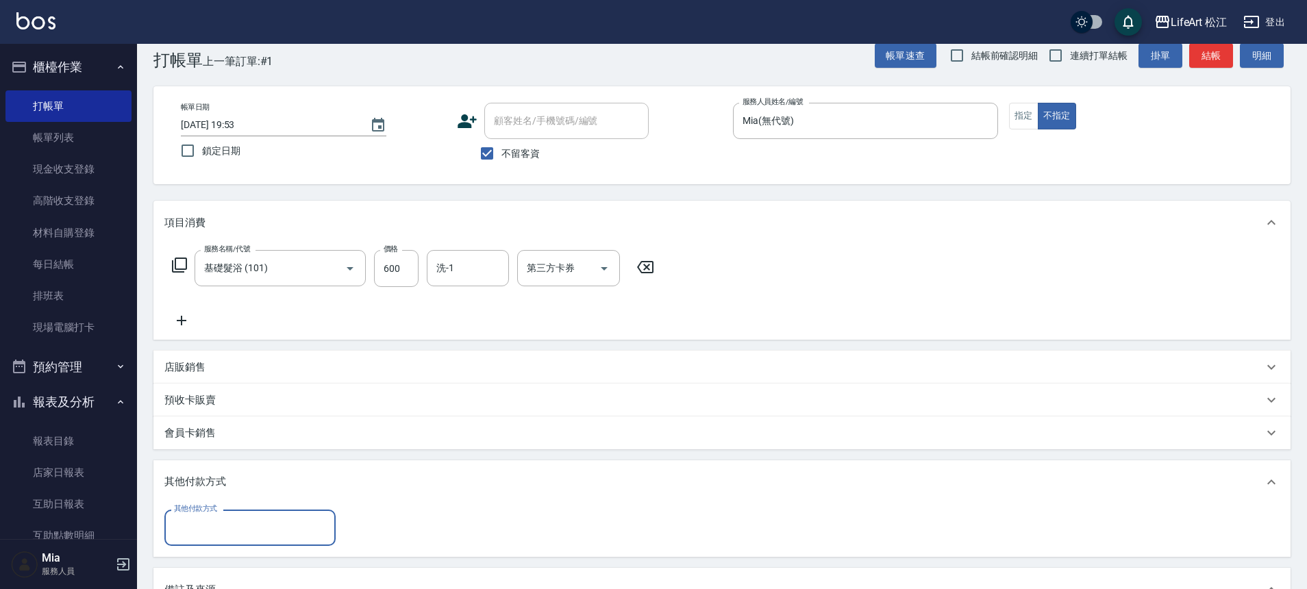
scroll to position [0, 0]
click at [232, 519] on input "其他付款方式" at bounding box center [250, 528] width 159 height 24
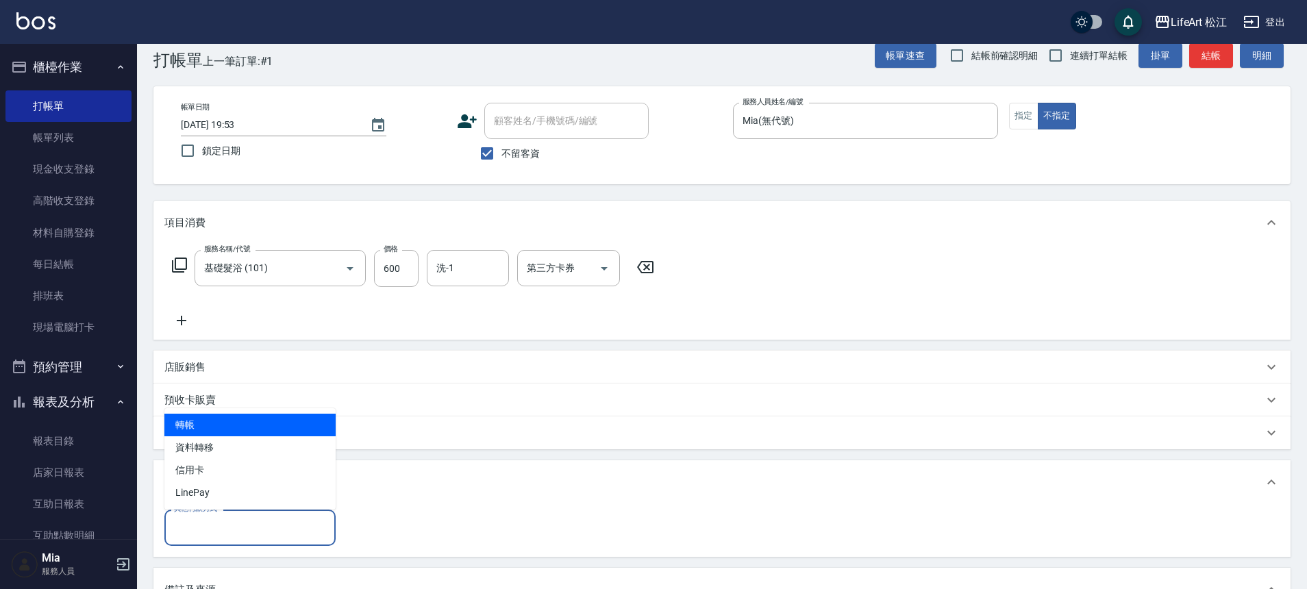
click at [217, 429] on span "轉帳" at bounding box center [249, 425] width 171 height 23
type input "轉帳"
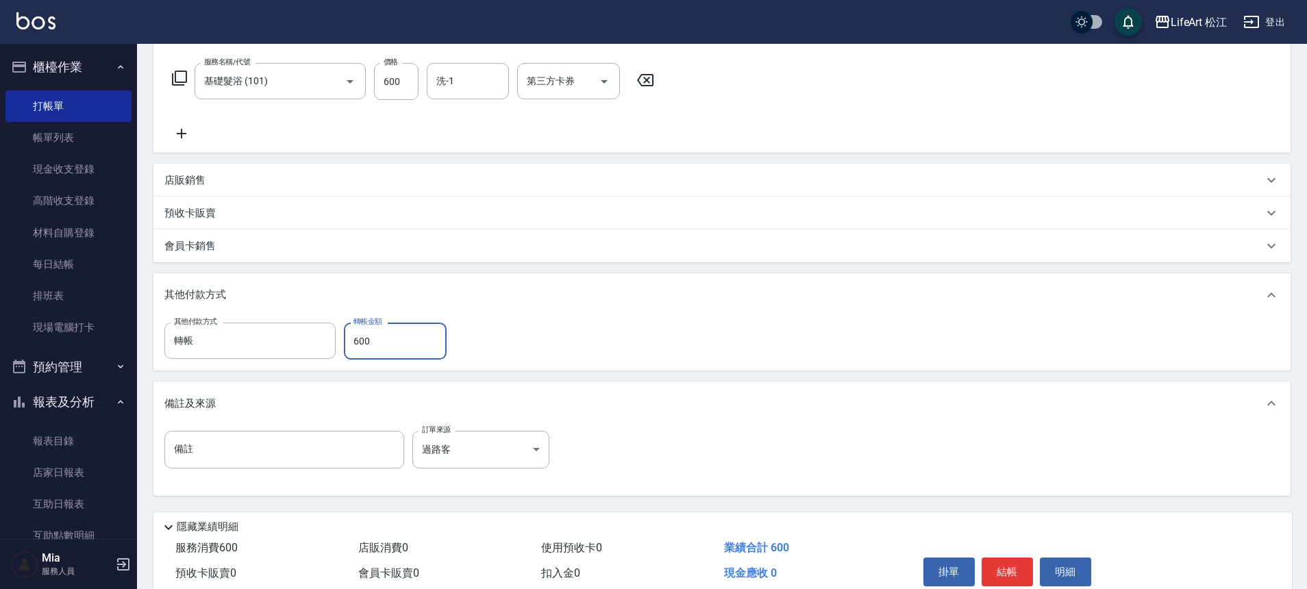
scroll to position [273, 0]
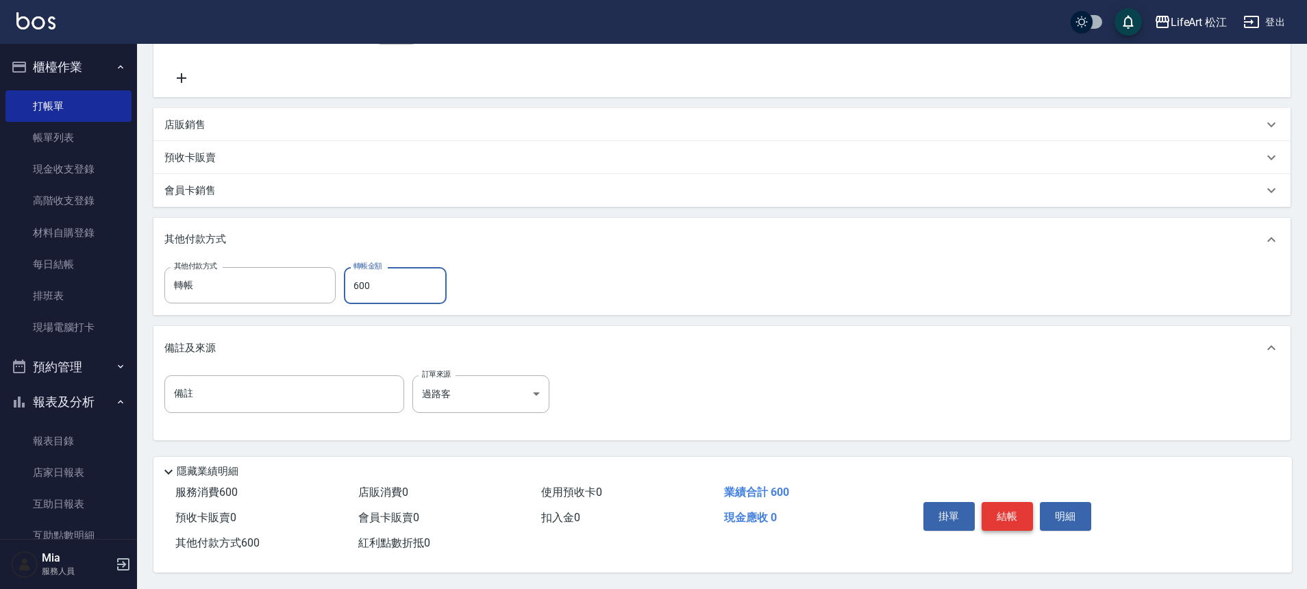
type input "600"
click at [1002, 511] on button "結帳" at bounding box center [1006, 516] width 51 height 29
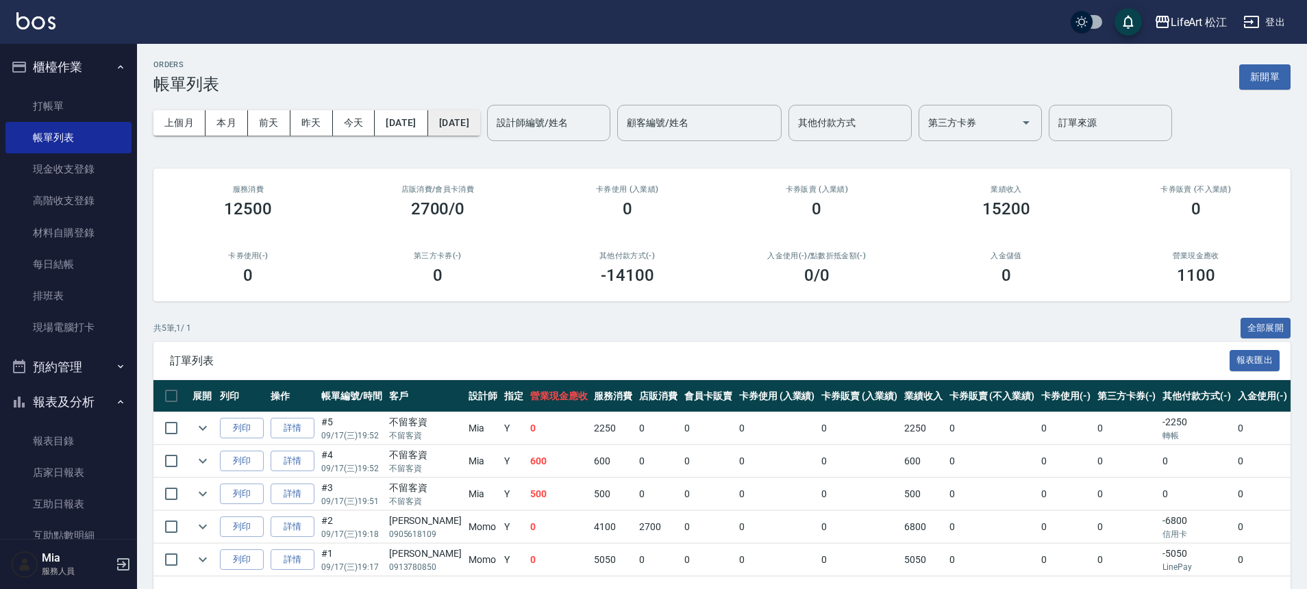
click at [480, 120] on button "[DATE]" at bounding box center [454, 122] width 52 height 25
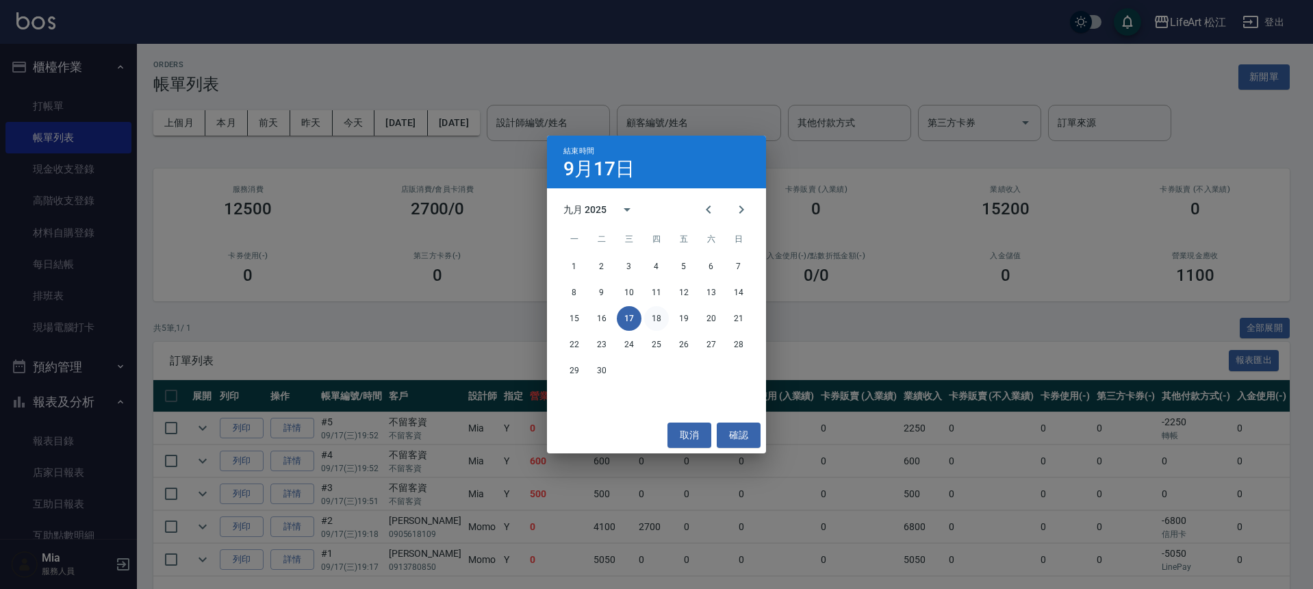
click at [654, 315] on button "18" at bounding box center [656, 318] width 25 height 25
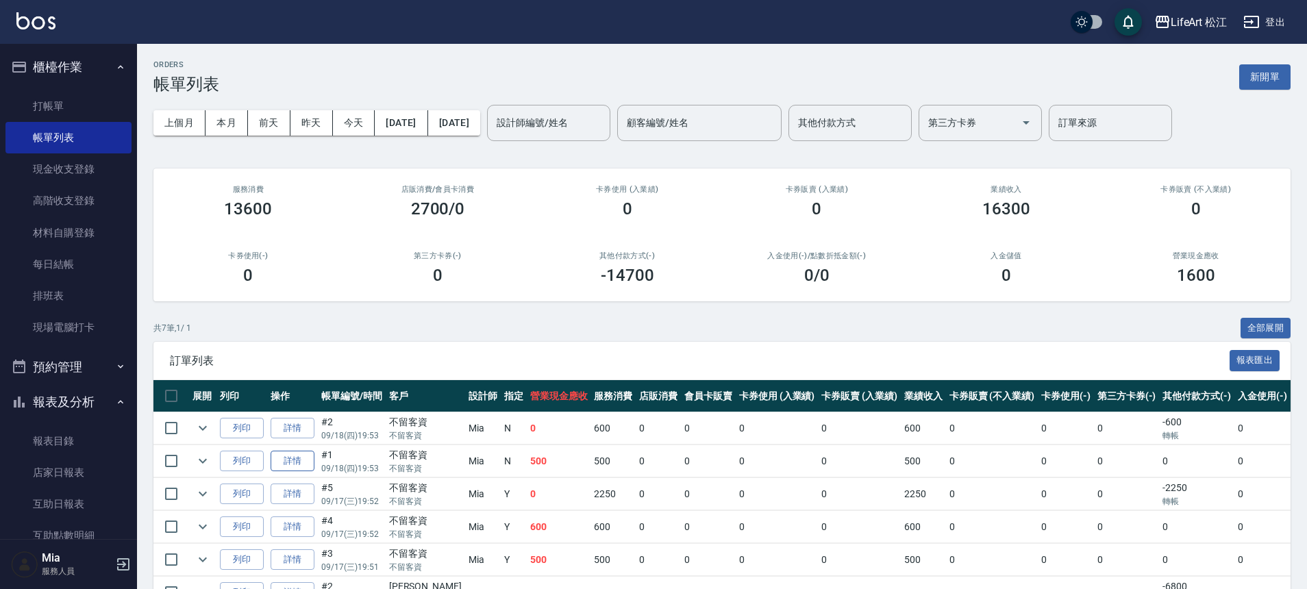
click at [305, 464] on link "詳情" at bounding box center [293, 461] width 44 height 21
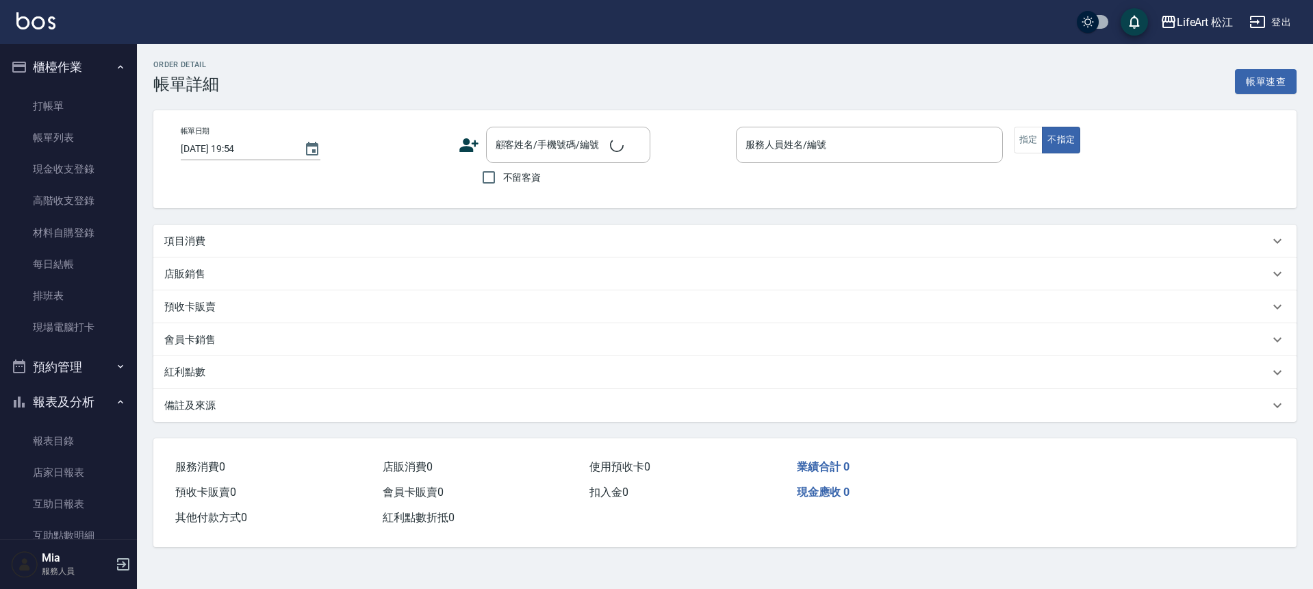
type input "[DATE] 19:53"
checkbox input "true"
type input "Mia(無代號)"
type input "過路客"
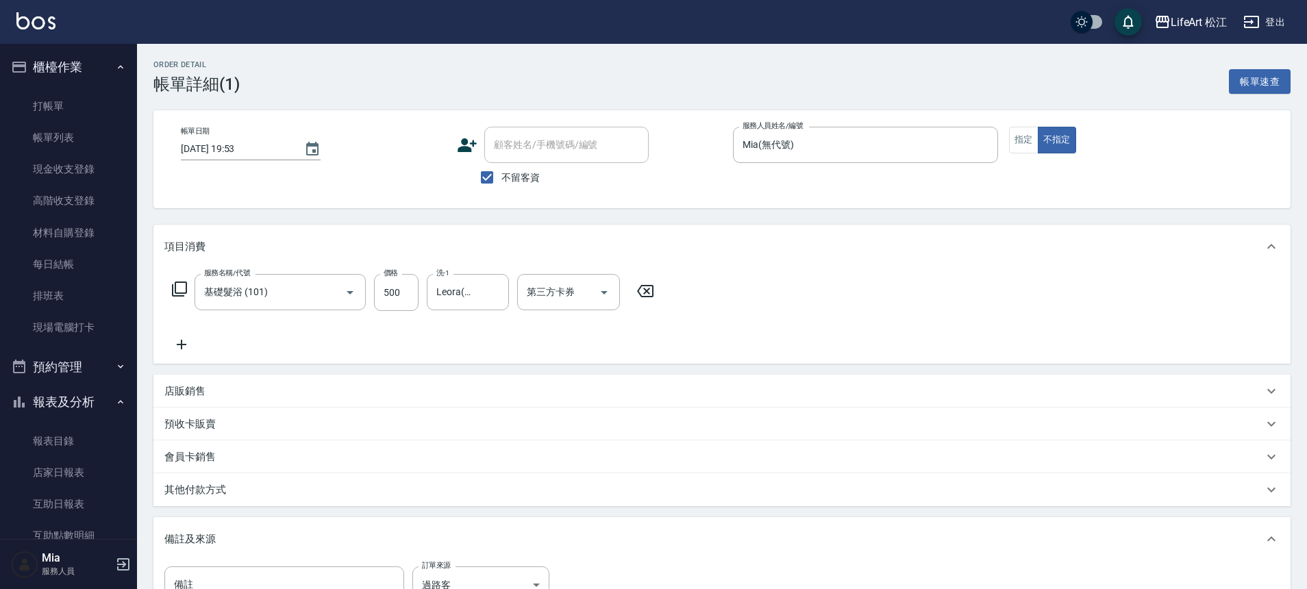
type input "基礎髮浴 (101)"
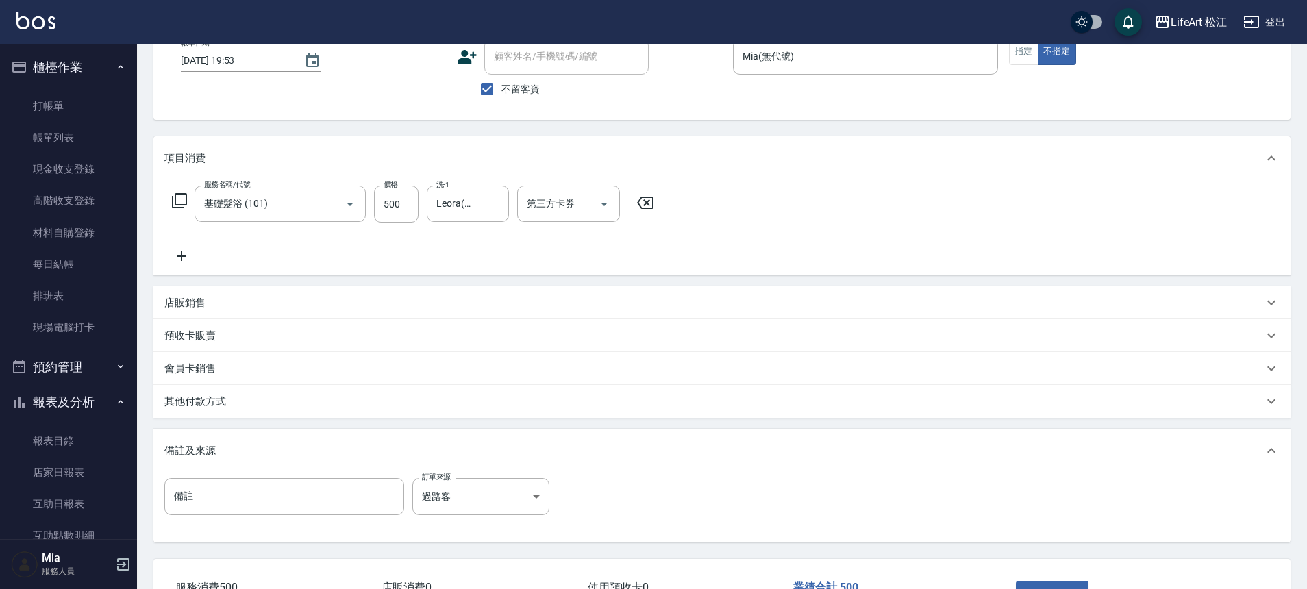
scroll to position [190, 0]
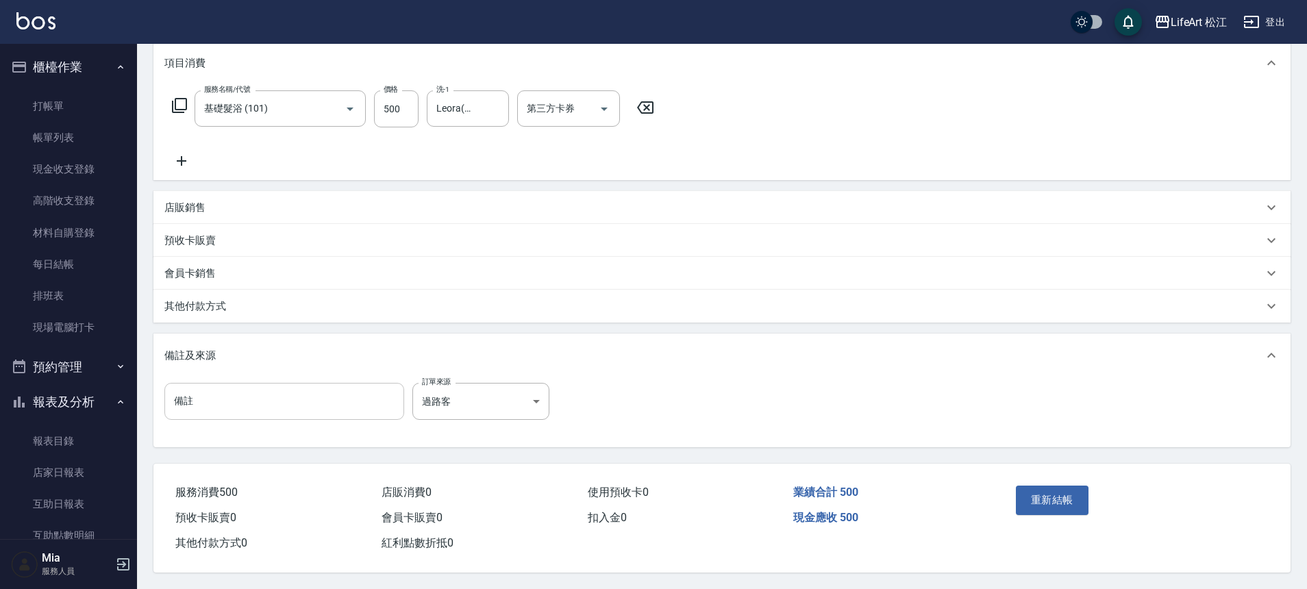
click at [221, 404] on input "備註" at bounding box center [284, 401] width 240 height 37
click at [187, 307] on p "其他付款方式" at bounding box center [195, 306] width 62 height 14
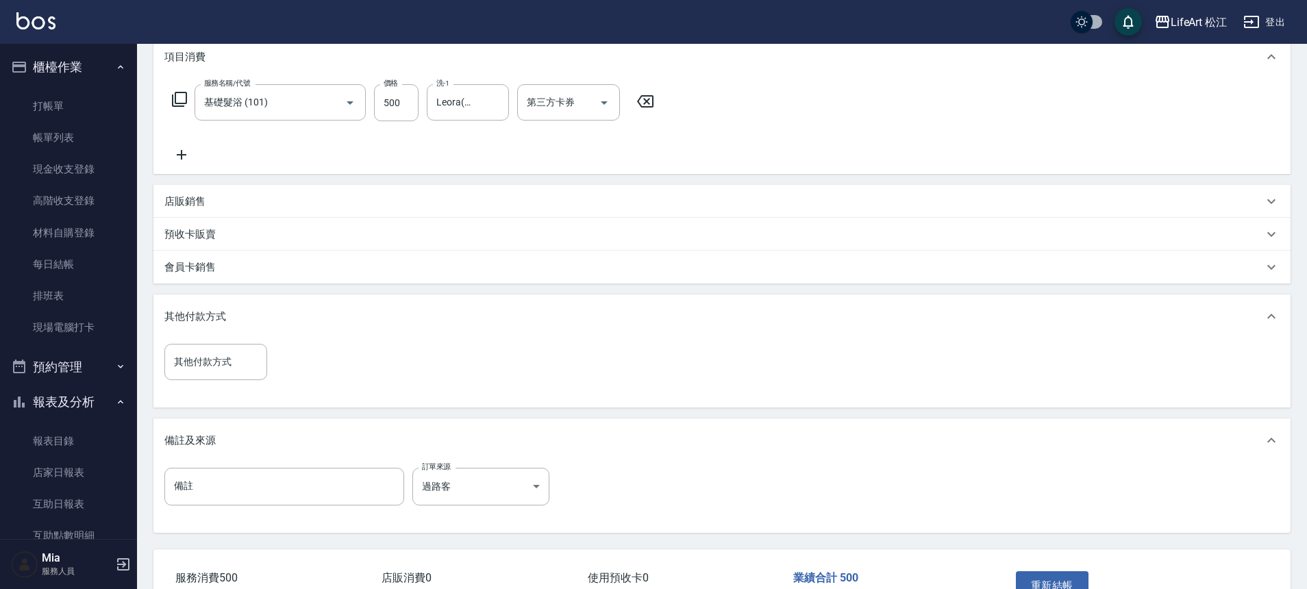
click at [230, 360] on input "其他付款方式" at bounding box center [216, 362] width 90 height 24
click at [218, 394] on span "轉帳" at bounding box center [215, 397] width 103 height 23
type input "轉帳"
click at [313, 379] on input "0" at bounding box center [326, 362] width 103 height 37
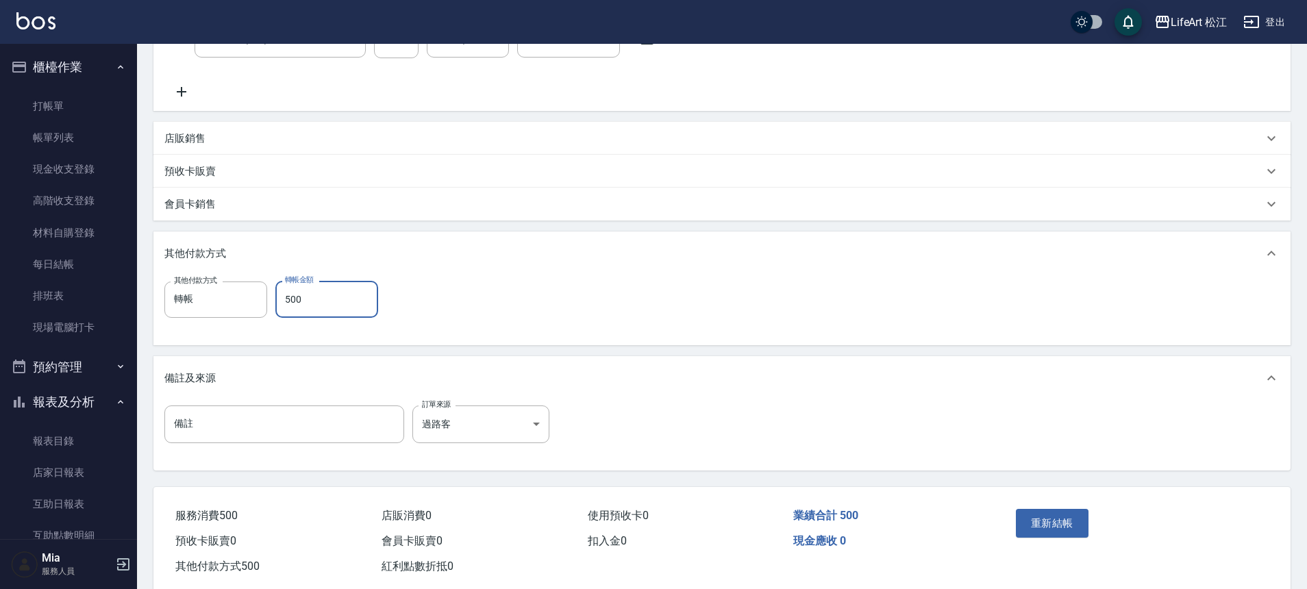
scroll to position [282, 0]
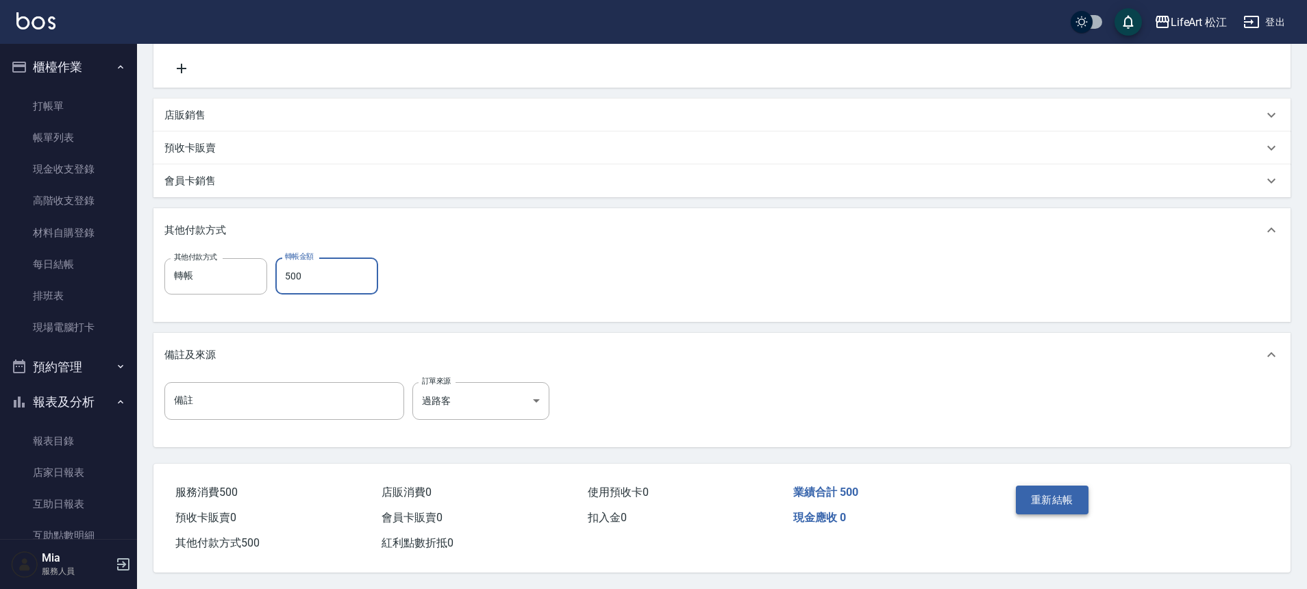
type input "500"
click at [1056, 490] on button "重新結帳" at bounding box center [1052, 500] width 73 height 29
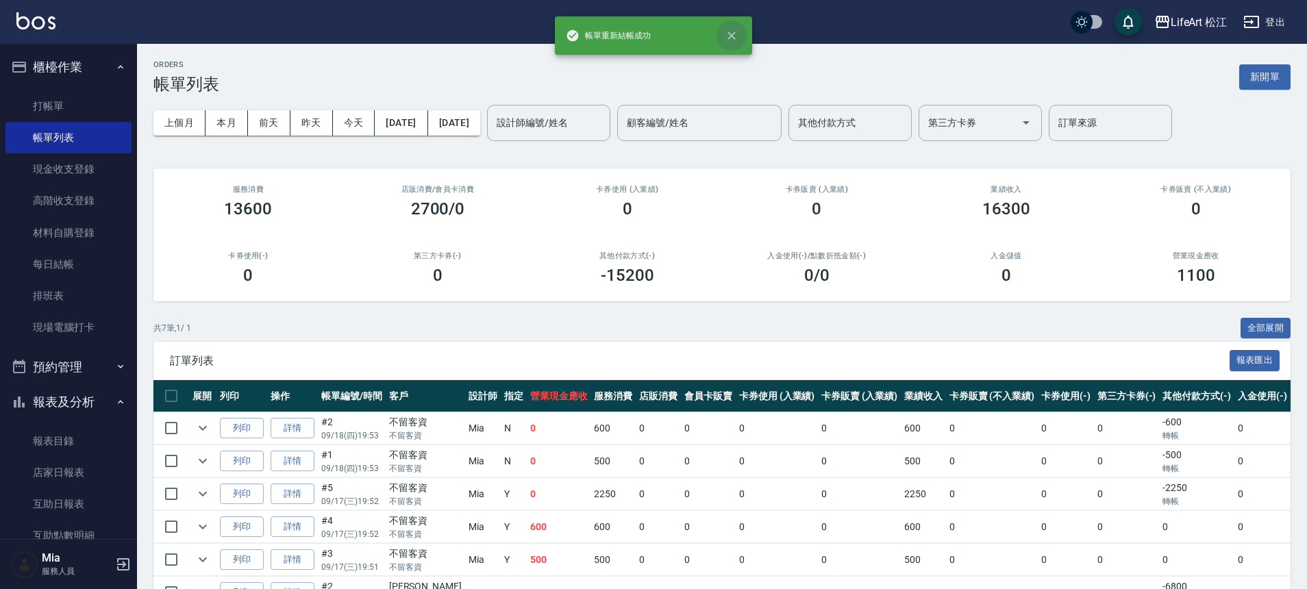
click at [732, 34] on icon "close" at bounding box center [731, 36] width 8 height 8
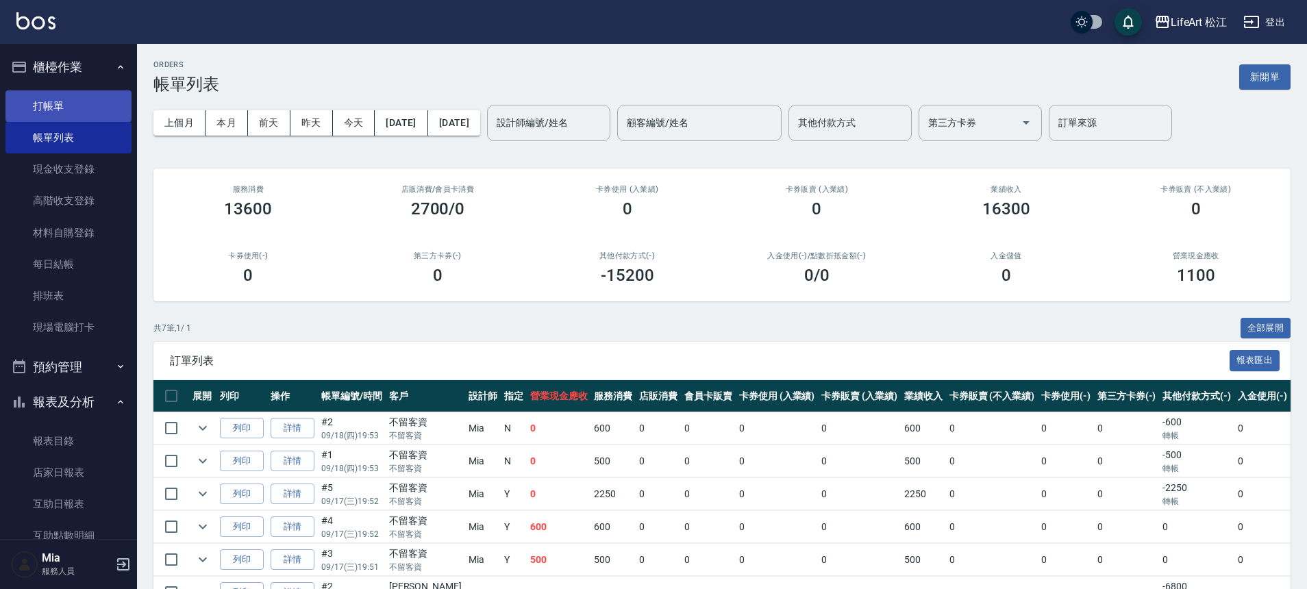
click at [61, 112] on link "打帳單" at bounding box center [68, 106] width 126 height 32
